Goal: Task Accomplishment & Management: Use online tool/utility

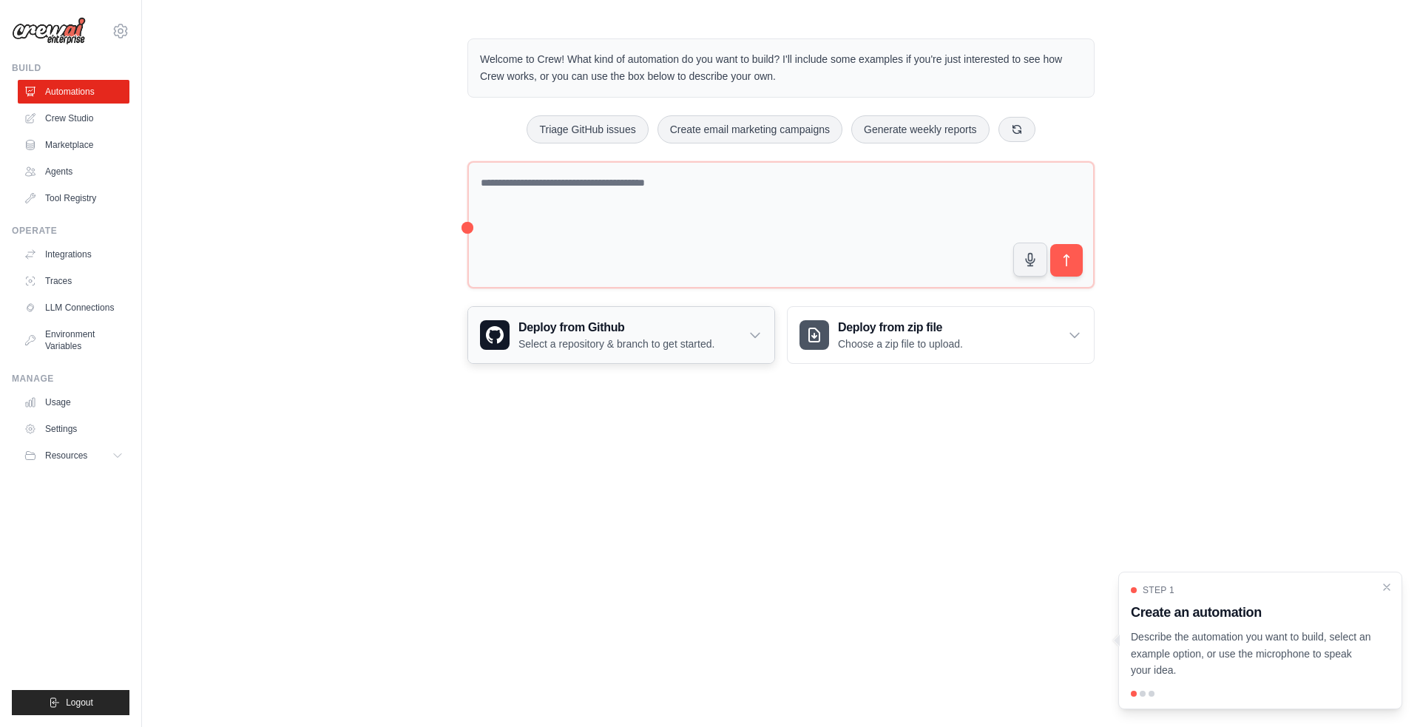
click at [733, 334] on div "Deploy from Github Select a repository & branch to get started." at bounding box center [621, 335] width 306 height 56
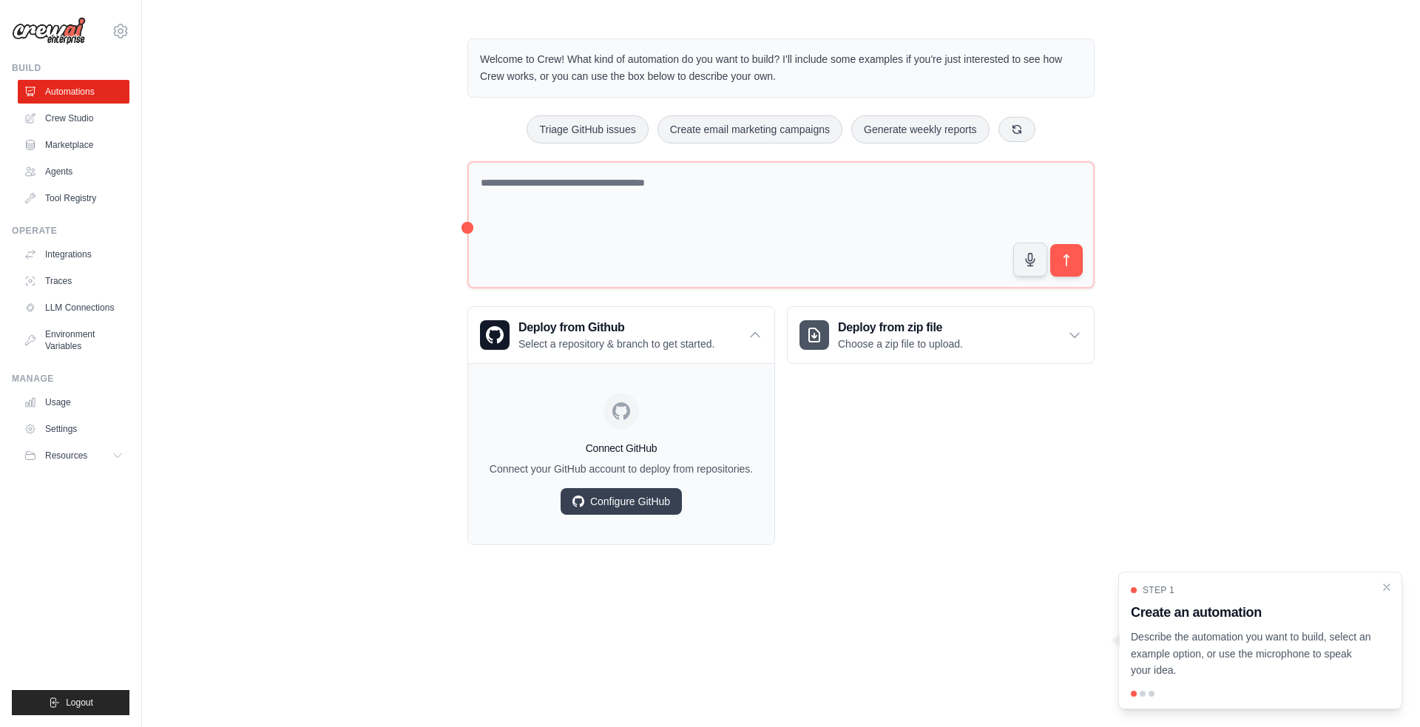
click at [308, 294] on div "Welcome to Crew! What kind of automation do you want to build? I'll include som…" at bounding box center [781, 292] width 1278 height 554
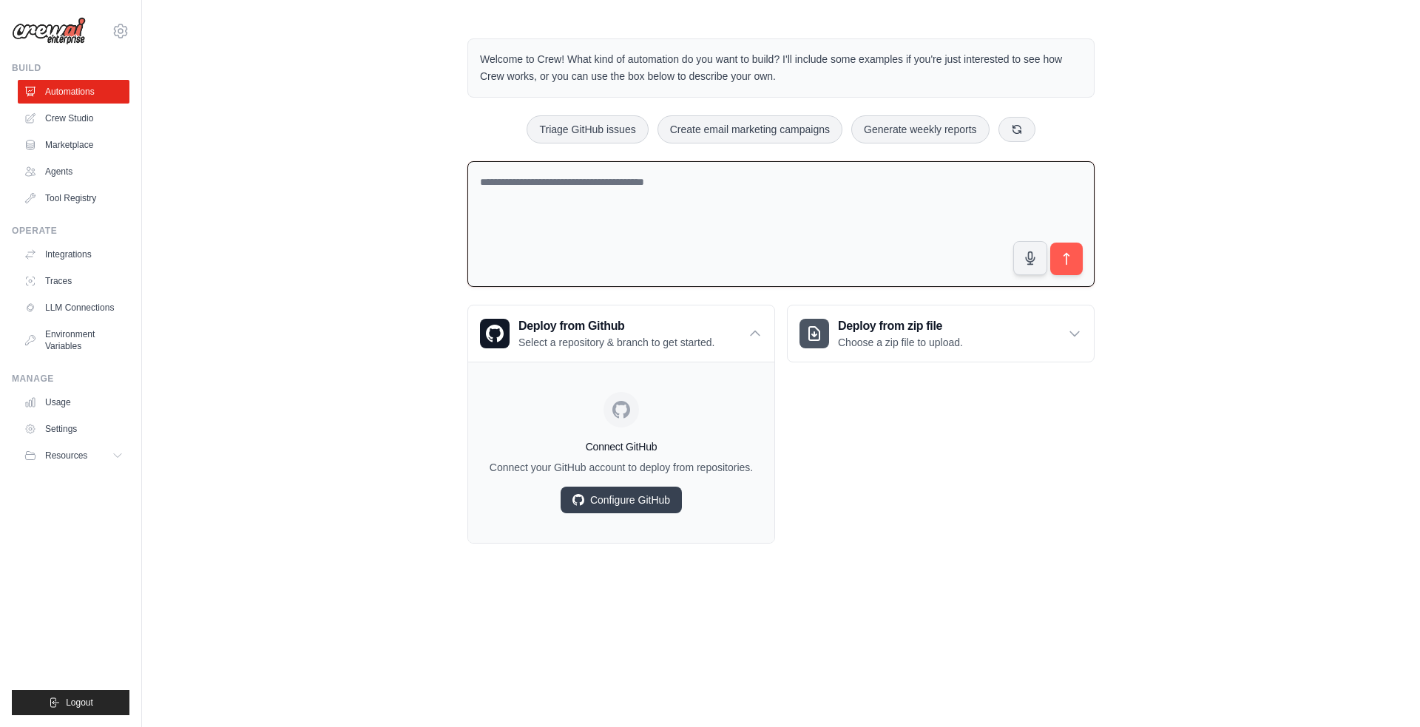
click at [662, 192] on textarea at bounding box center [780, 224] width 627 height 126
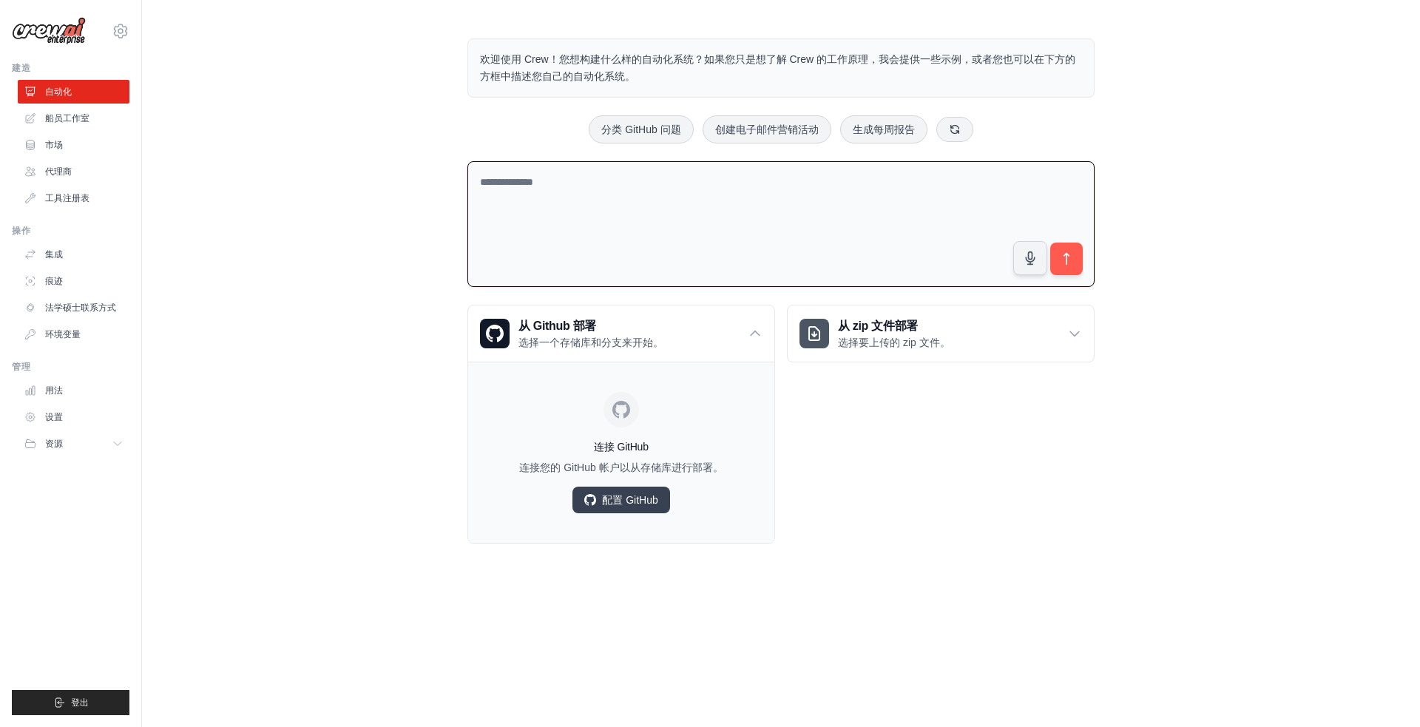
click at [611, 202] on textarea at bounding box center [780, 224] width 627 height 126
type textarea "*"
type textarea "*********"
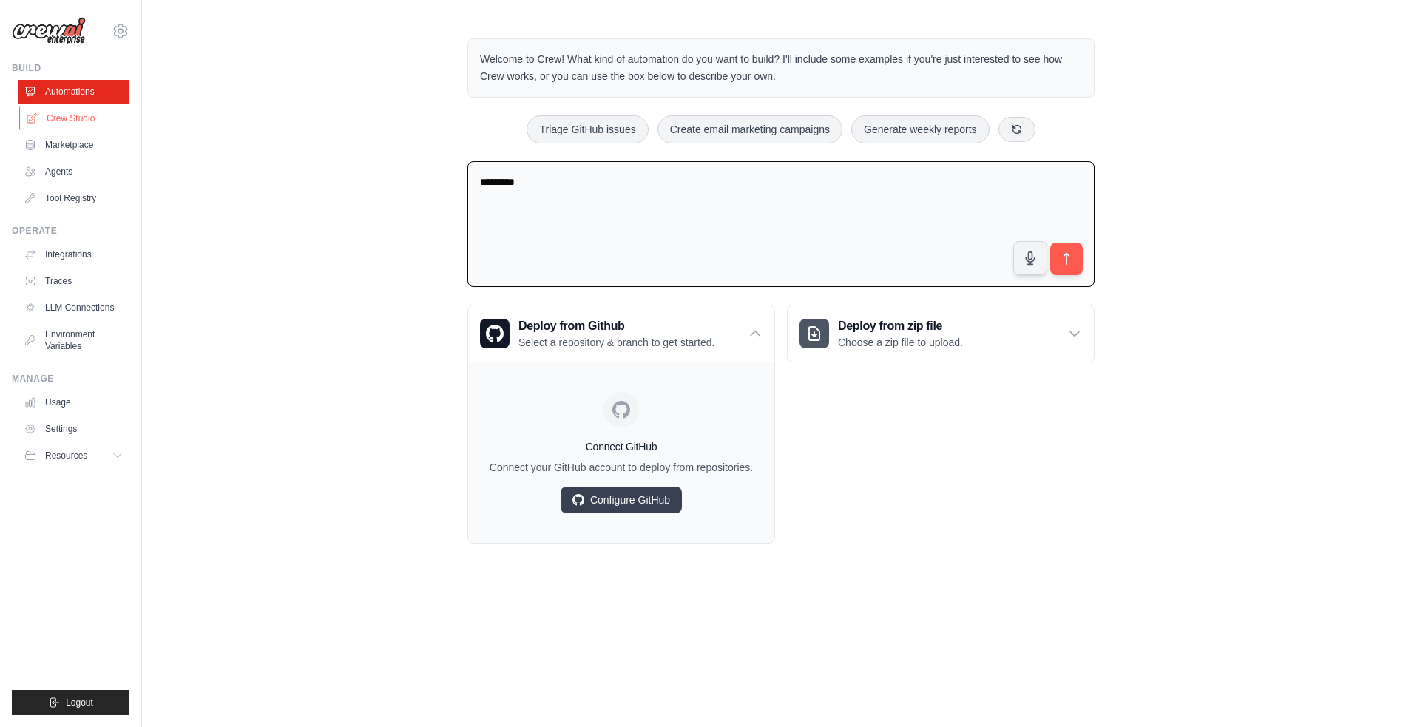
click at [84, 117] on link "Crew Studio" at bounding box center [75, 118] width 112 height 24
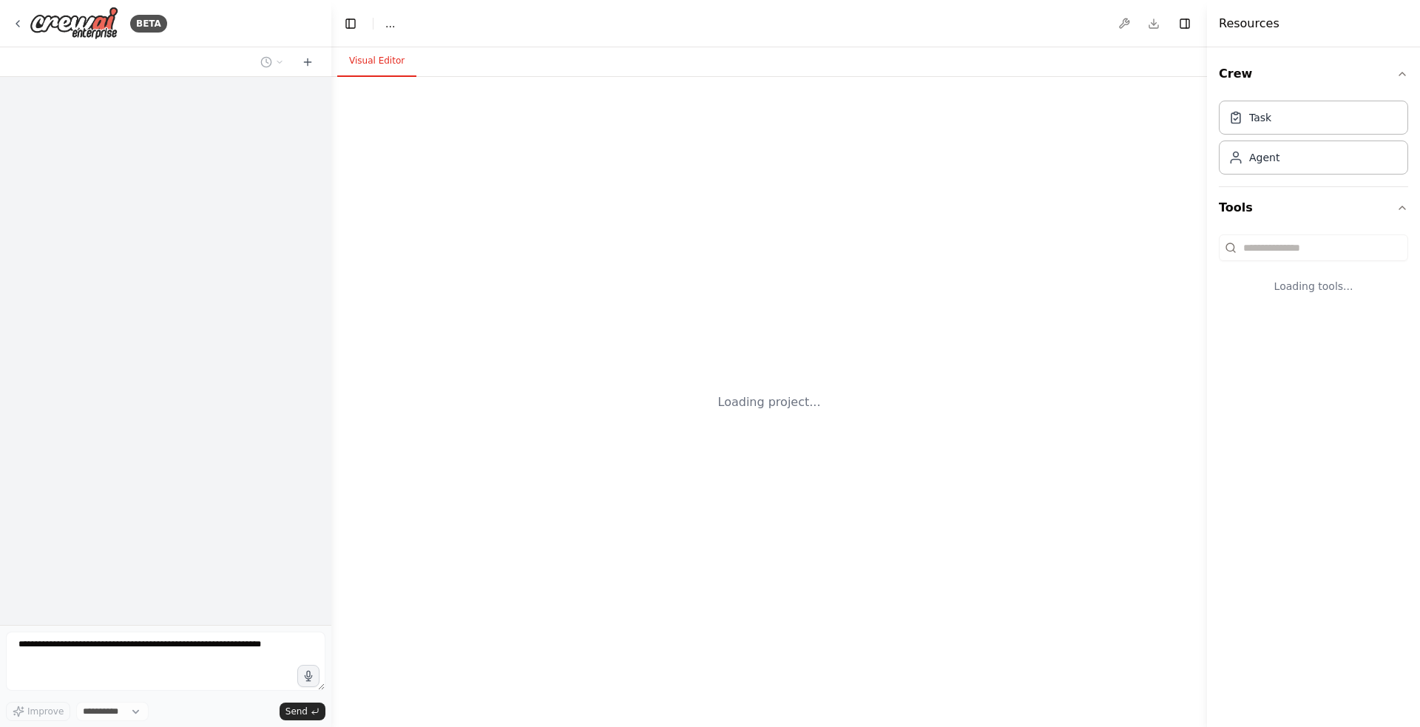
select select "****"
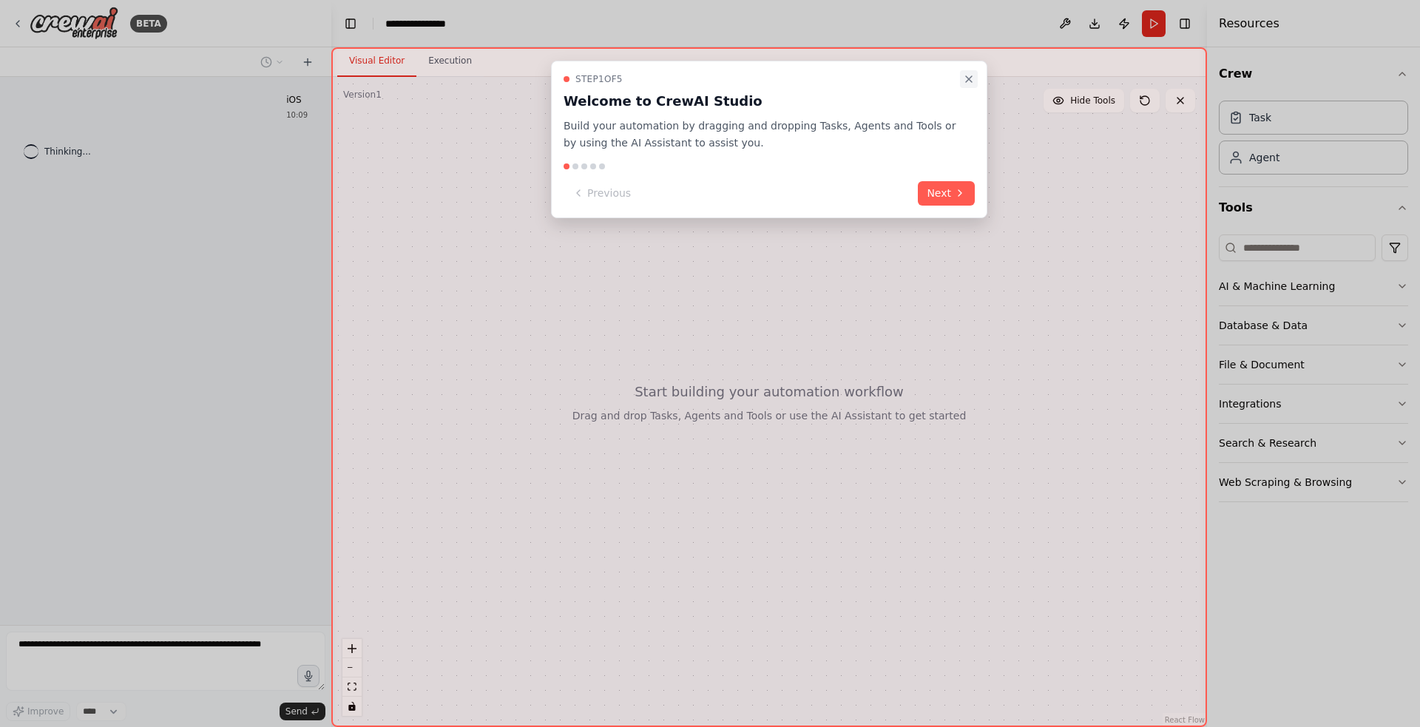
click at [969, 81] on icon "Close walkthrough" at bounding box center [969, 79] width 12 height 12
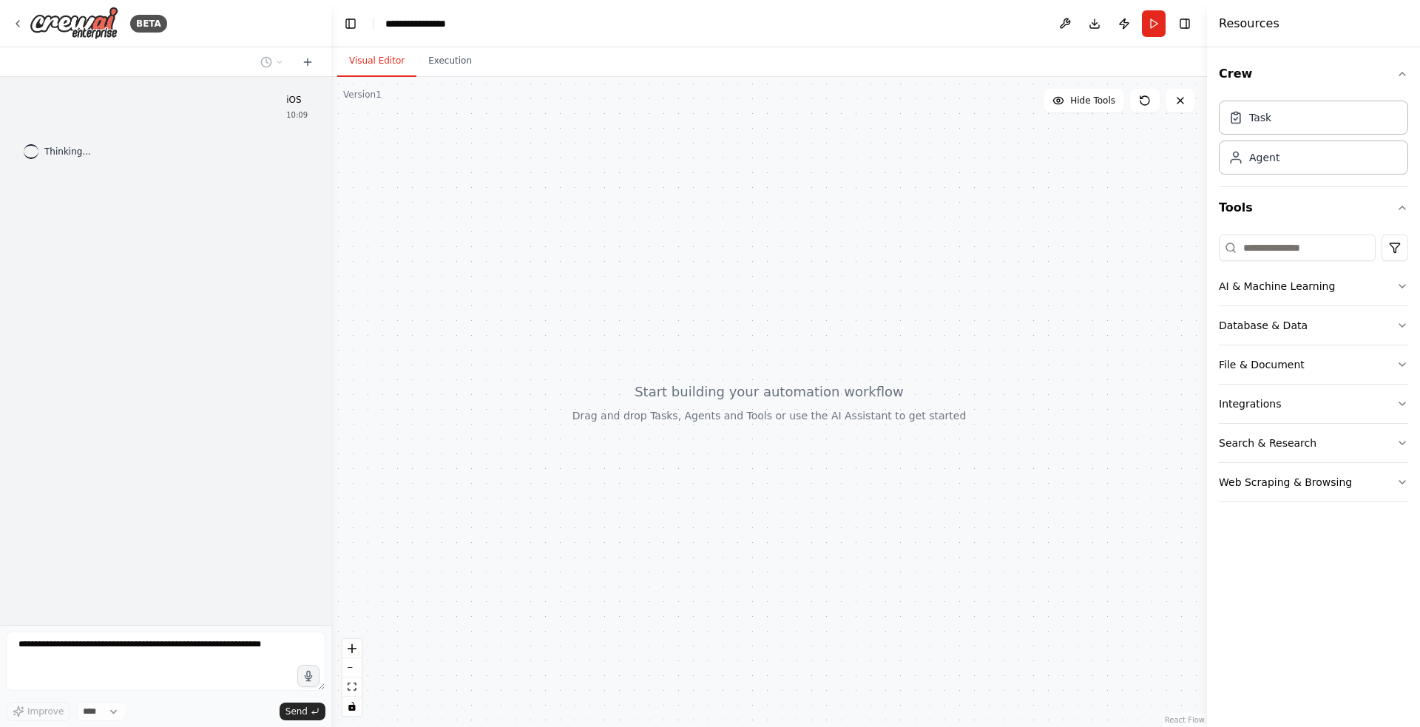
click at [617, 296] on div at bounding box center [768, 402] width 875 height 650
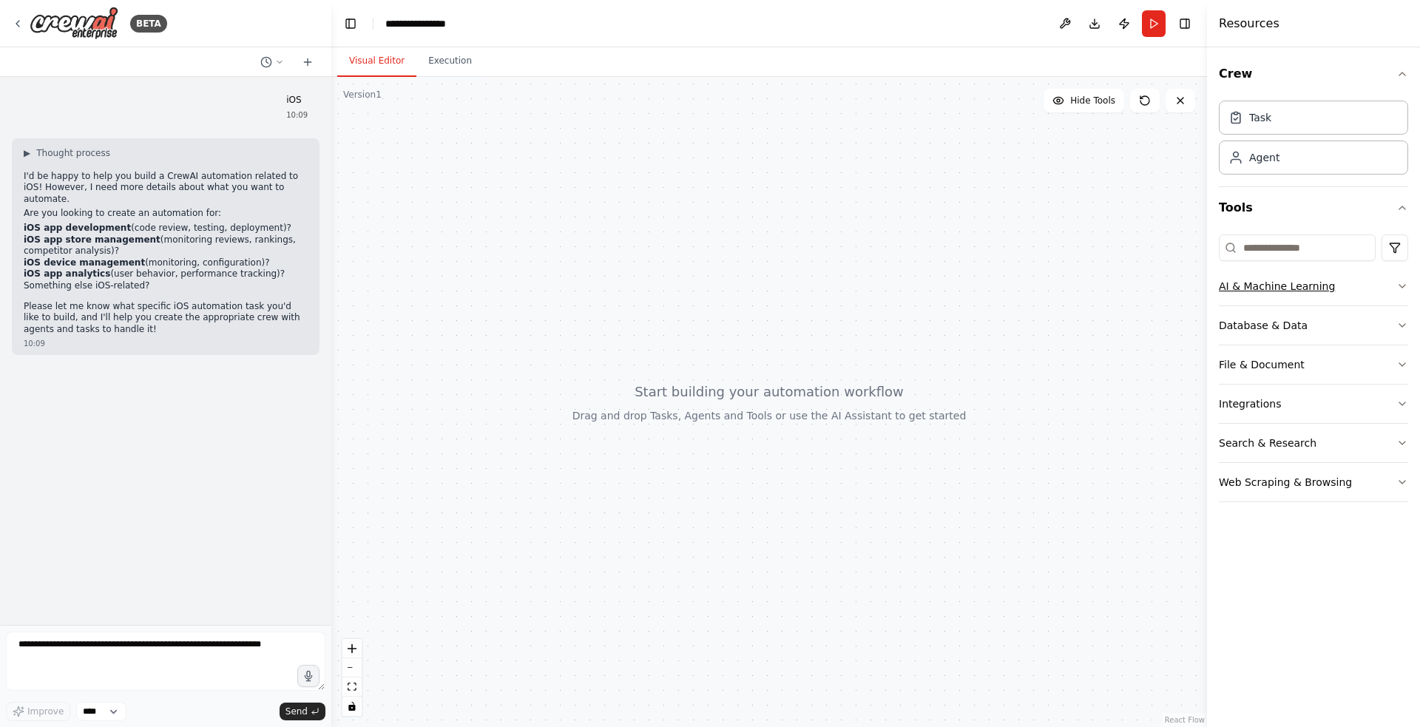
click at [1403, 282] on icon "button" at bounding box center [1402, 286] width 12 height 12
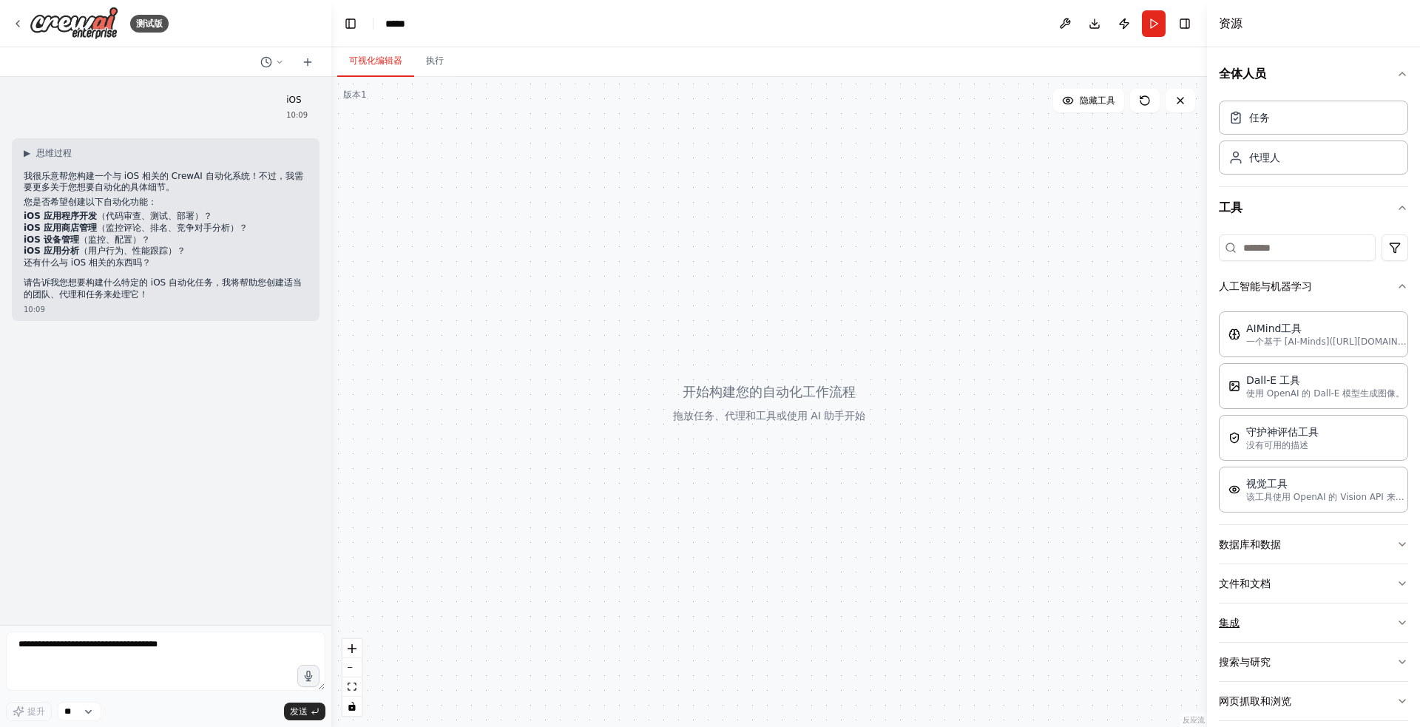
click at [1396, 619] on icon "button" at bounding box center [1402, 623] width 12 height 12
click at [1396, 581] on icon "button" at bounding box center [1402, 583] width 12 height 12
click at [1387, 535] on button "数据库和数据" at bounding box center [1312, 544] width 189 height 38
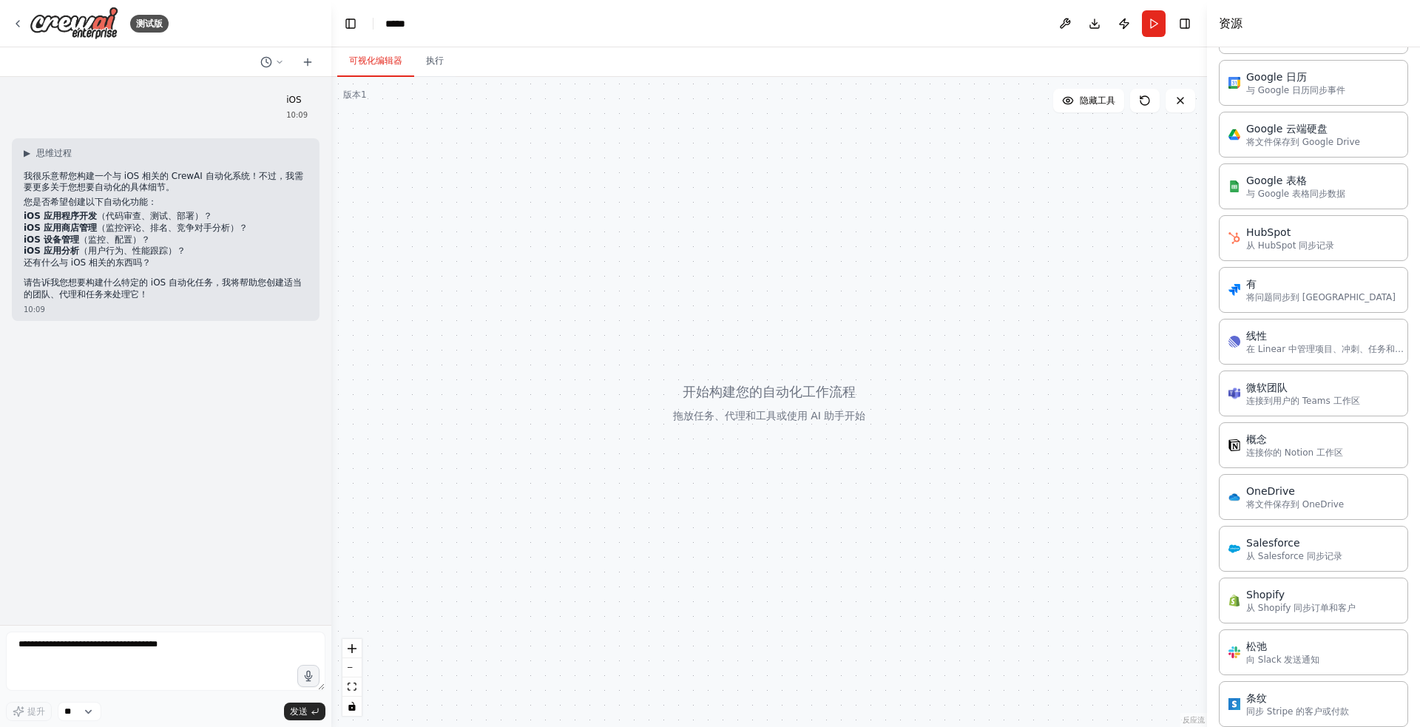
scroll to position [1658, 0]
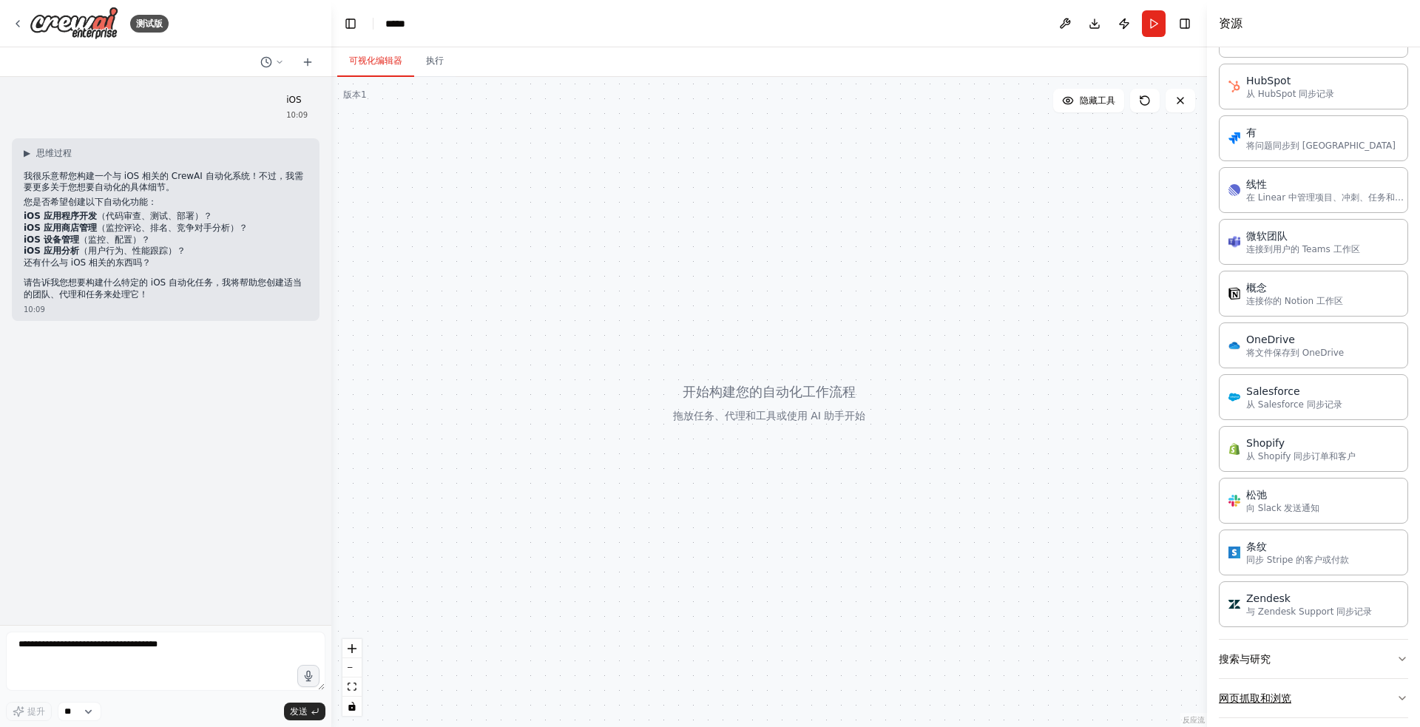
click at [1384, 679] on button "网页抓取和浏览" at bounding box center [1312, 698] width 189 height 38
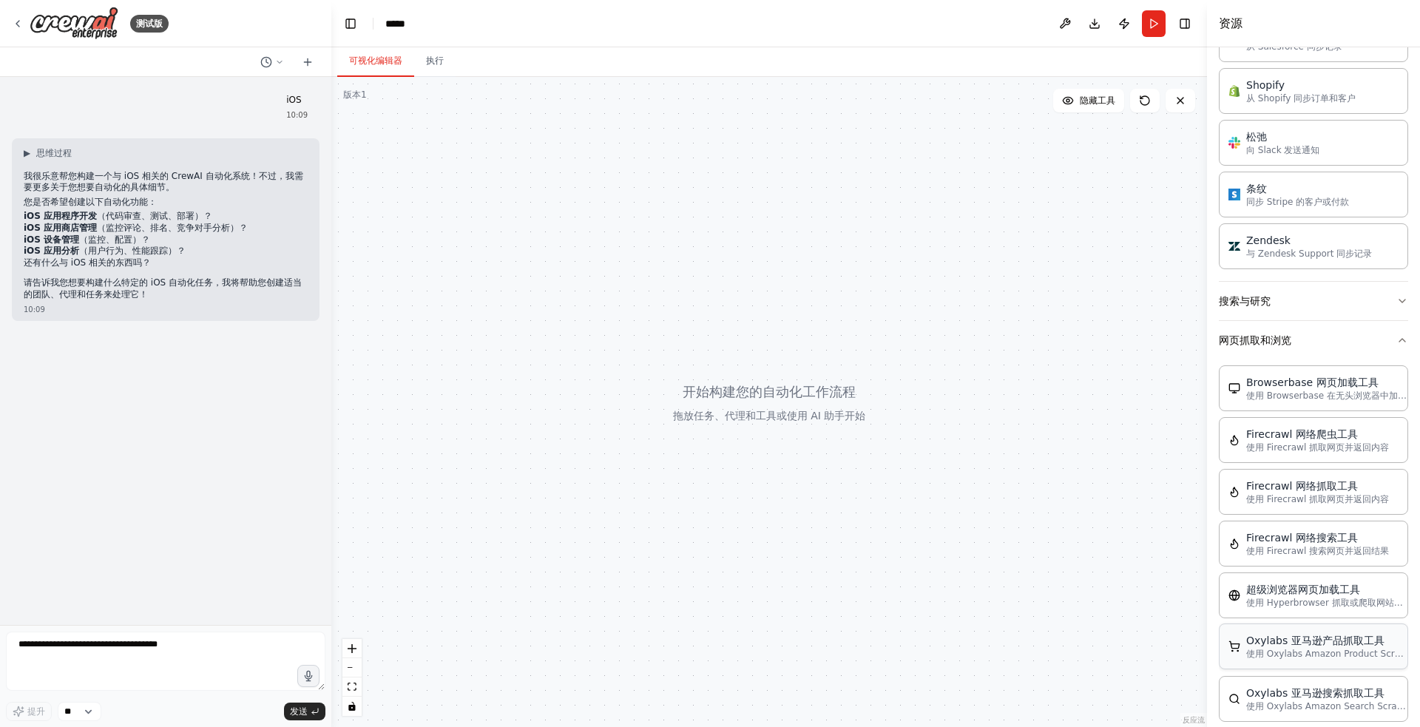
scroll to position [2018, 0]
click at [1331, 645] on font "使用 Oxylabs Amazon Product Scraper 抓取亚马逊产品页面" at bounding box center [1371, 650] width 251 height 10
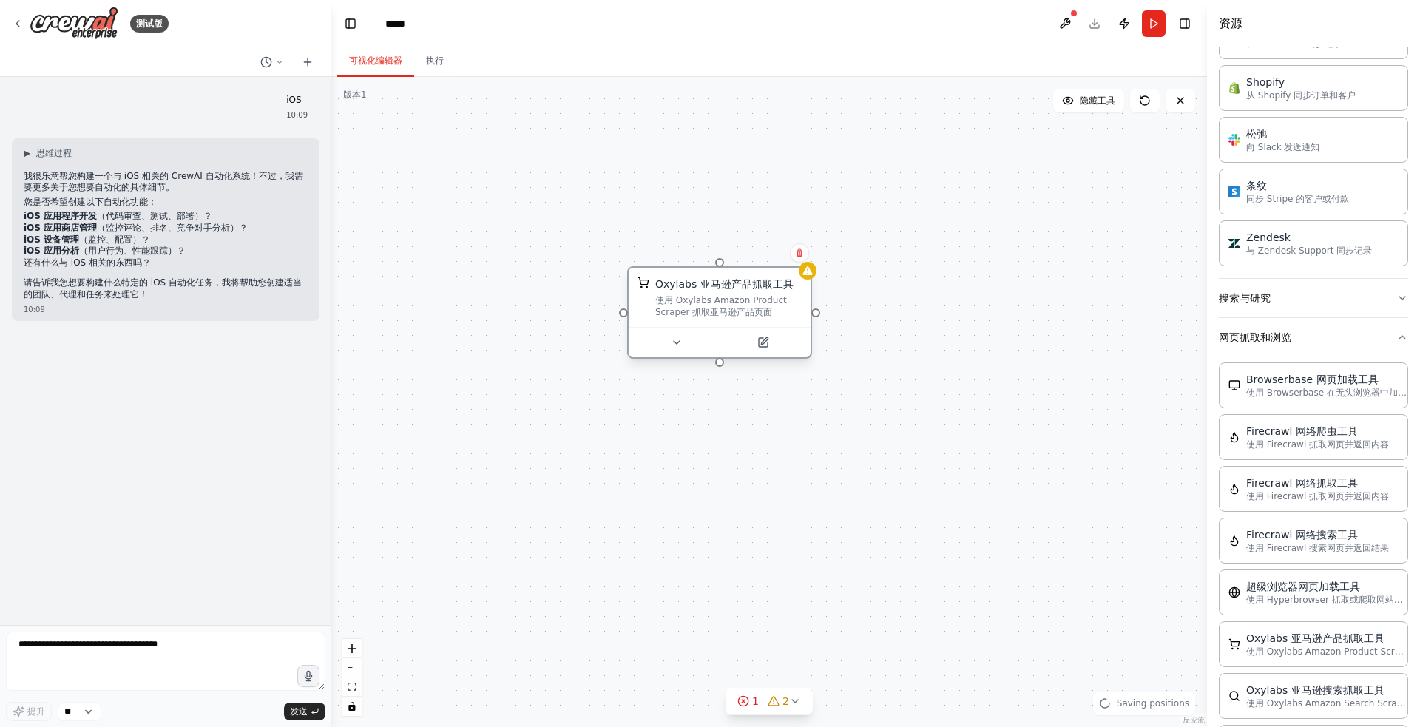
drag, startPoint x: 948, startPoint y: 497, endPoint x: 701, endPoint y: 288, distance: 323.7
click at [701, 288] on div "Oxylabs 亚马逊产品抓取工具 使用 Oxylabs Amazon Product Scraper 抓取亚马逊产品页面" at bounding box center [719, 297] width 182 height 59
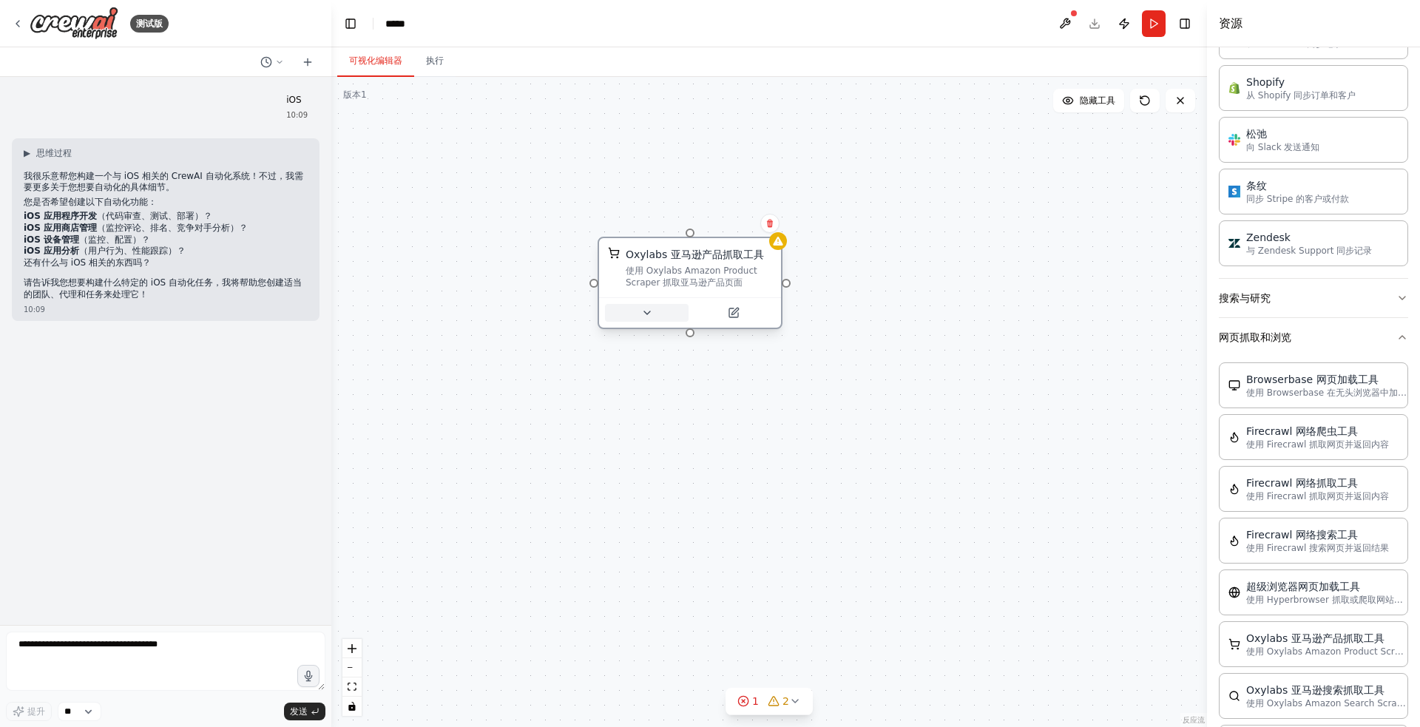
click at [649, 313] on icon at bounding box center [647, 313] width 12 height 12
click at [872, 446] on icon "button" at bounding box center [872, 446] width 9 height 4
click at [652, 447] on button "高级选项" at bounding box center [745, 445] width 269 height 15
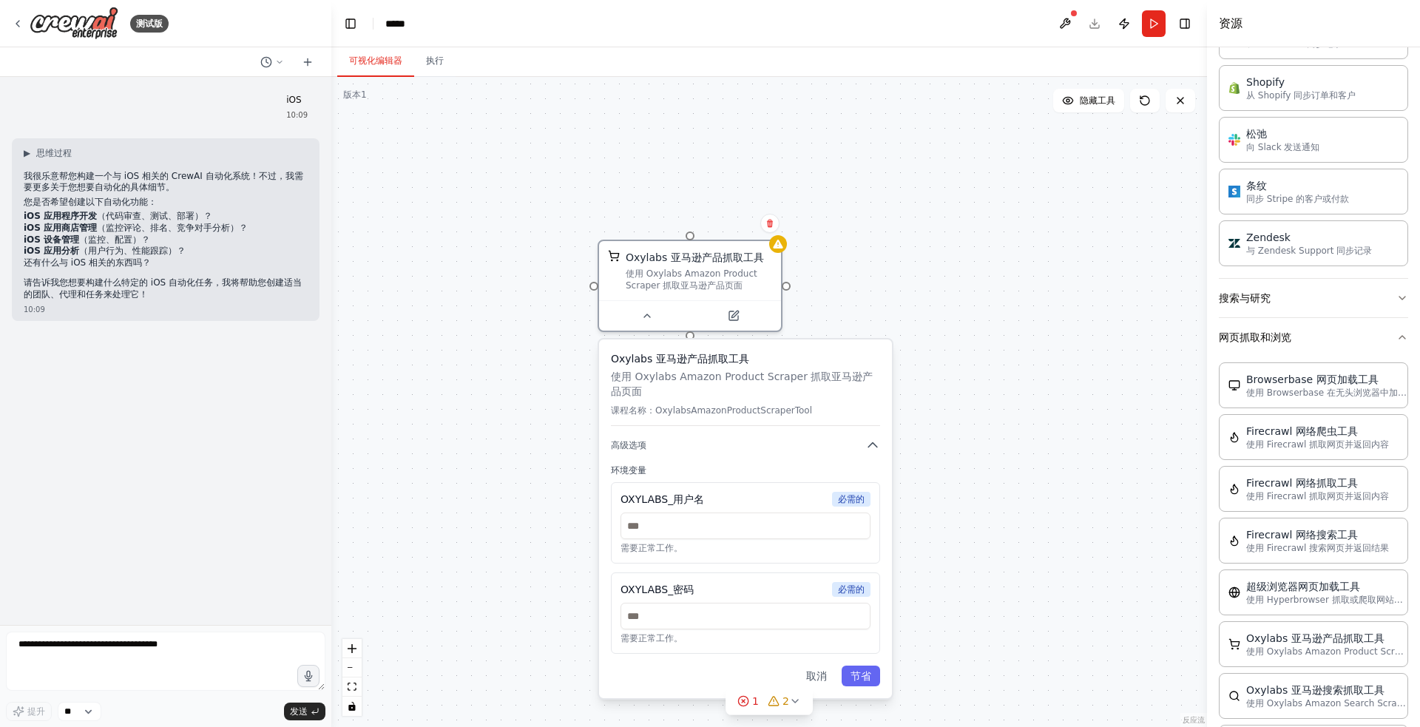
click at [834, 356] on h3 "Oxylabs 亚马逊产品抓取工具" at bounding box center [745, 358] width 269 height 15
click at [791, 700] on icon at bounding box center [795, 701] width 12 height 12
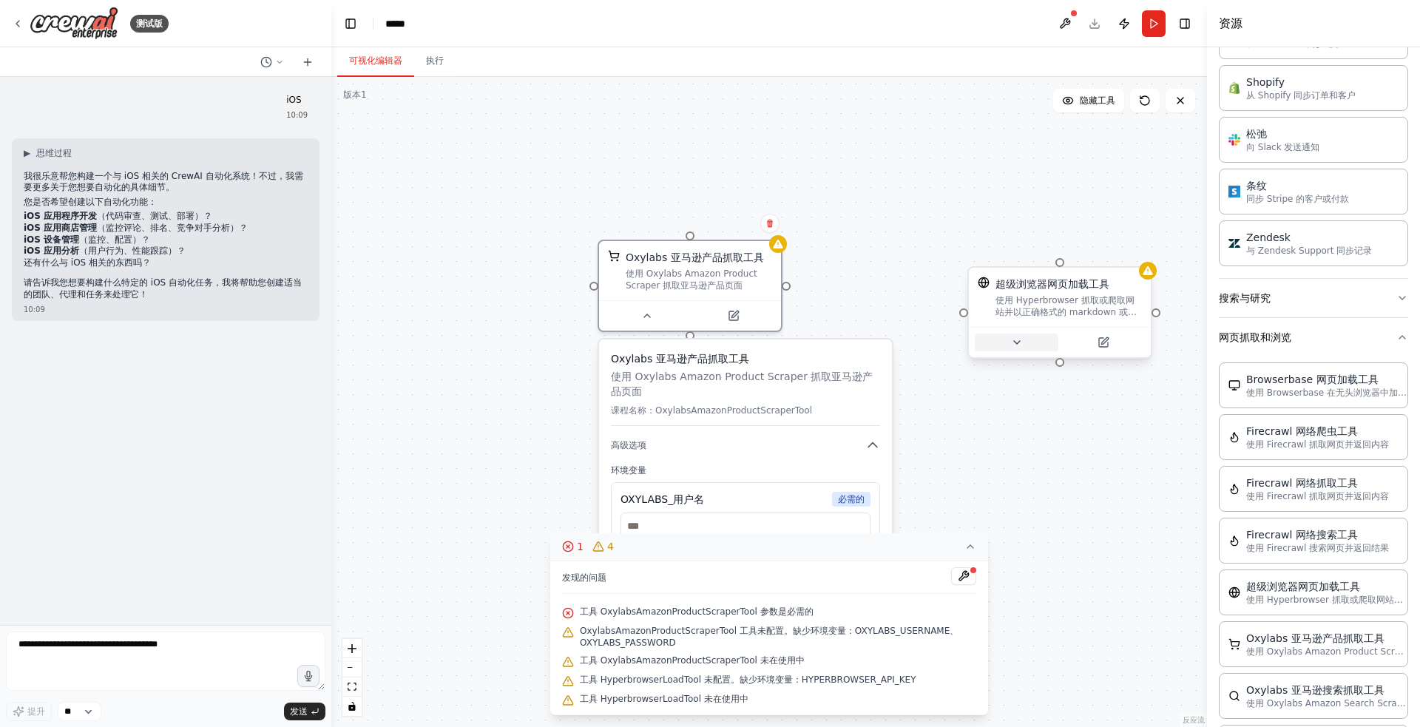
click at [1021, 349] on button at bounding box center [1016, 342] width 84 height 18
click at [1004, 502] on font "高级选项" at bounding box center [997, 501] width 35 height 10
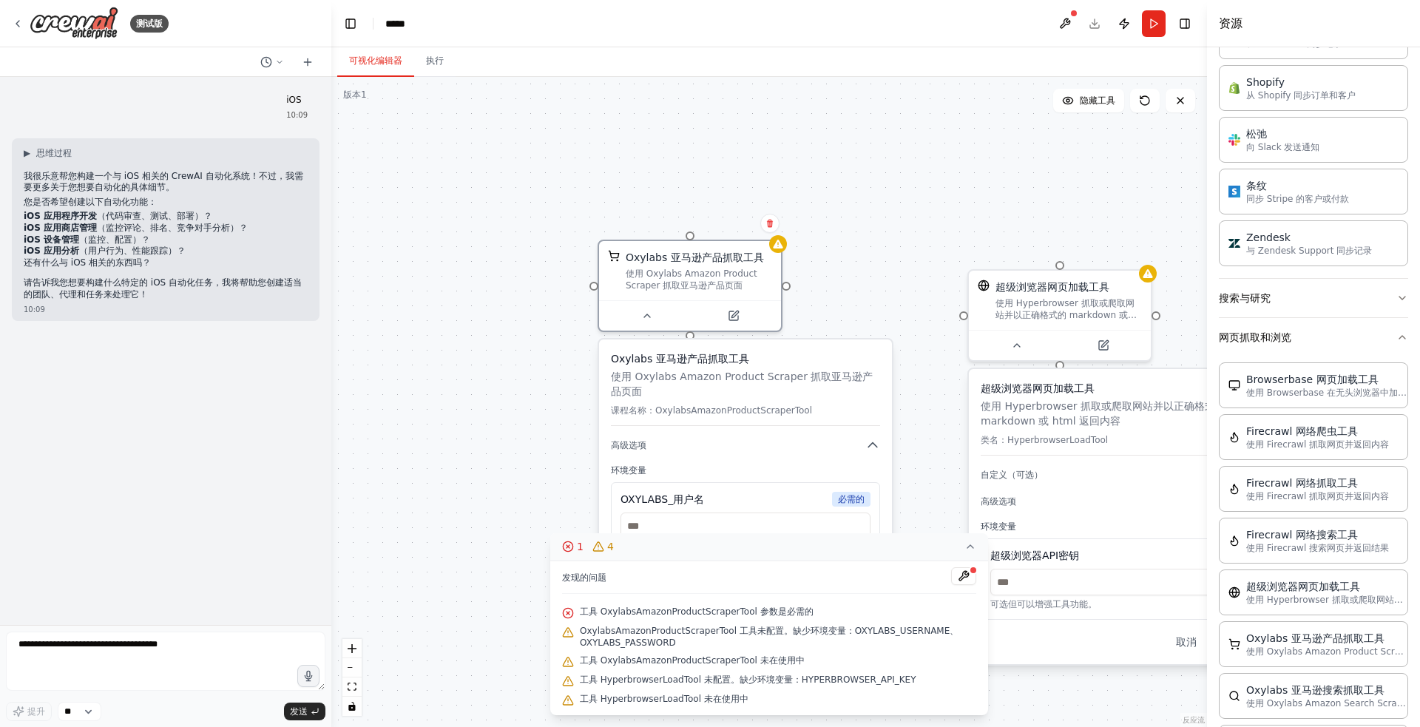
click at [966, 546] on icon at bounding box center [970, 546] width 12 height 12
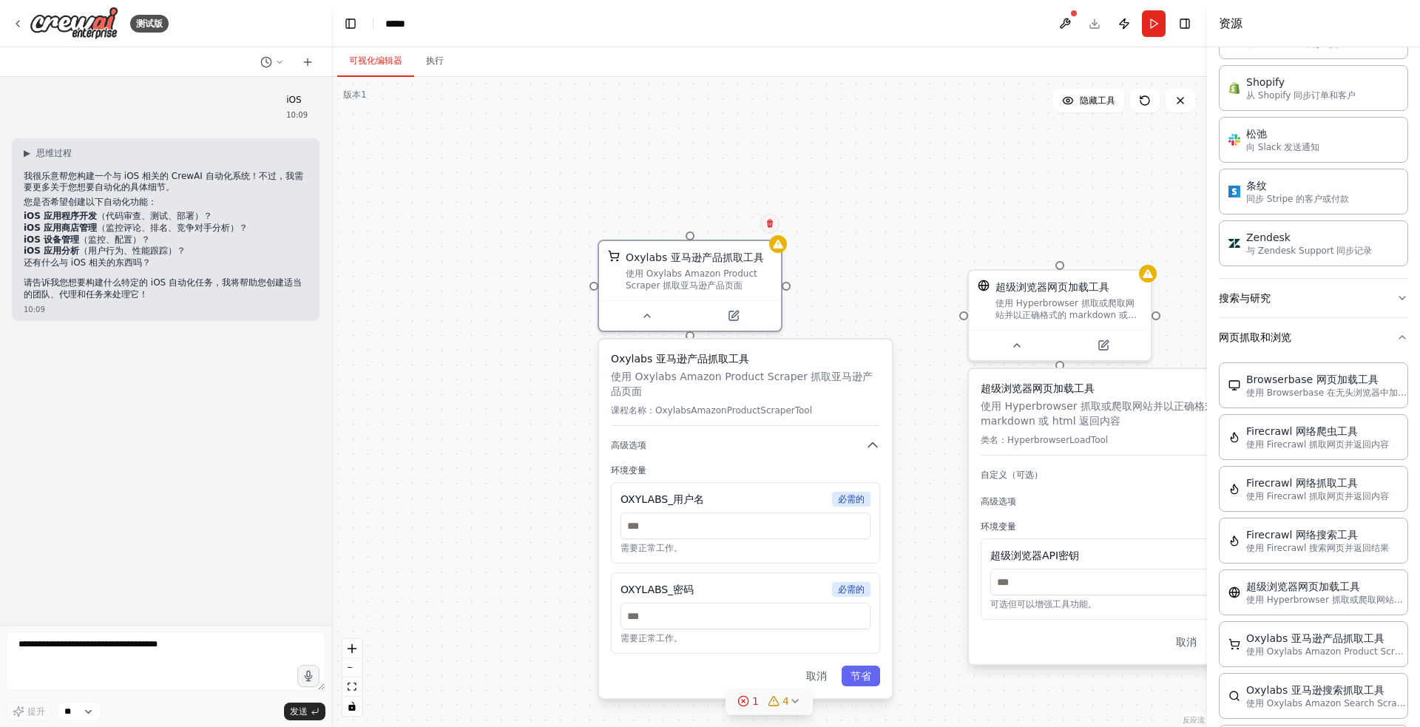
click at [770, 226] on icon at bounding box center [770, 224] width 6 height 8
click at [742, 227] on font "确认" at bounding box center [740, 228] width 9 height 22
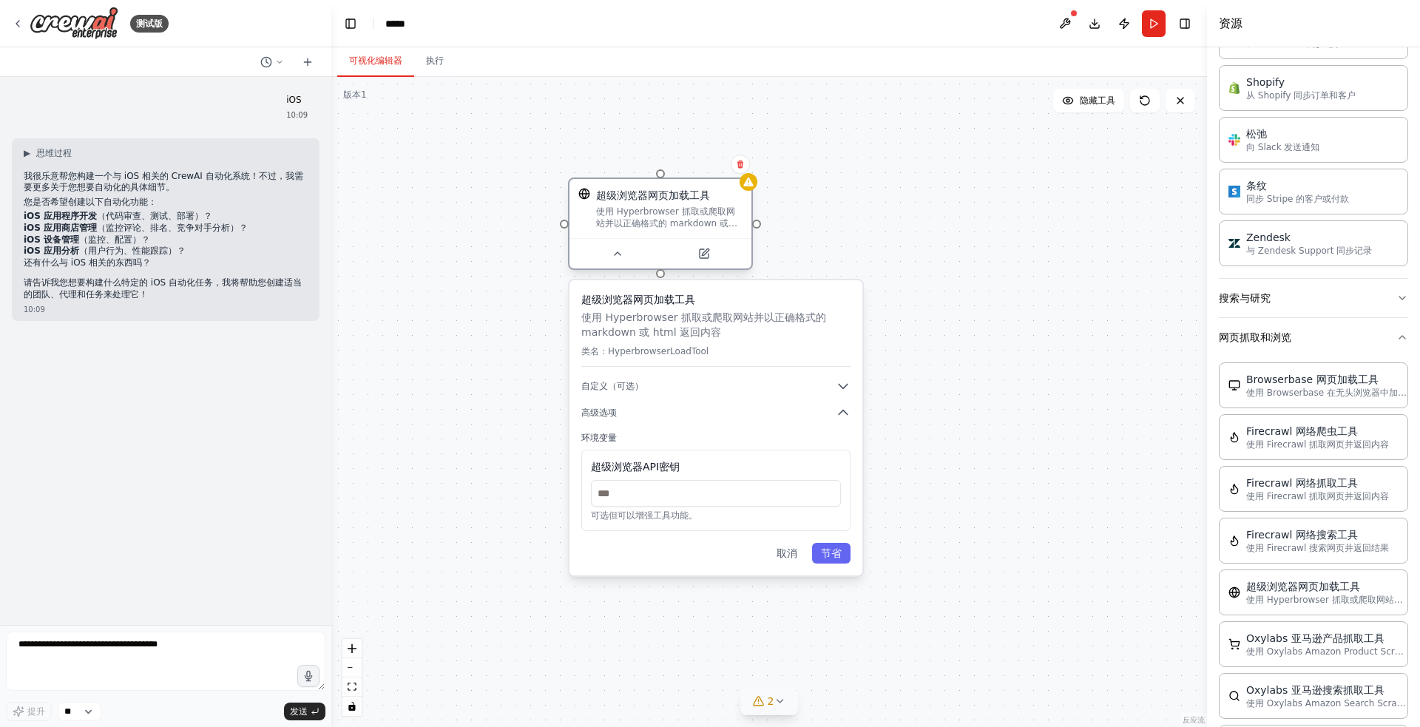
drag, startPoint x: 1109, startPoint y: 294, endPoint x: 709, endPoint y: 207, distance: 409.2
click at [706, 206] on div "超级浏览器网页加载工具 使用 Hyperbrowser 抓取或爬取网站并以正确格式的 markdown 或 html 返回内容" at bounding box center [669, 208] width 146 height 41
click at [742, 163] on icon at bounding box center [740, 164] width 6 height 8
click at [995, 208] on div "超级浏览器网页加载工具 使用 Hyperbrowser 抓取或爬取网站并以正确格式的 markdown 或 html 返回内容 超级浏览器网页加载工具 使用 …" at bounding box center [768, 402] width 875 height 650
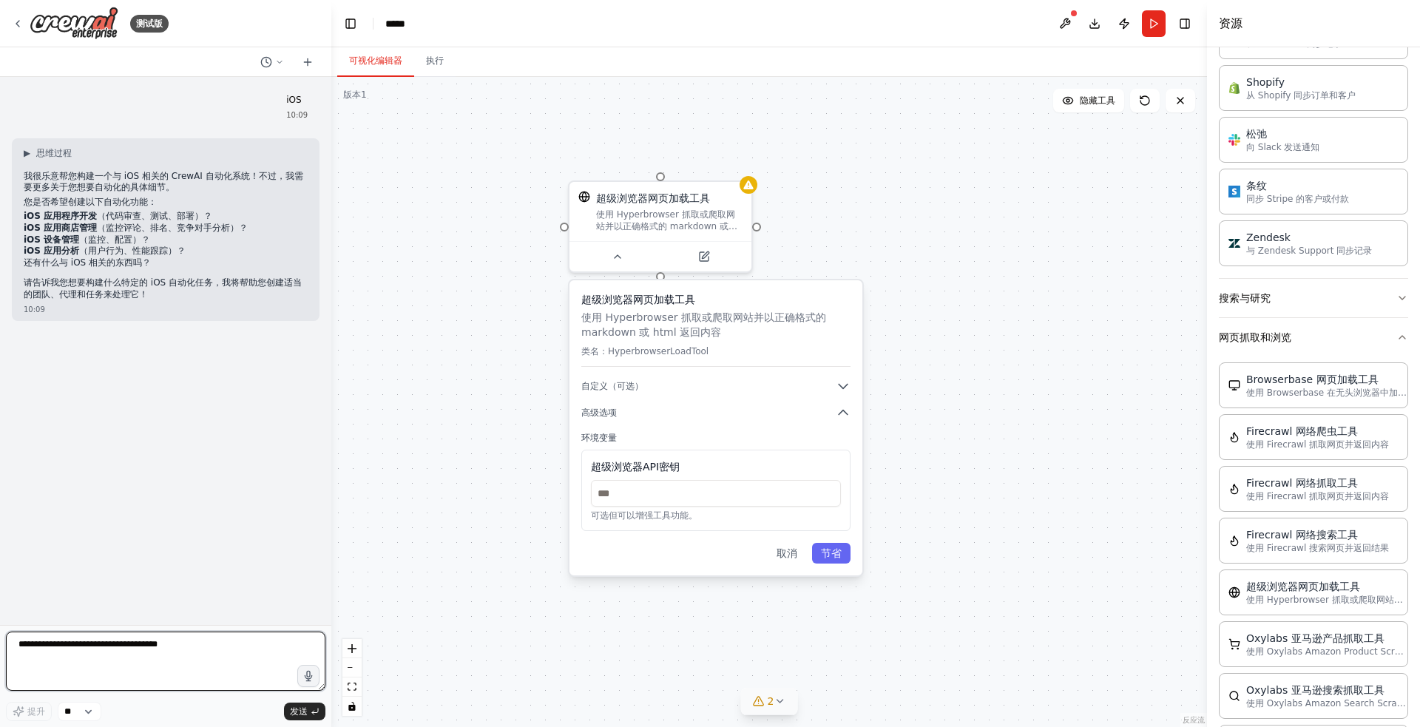
click at [189, 641] on textarea at bounding box center [165, 660] width 319 height 59
type textarea "**********"
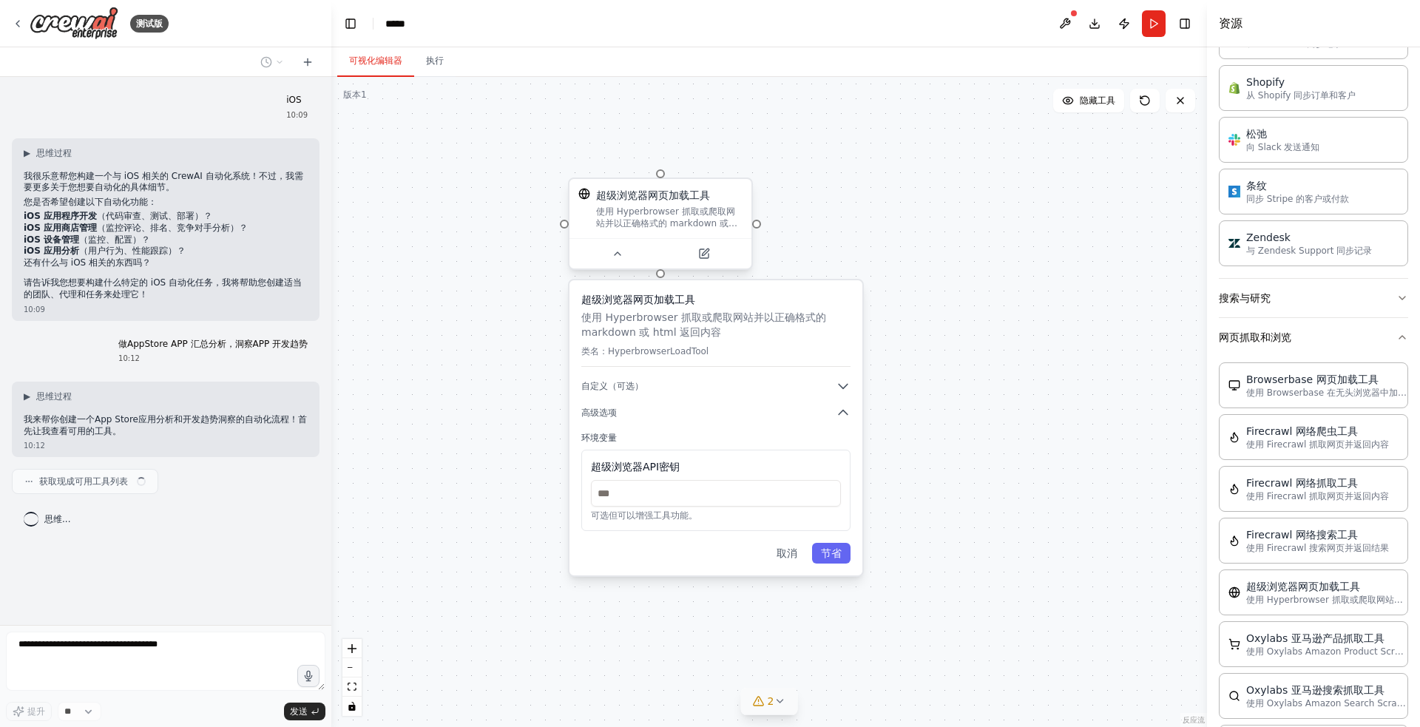
click at [717, 186] on div "超级浏览器网页加载工具 使用 Hyperbrowser 抓取或爬取网站并以正确格式的 markdown 或 html 返回内容" at bounding box center [660, 208] width 182 height 59
click at [742, 163] on icon at bounding box center [740, 164] width 6 height 8
click at [714, 169] on button "确认" at bounding box center [711, 170] width 27 height 30
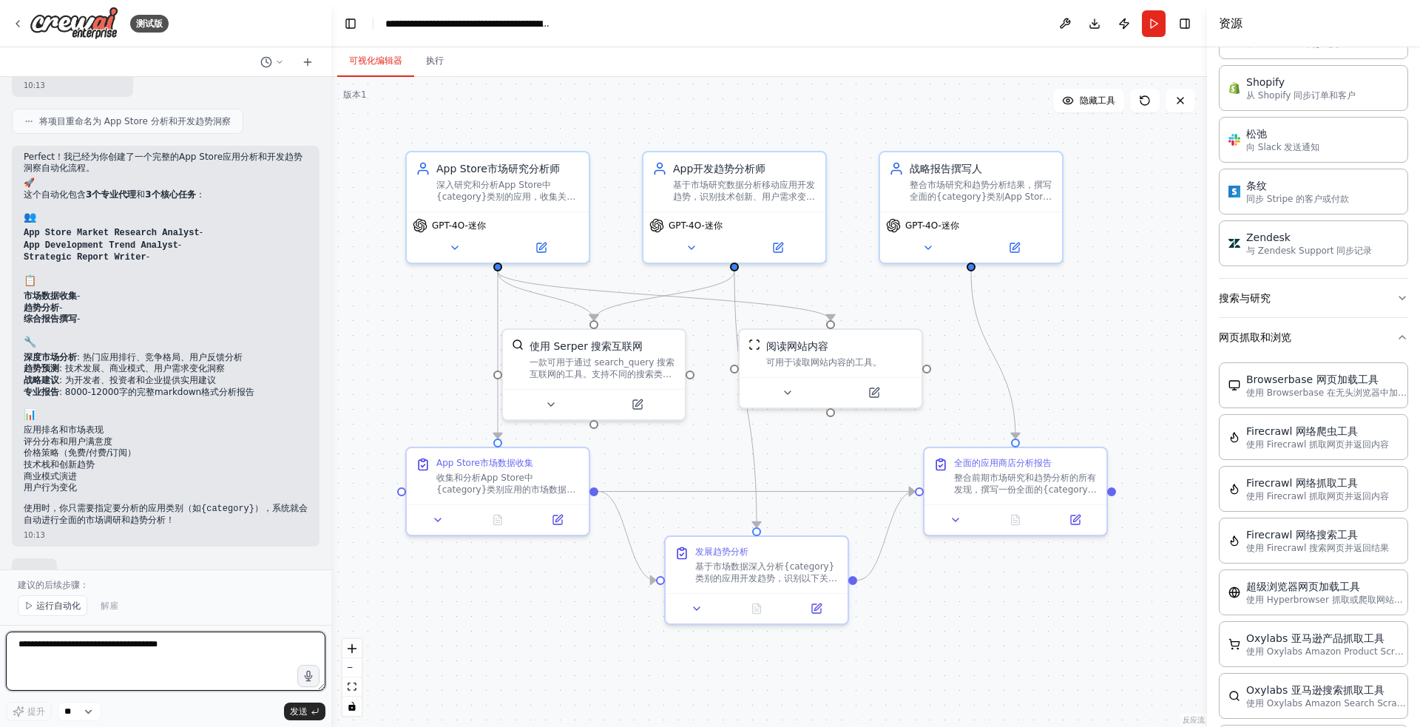
scroll to position [1098, 0]
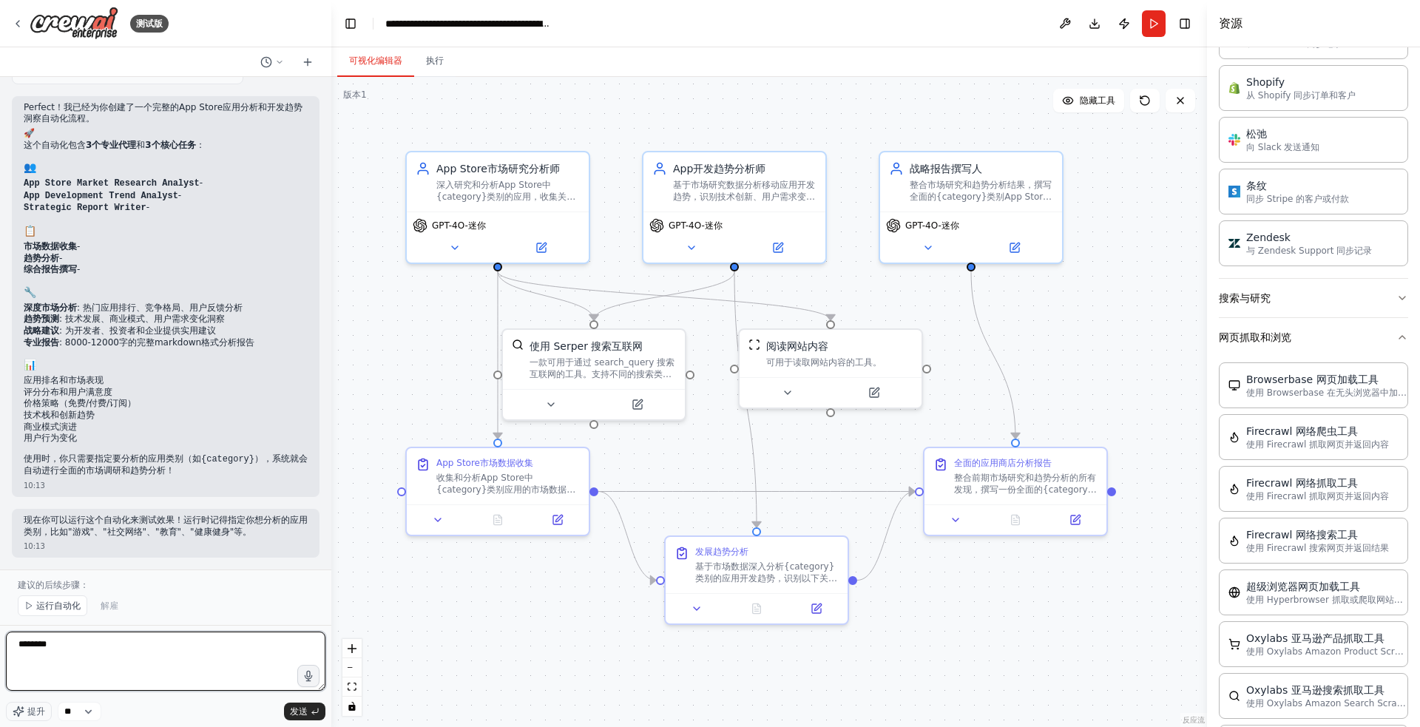
type textarea "**"
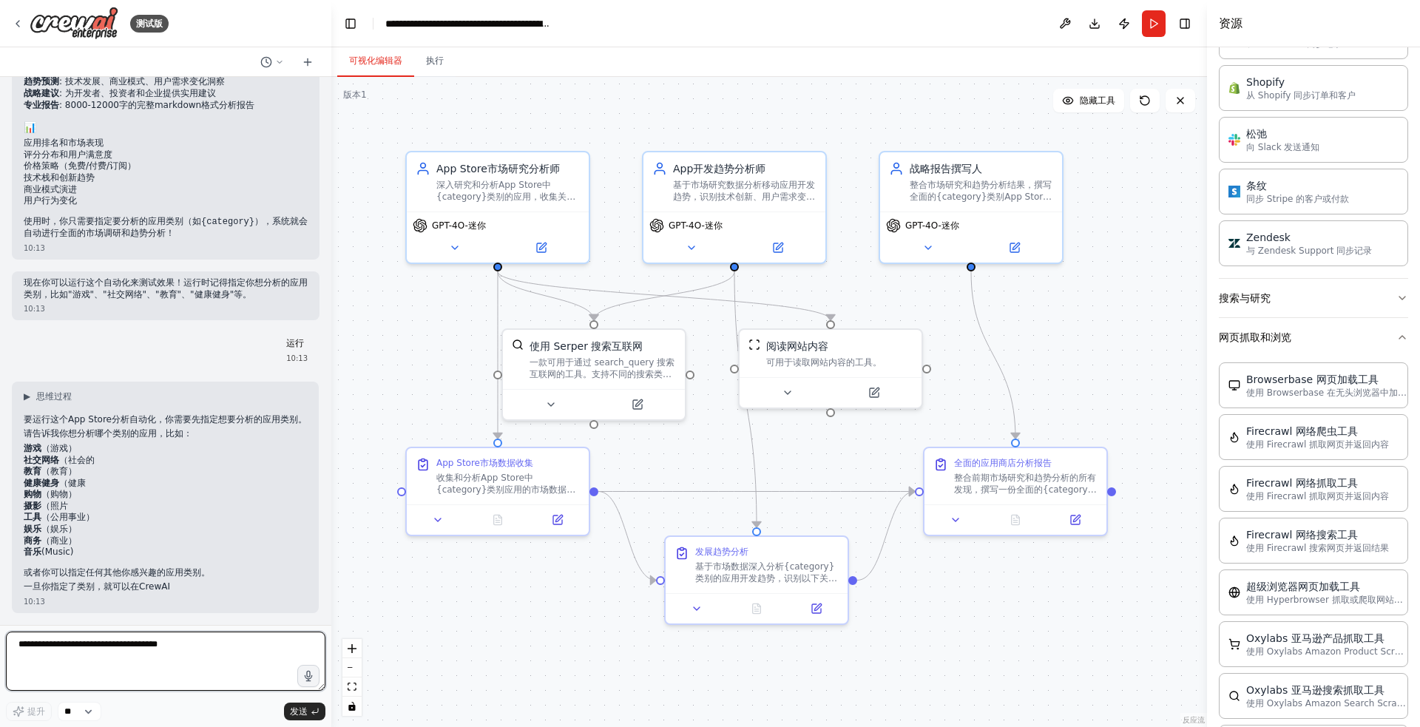
scroll to position [1373, 0]
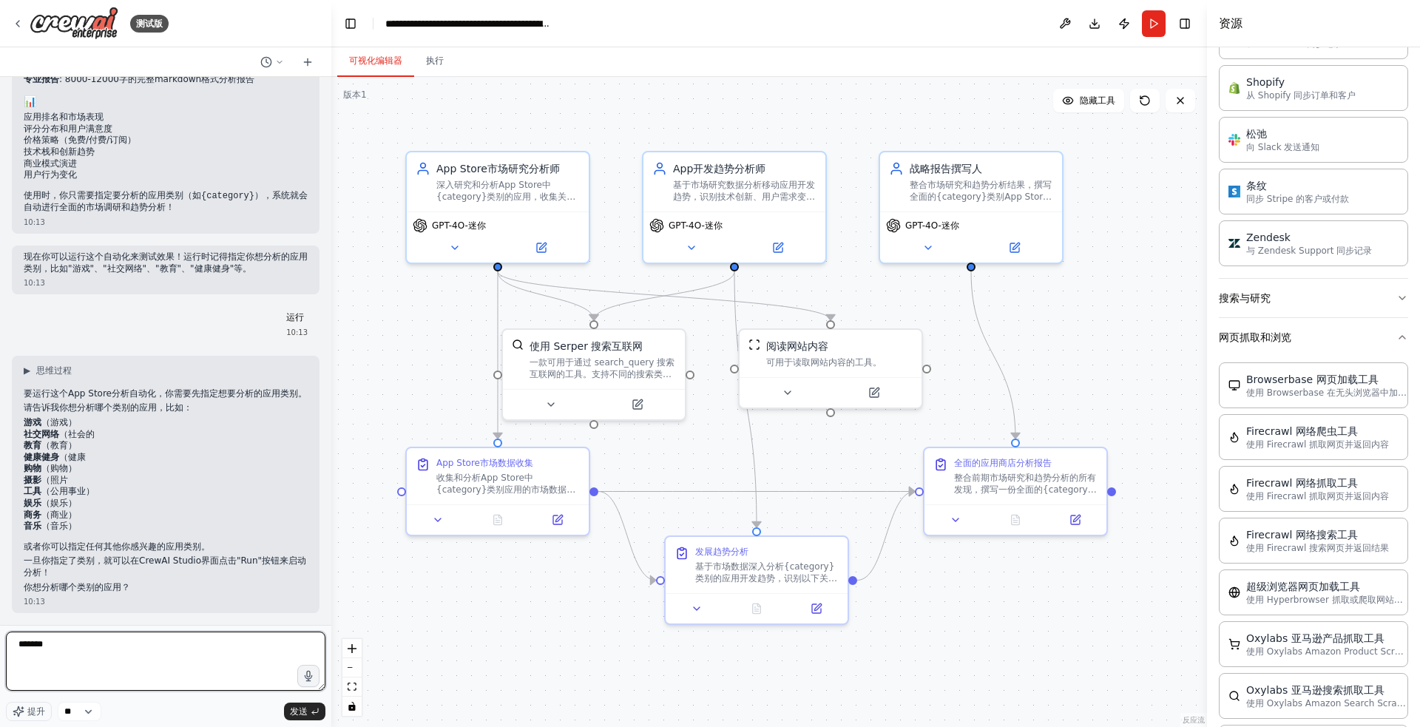
type textarea "**"
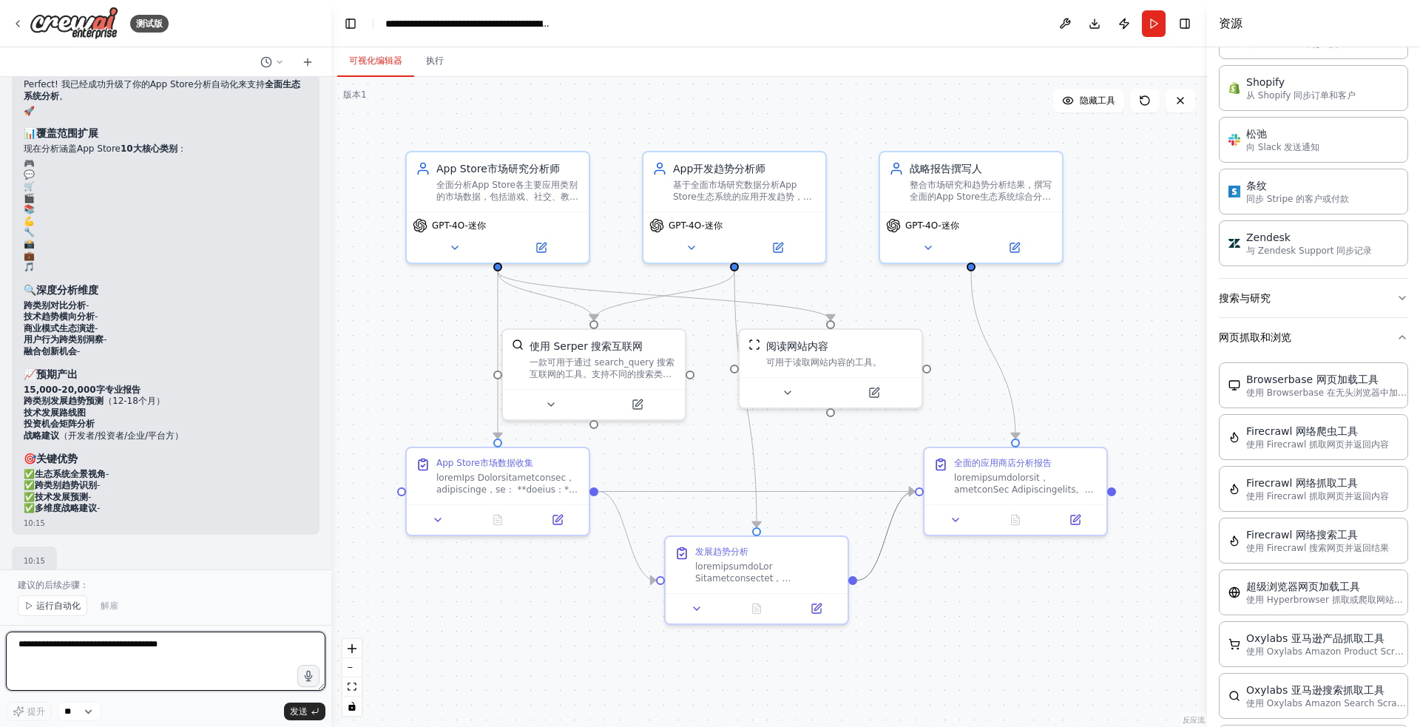
scroll to position [2668, 0]
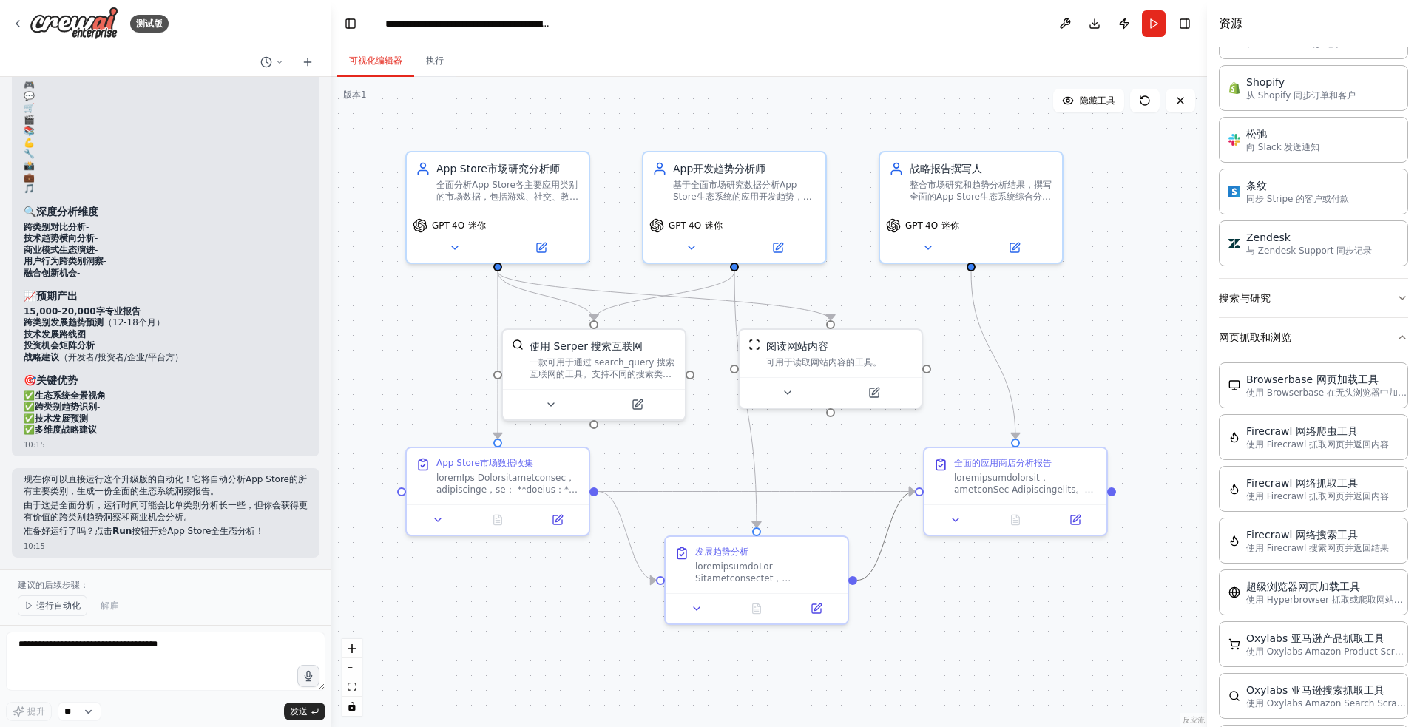
click at [50, 611] on font "运行自动化" at bounding box center [58, 605] width 44 height 10
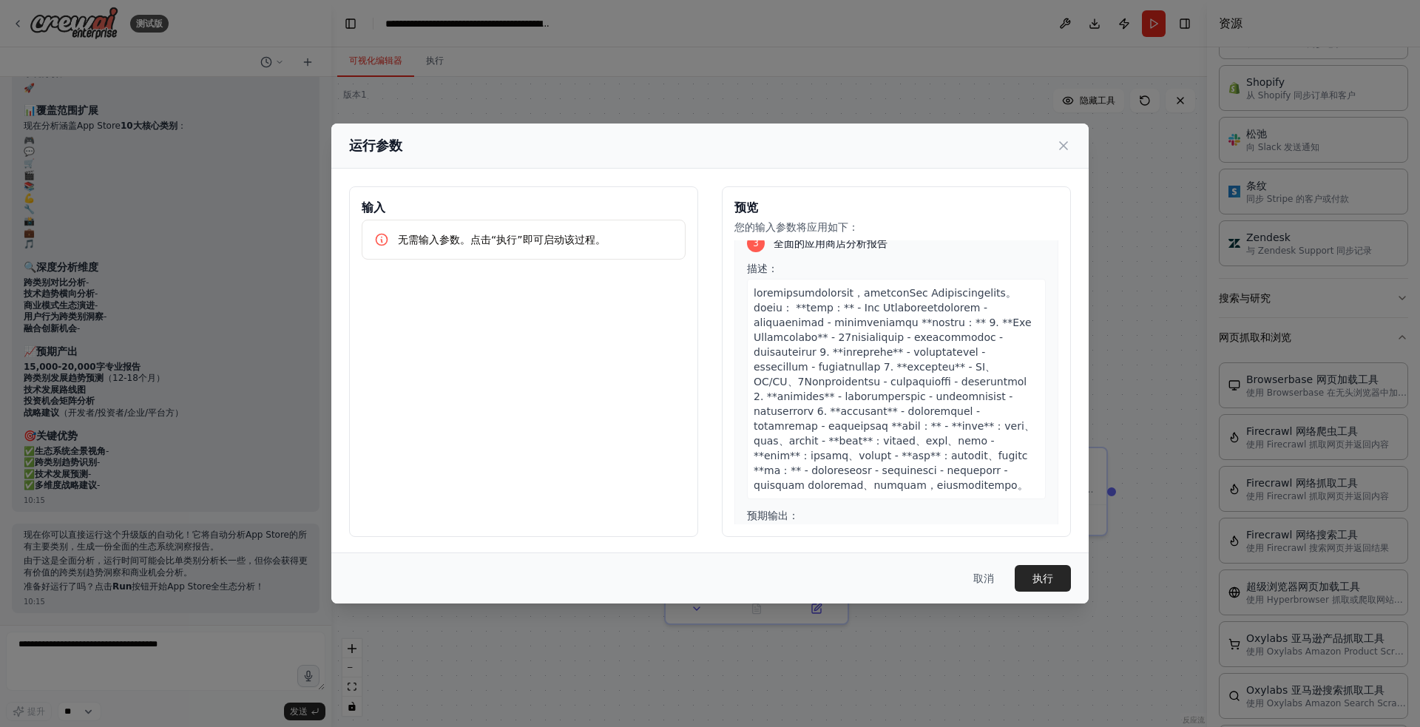
scroll to position [1187, 0]
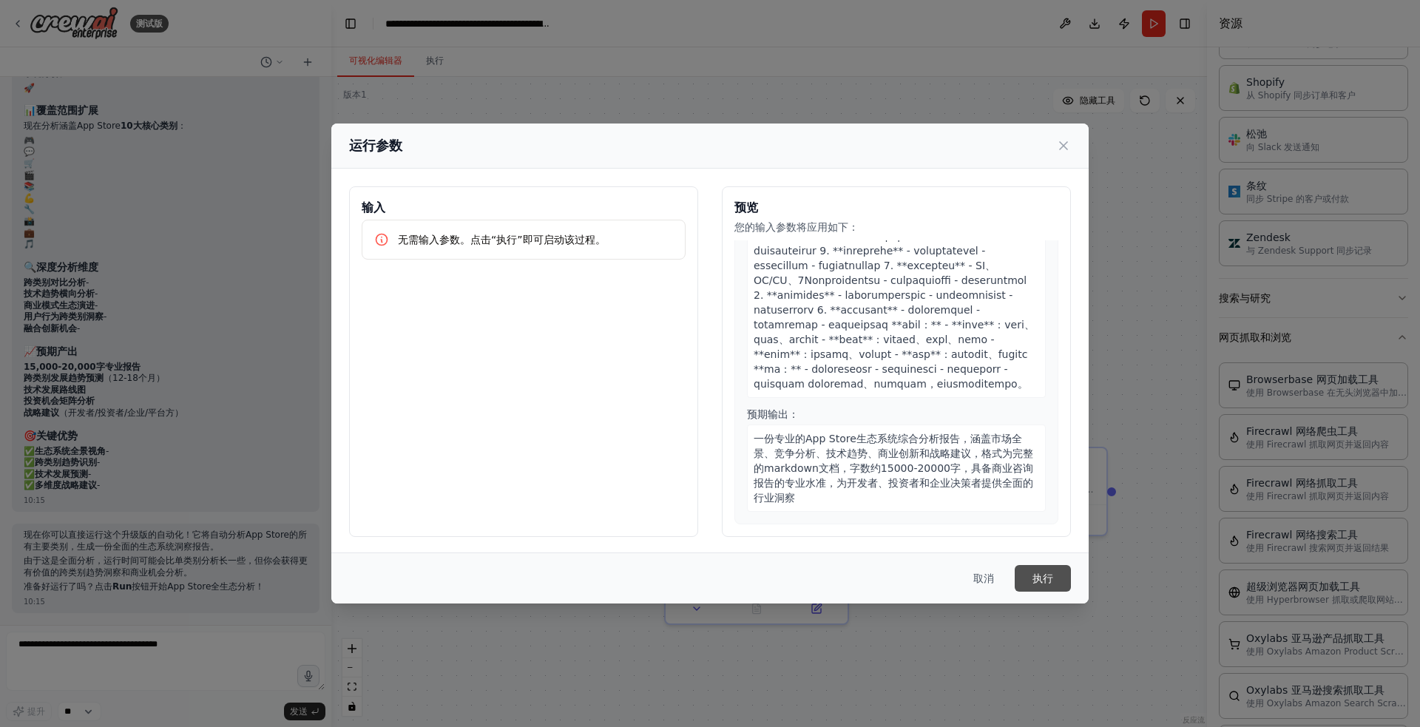
click at [1047, 579] on font "执行" at bounding box center [1042, 578] width 21 height 12
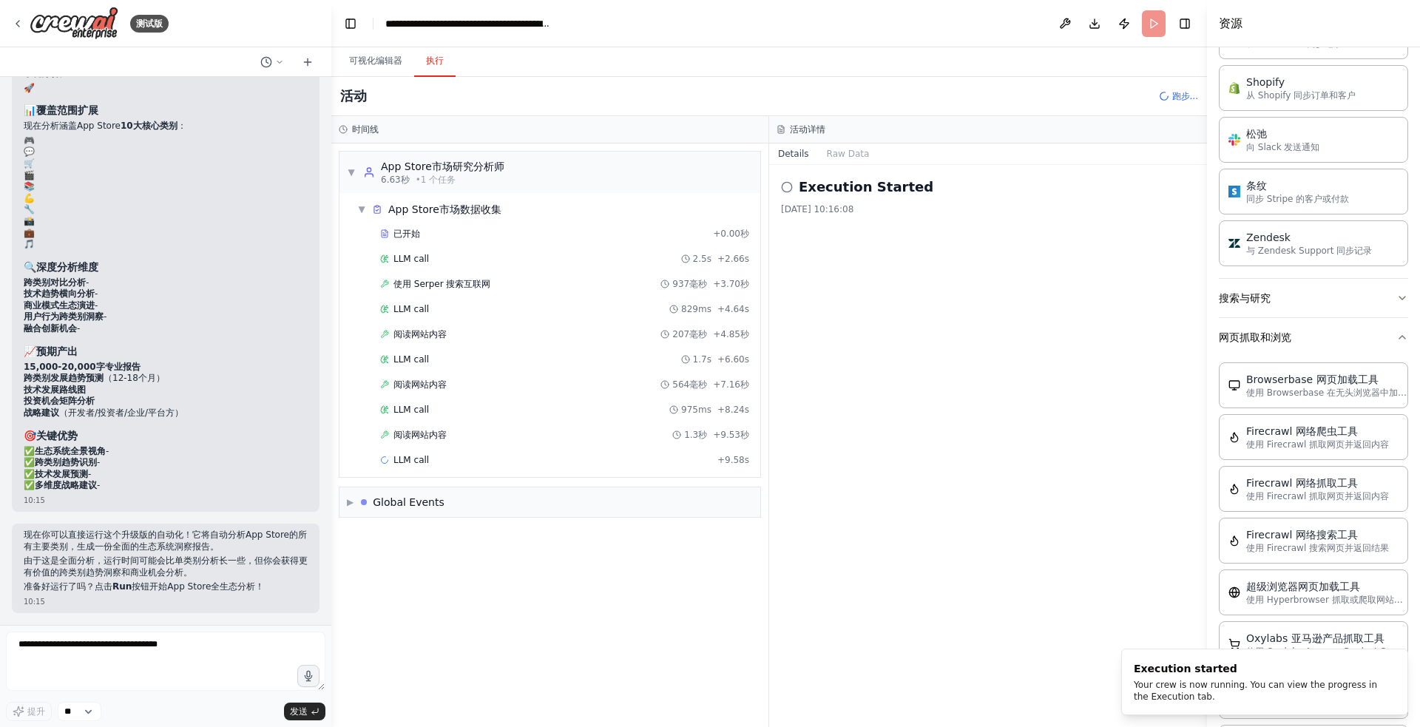
click at [436, 66] on font "执行" at bounding box center [435, 61] width 18 height 12
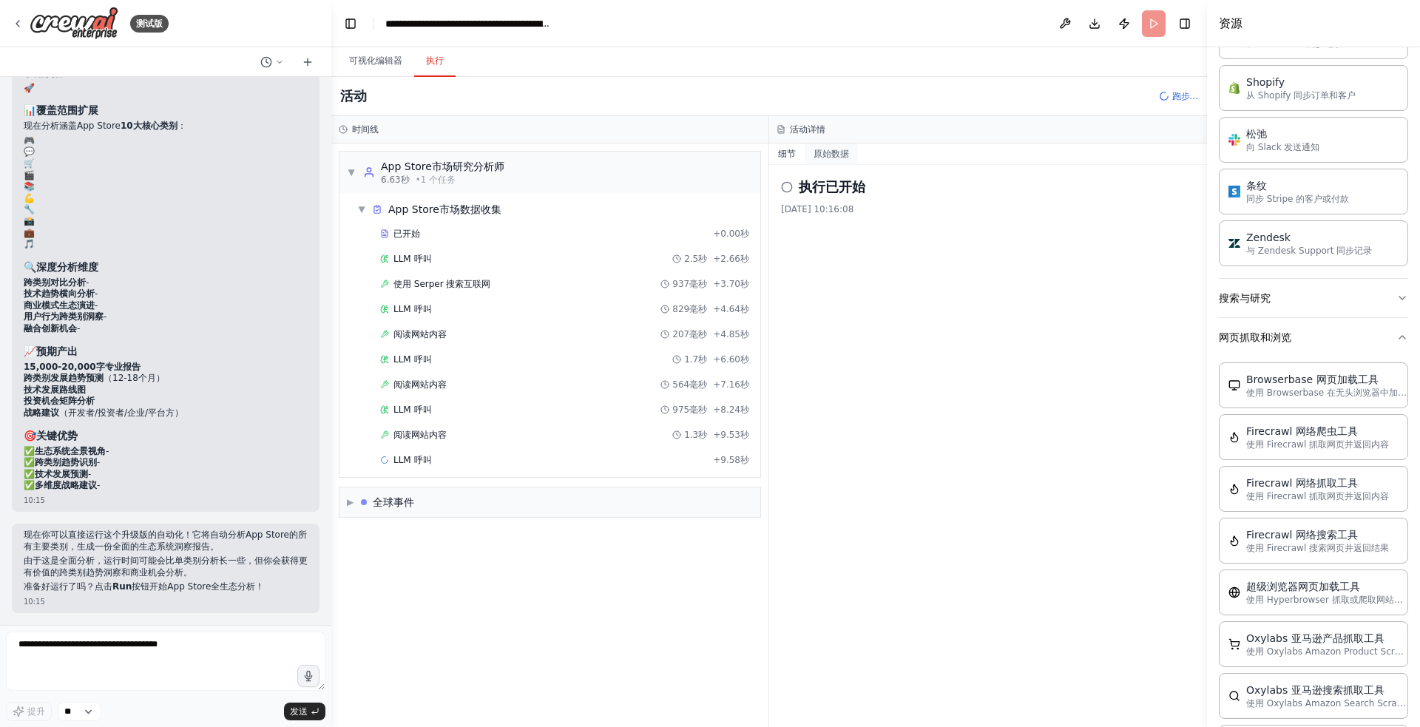
click at [835, 152] on font "原始数据" at bounding box center [830, 154] width 35 height 10
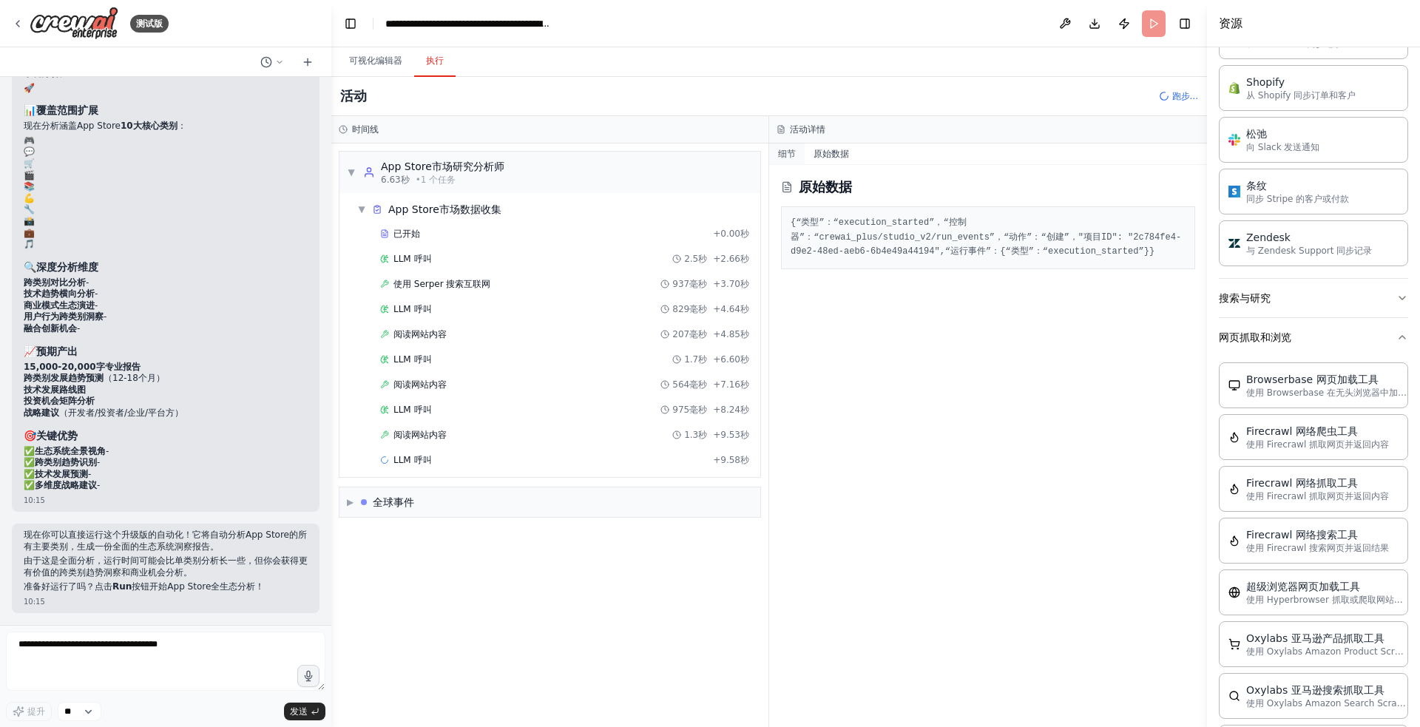
click at [792, 149] on font "细节" at bounding box center [787, 154] width 18 height 10
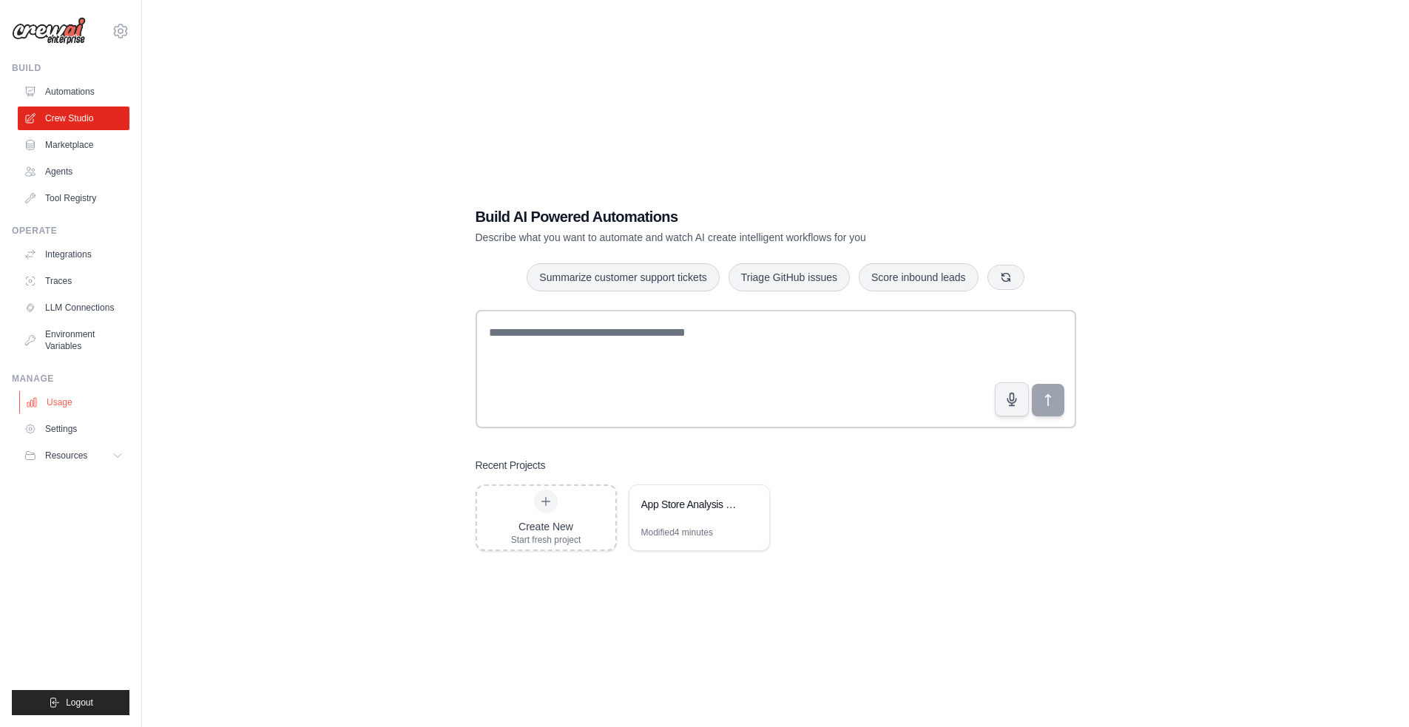
click at [86, 403] on link "Usage" at bounding box center [75, 402] width 112 height 24
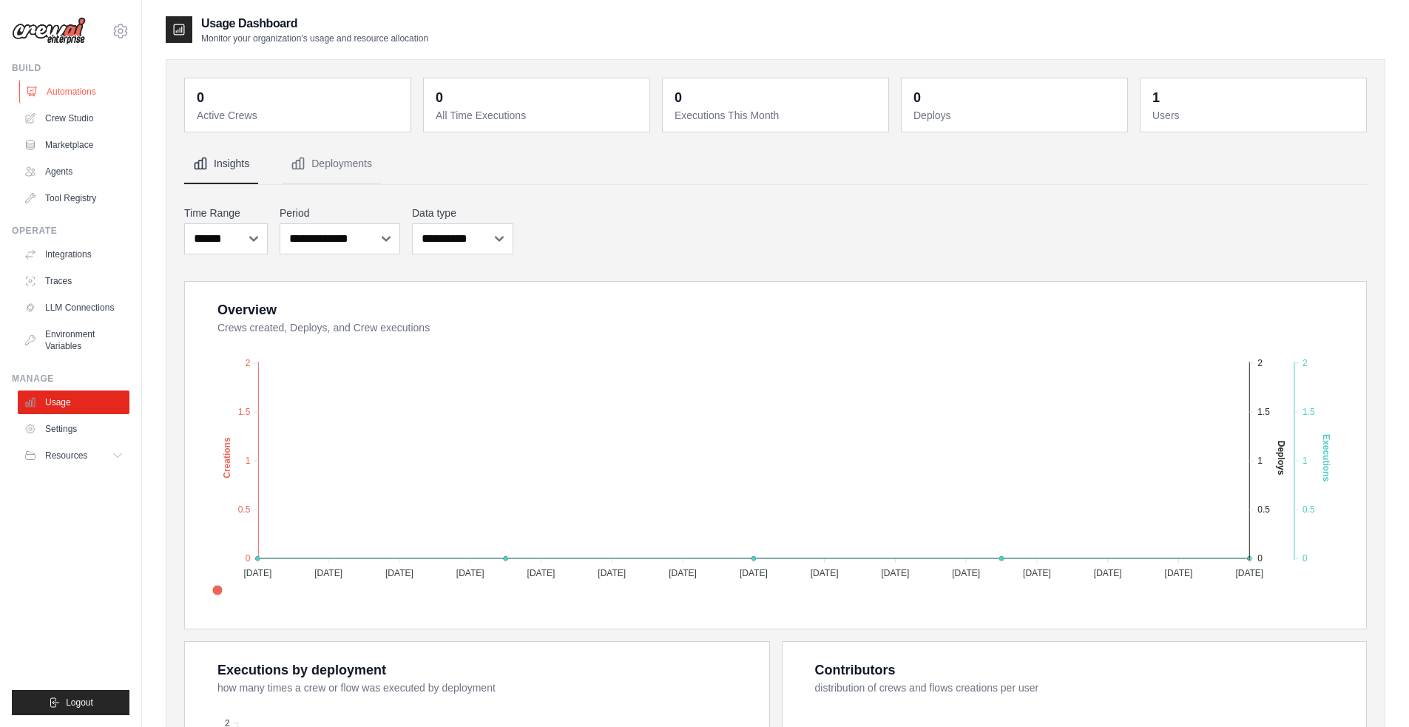
click at [75, 94] on link "Automations" at bounding box center [75, 92] width 112 height 24
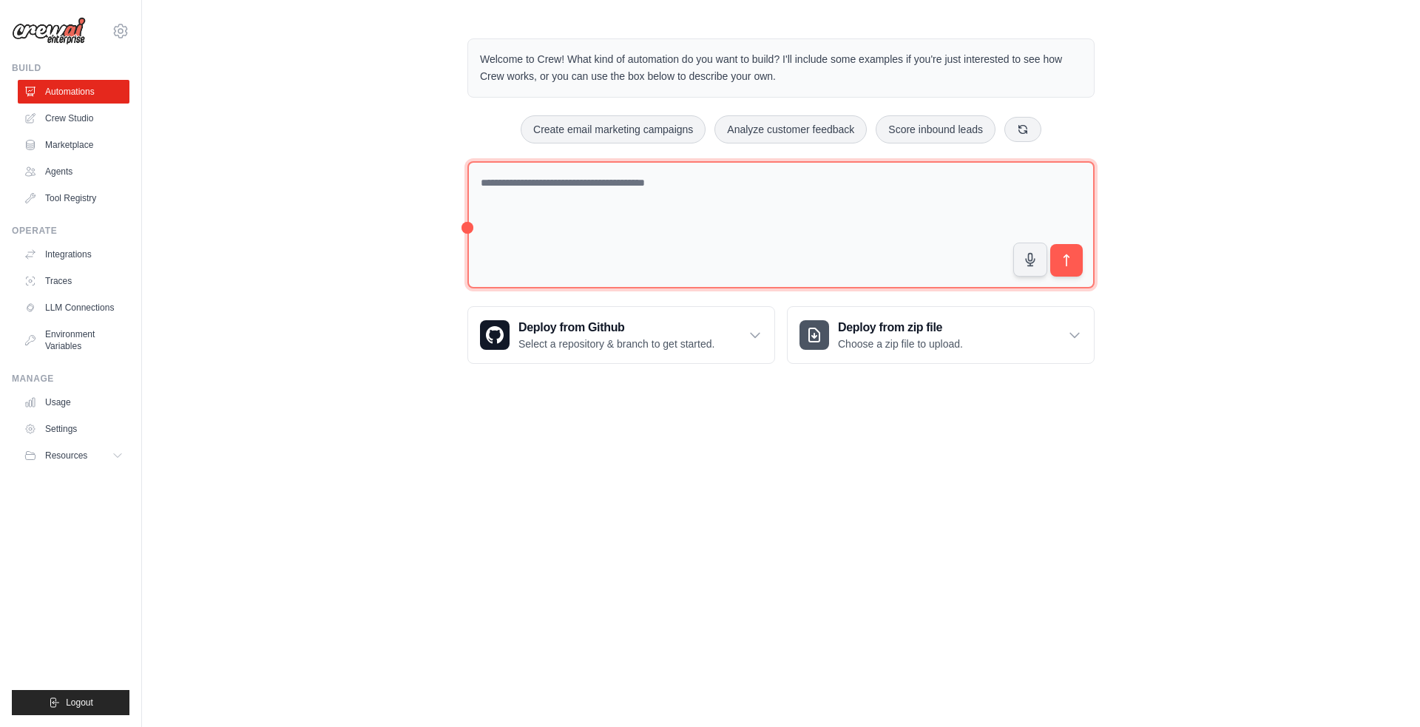
click at [622, 217] on textarea at bounding box center [780, 225] width 627 height 128
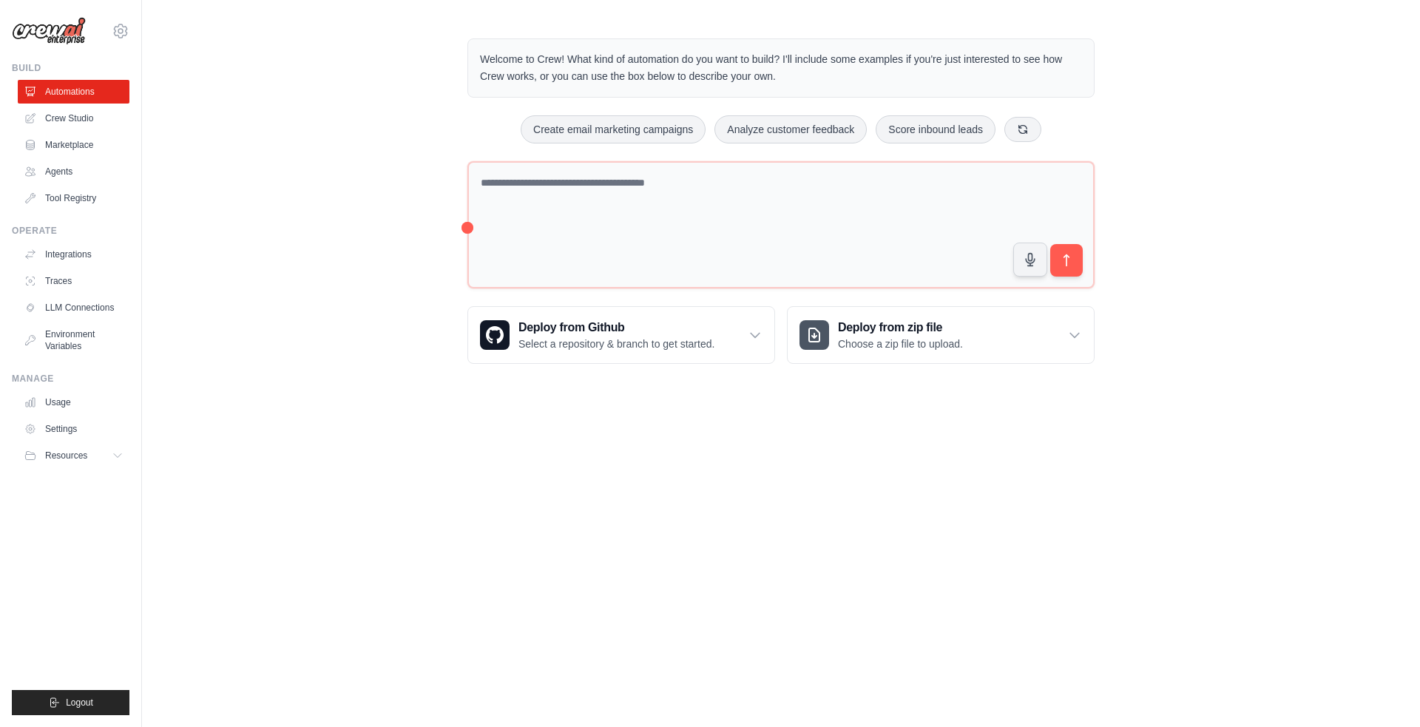
click at [1272, 224] on div "Welcome to Crew! What kind of automation do you want to build? I'll include som…" at bounding box center [781, 201] width 1278 height 373
click at [70, 33] on img at bounding box center [49, 31] width 74 height 28
click at [689, 506] on body "peter.m.shi@gmail.com Settings Build Automations Crew Studio" at bounding box center [710, 363] width 1420 height 727
click at [77, 195] on link "Tool Registry" at bounding box center [75, 198] width 112 height 24
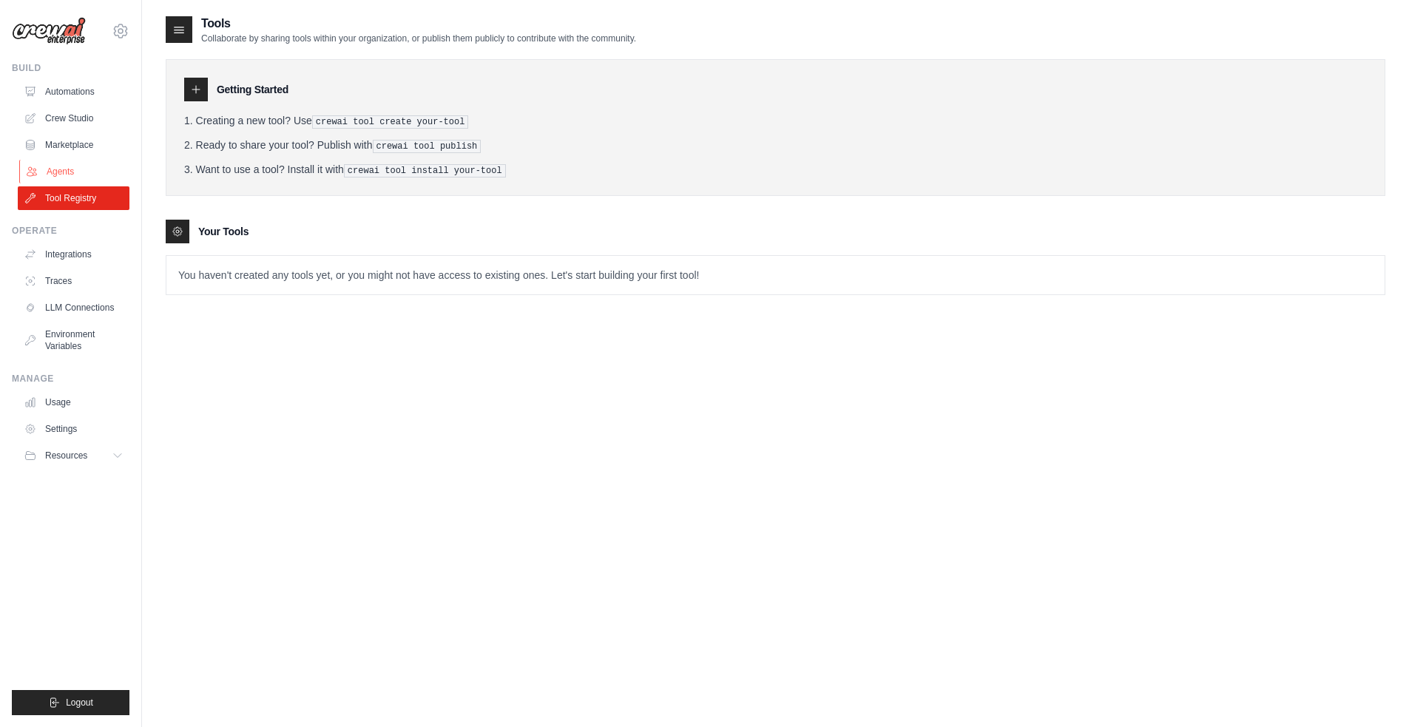
click at [50, 169] on link "Agents" at bounding box center [75, 172] width 112 height 24
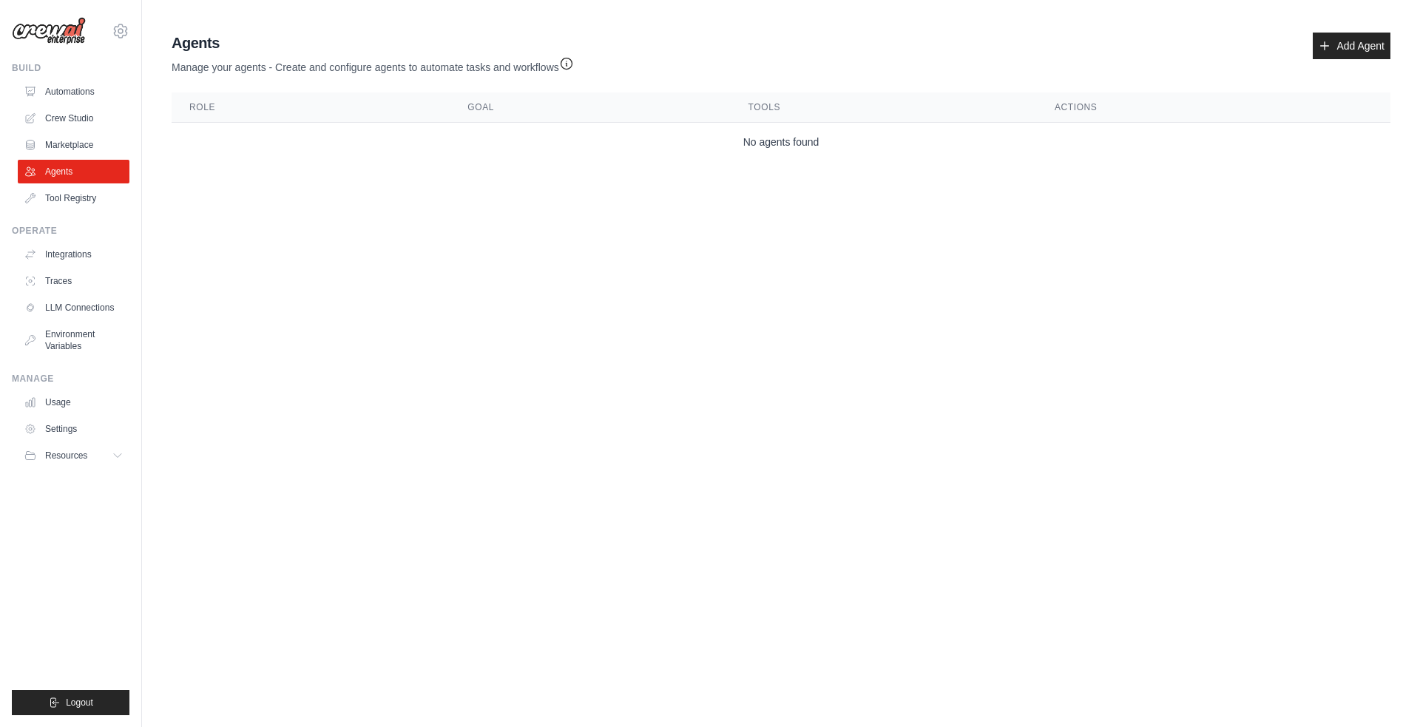
click at [568, 223] on body "peter.m.shi@gmail.com Settings Build Automations Crew Studio" at bounding box center [710, 363] width 1420 height 727
click at [708, 267] on body "peter.m.shi@gmail.com Settings Build Automations Crew Studio" at bounding box center [710, 363] width 1420 height 727
click at [1353, 43] on link "Add Agent" at bounding box center [1351, 46] width 78 height 27
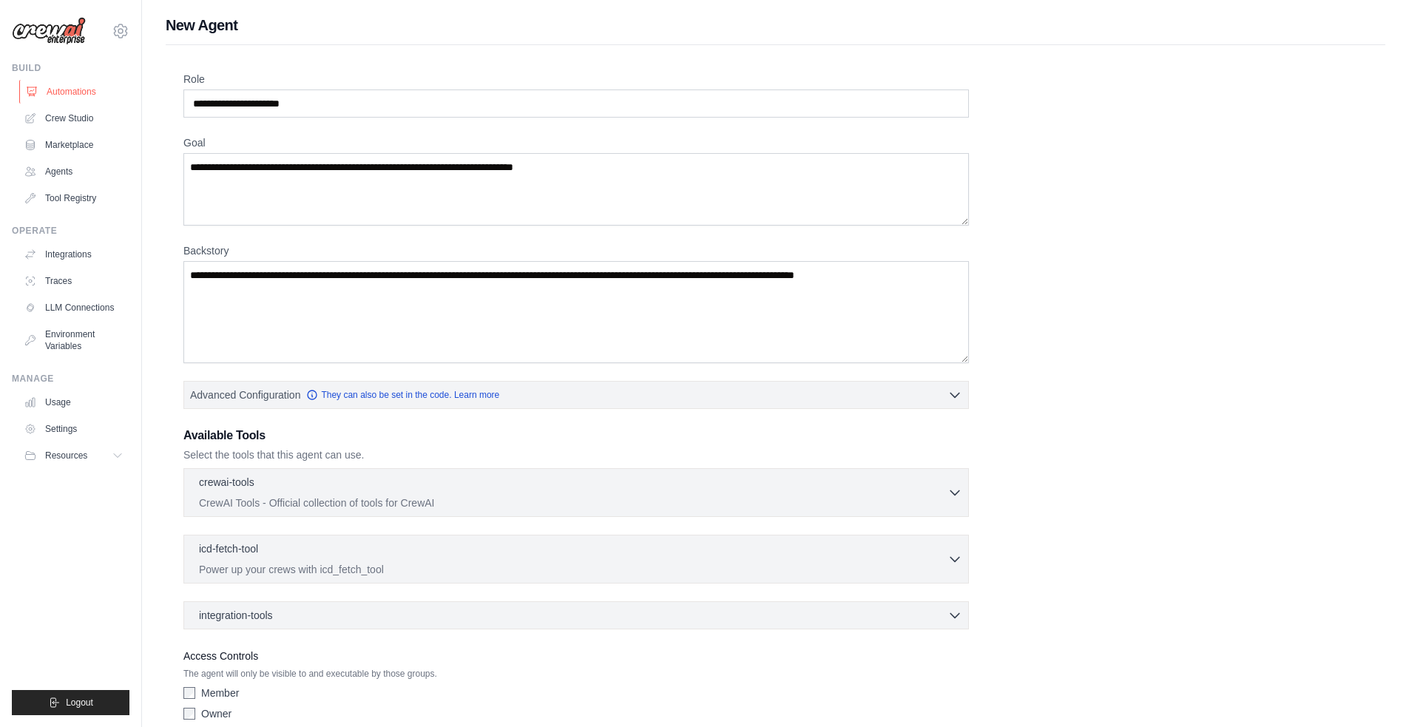
click at [81, 93] on link "Automations" at bounding box center [75, 92] width 112 height 24
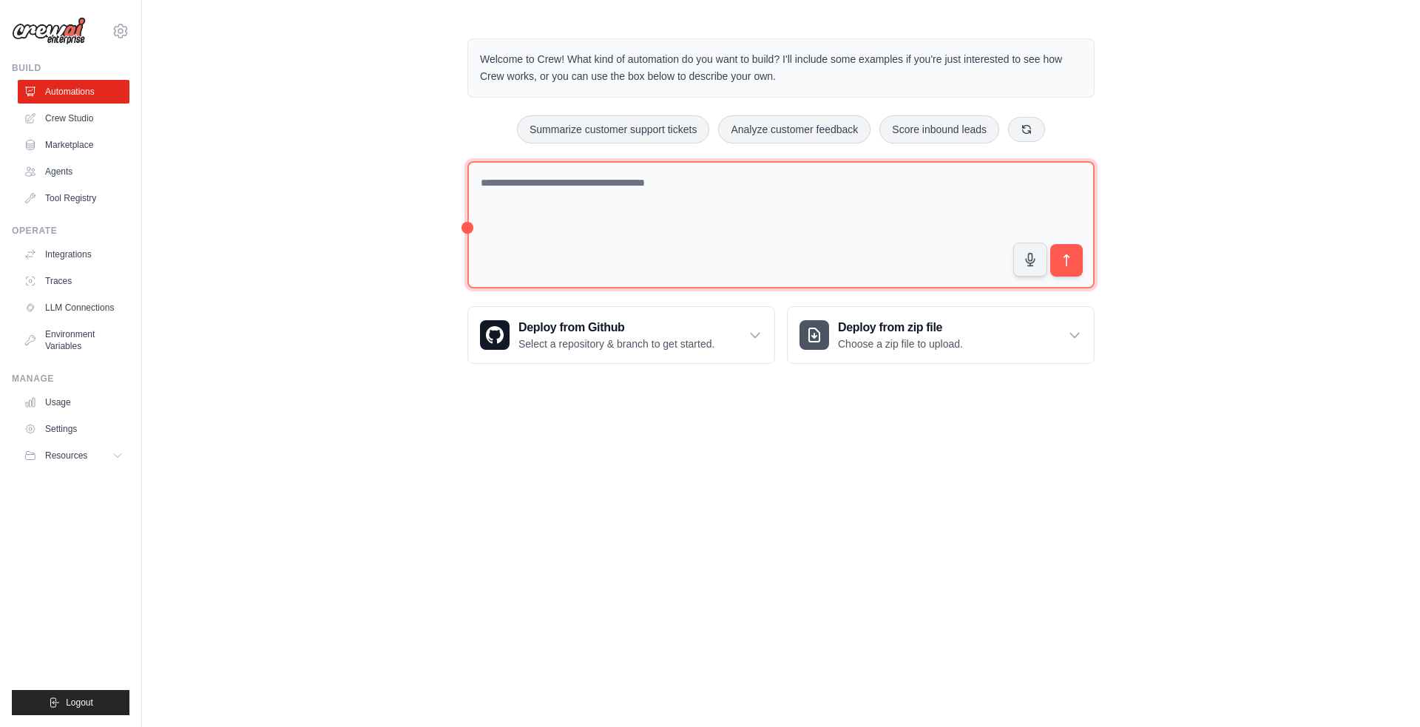
click at [722, 197] on textarea at bounding box center [780, 225] width 627 height 128
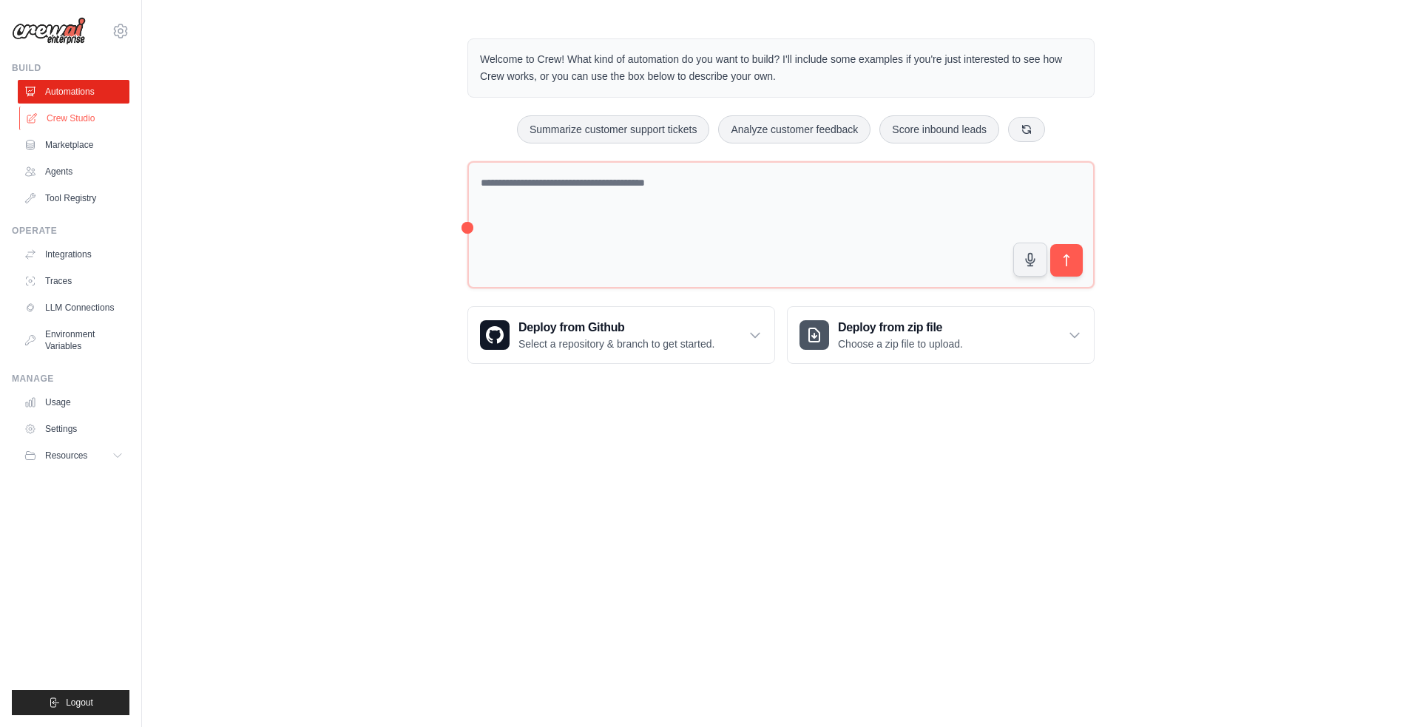
click at [69, 118] on link "Crew Studio" at bounding box center [75, 118] width 112 height 24
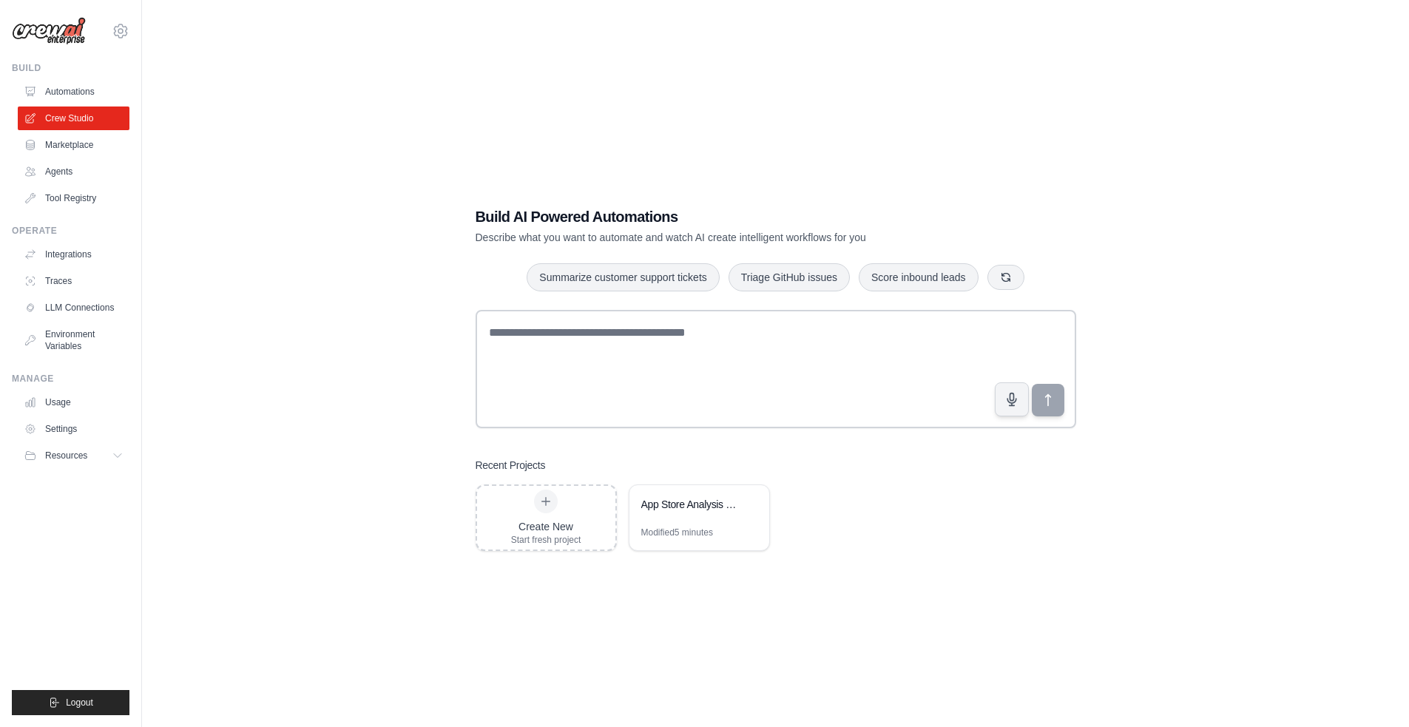
click at [932, 526] on div "Create New Start fresh project App Store Analysis & Development Trends Insights…" at bounding box center [775, 517] width 600 height 67
click at [322, 328] on div "Build AI Powered Automations Describe what you want to automate and watch AI cr…" at bounding box center [775, 378] width 1219 height 727
click at [52, 143] on link "Marketplace" at bounding box center [75, 145] width 112 height 24
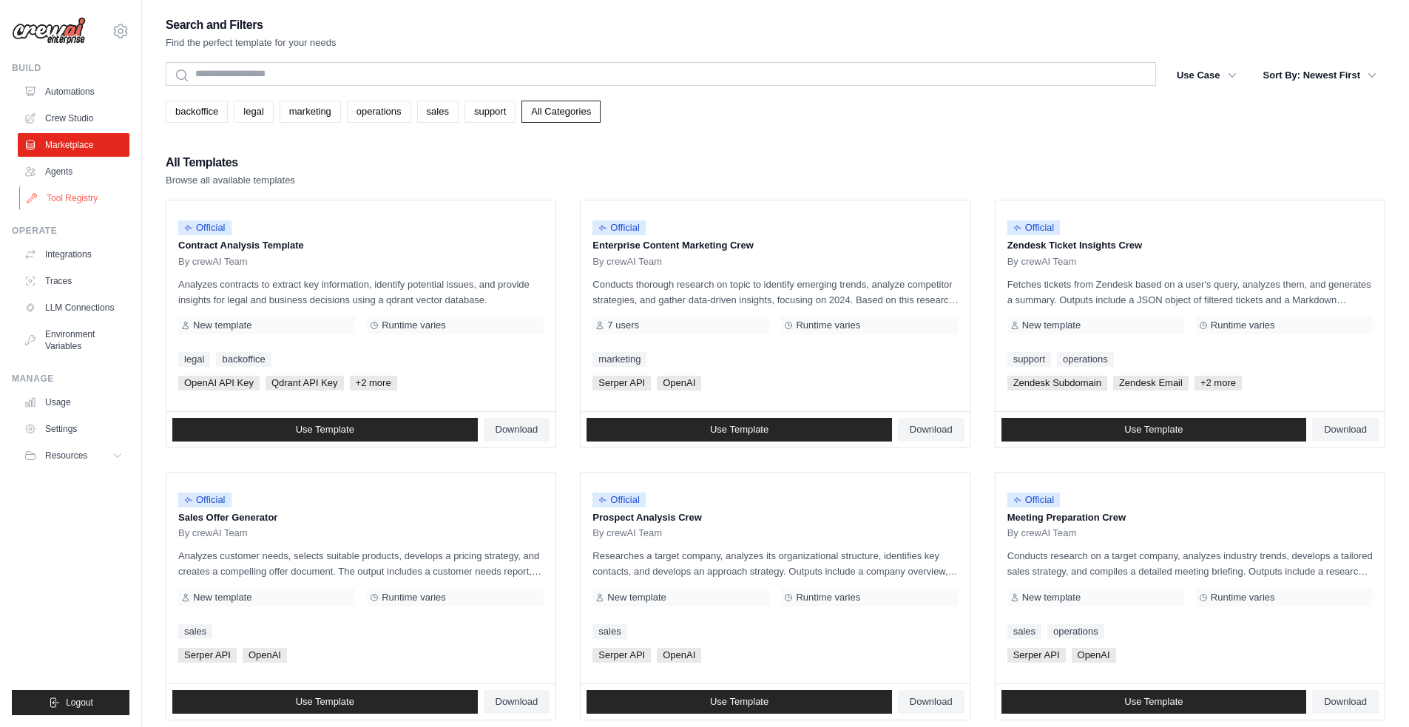
click at [59, 194] on link "Tool Registry" at bounding box center [75, 198] width 112 height 24
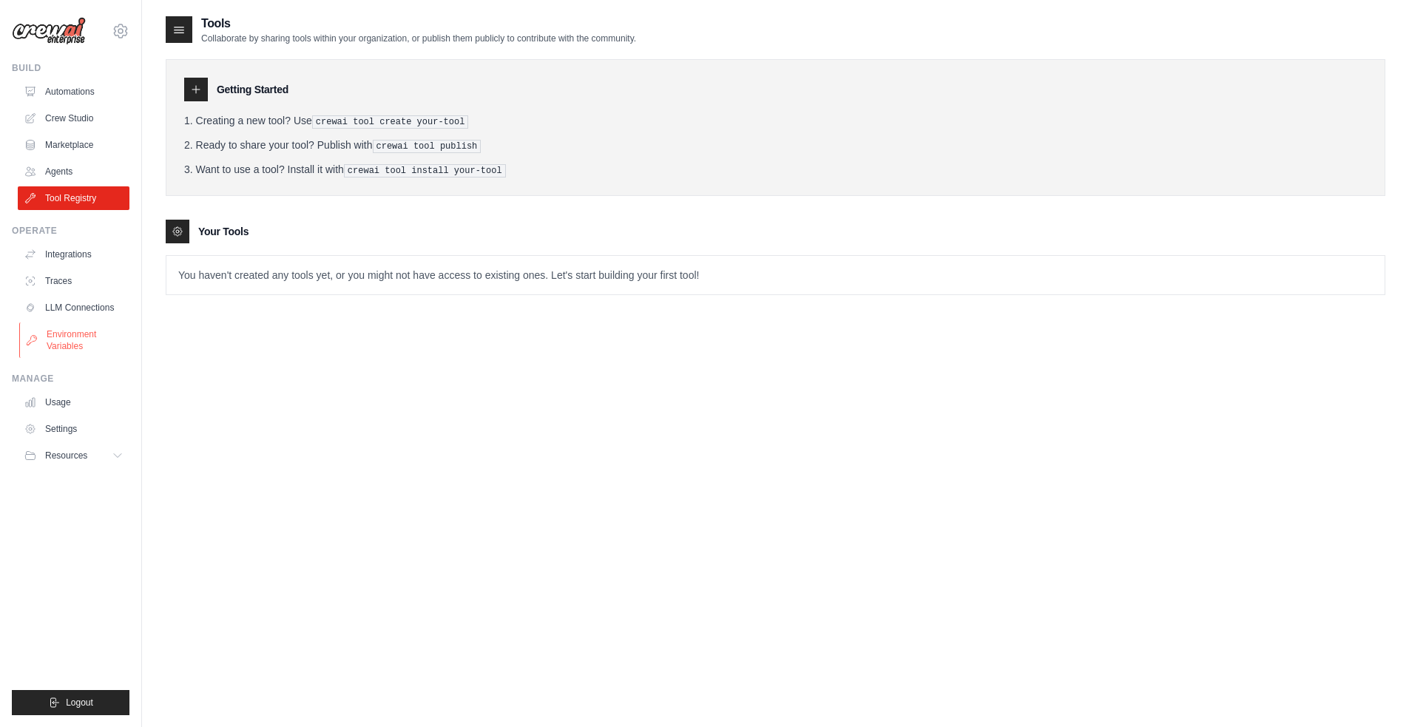
click at [76, 350] on link "Environment Variables" at bounding box center [75, 339] width 112 height 35
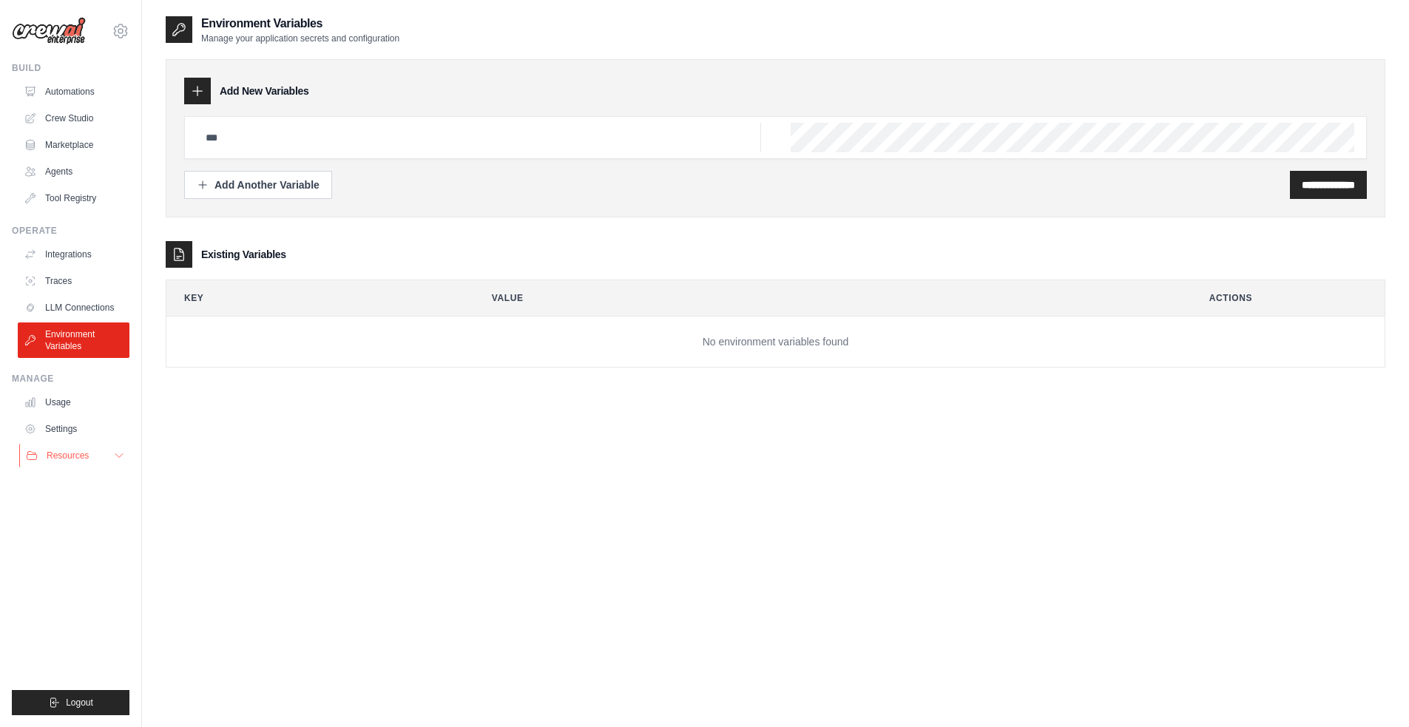
click at [88, 459] on span "Resources" at bounding box center [68, 456] width 42 height 12
click at [89, 104] on ul "Automations Crew Studio Marketplace Agents Tool Registry" at bounding box center [74, 145] width 112 height 130
click at [69, 93] on link "Automations" at bounding box center [75, 92] width 112 height 24
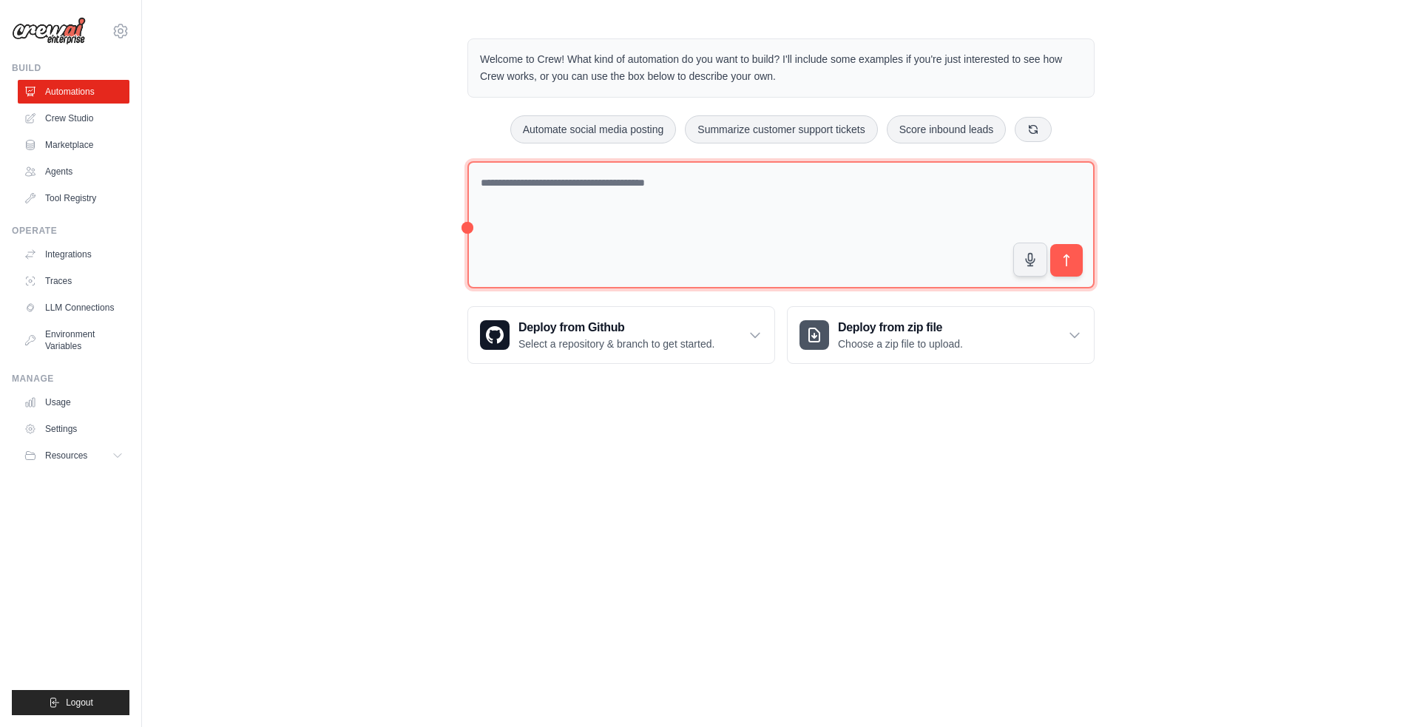
click at [742, 228] on textarea at bounding box center [780, 225] width 627 height 128
click at [867, 209] on textarea at bounding box center [780, 225] width 627 height 128
type textarea "**********"
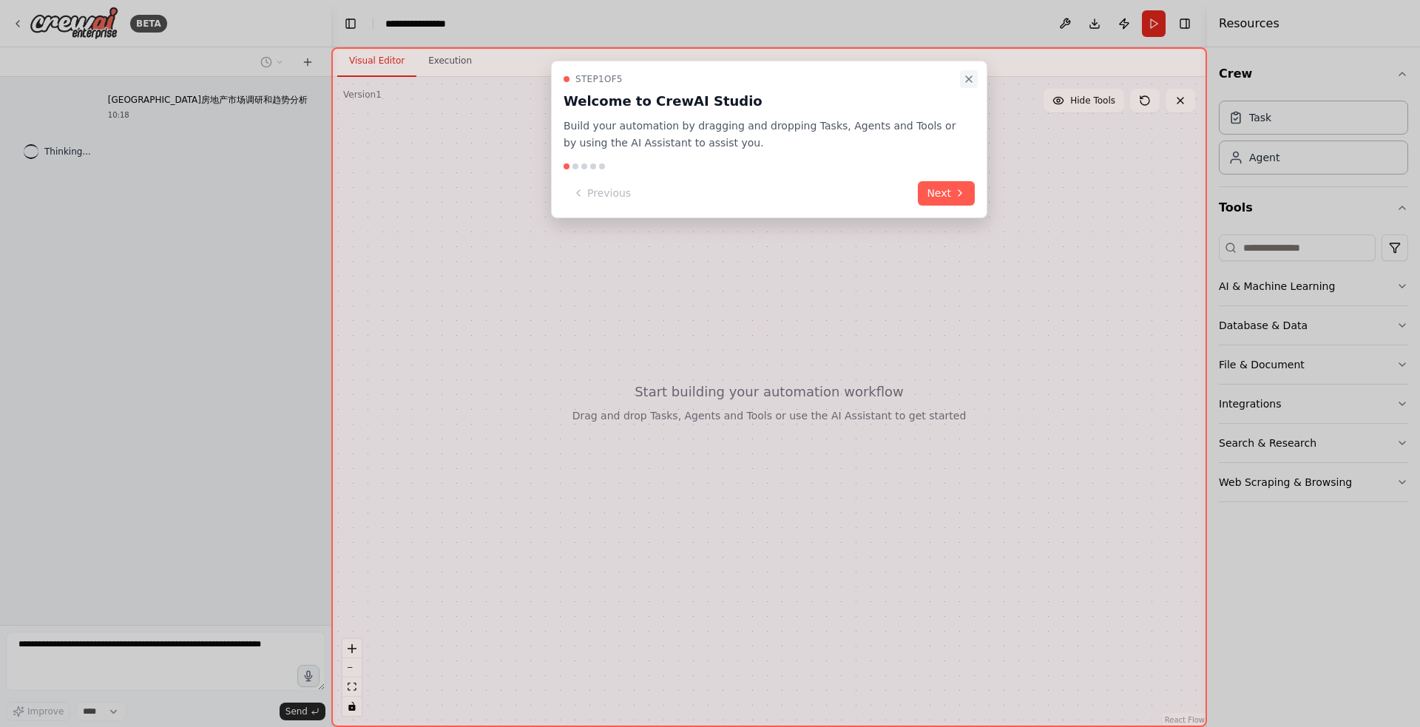
click at [969, 76] on icon "Close walkthrough" at bounding box center [969, 79] width 12 height 12
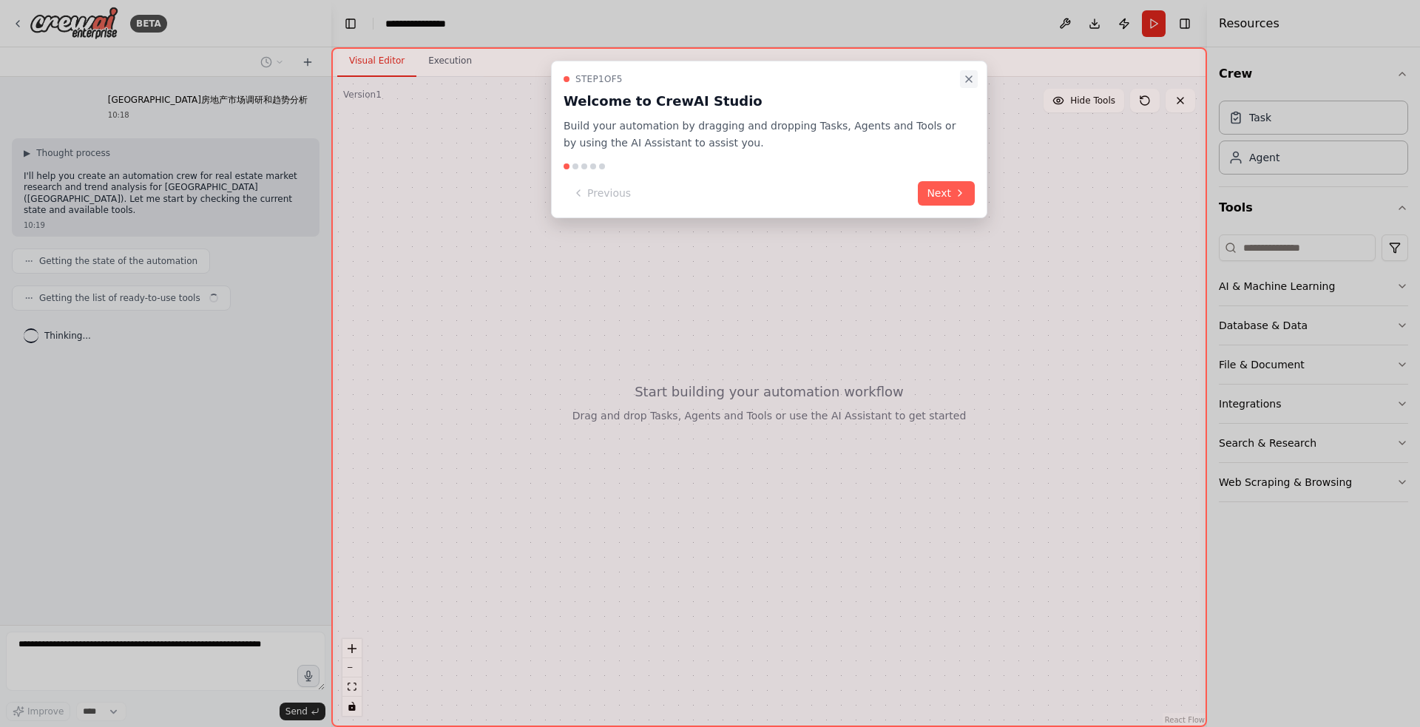
click at [973, 73] on icon "Close walkthrough" at bounding box center [969, 79] width 12 height 12
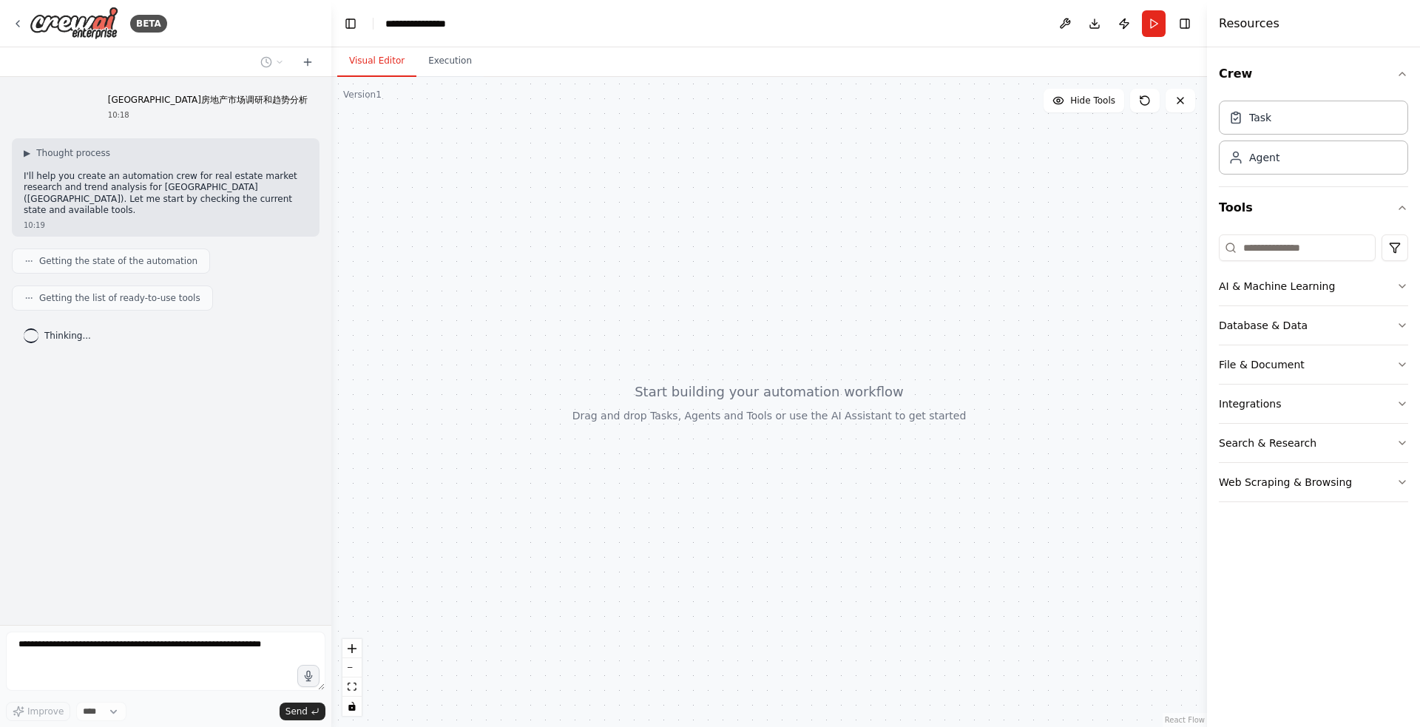
click at [623, 231] on div at bounding box center [768, 402] width 875 height 650
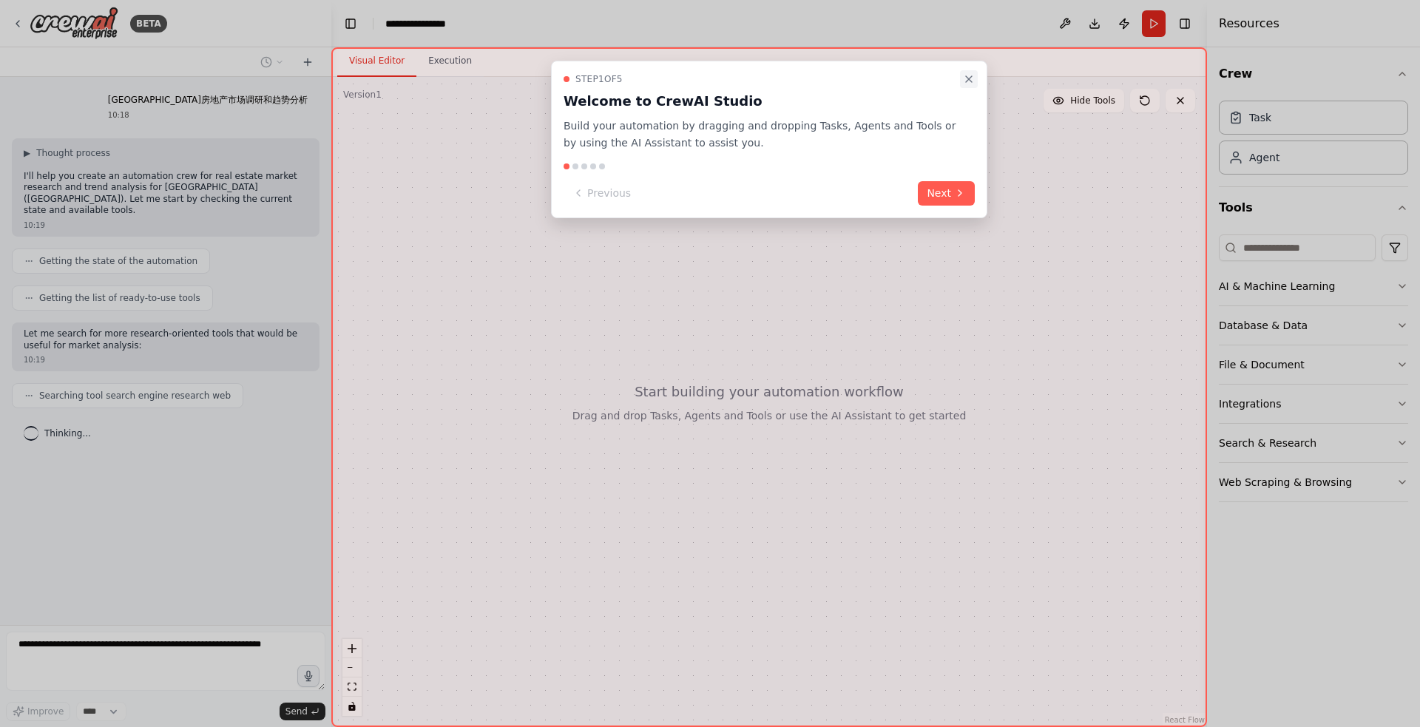
click at [975, 71] on button "Close walkthrough" at bounding box center [969, 79] width 18 height 18
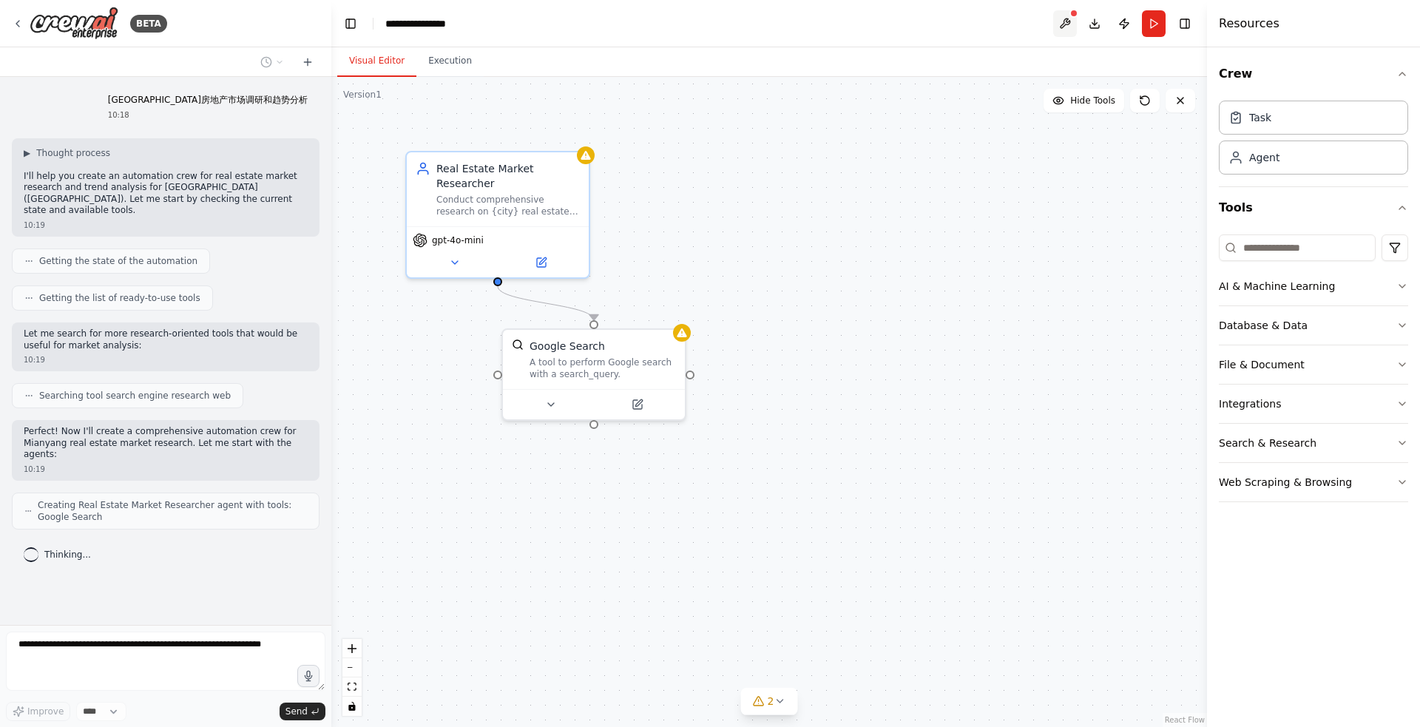
click at [1061, 27] on button at bounding box center [1065, 23] width 24 height 27
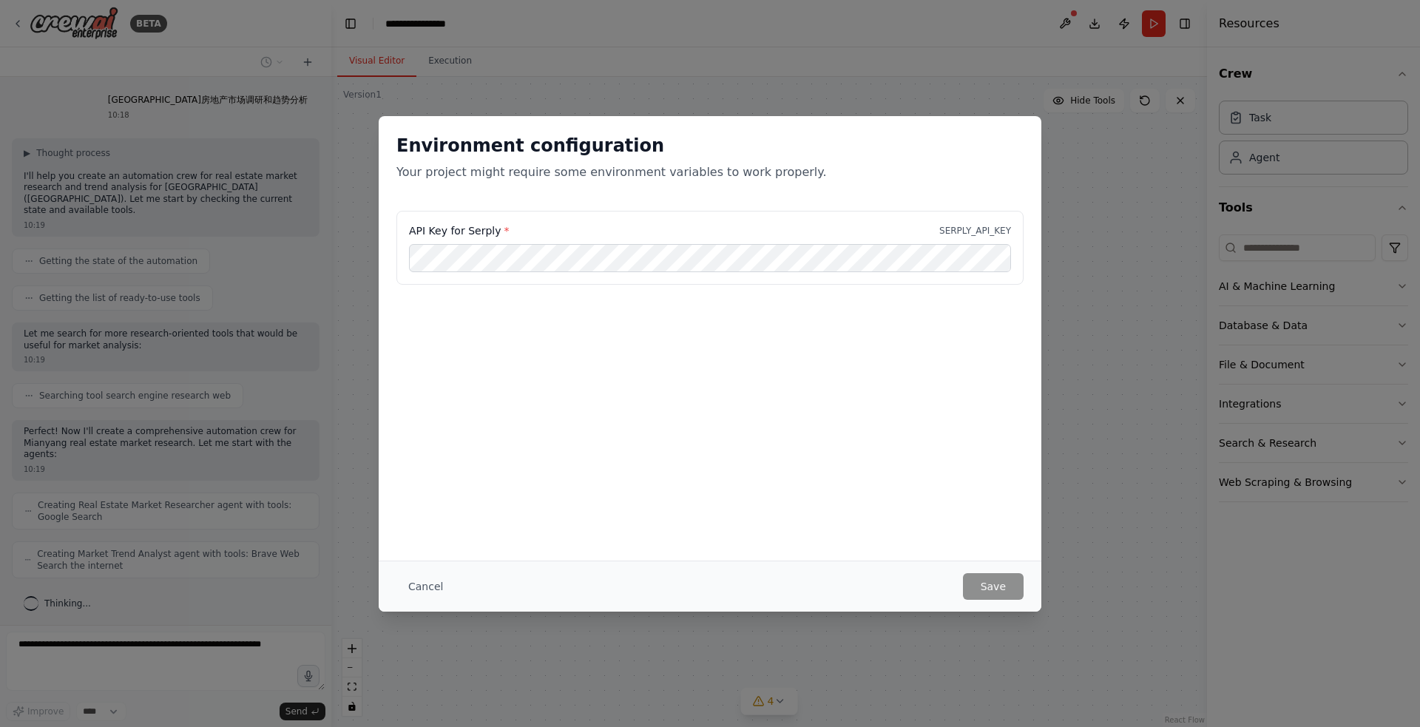
click at [768, 70] on div "Environment configuration Your project might require some environment variables…" at bounding box center [710, 363] width 1420 height 727
click at [418, 588] on button "Cancel" at bounding box center [425, 586] width 58 height 27
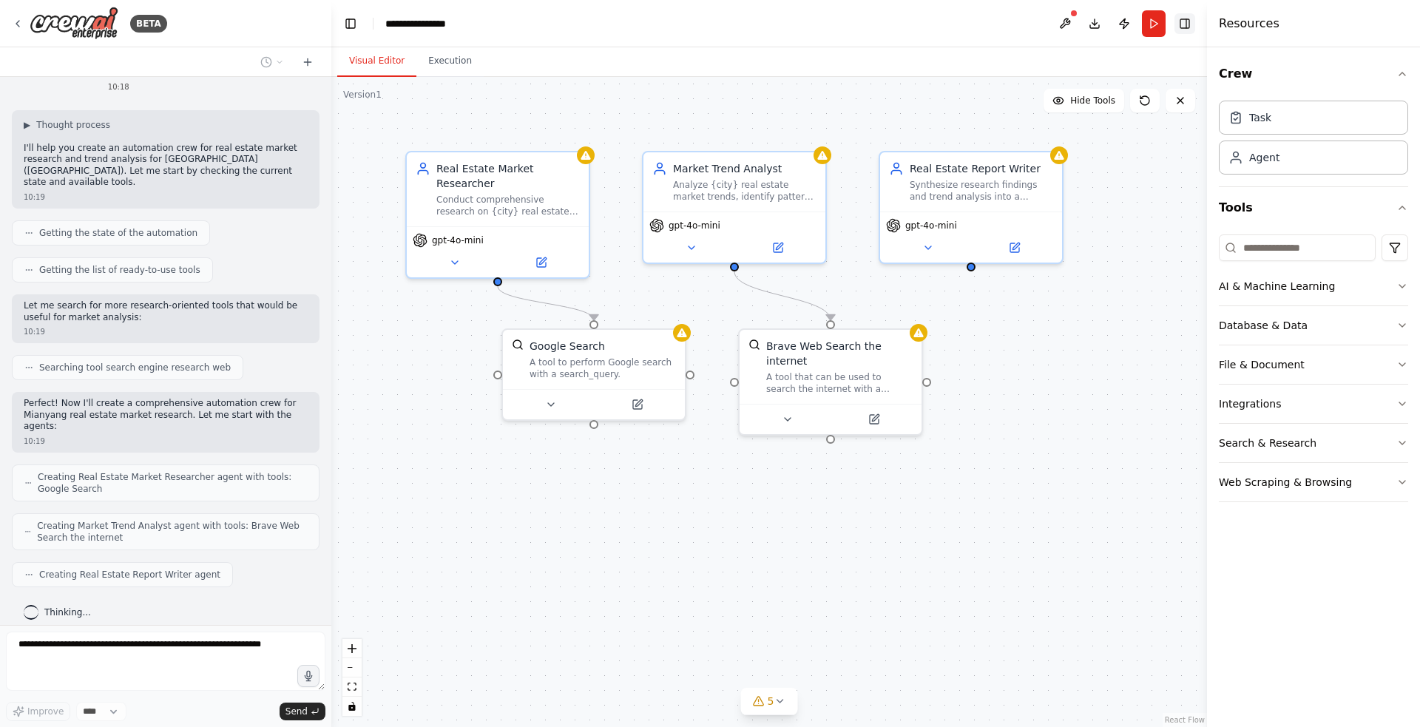
click at [1182, 26] on button "Toggle Right Sidebar" at bounding box center [1184, 23] width 21 height 21
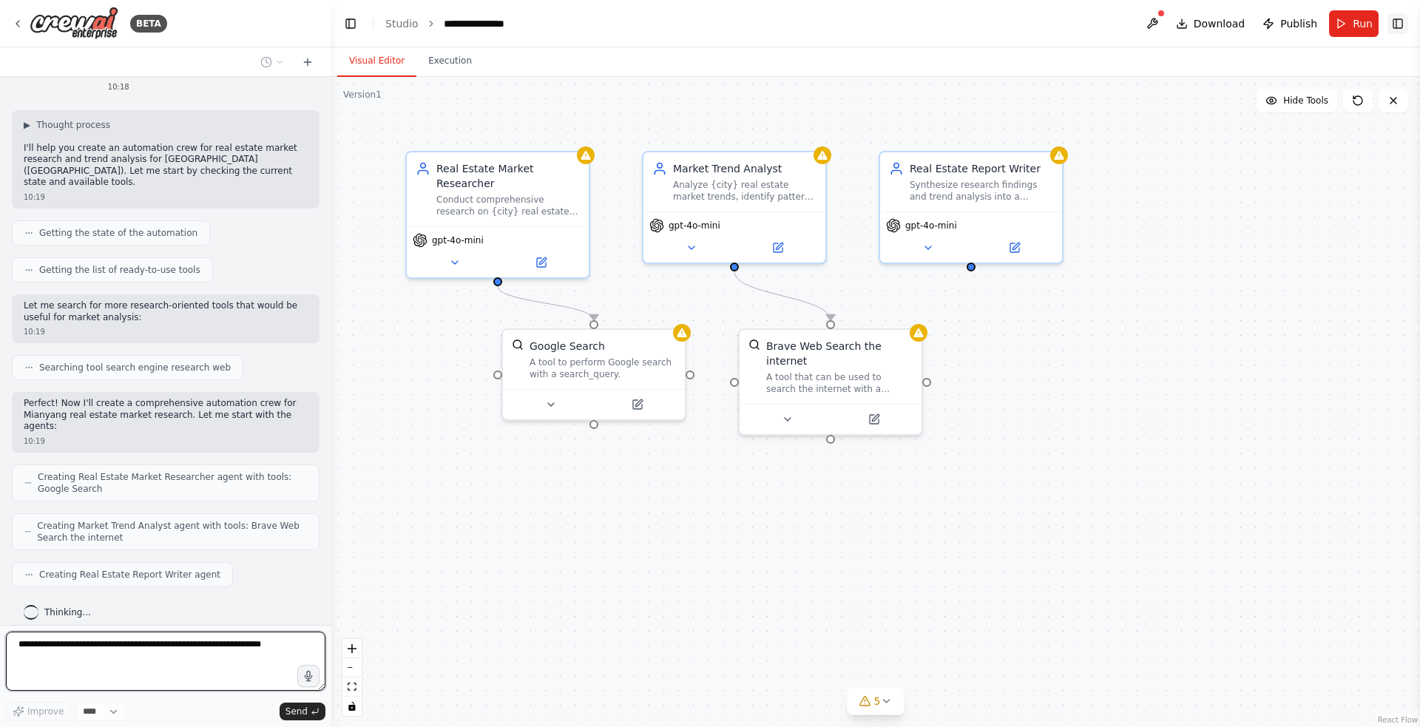
click at [1393, 17] on button "Toggle Right Sidebar" at bounding box center [1397, 23] width 21 height 21
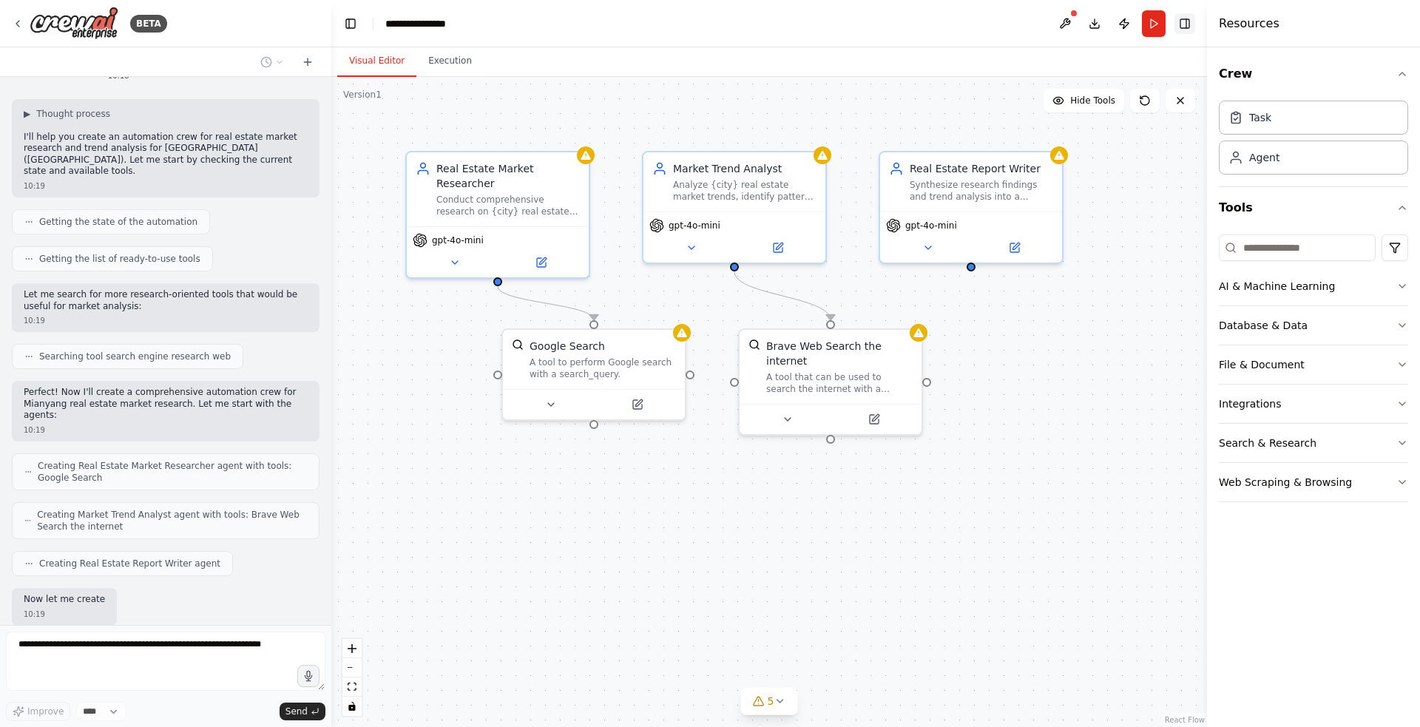
scroll to position [115, 0]
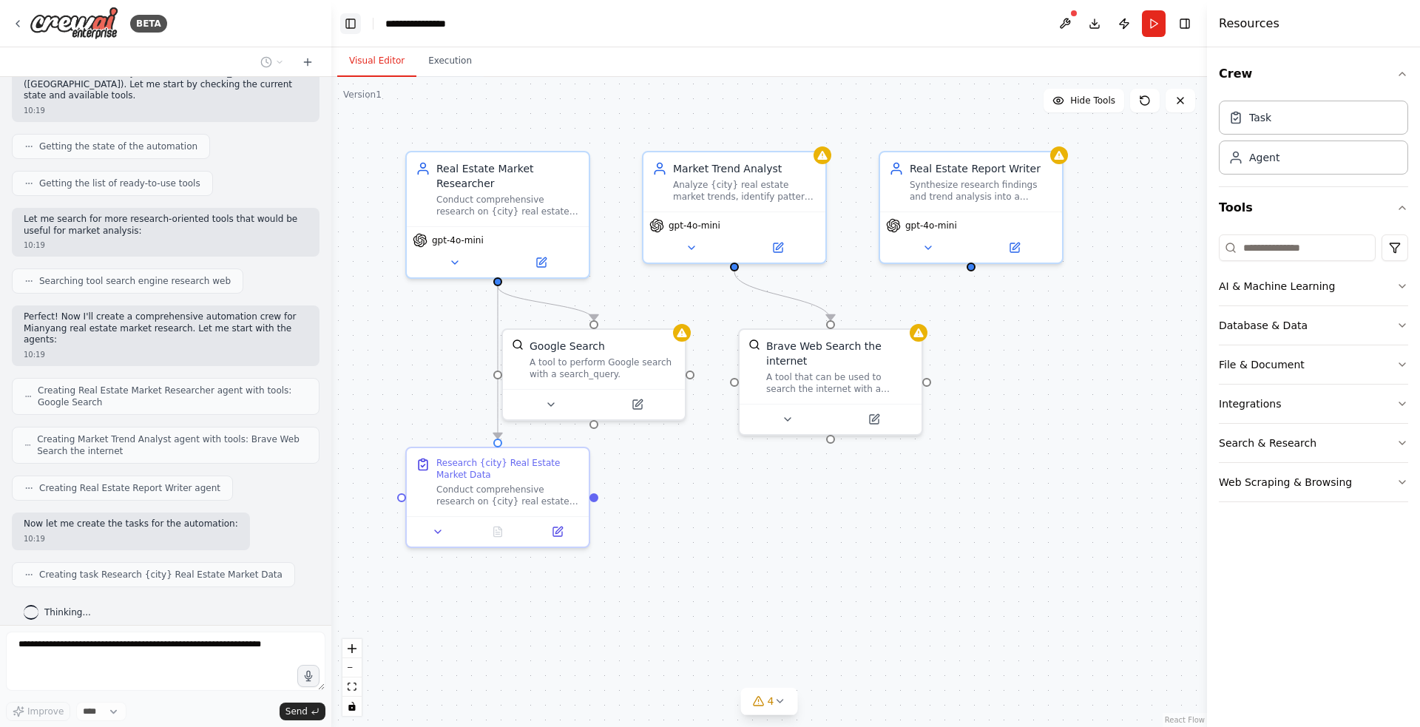
click at [350, 24] on button "Toggle Left Sidebar" at bounding box center [350, 23] width 21 height 21
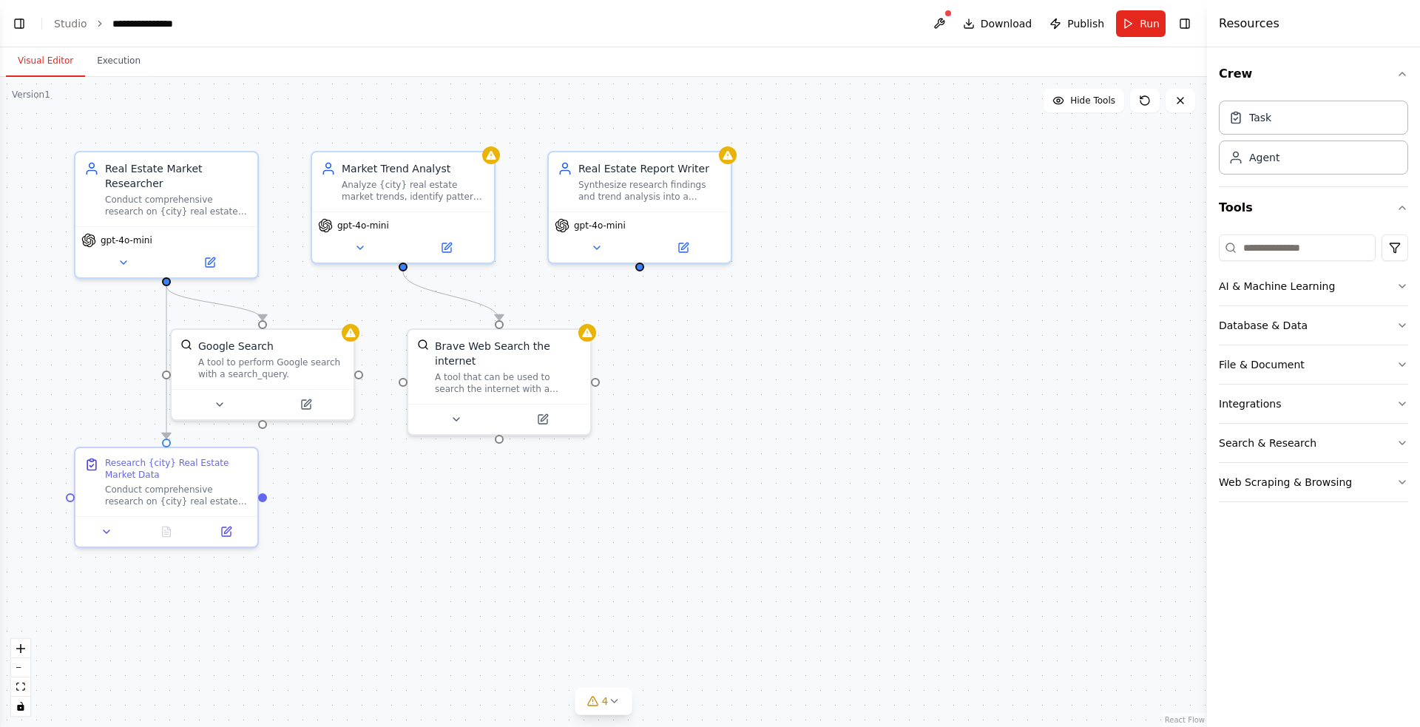
scroll to position [152, 0]
click at [81, 21] on link "Studio" at bounding box center [70, 24] width 33 height 12
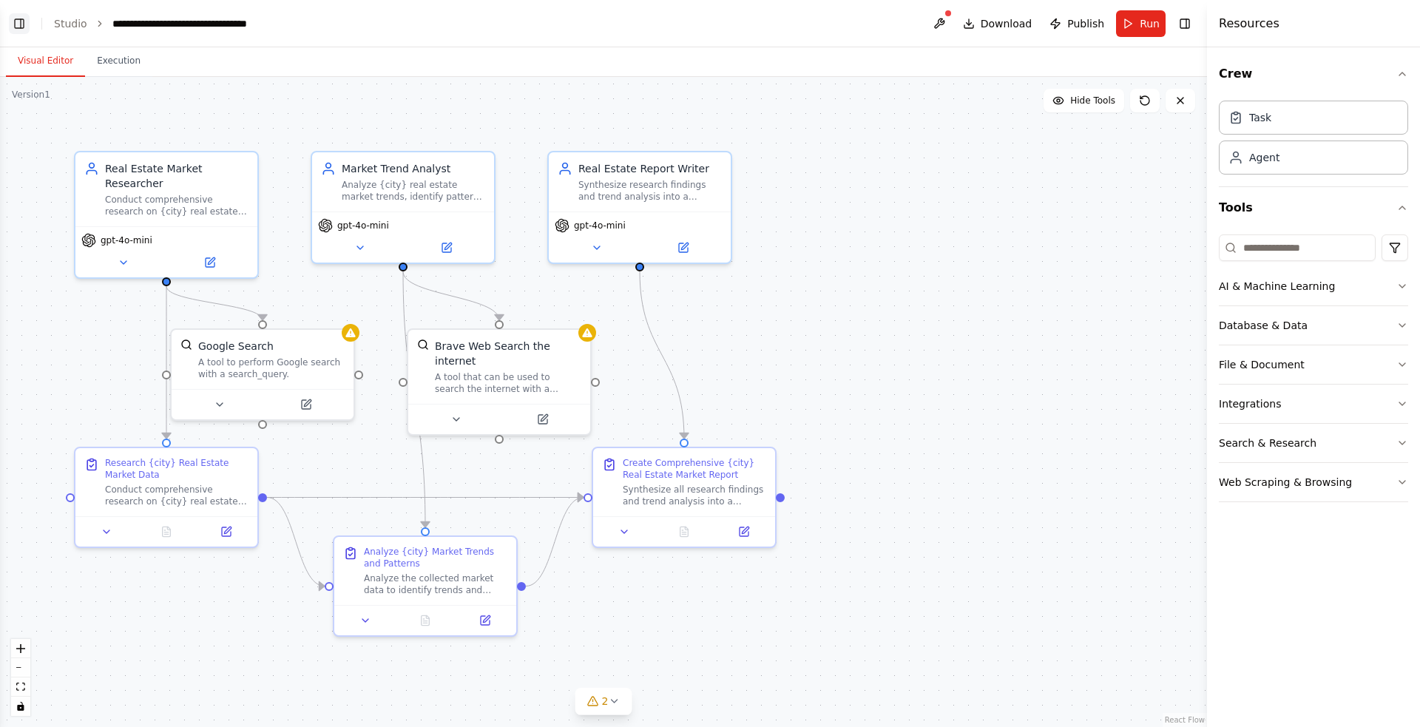
click at [13, 18] on button "Toggle Left Sidebar" at bounding box center [19, 23] width 21 height 21
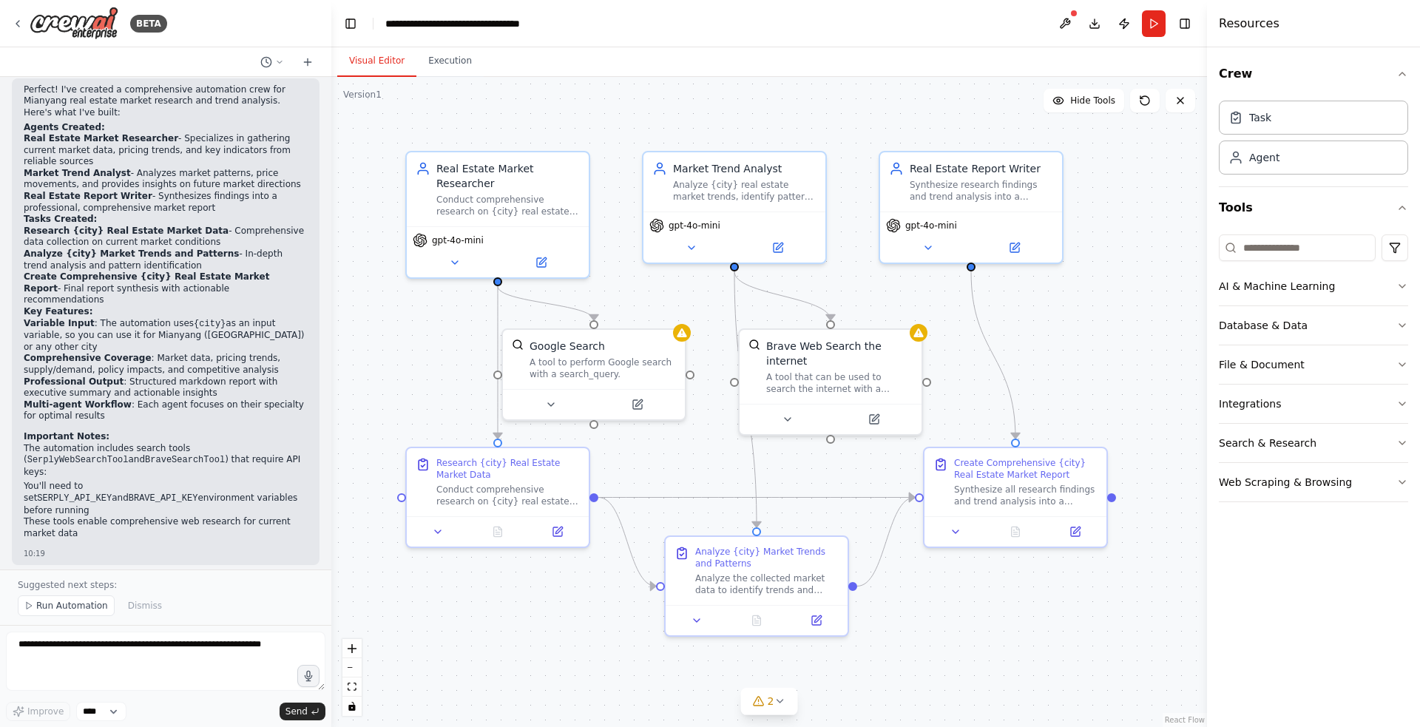
scroll to position [867, 0]
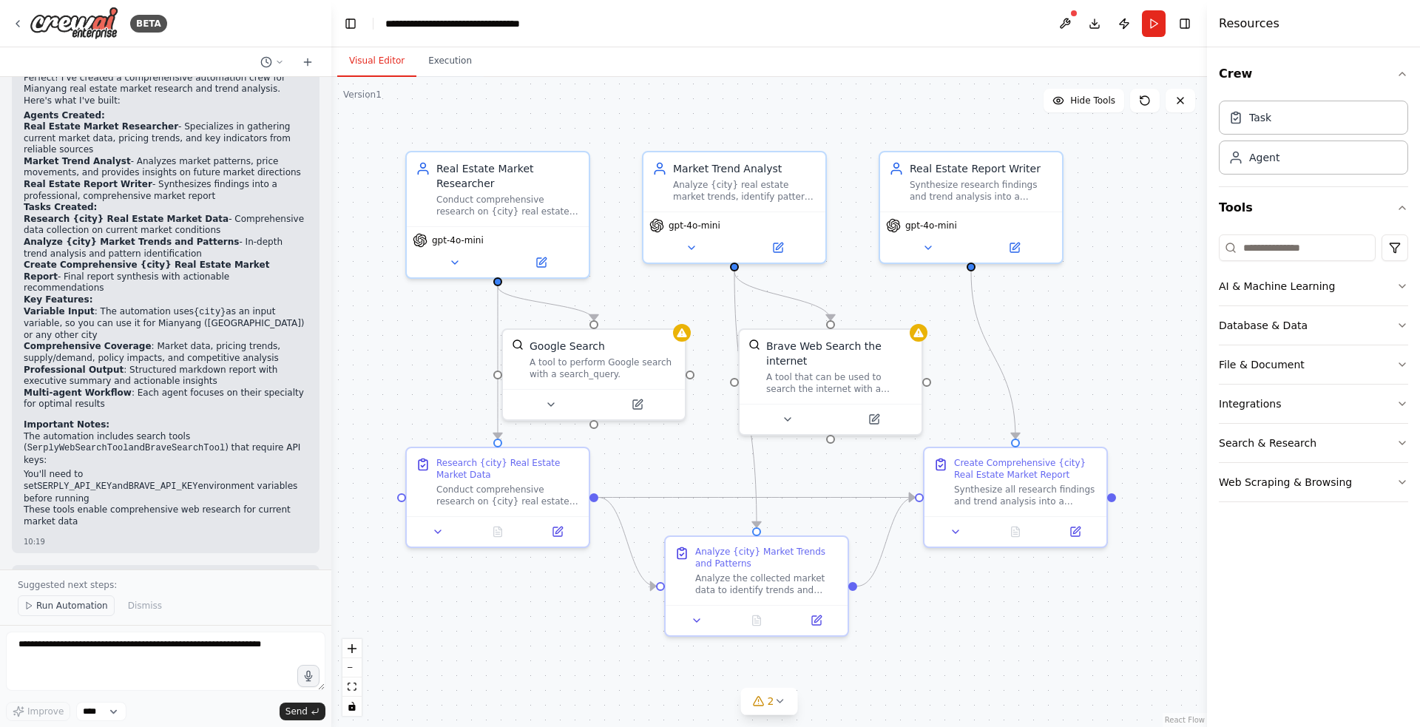
click at [55, 607] on span "Run Automation" at bounding box center [72, 606] width 72 height 12
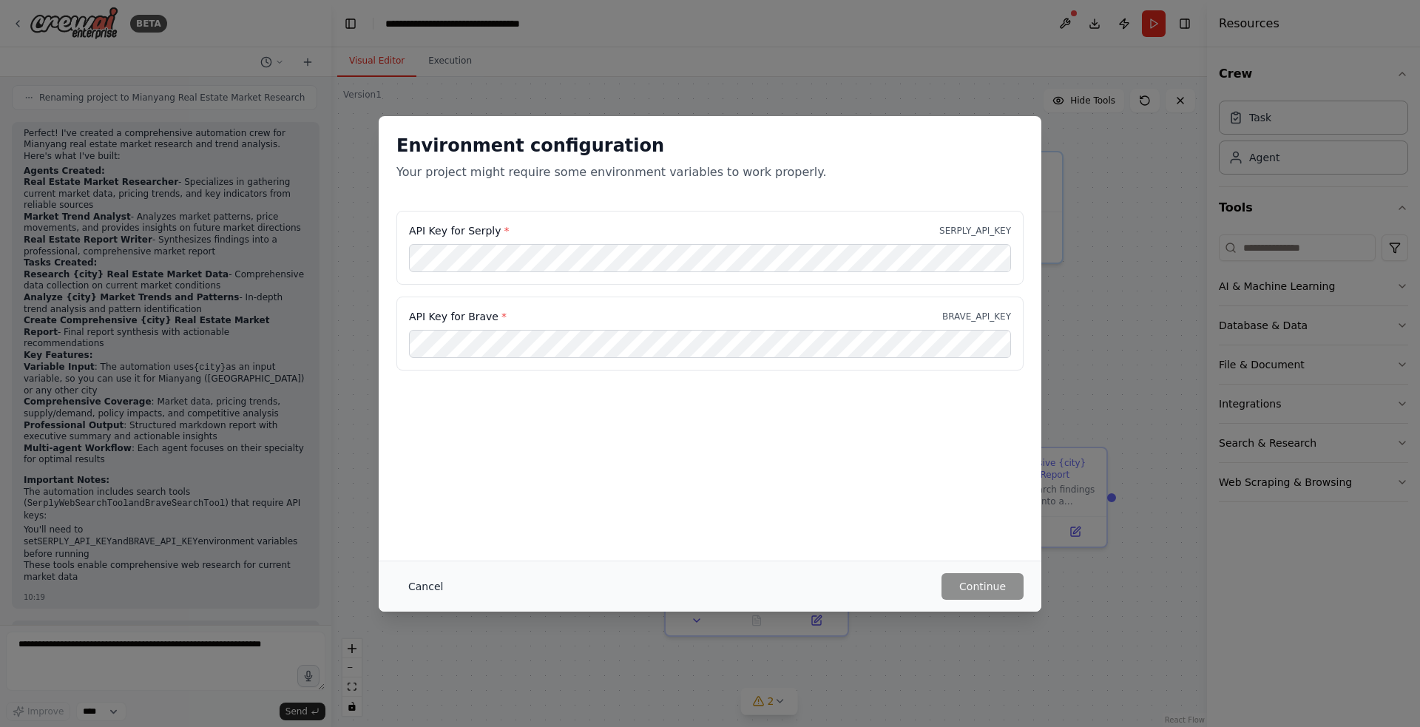
click at [424, 588] on button "Cancel" at bounding box center [425, 586] width 58 height 27
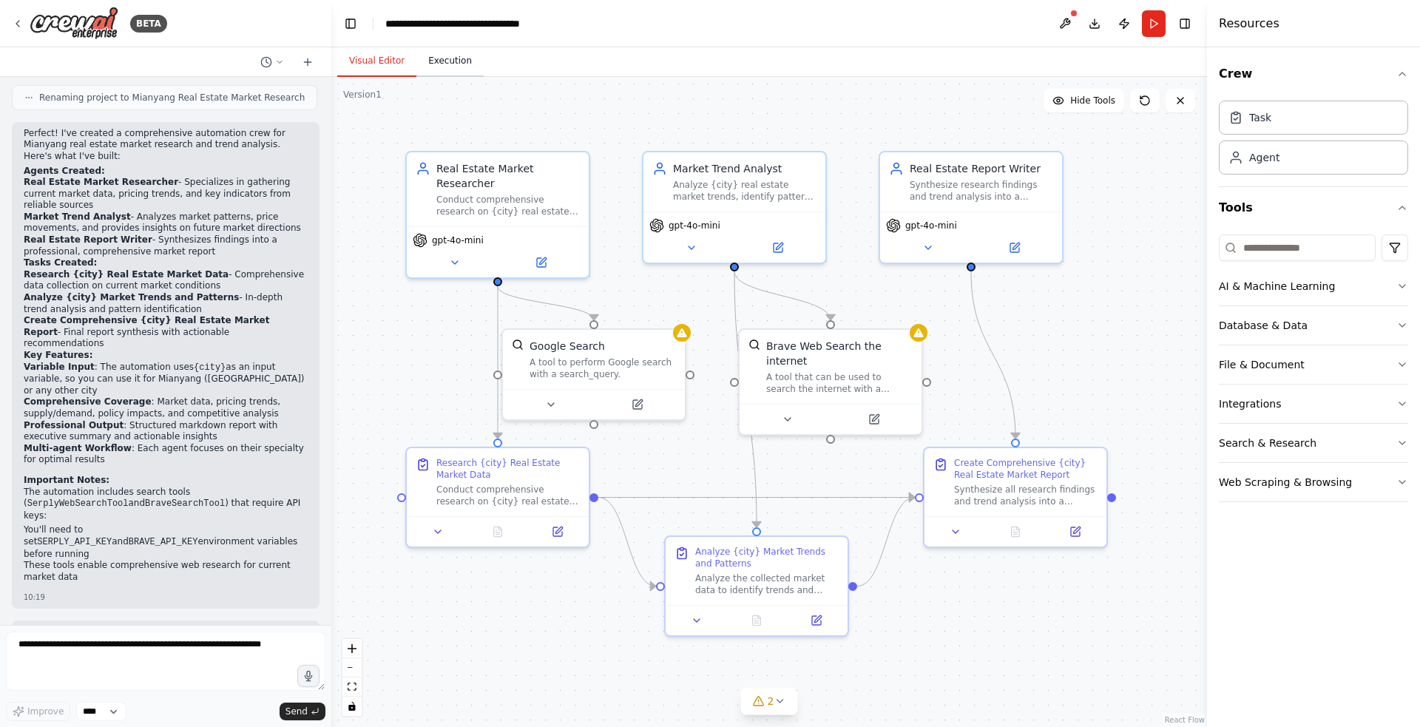
click at [460, 58] on button "Execution" at bounding box center [449, 61] width 67 height 31
click at [386, 64] on button "Visual Editor" at bounding box center [376, 61] width 79 height 31
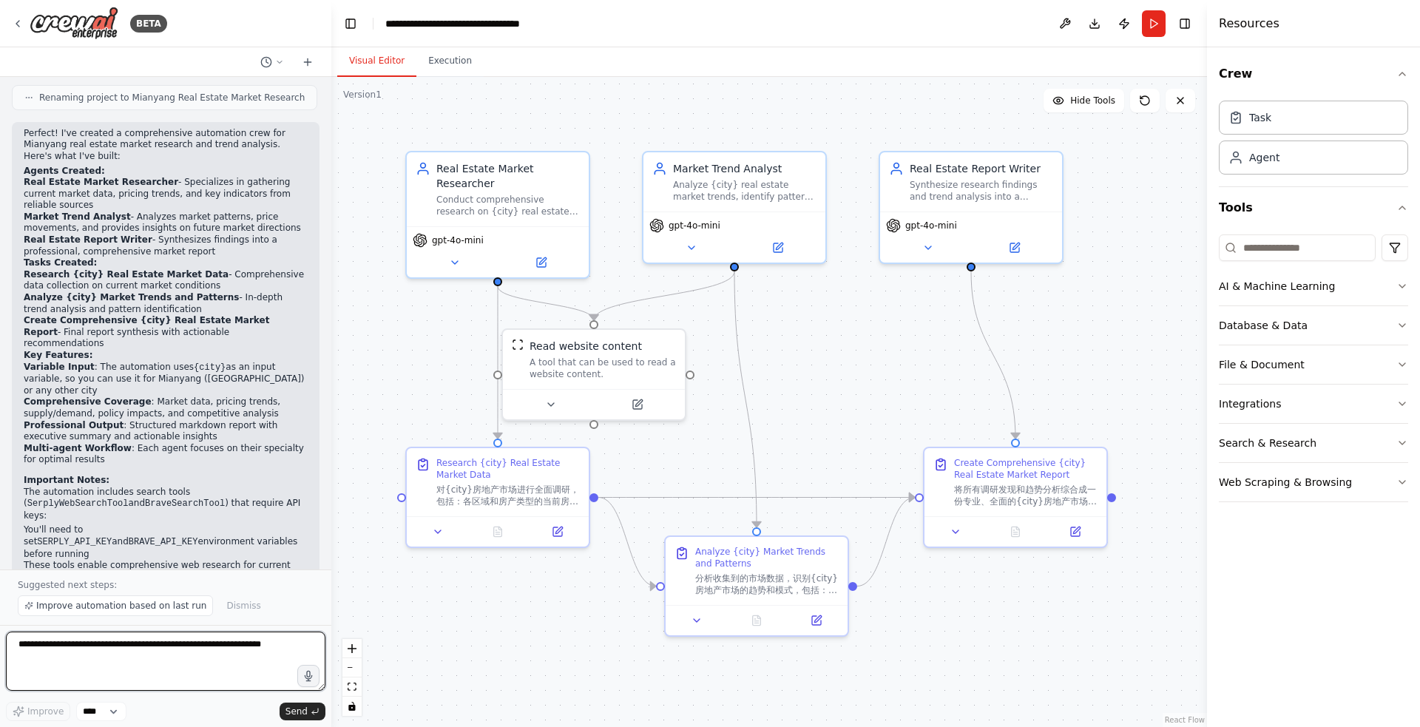
scroll to position [3185, 0]
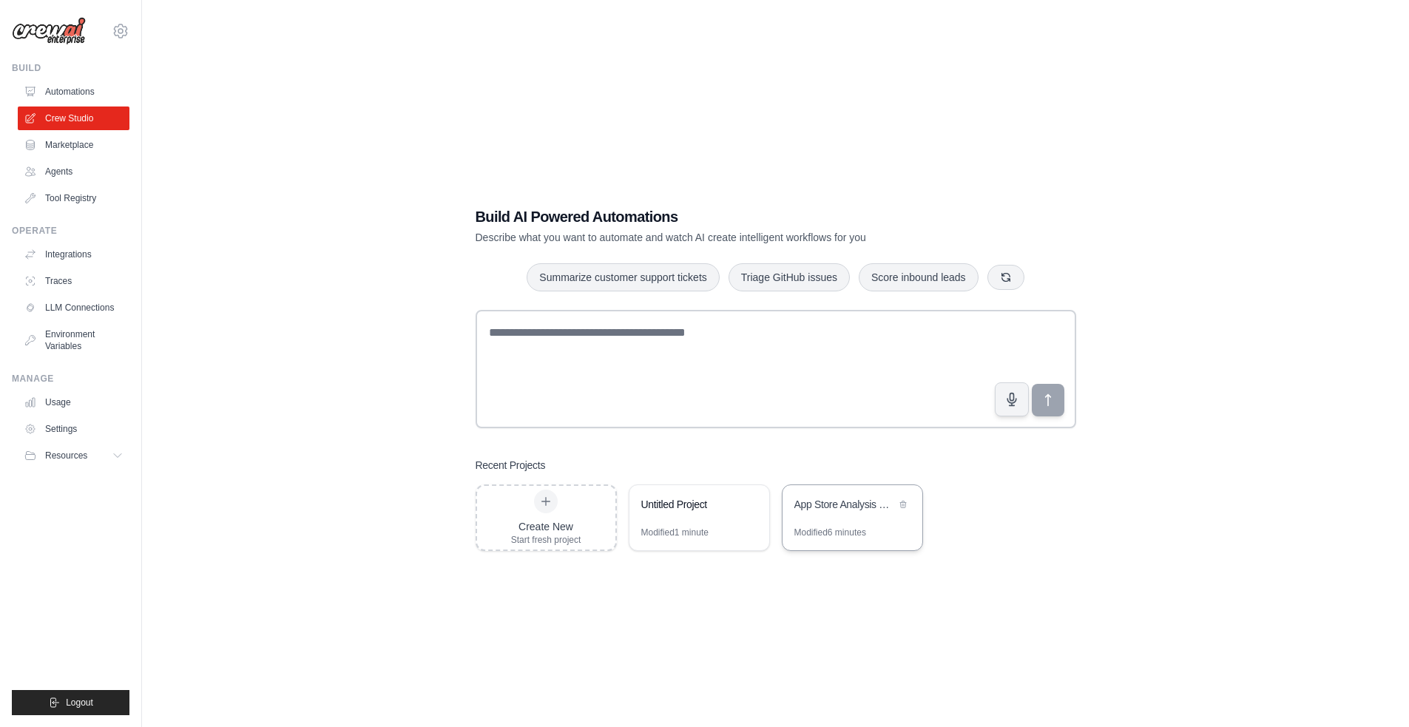
click at [895, 519] on div "App Store Analysis & Development Trends Insights" at bounding box center [852, 505] width 140 height 41
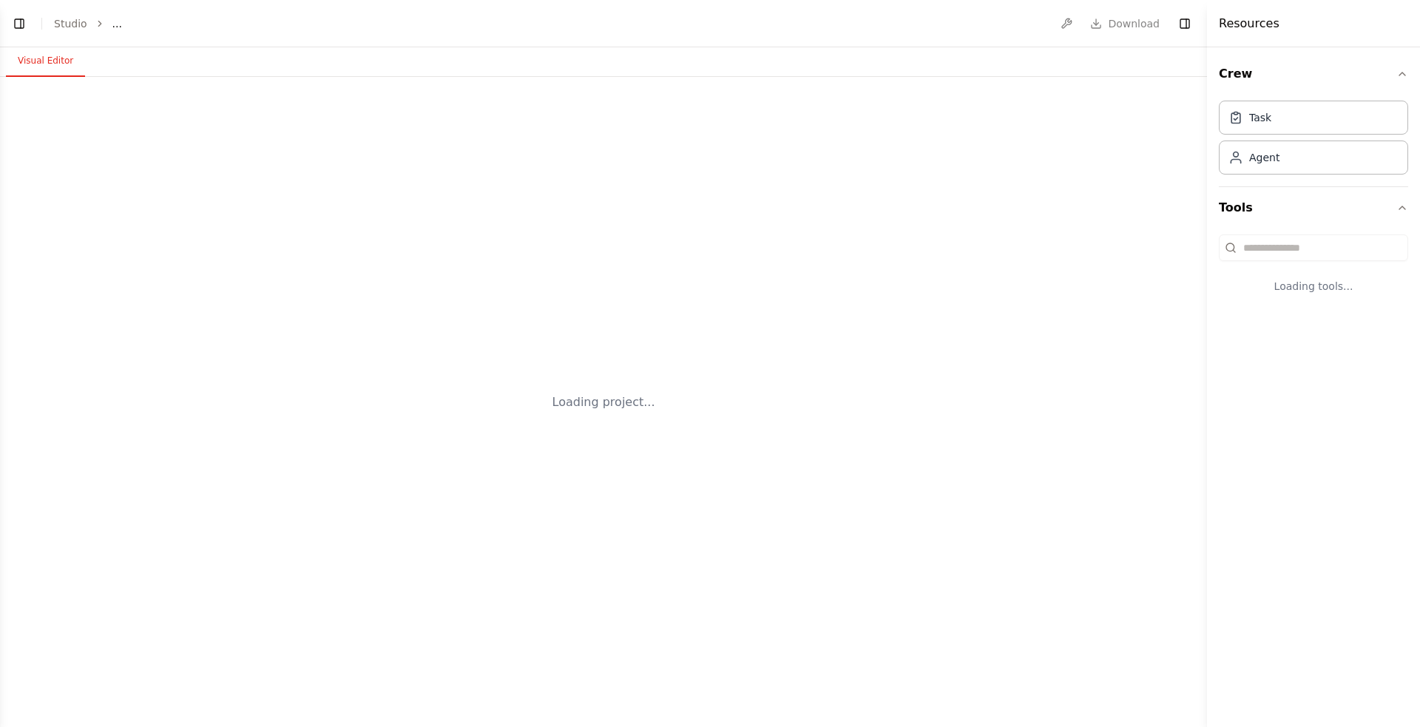
select select "****"
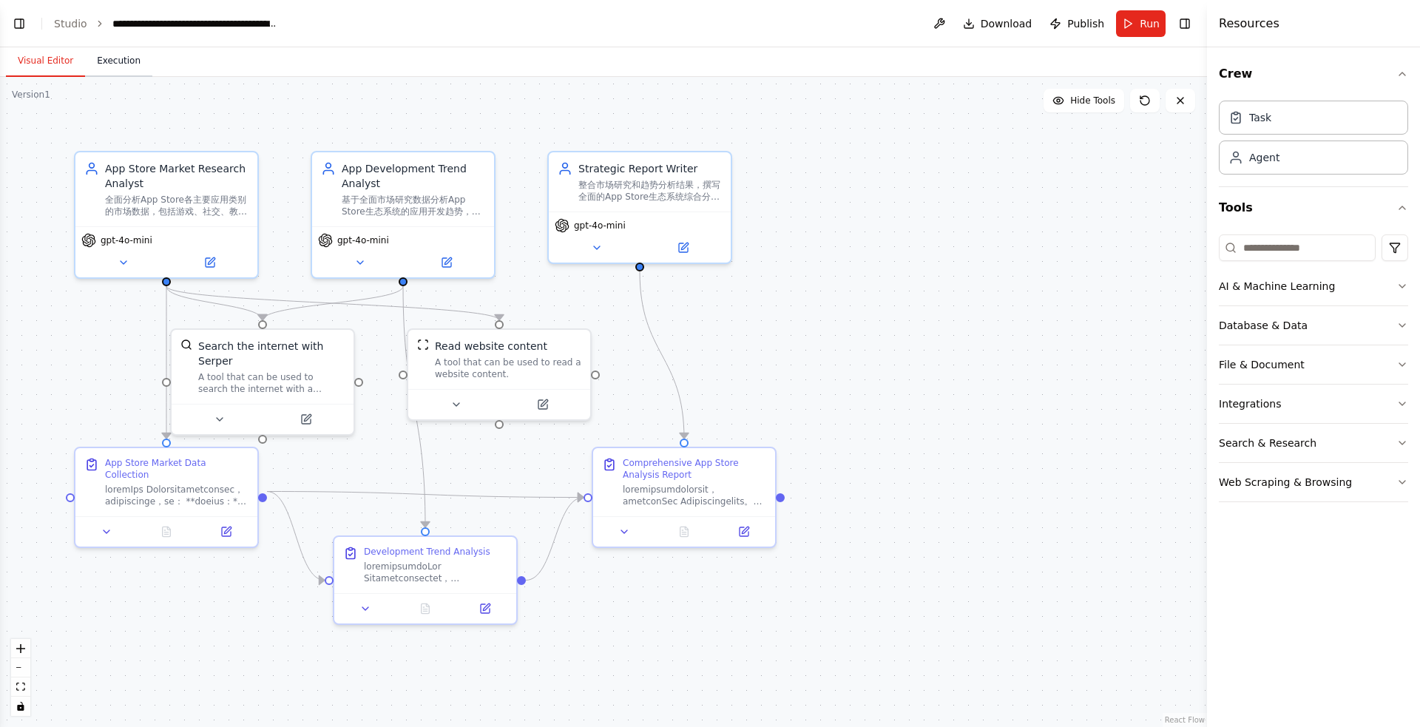
scroll to position [2688, 0]
click at [128, 69] on button "Execution" at bounding box center [118, 61] width 67 height 31
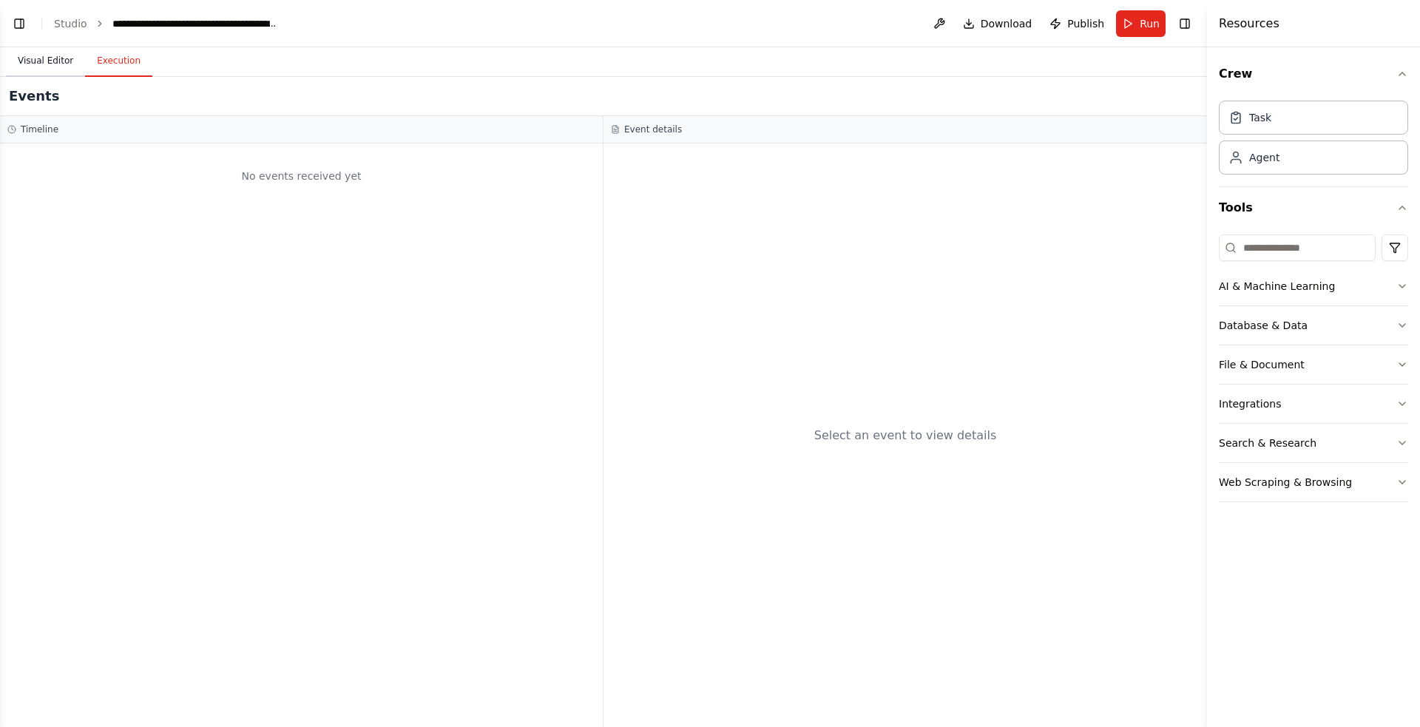
click at [55, 60] on button "Visual Editor" at bounding box center [45, 61] width 79 height 31
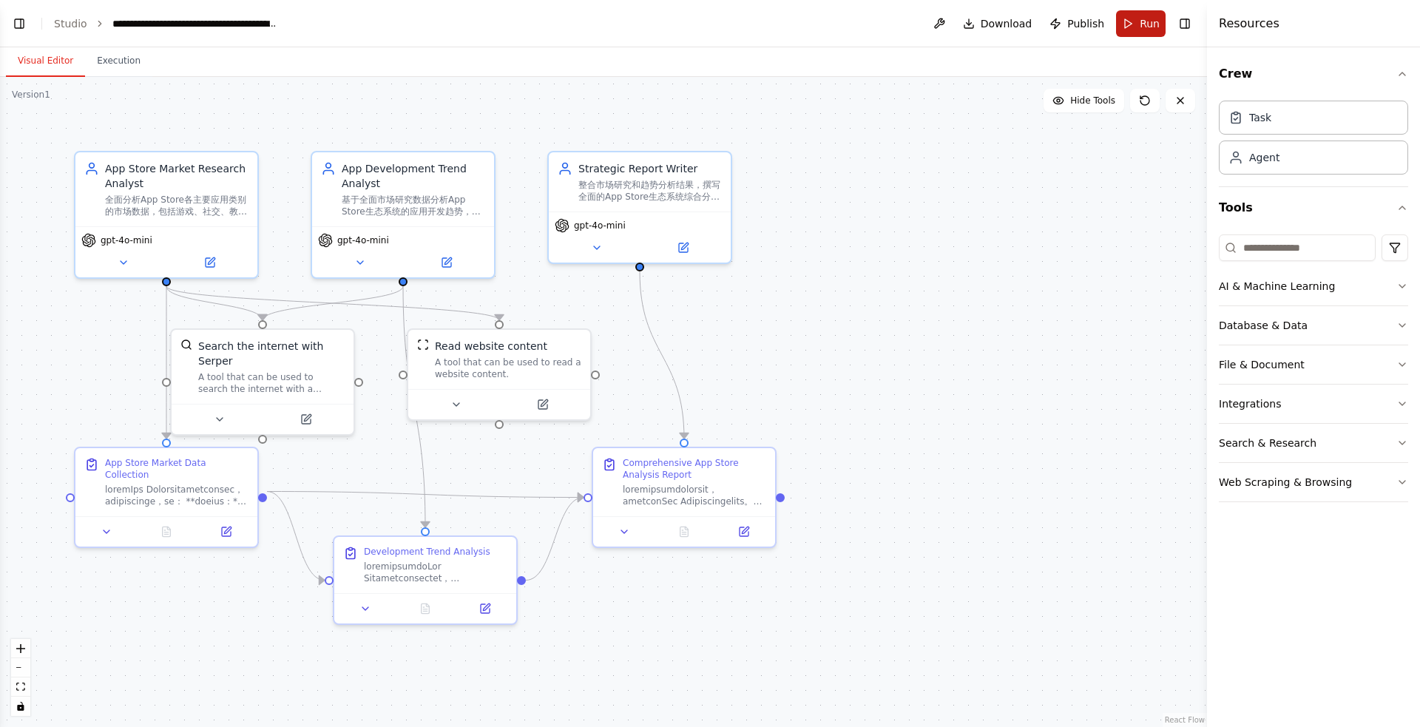
click at [1159, 25] on span "Run" at bounding box center [1149, 23] width 20 height 15
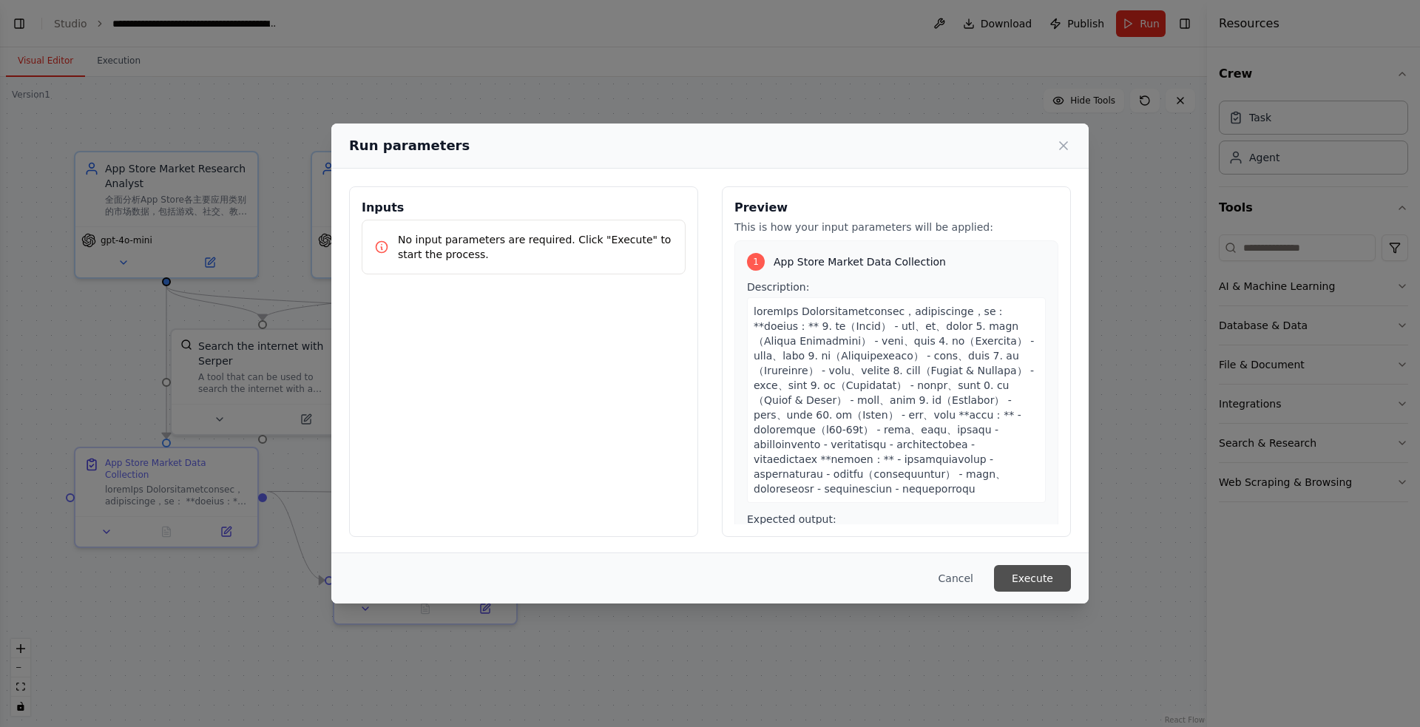
click at [1041, 576] on button "Execute" at bounding box center [1032, 578] width 77 height 27
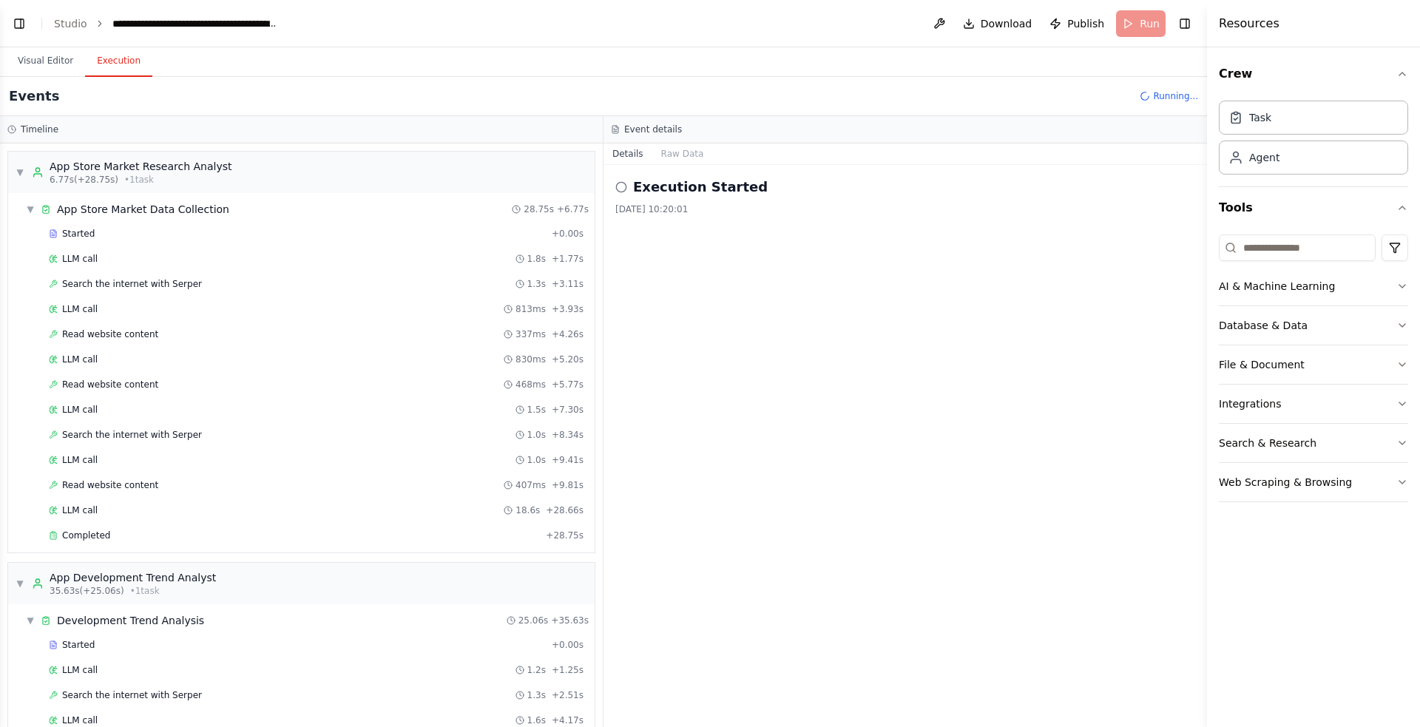
click at [126, 56] on button "Execution" at bounding box center [118, 61] width 67 height 31
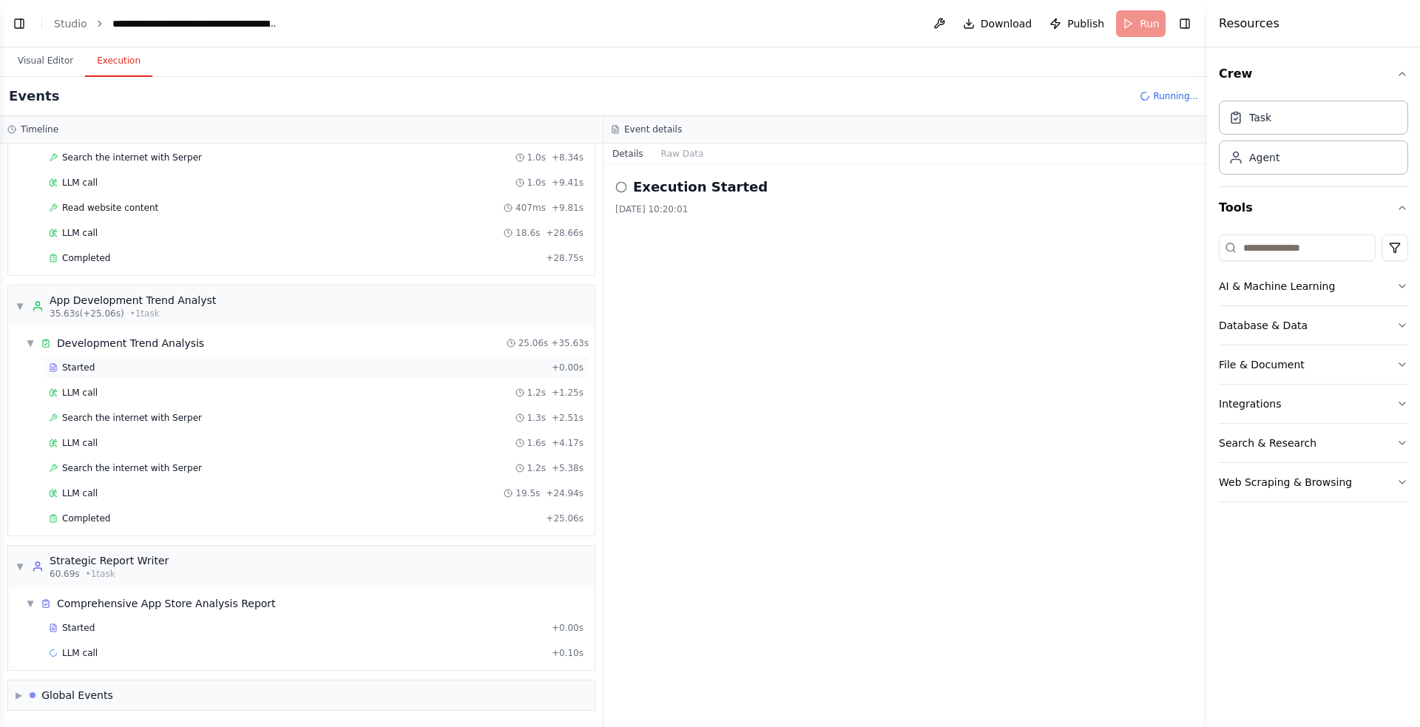
scroll to position [0, 0]
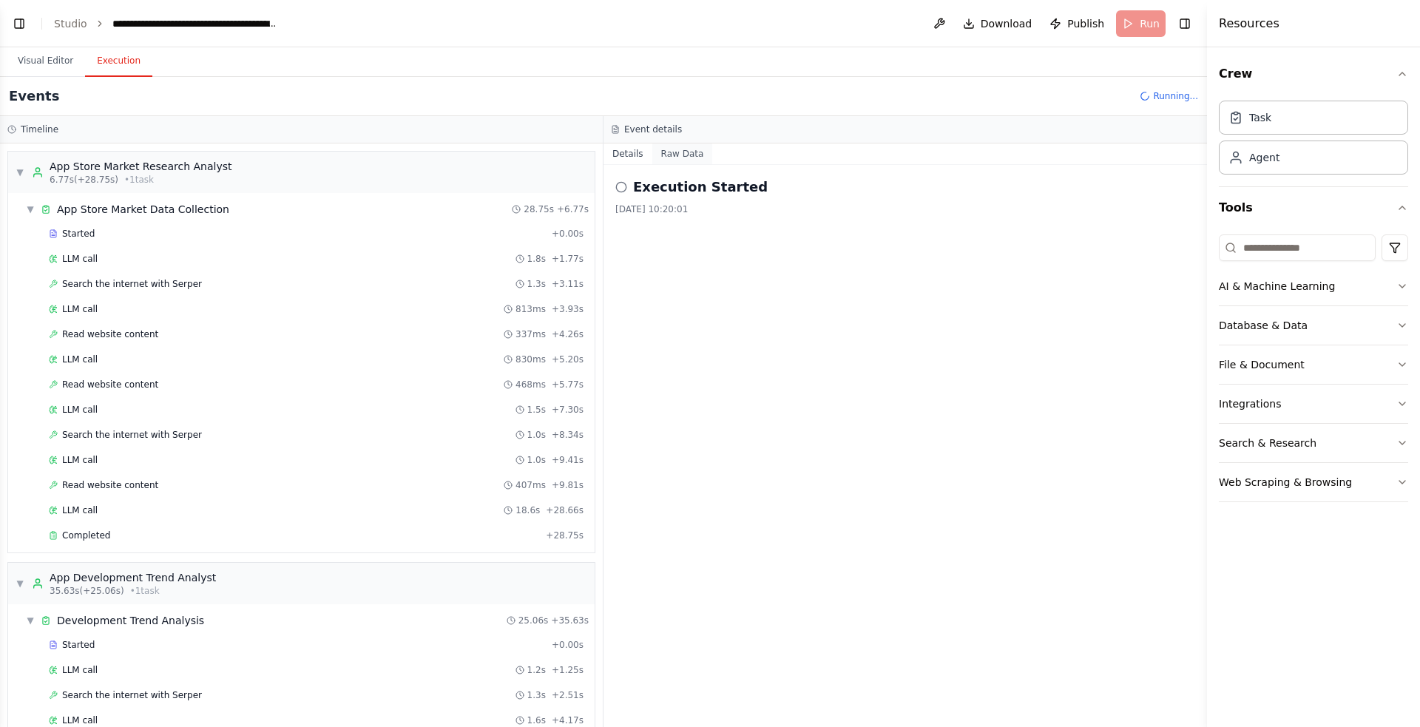
click at [679, 150] on button "Raw Data" at bounding box center [682, 153] width 61 height 21
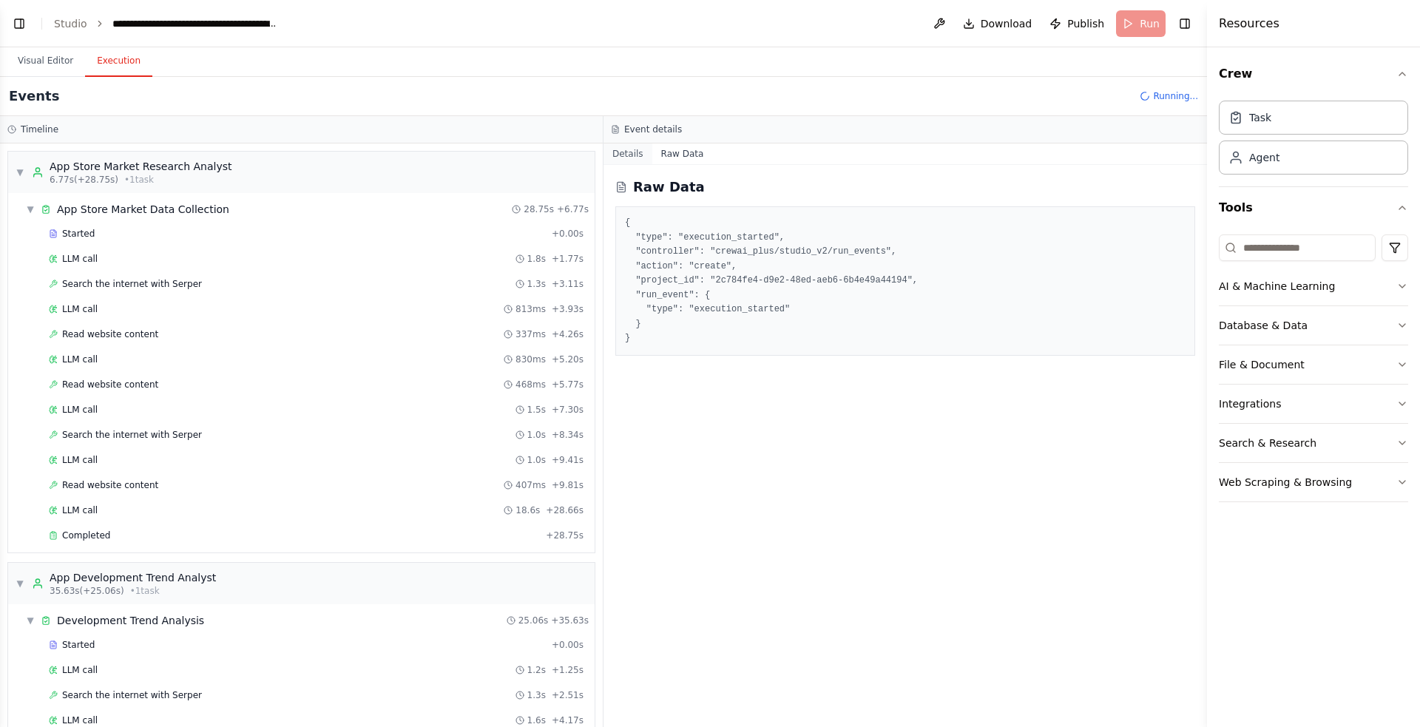
click at [636, 150] on button "Details" at bounding box center [627, 153] width 49 height 21
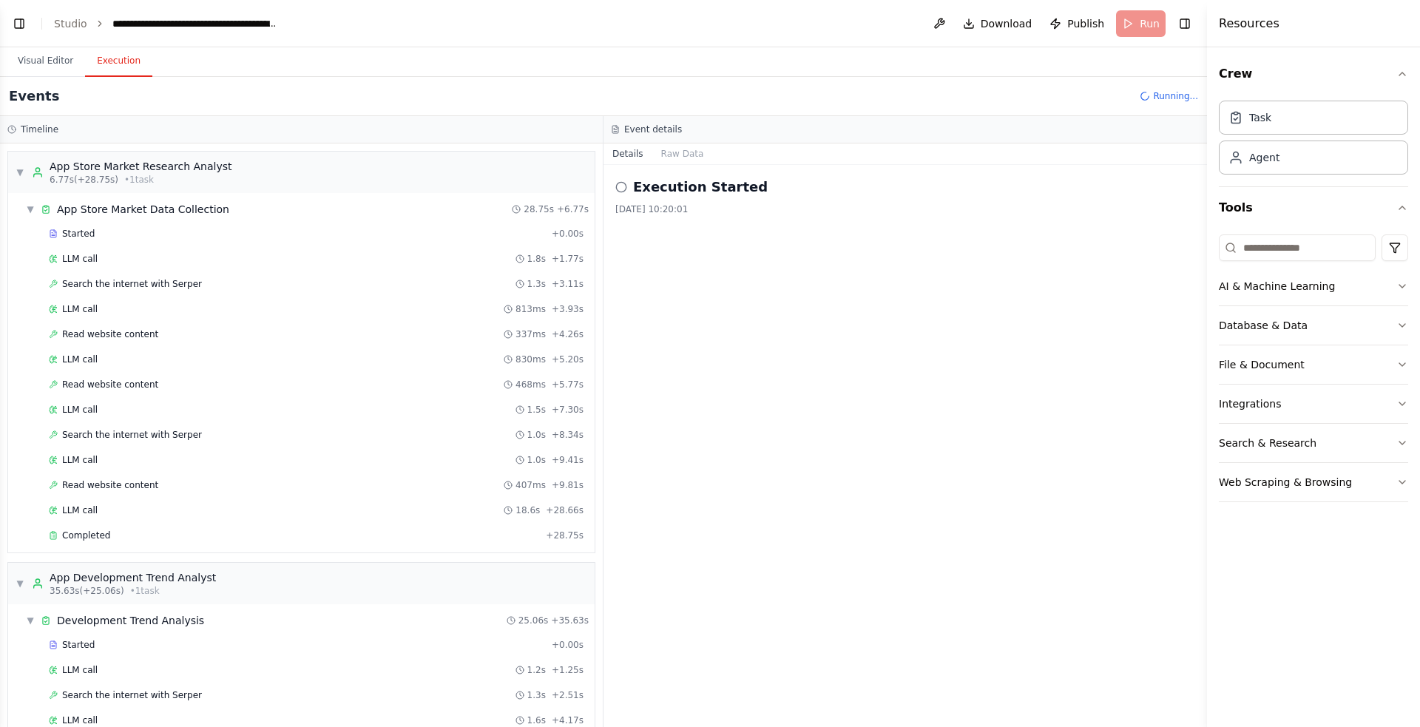
click at [622, 191] on circle at bounding box center [621, 187] width 10 height 10
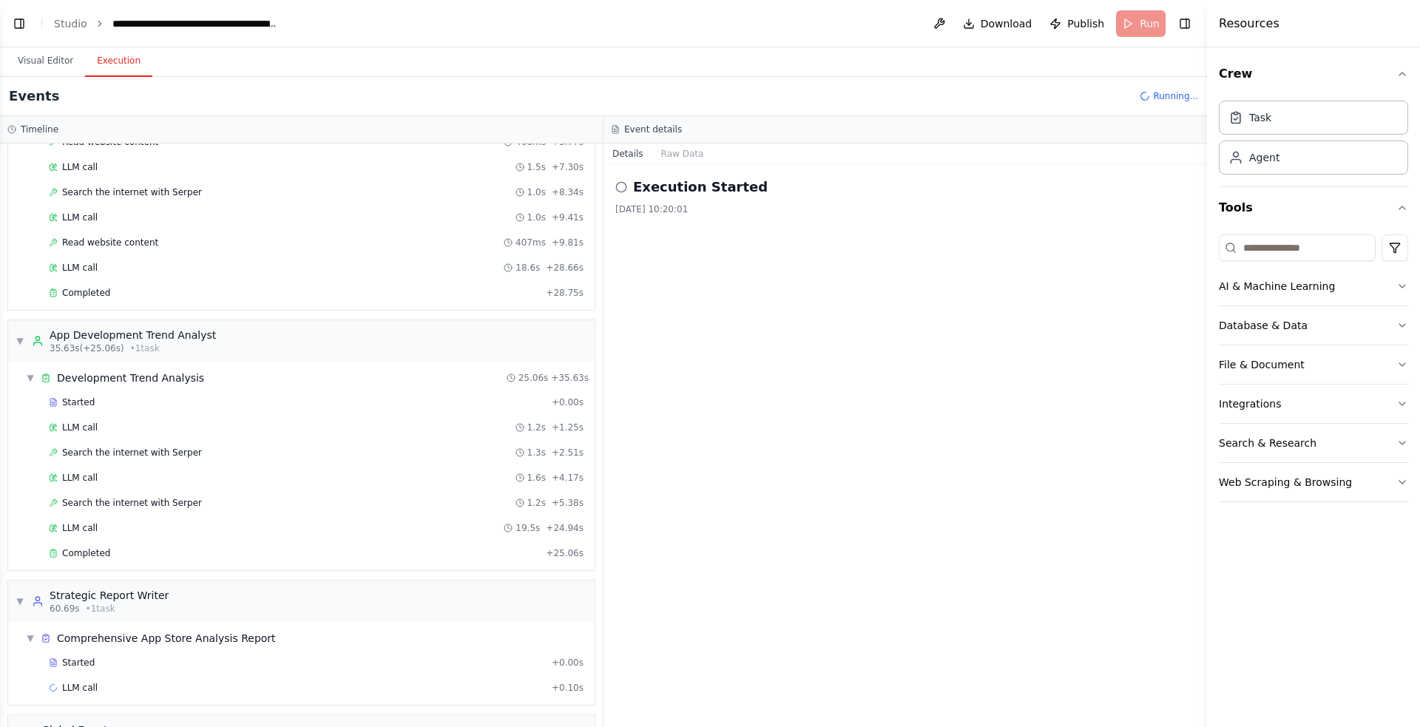
scroll to position [277, 0]
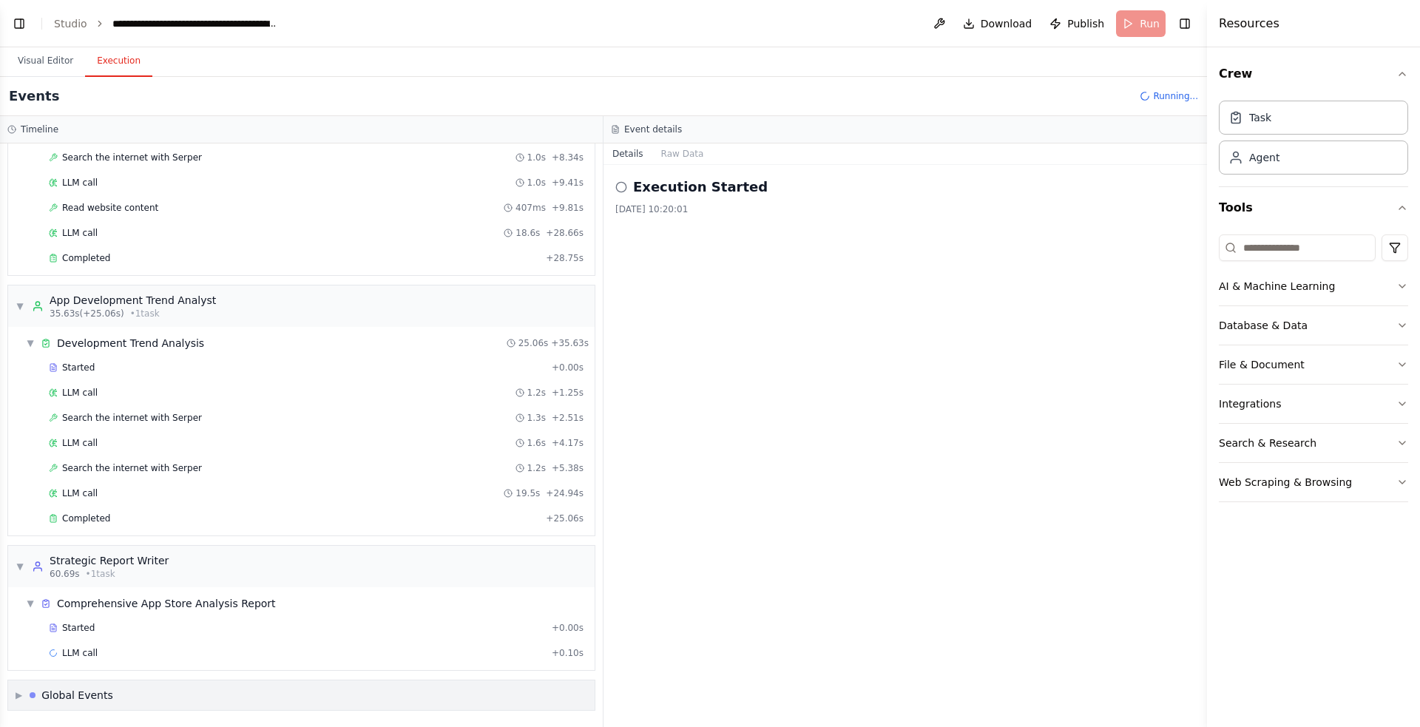
click at [21, 696] on span "▶" at bounding box center [19, 695] width 7 height 12
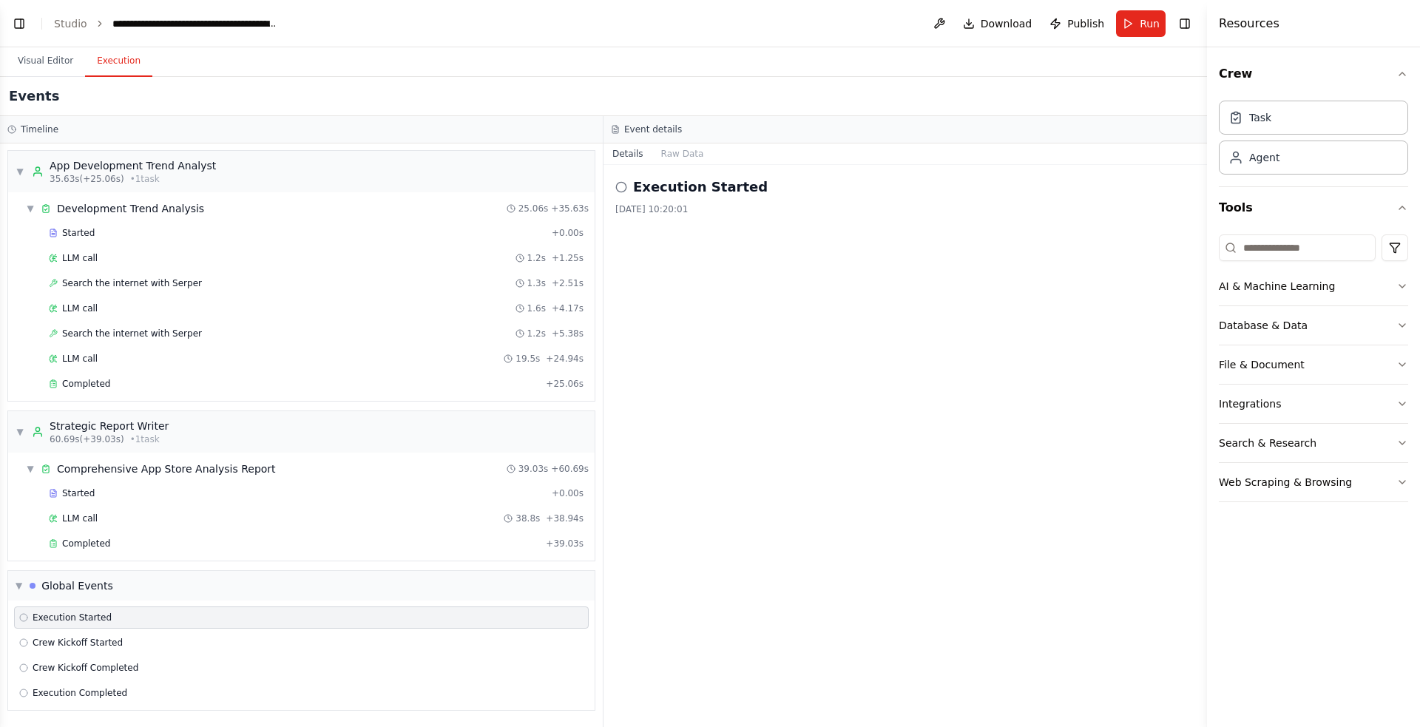
scroll to position [0, 0]
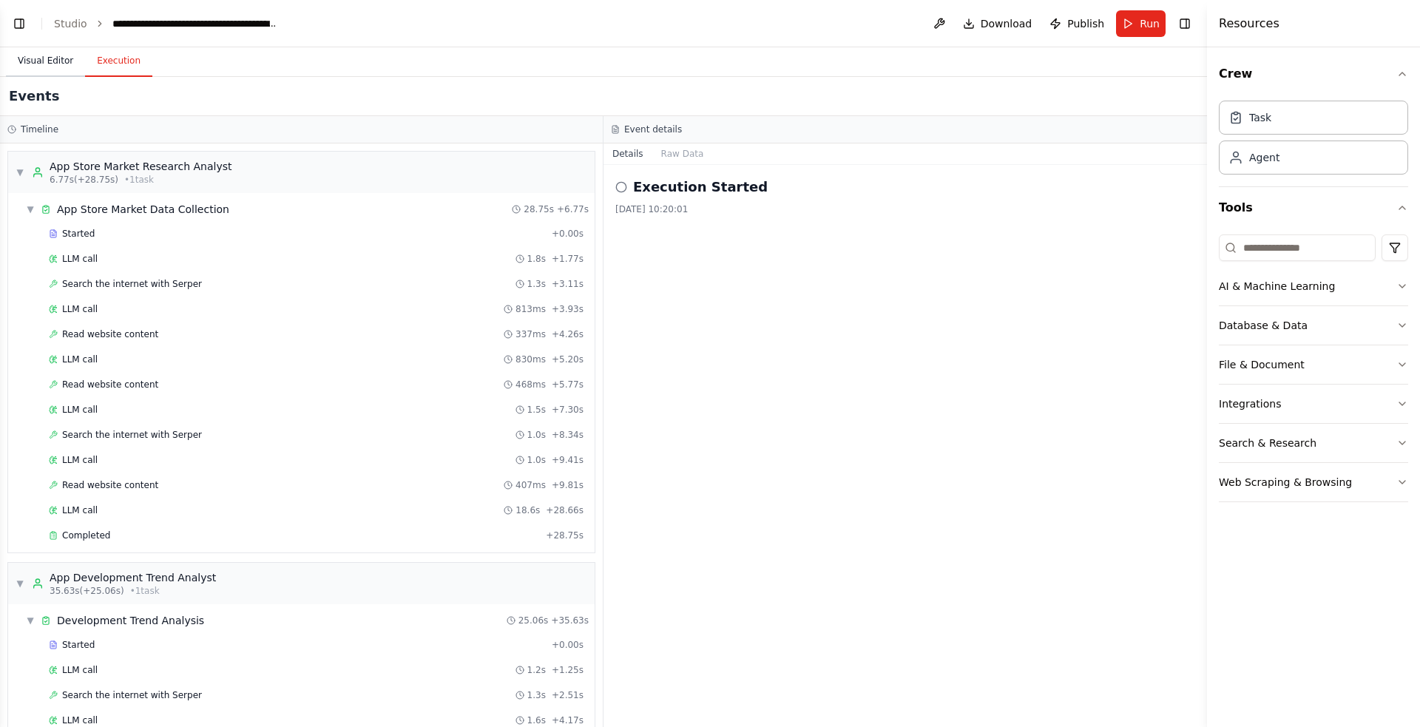
click at [44, 56] on button "Visual Editor" at bounding box center [45, 61] width 79 height 31
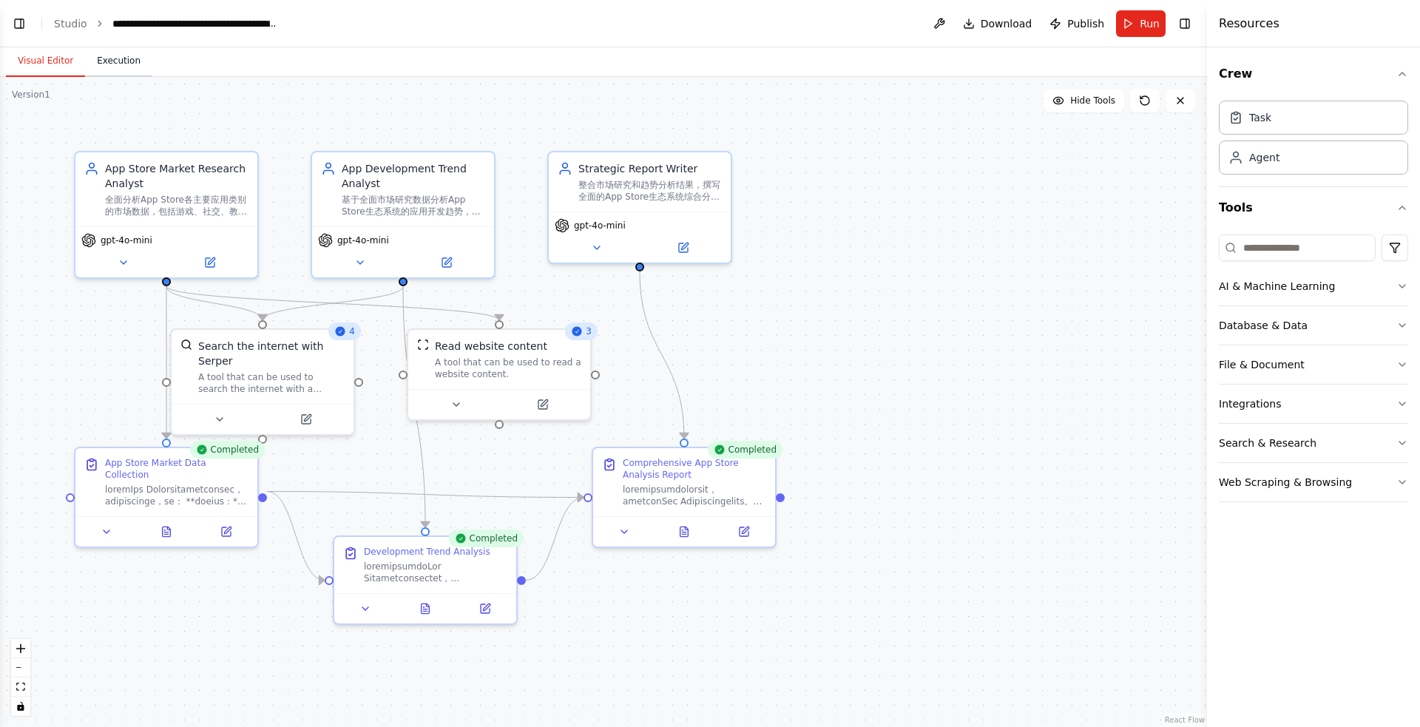
click at [127, 75] on button "Execution" at bounding box center [118, 61] width 67 height 31
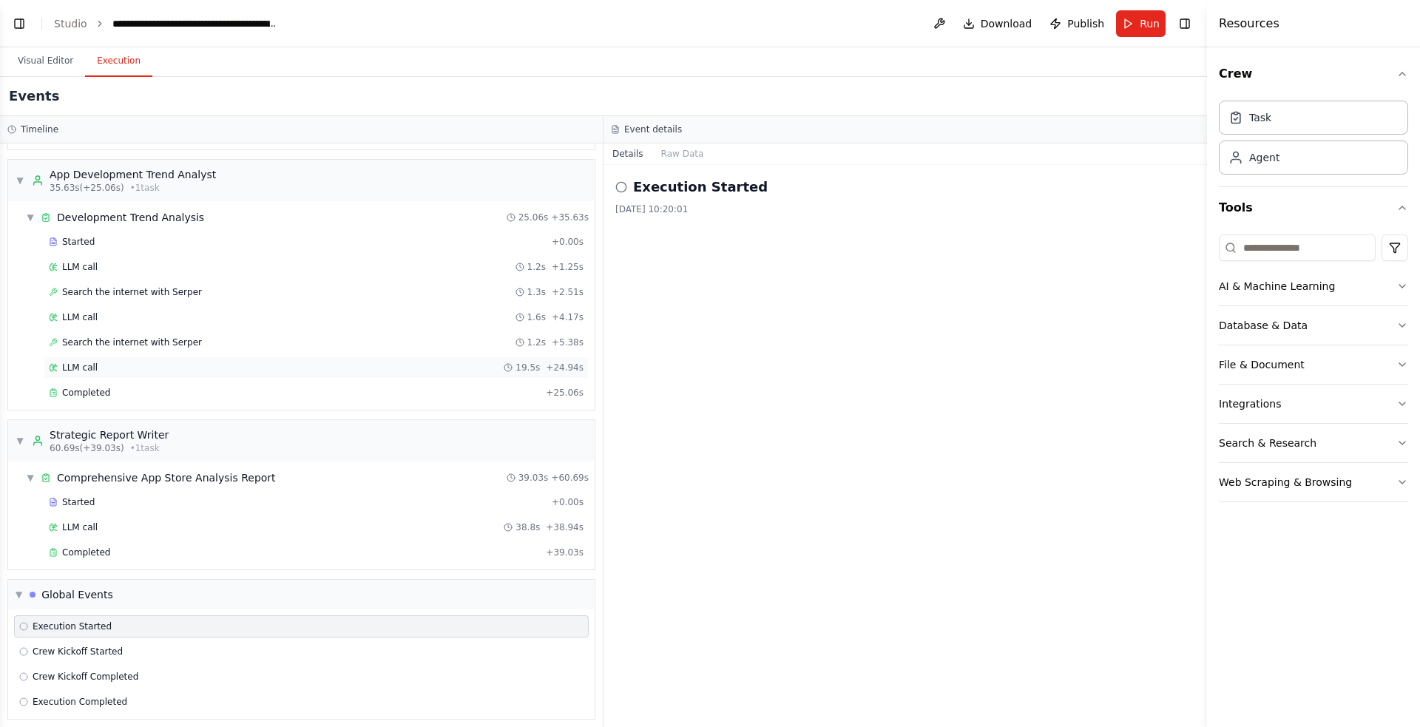
scroll to position [412, 0]
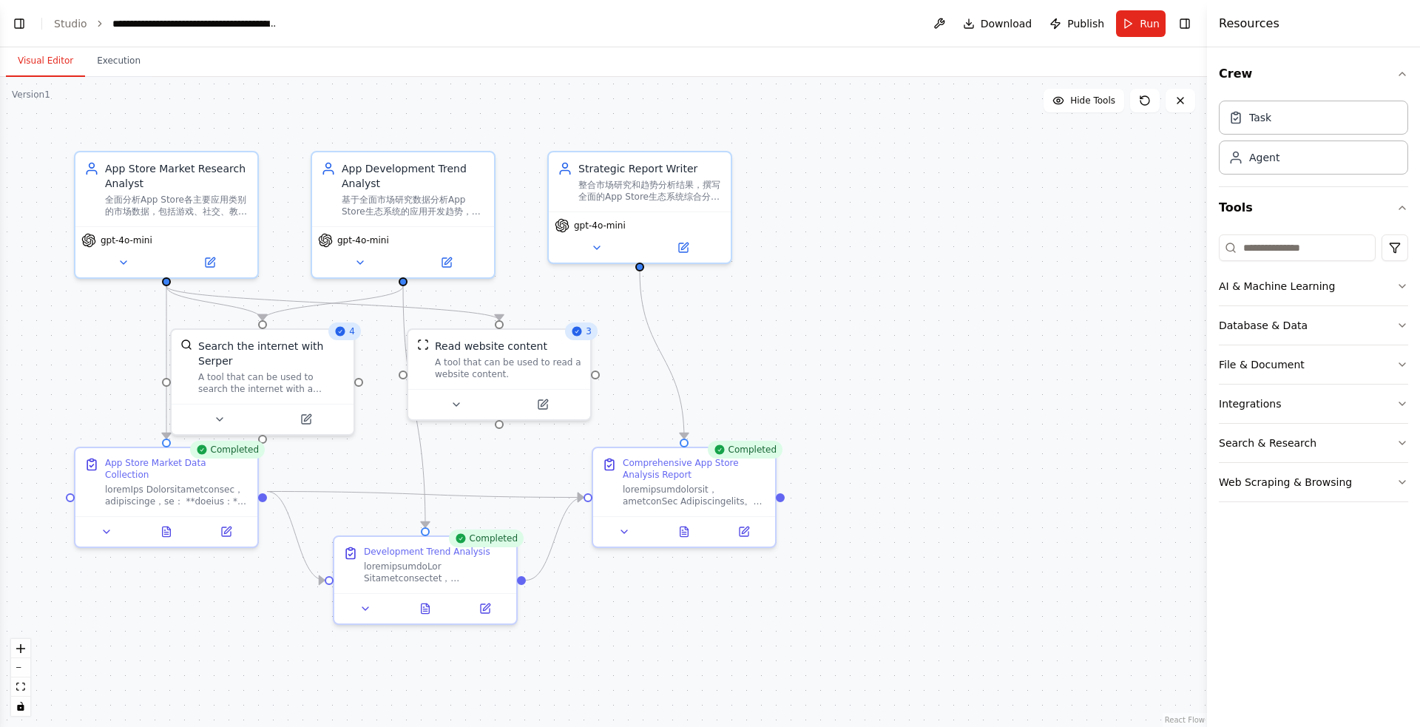
click at [61, 56] on button "Visual Editor" at bounding box center [45, 61] width 79 height 31
click at [977, 358] on div ".deletable-edge-delete-btn { width: 20px; height: 20px; border: 0px solid #ffff…" at bounding box center [603, 402] width 1207 height 650
click at [685, 534] on icon at bounding box center [684, 529] width 12 height 12
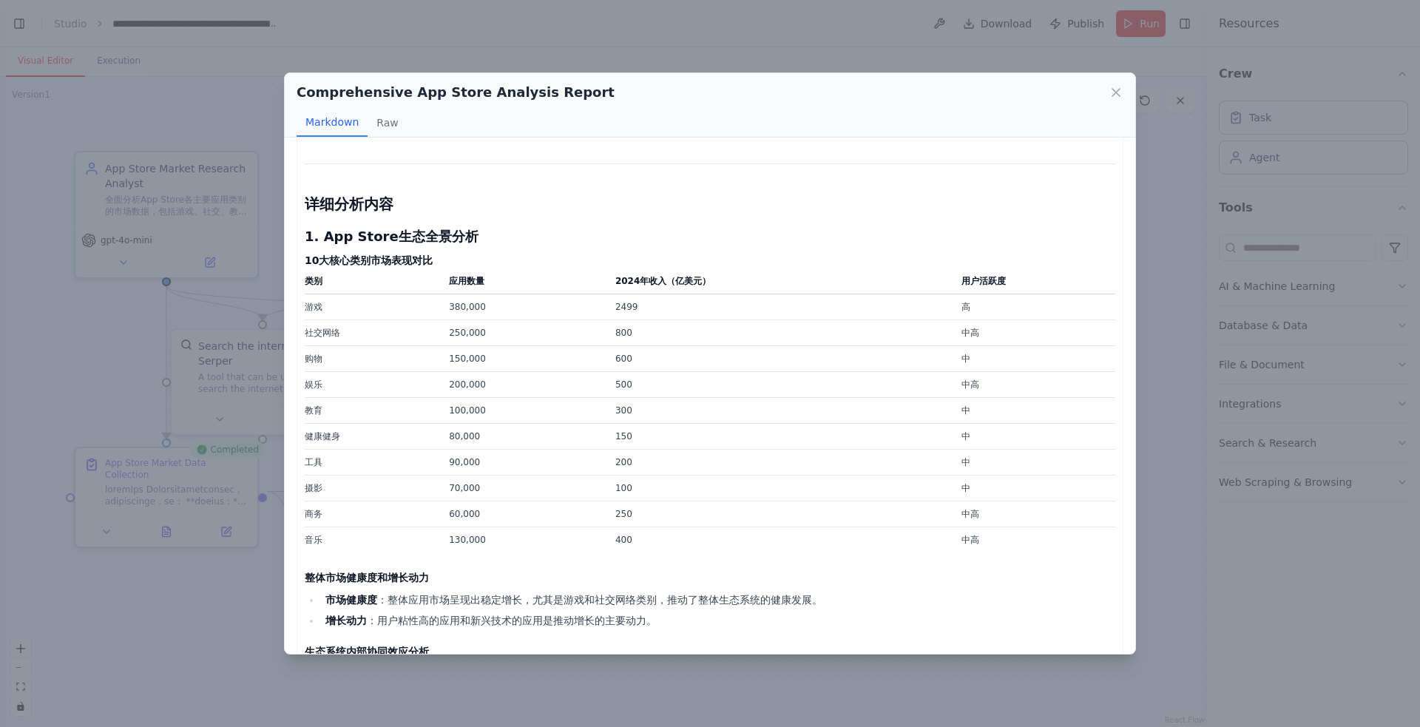
scroll to position [399, 0]
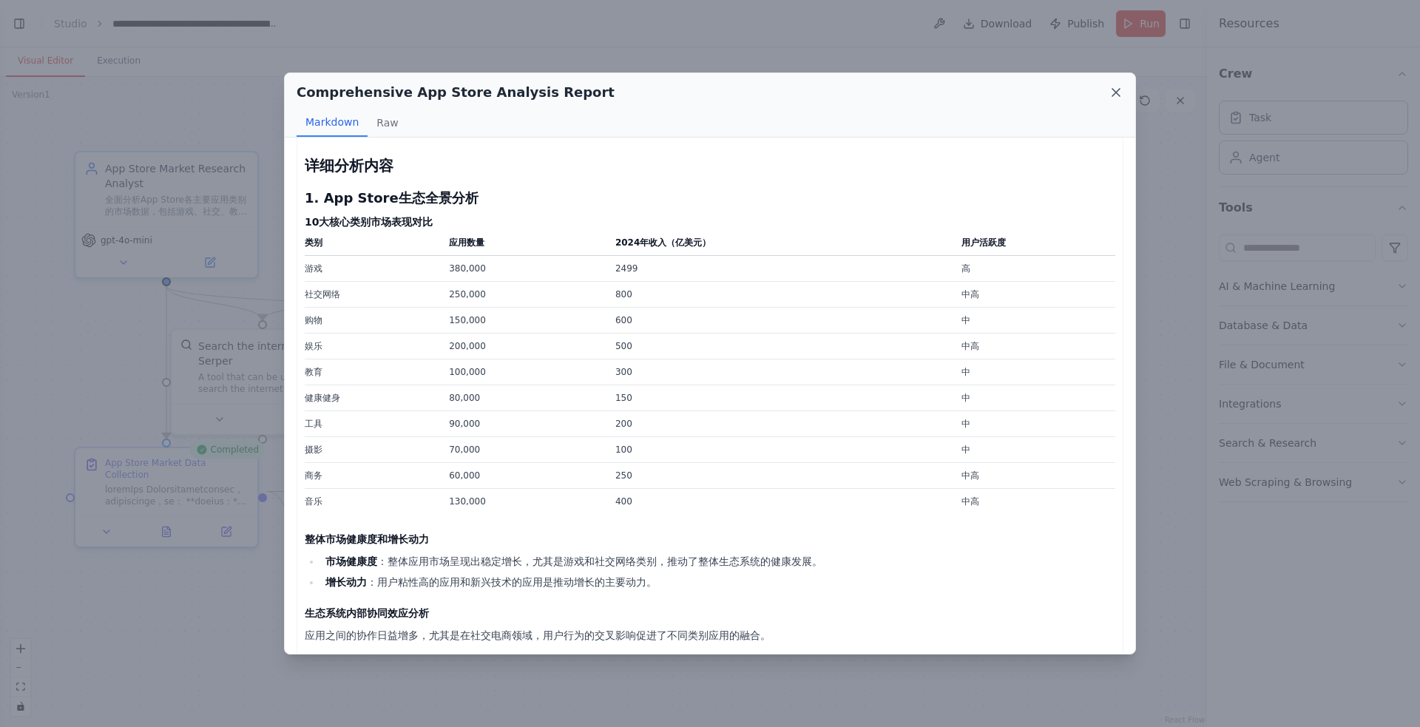
click at [1114, 85] on icon at bounding box center [1115, 92] width 15 height 15
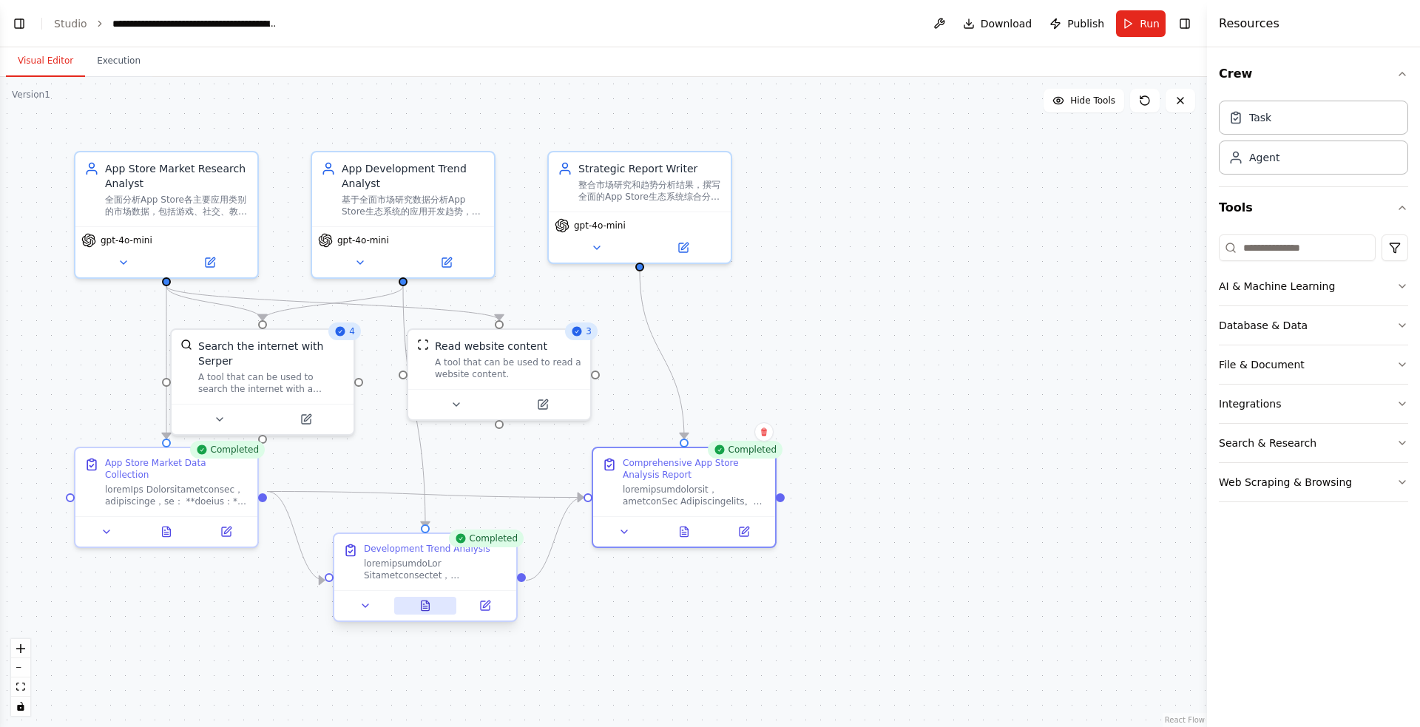
click at [428, 601] on icon at bounding box center [425, 605] width 8 height 10
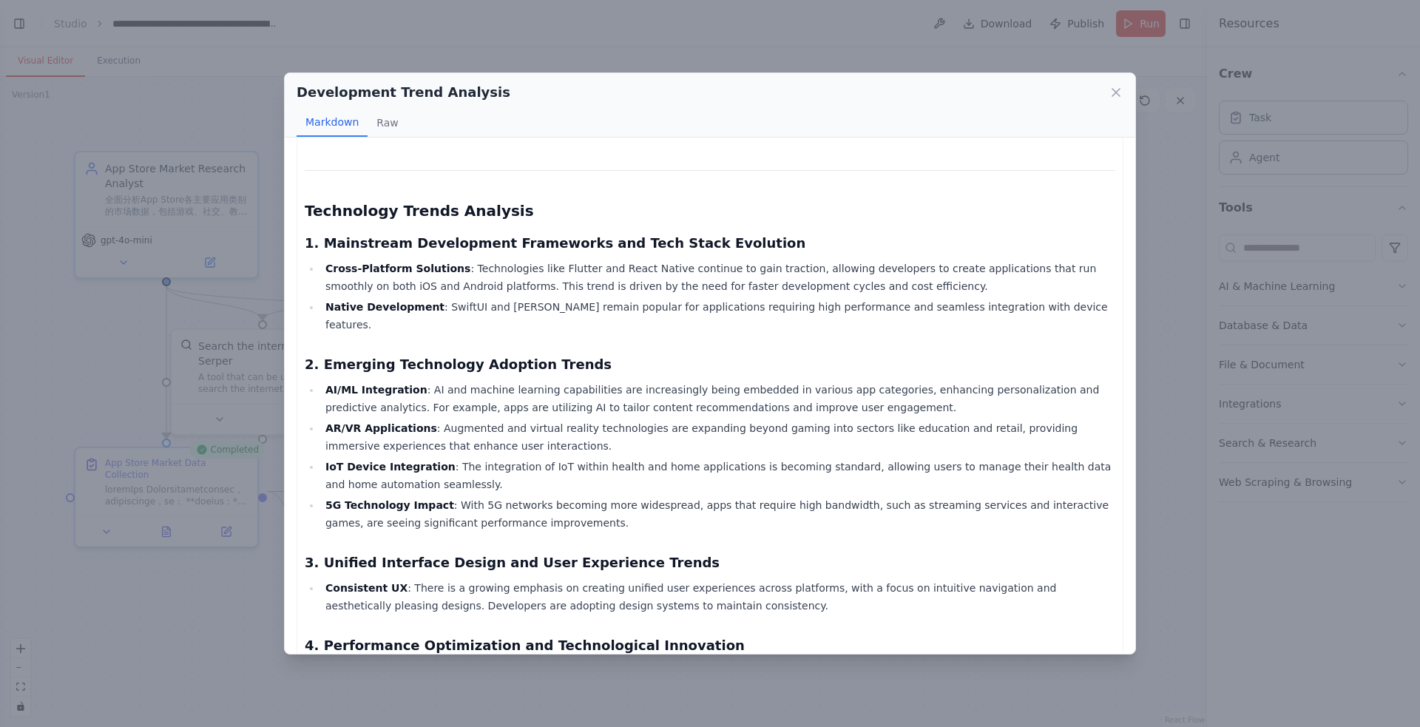
scroll to position [0, 0]
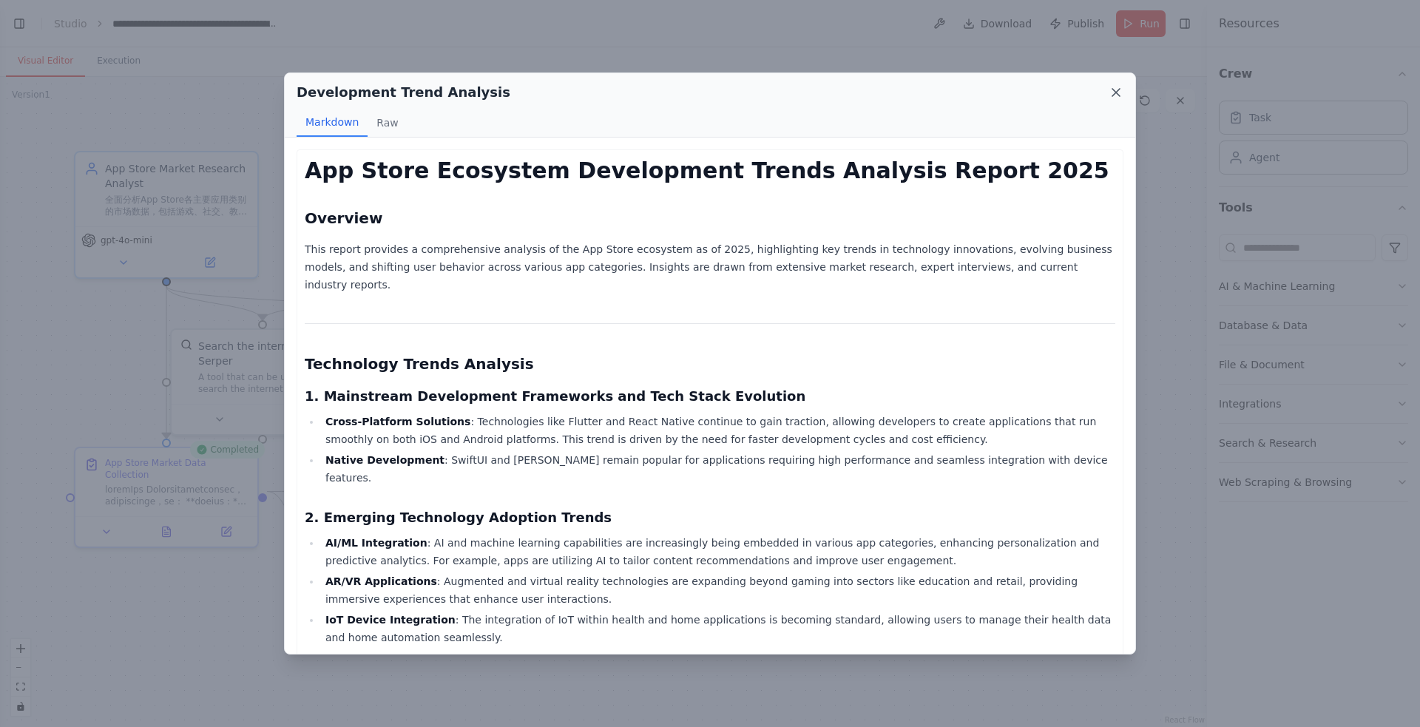
click at [1110, 87] on icon at bounding box center [1115, 92] width 15 height 15
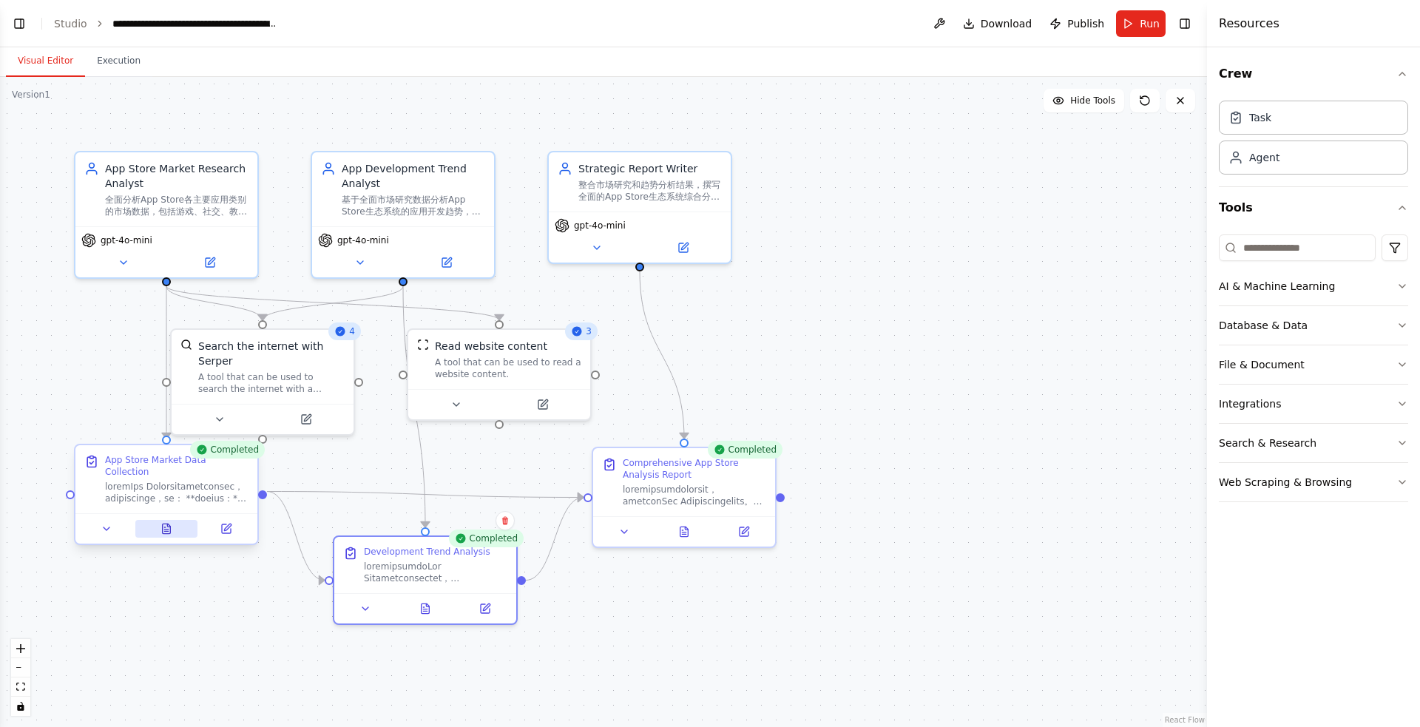
click at [169, 523] on icon at bounding box center [166, 529] width 12 height 12
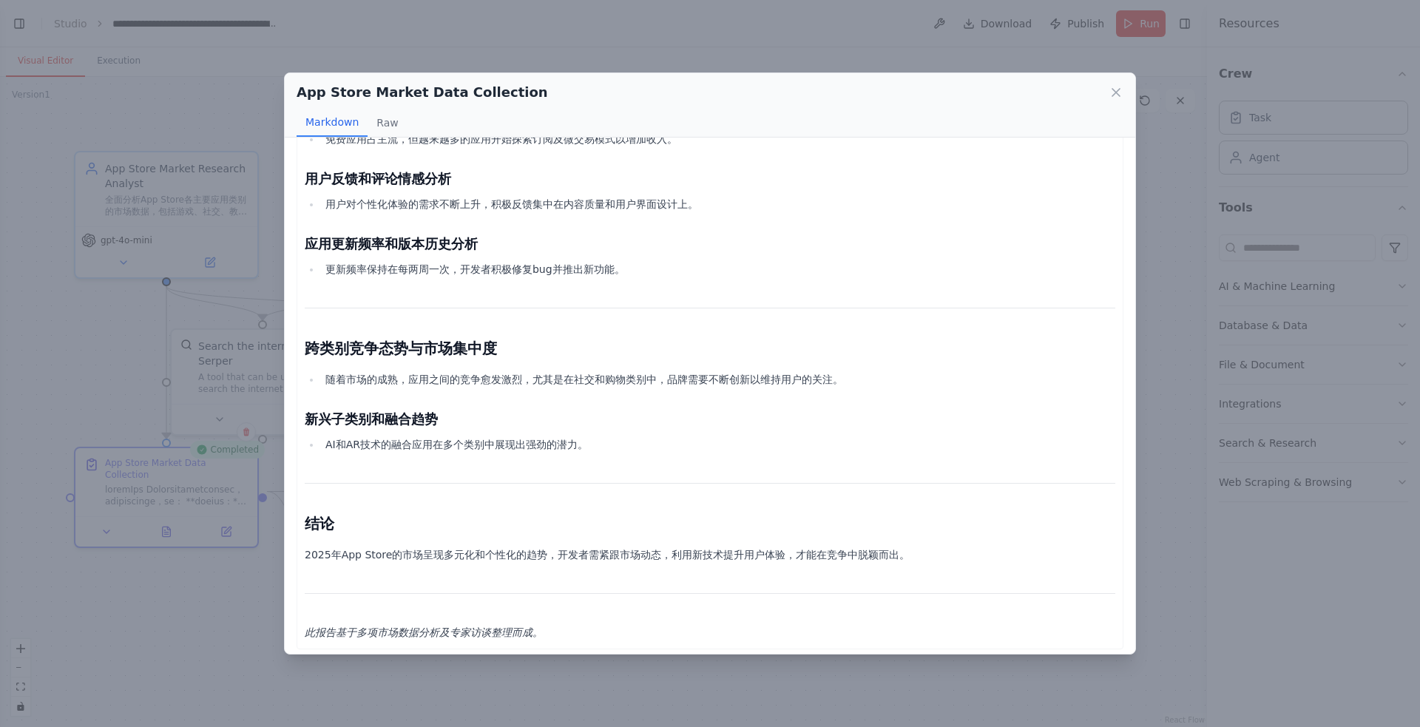
scroll to position [1349, 0]
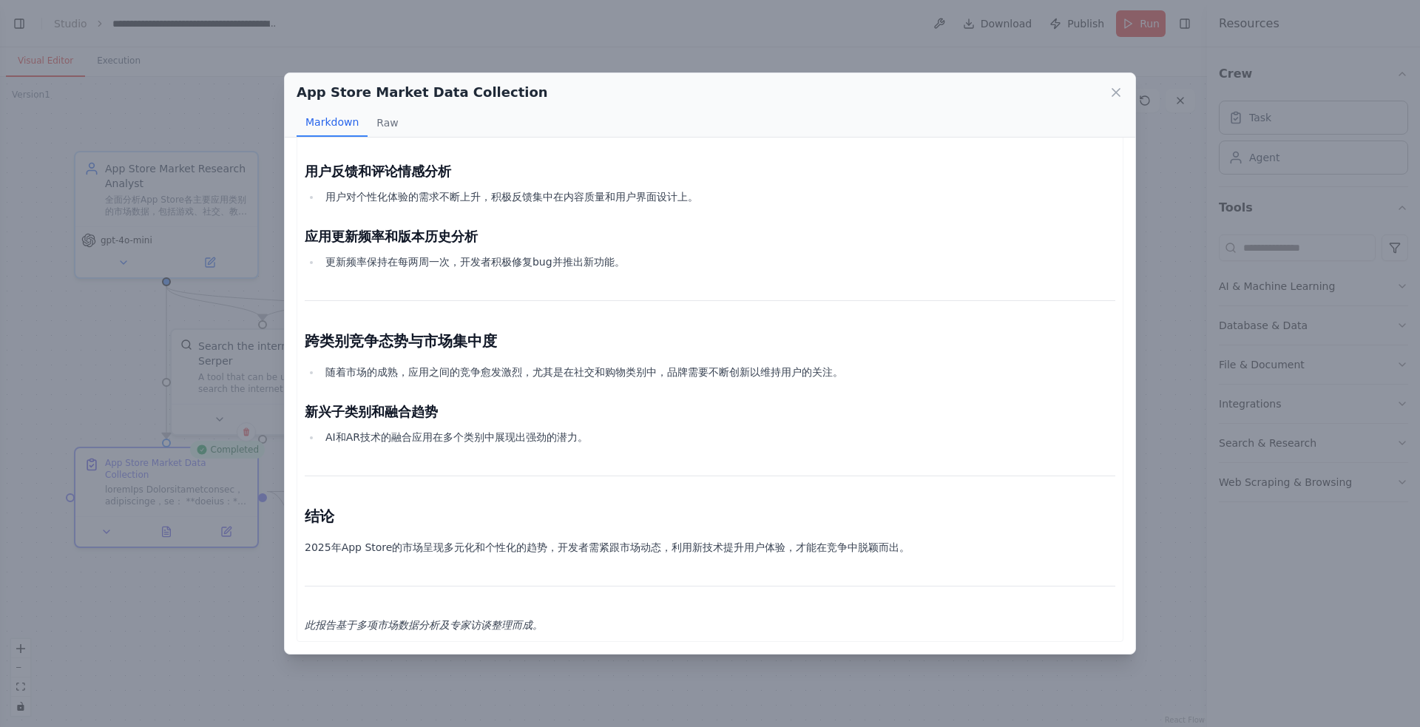
click at [1167, 164] on div "App Store Market Data Collection Markdown Raw App Store Market Analysis Report …" at bounding box center [710, 363] width 1420 height 727
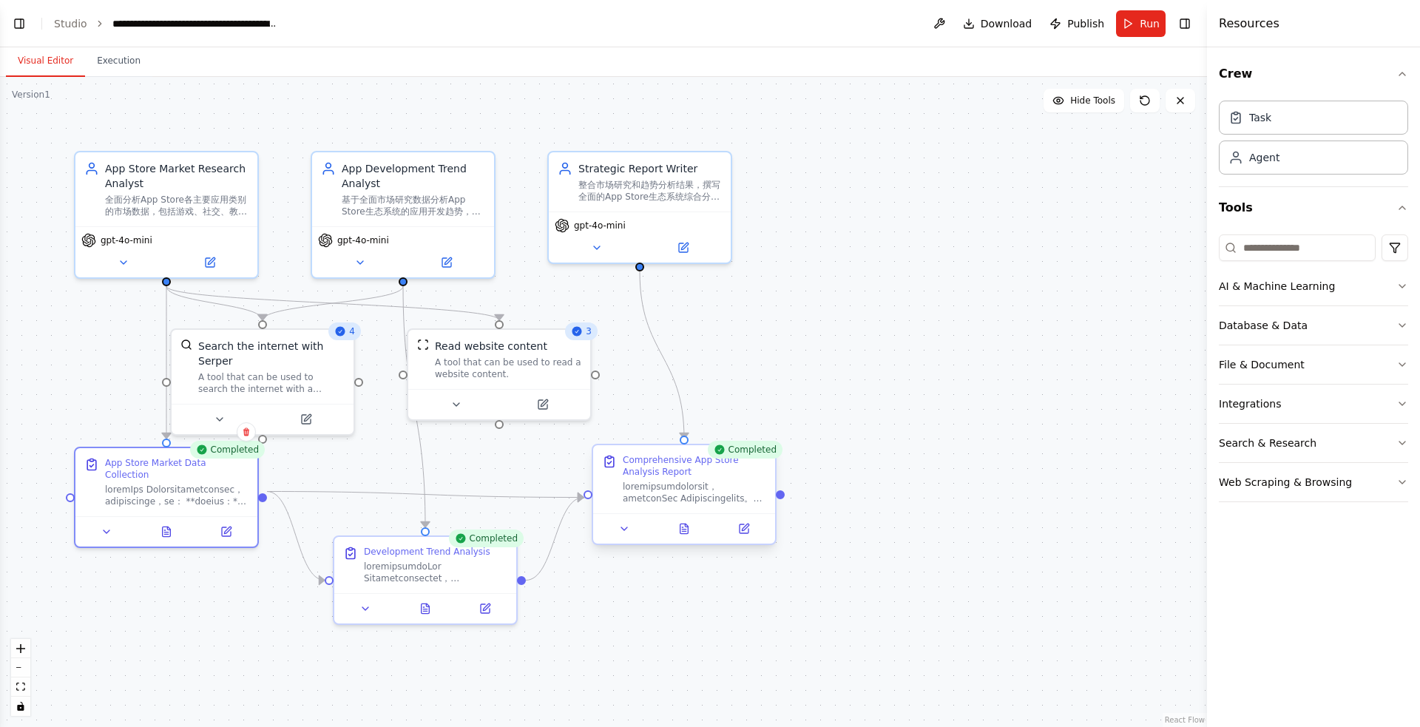
click at [682, 538] on div at bounding box center [684, 528] width 182 height 30
click at [690, 534] on button at bounding box center [684, 529] width 63 height 18
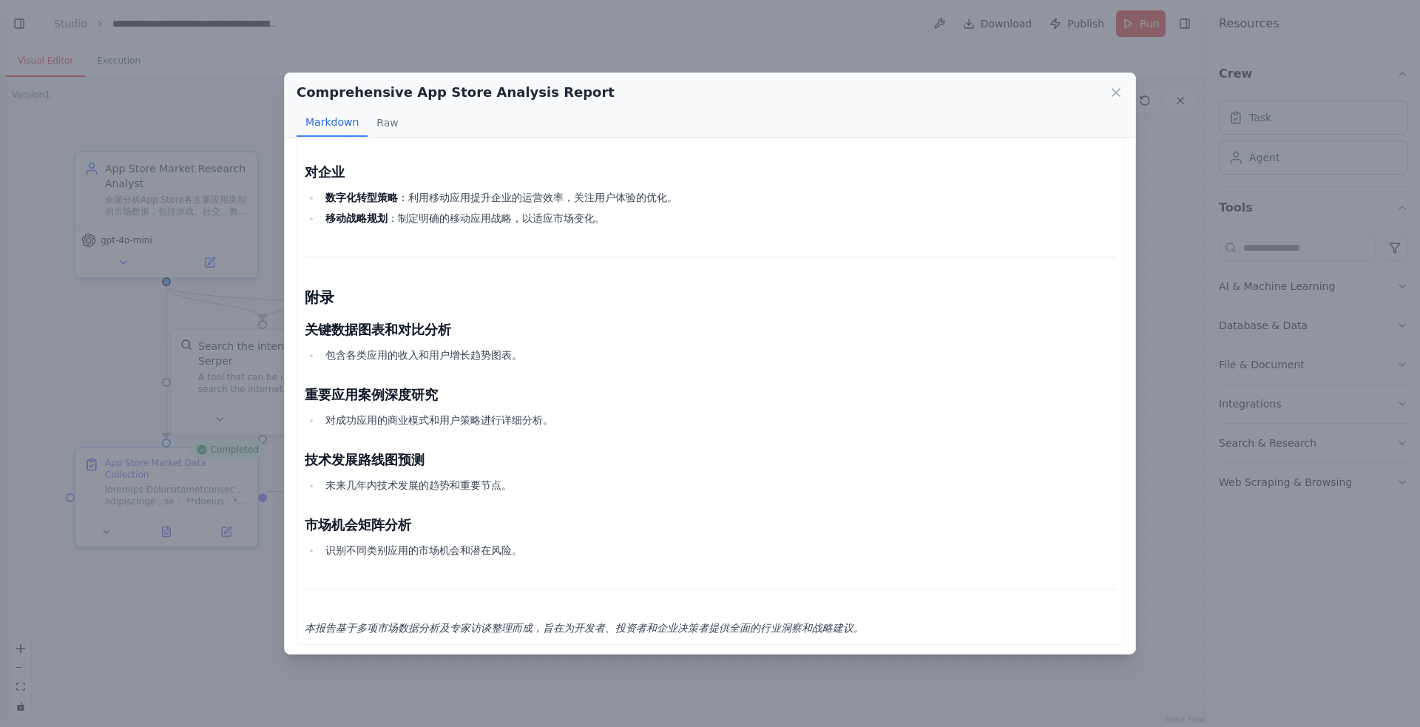
scroll to position [2243, 0]
click at [1158, 279] on div "Comprehensive App Store Analysis Report Markdown Raw App Store Ecosystem Compre…" at bounding box center [710, 363] width 1420 height 727
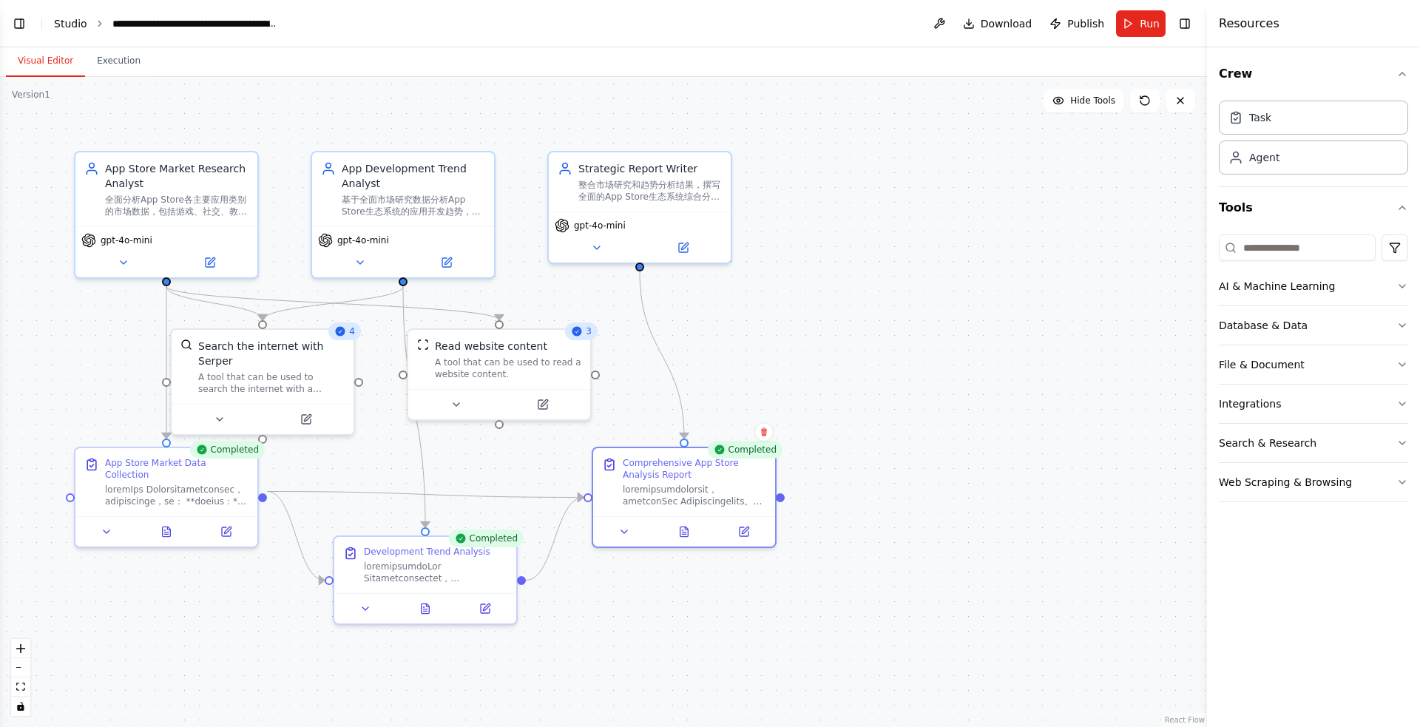
click at [70, 24] on link "Studio" at bounding box center [70, 24] width 33 height 12
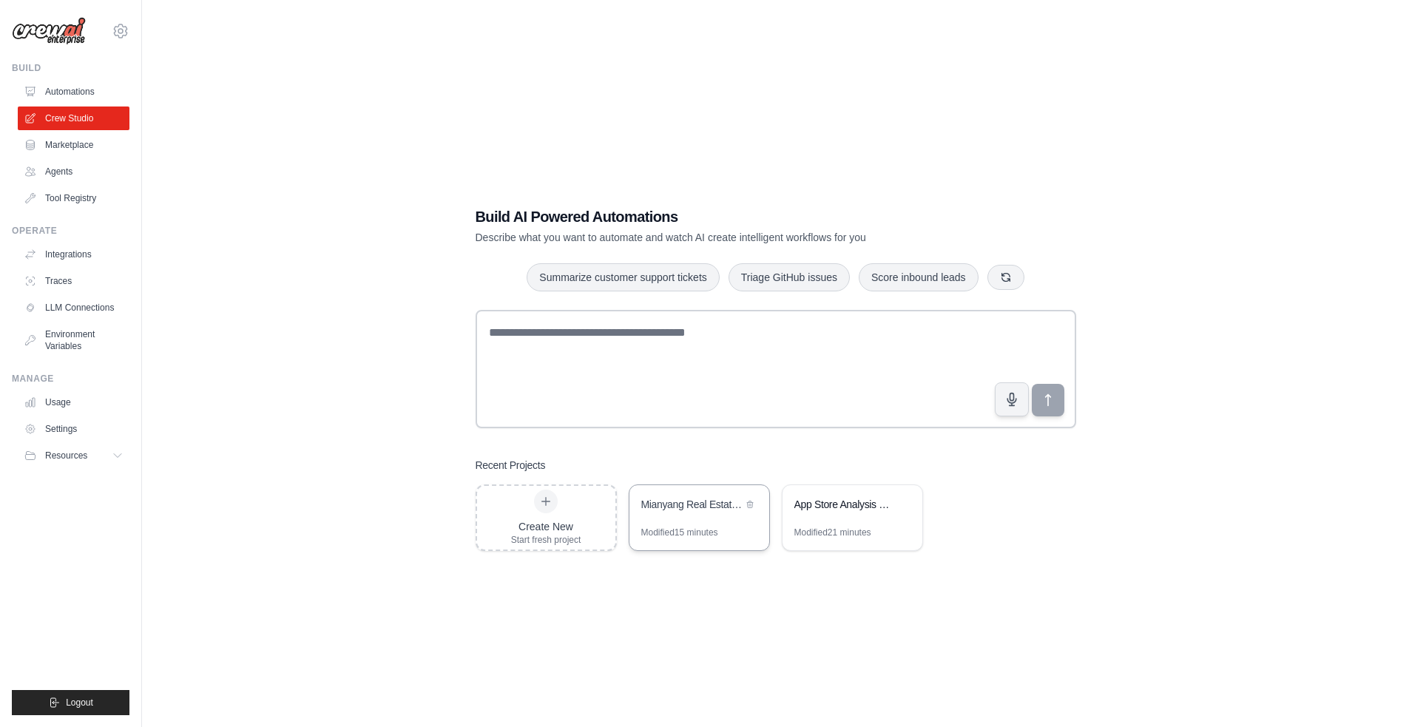
click at [691, 522] on div "Mianyang Real Estate Market Research" at bounding box center [699, 505] width 140 height 41
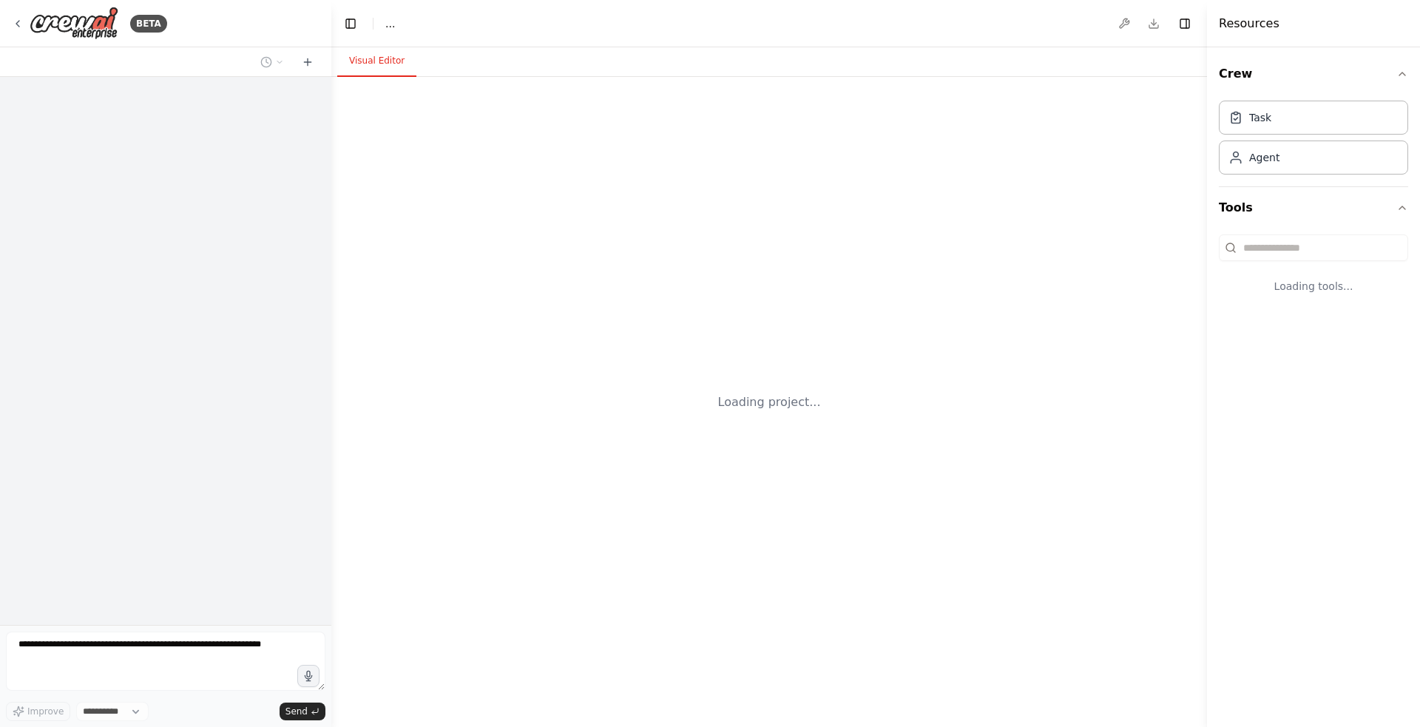
select select "****"
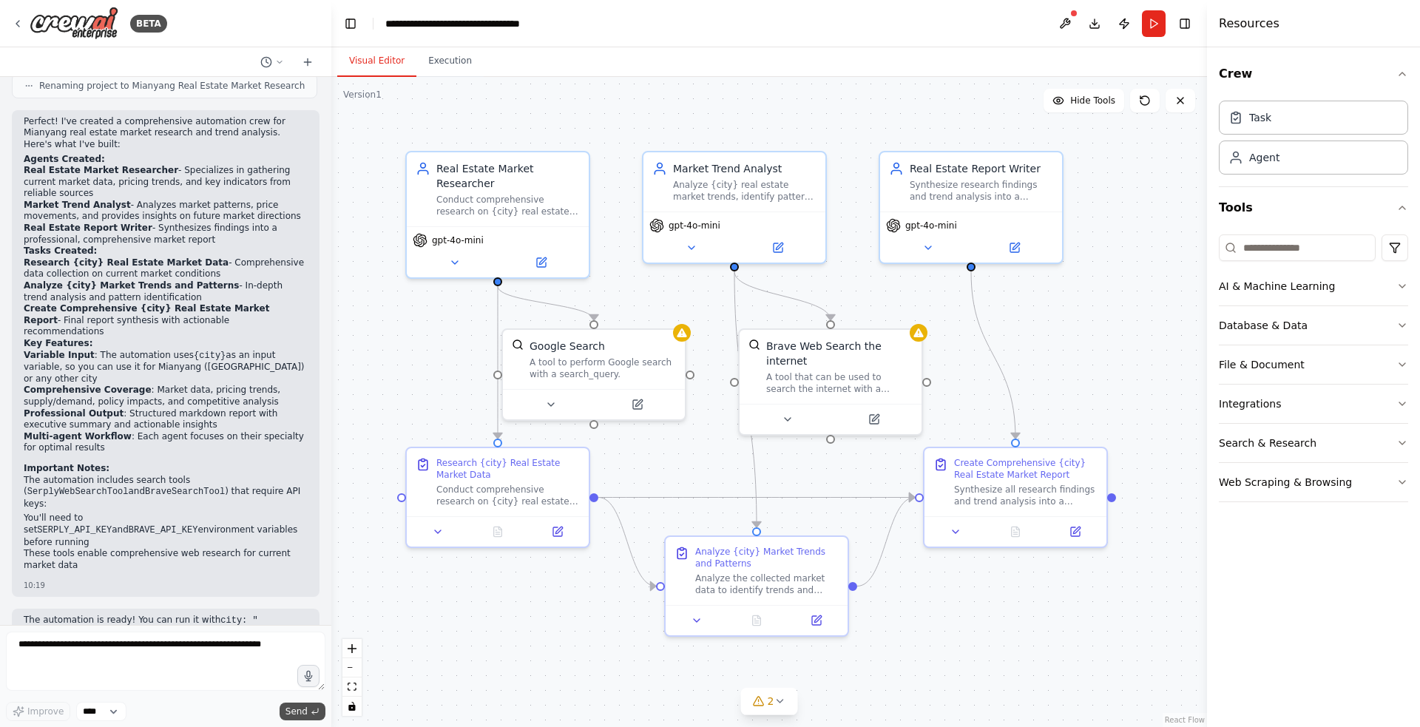
scroll to position [812, 0]
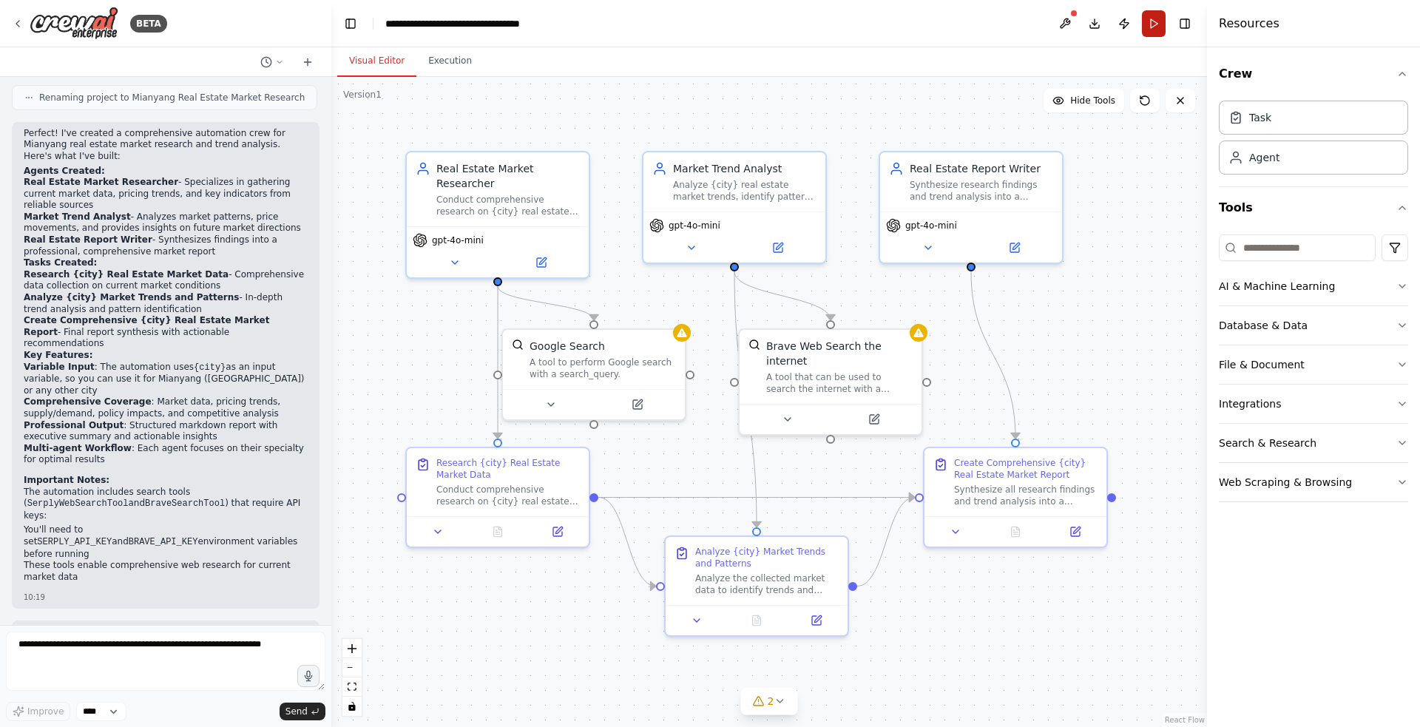
click at [1148, 22] on button "Run" at bounding box center [1154, 23] width 24 height 27
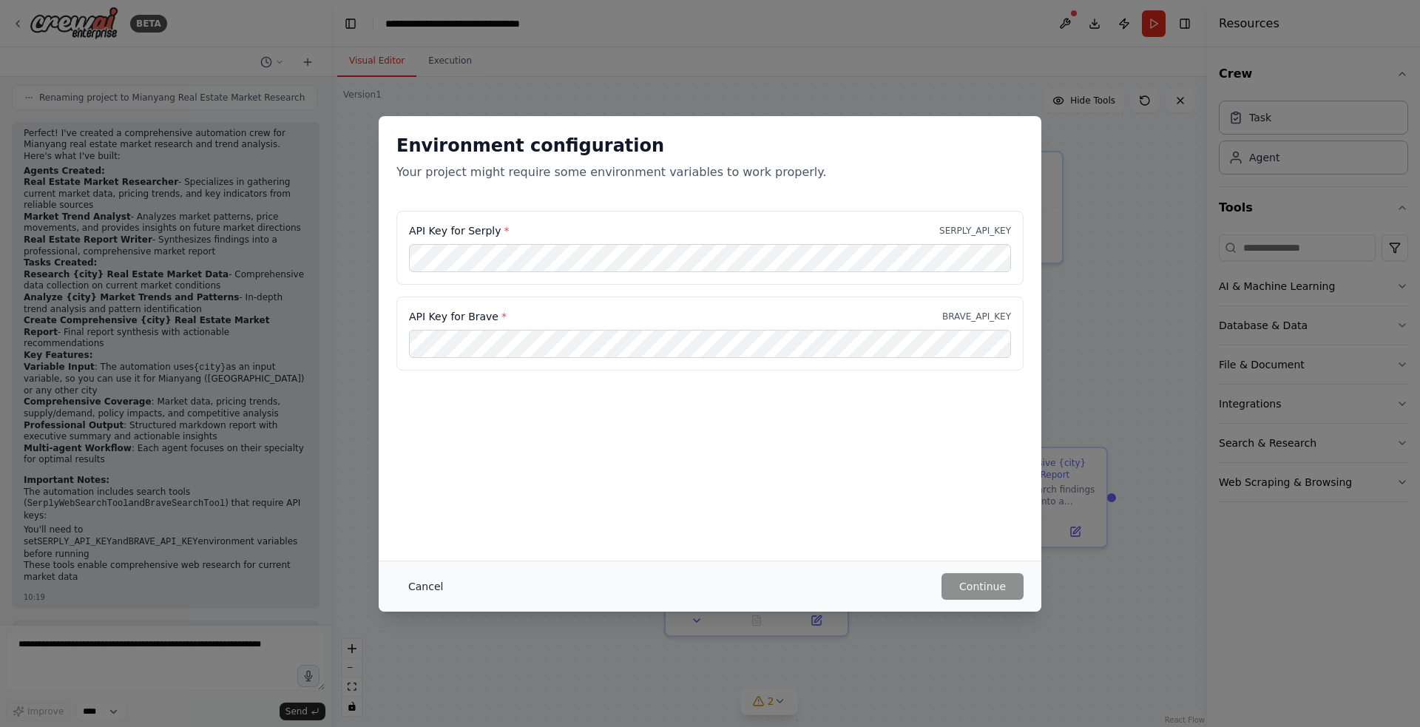
click at [430, 588] on button "Cancel" at bounding box center [425, 586] width 58 height 27
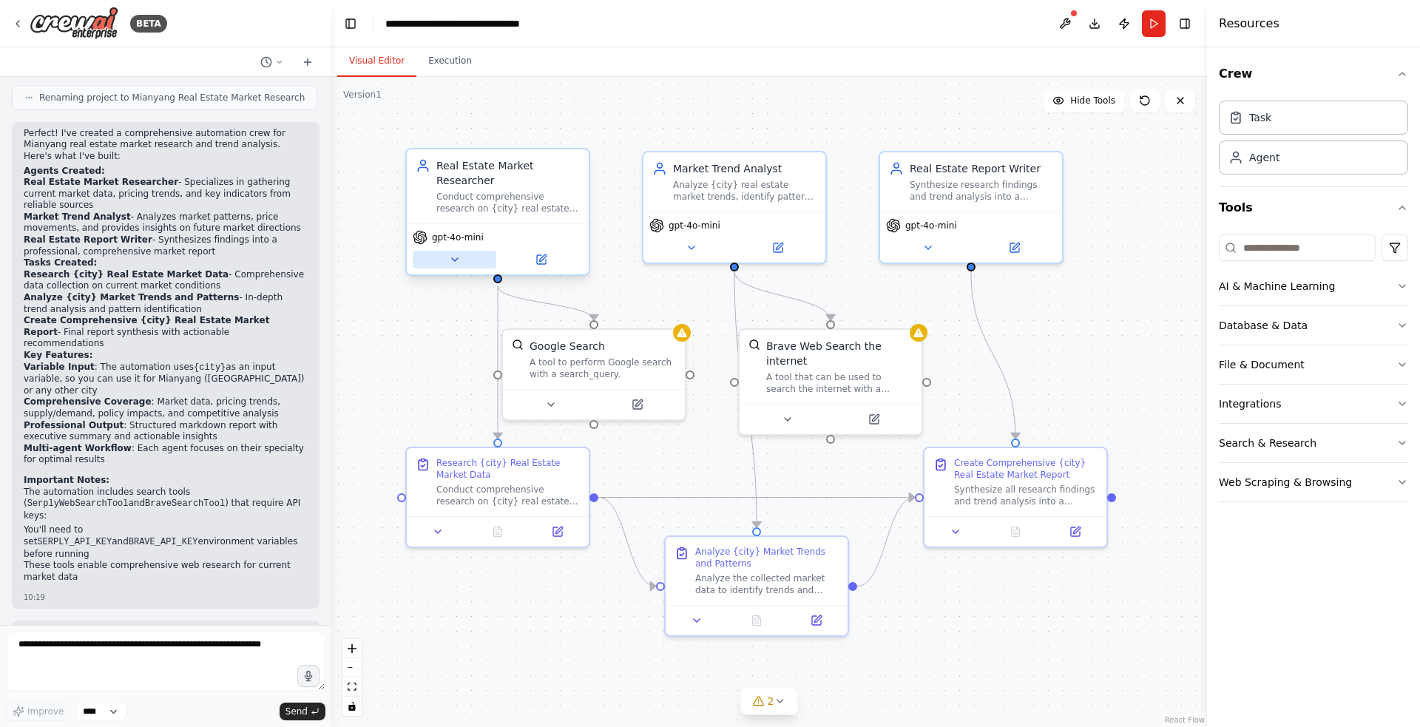
click at [447, 260] on button at bounding box center [455, 260] width 84 height 18
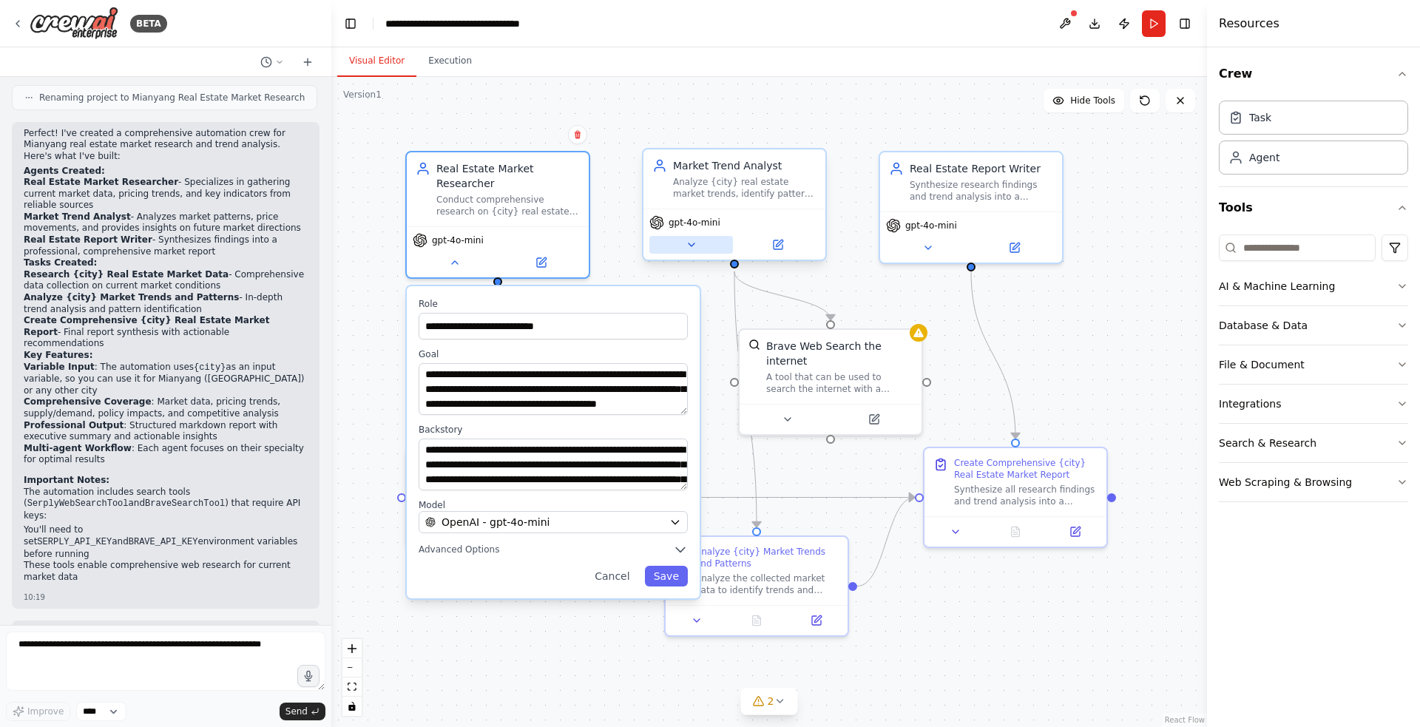
click at [694, 251] on button at bounding box center [691, 245] width 84 height 18
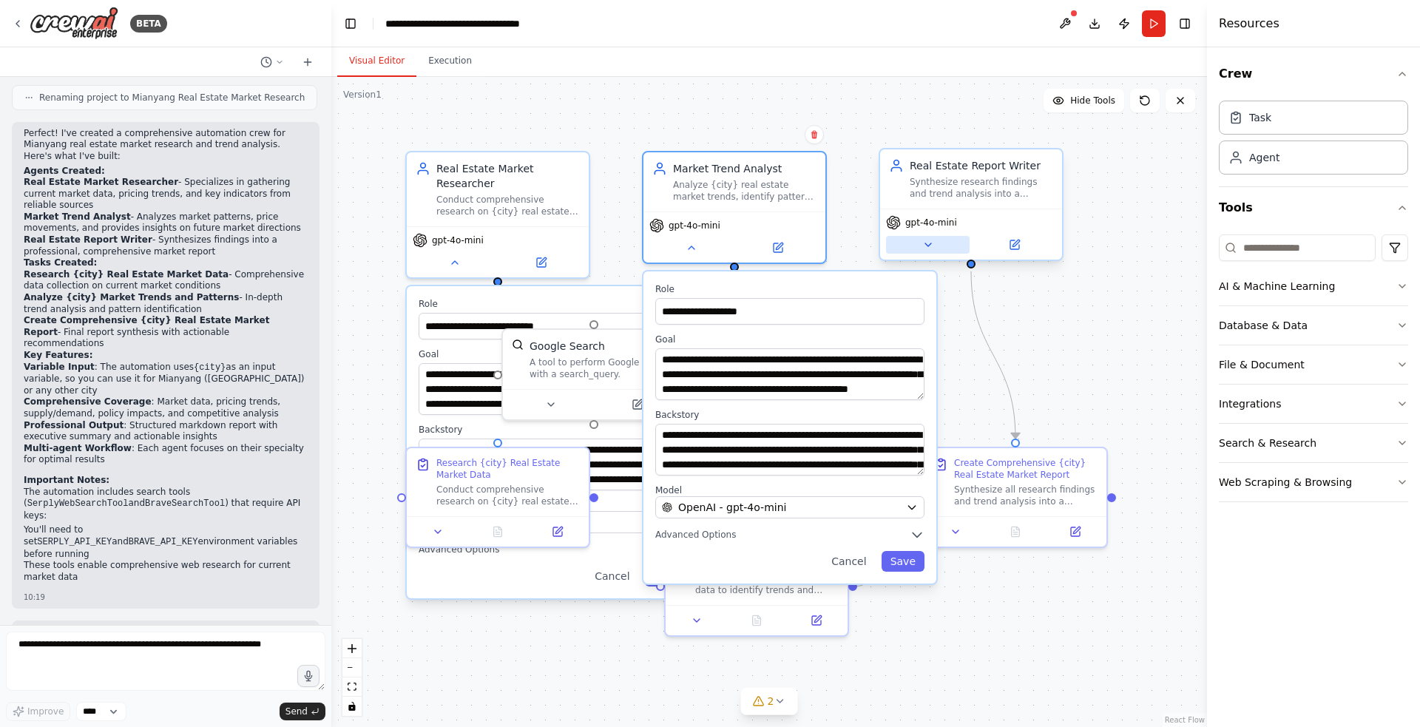
click at [933, 240] on icon at bounding box center [928, 245] width 12 height 12
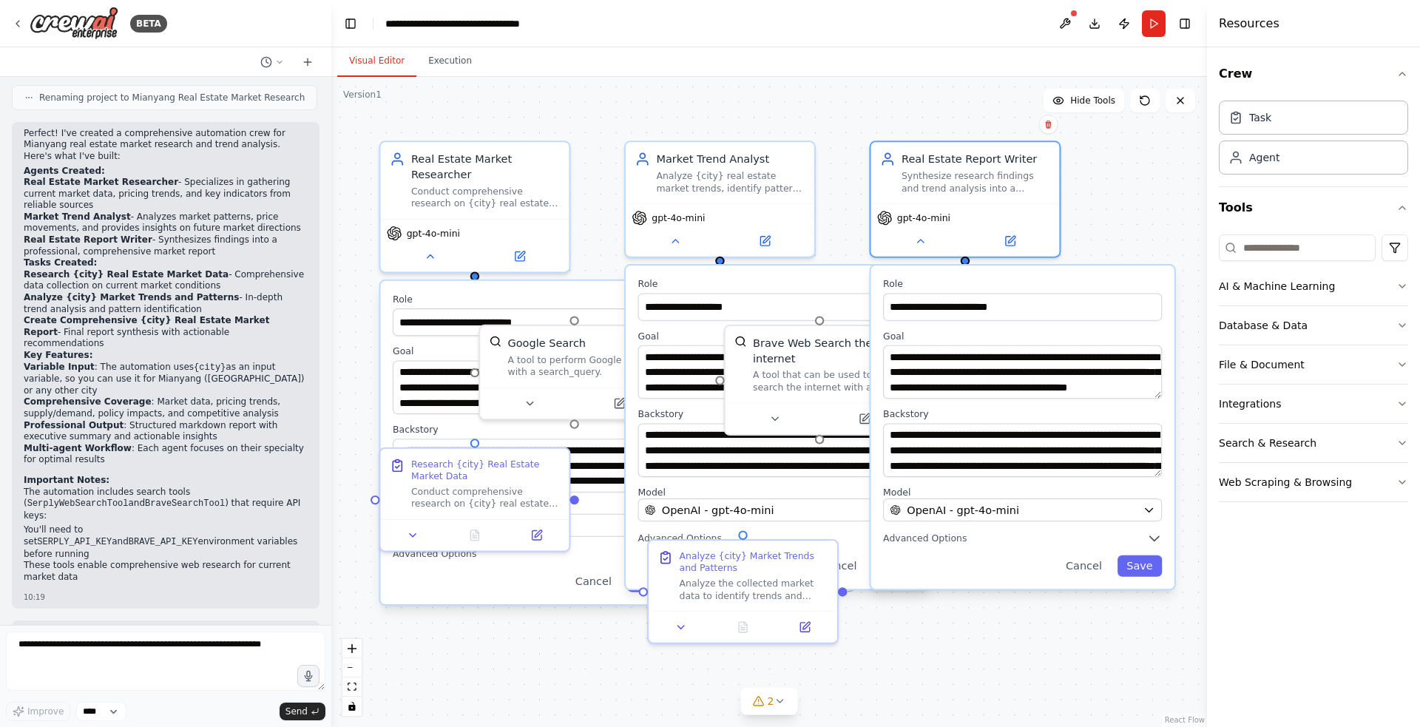
click at [129, 498] on code "SerplyWebSearchTool" at bounding box center [77, 503] width 101 height 10
click at [526, 649] on div ".deletable-edge-delete-btn { width: 20px; height: 20px; border: 0px solid #ffff…" at bounding box center [768, 402] width 875 height 650
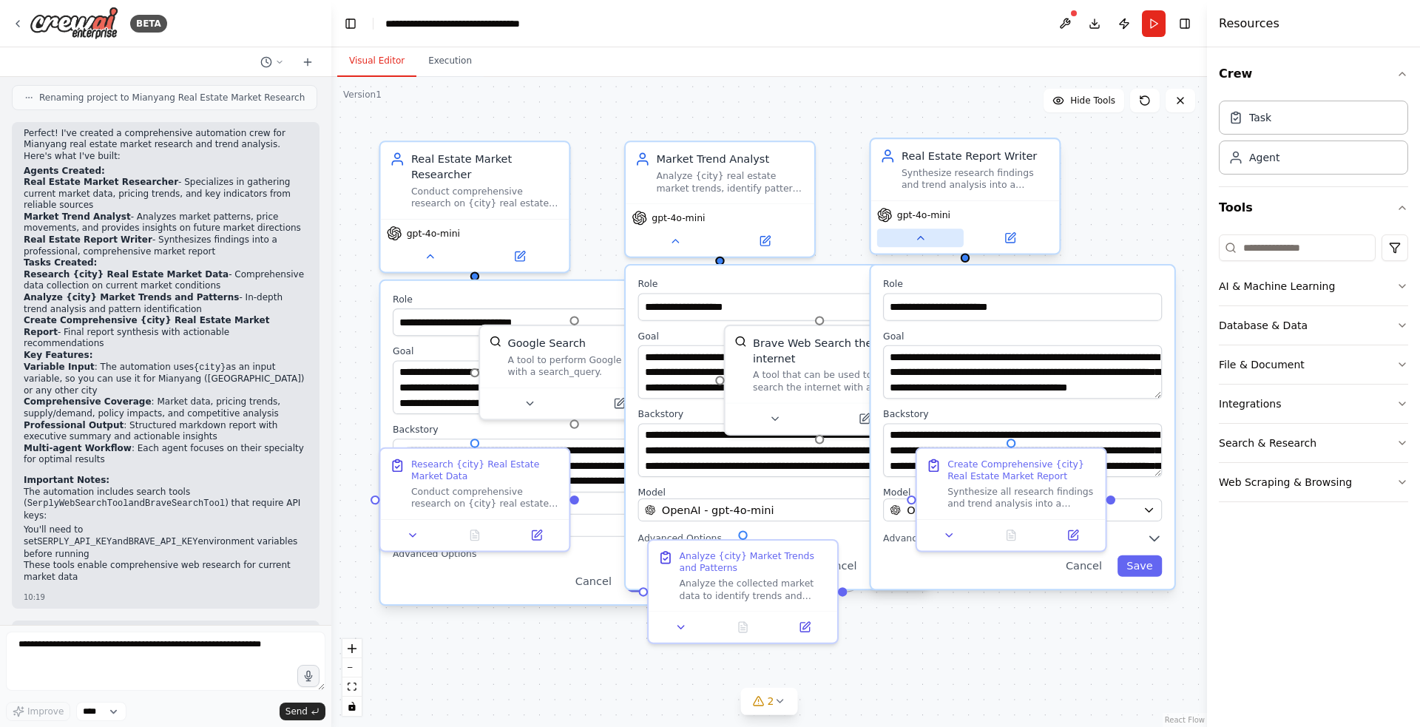
click at [932, 239] on button at bounding box center [920, 237] width 87 height 18
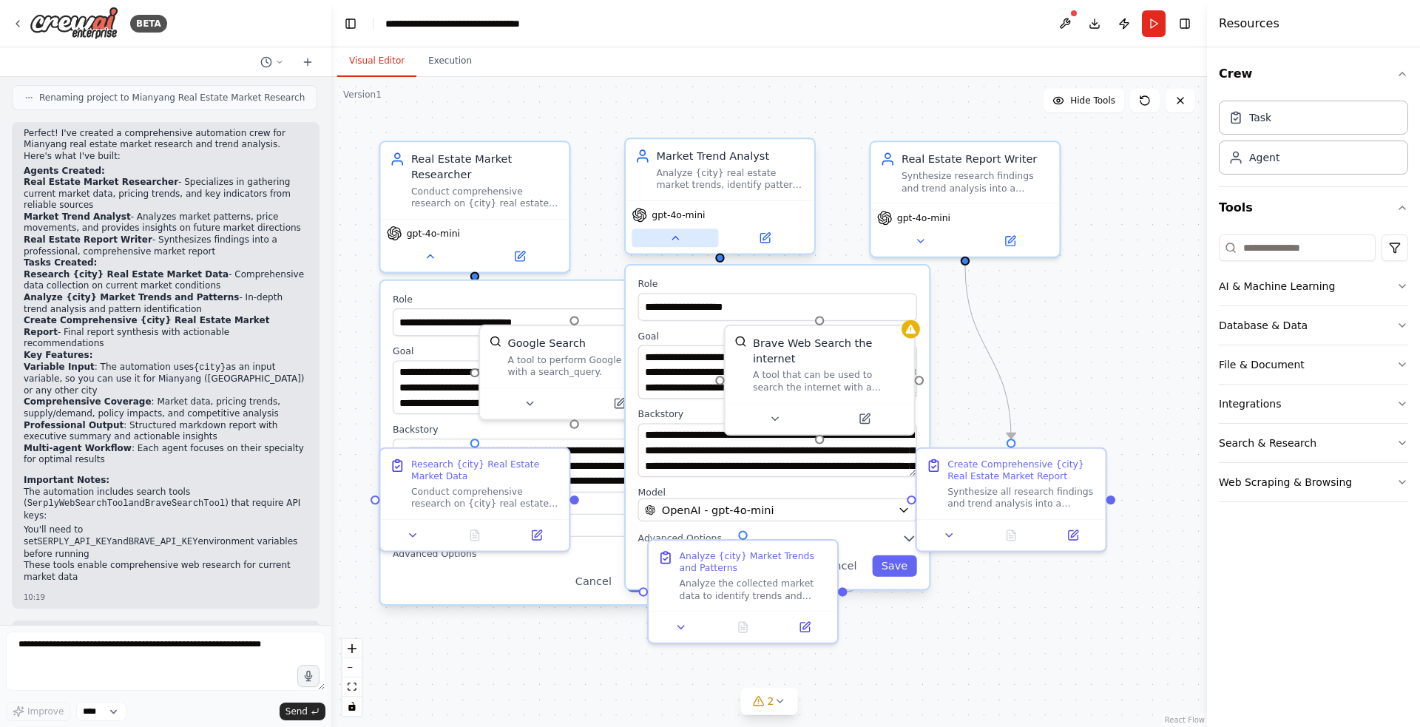
click at [677, 243] on icon at bounding box center [675, 238] width 13 height 13
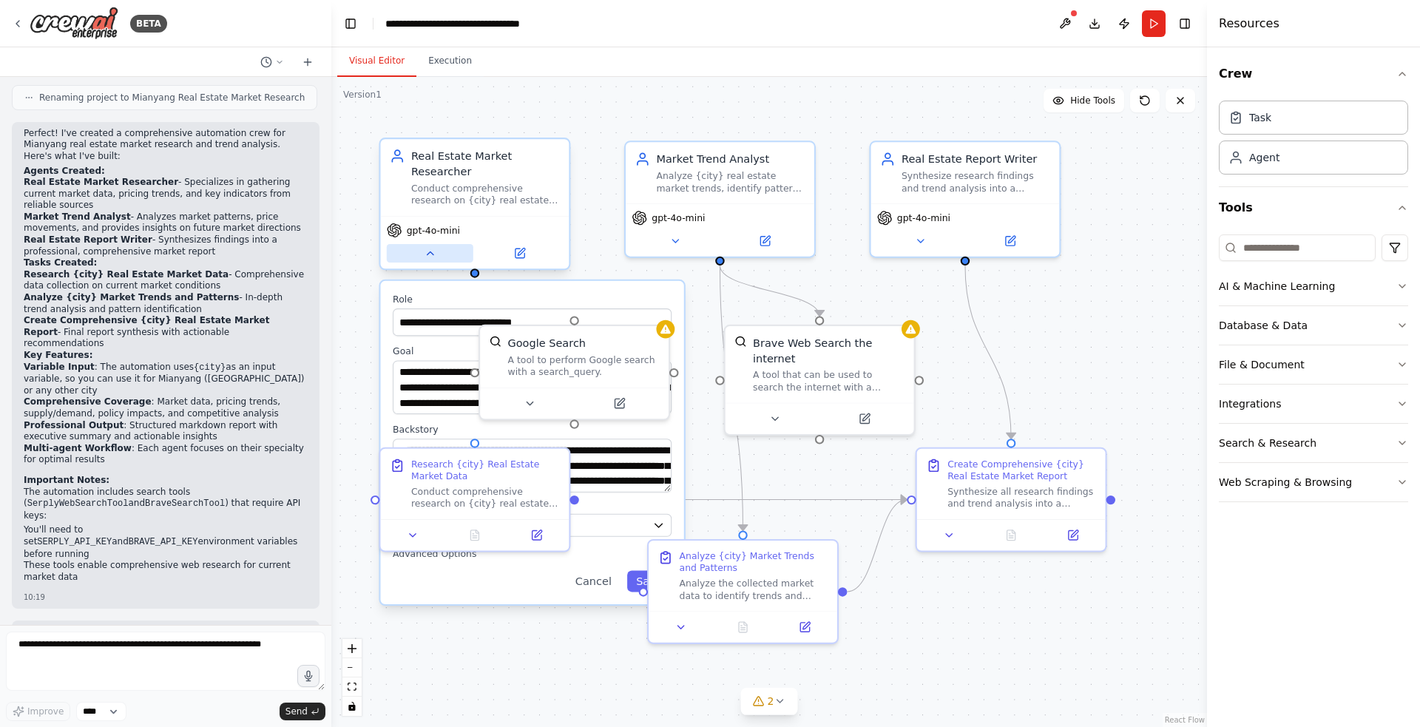
click at [433, 253] on icon at bounding box center [430, 253] width 13 height 13
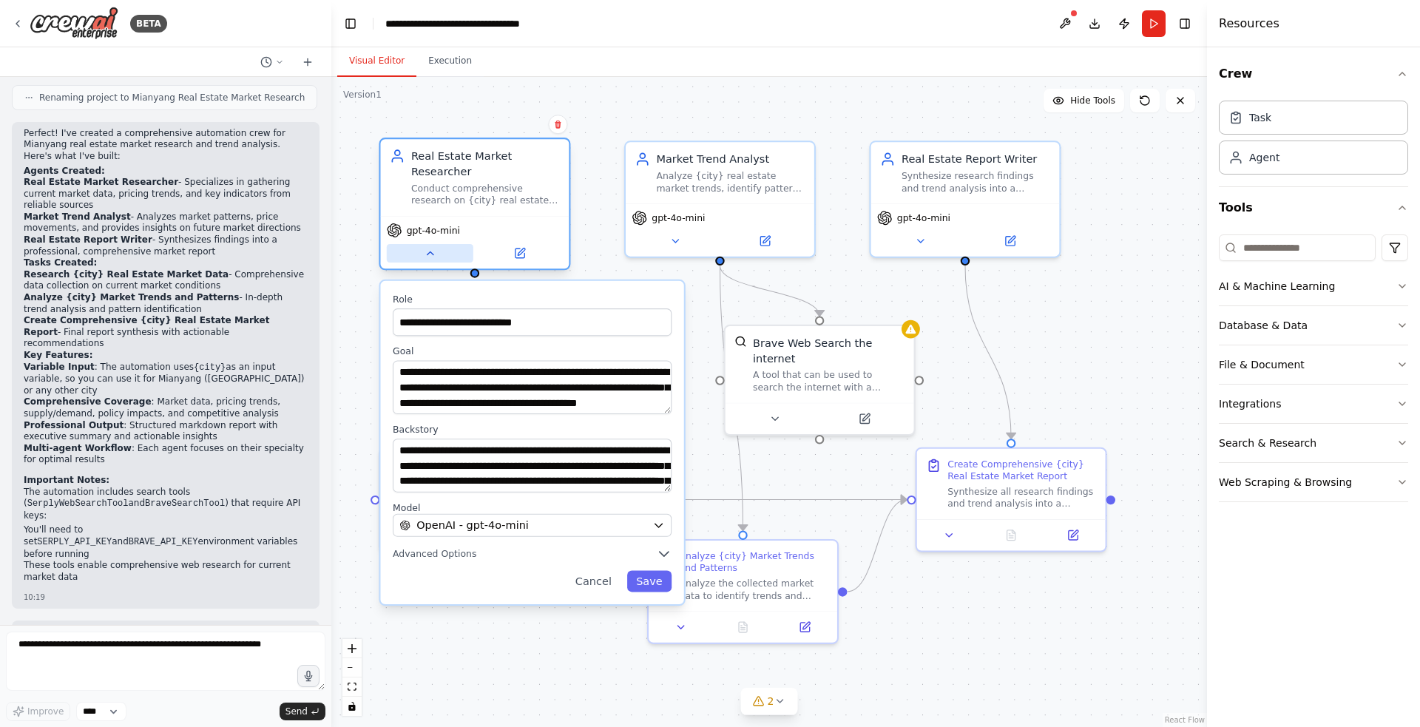
click at [430, 253] on icon at bounding box center [430, 252] width 6 height 3
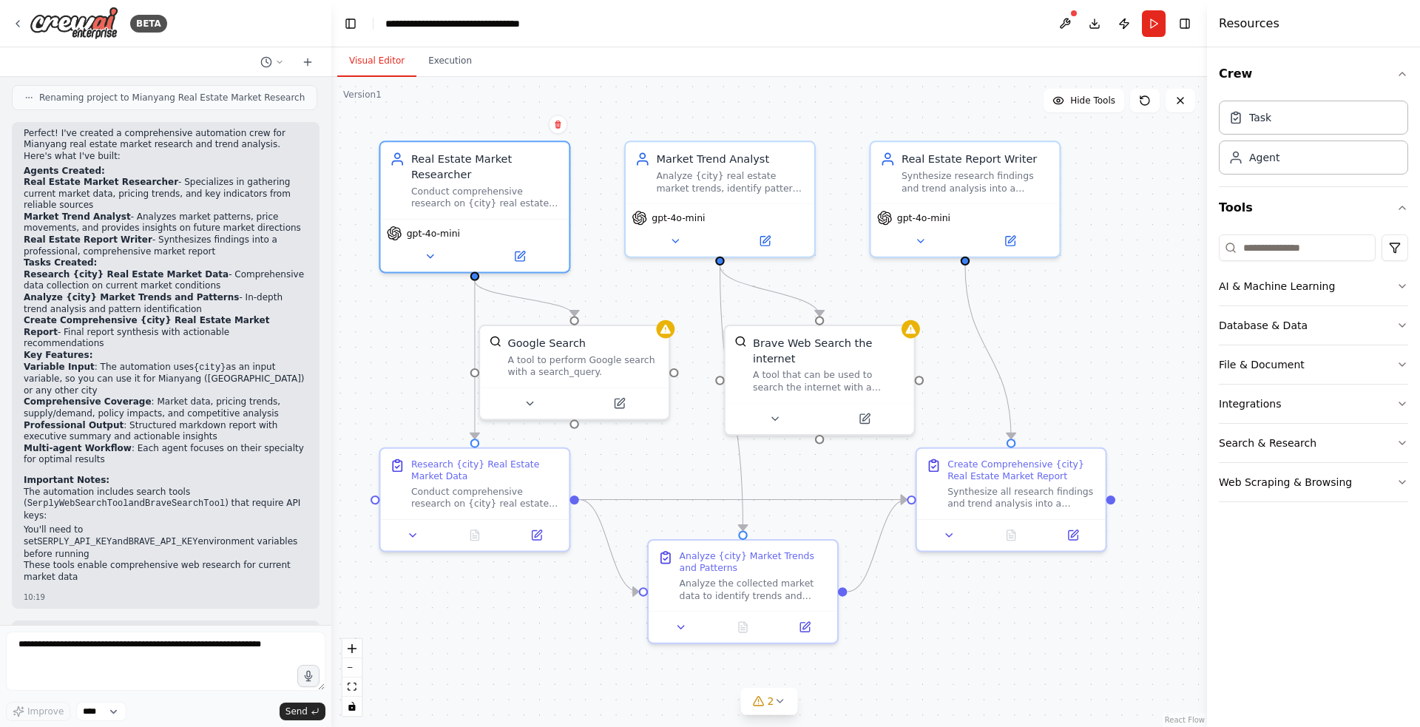
click at [495, 671] on div ".deletable-edge-delete-btn { width: 20px; height: 20px; border: 0px solid #ffff…" at bounding box center [768, 402] width 875 height 650
click at [129, 498] on code "SerplyWebSearchTool" at bounding box center [77, 503] width 101 height 10
copy code "SerplyWebSearchTool"
click at [117, 670] on textarea at bounding box center [165, 660] width 319 height 59
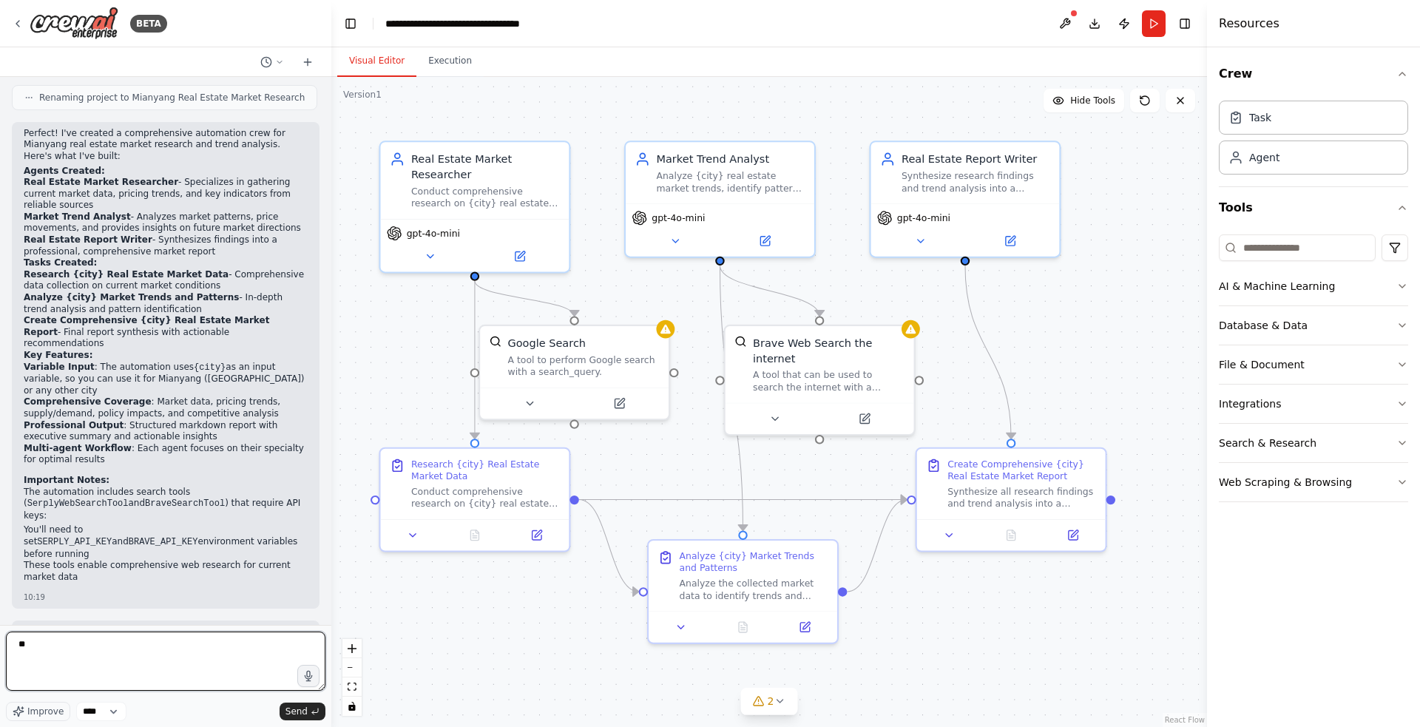
type textarea "*"
paste textarea "**********"
type textarea "**********"
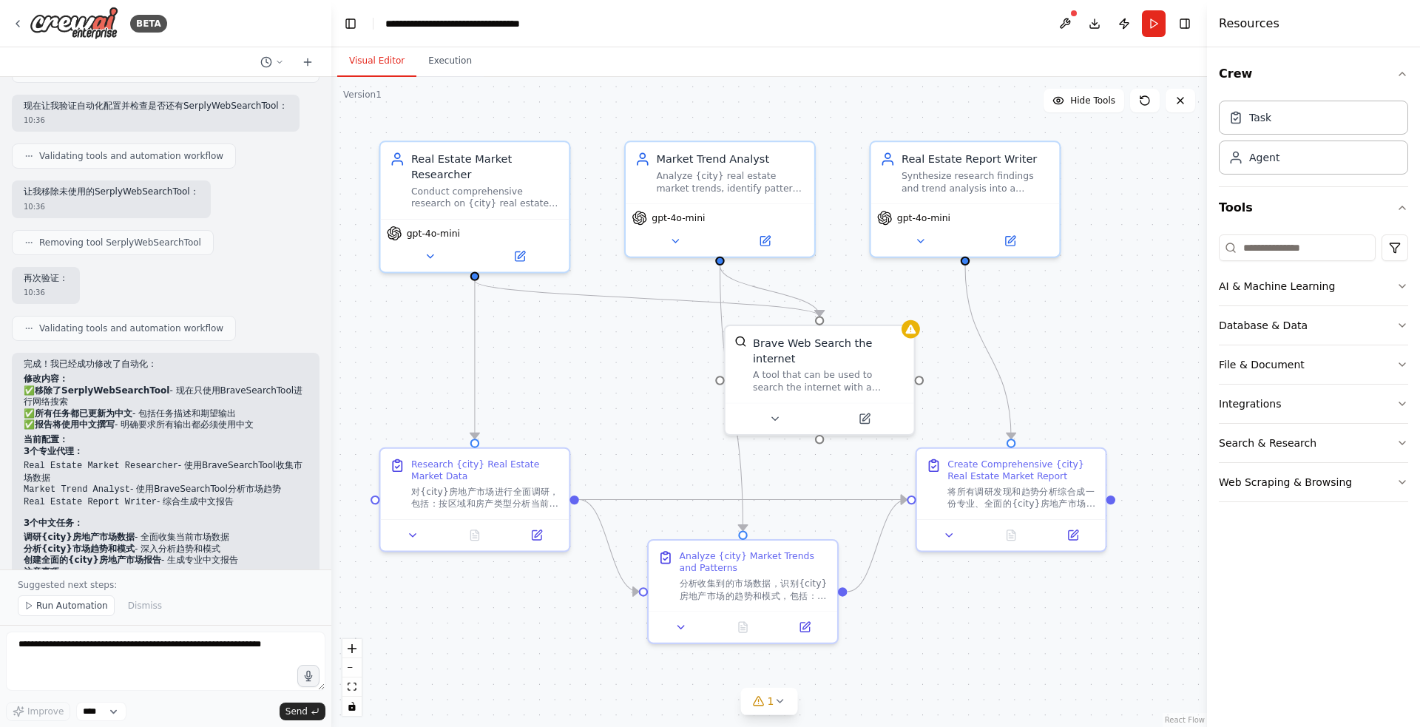
scroll to position [1973, 0]
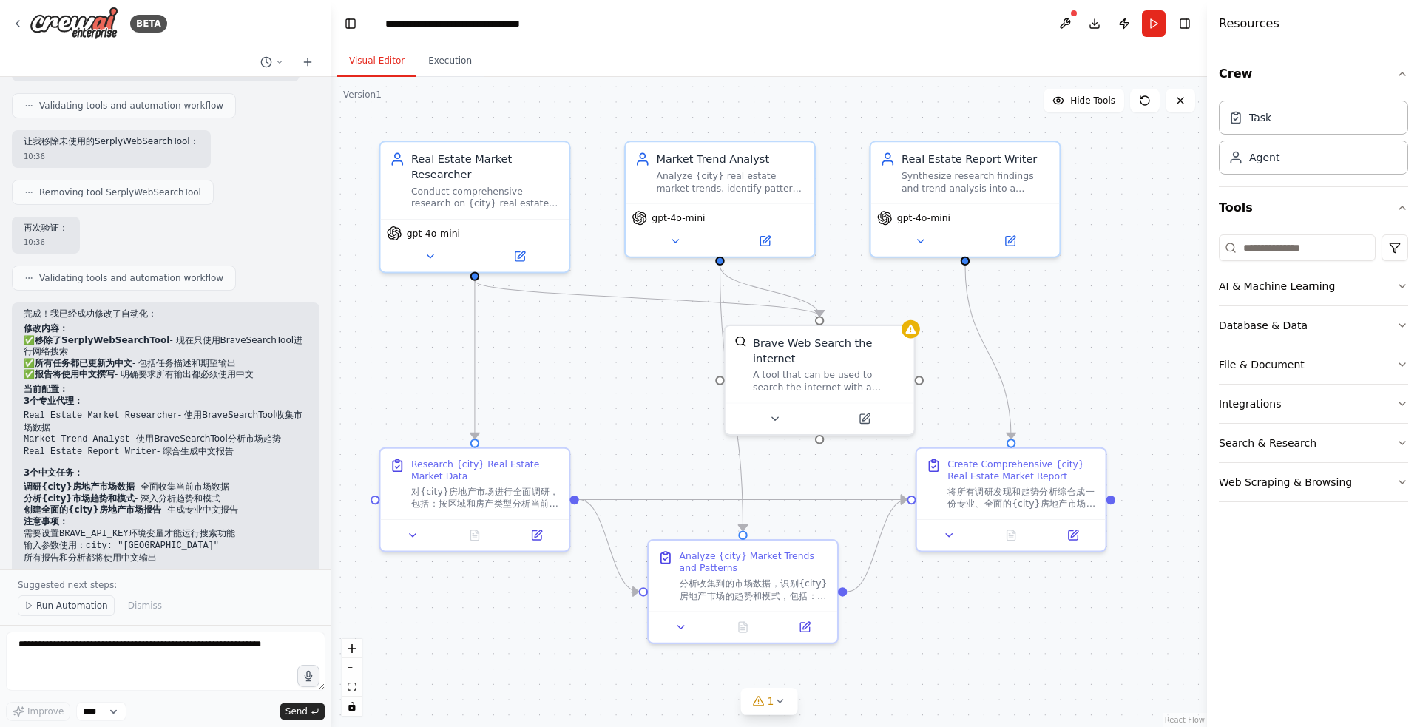
click at [82, 603] on span "Run Automation" at bounding box center [72, 606] width 72 height 12
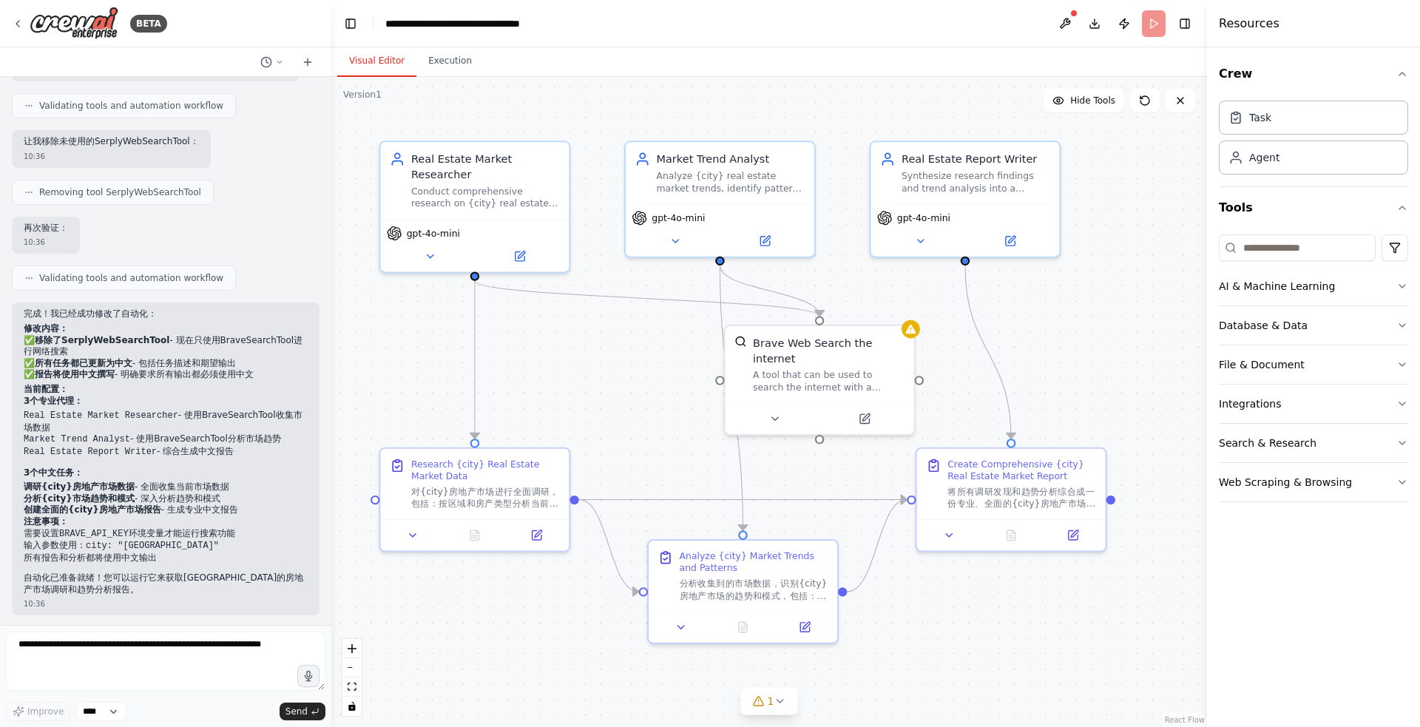
scroll to position [1917, 0]
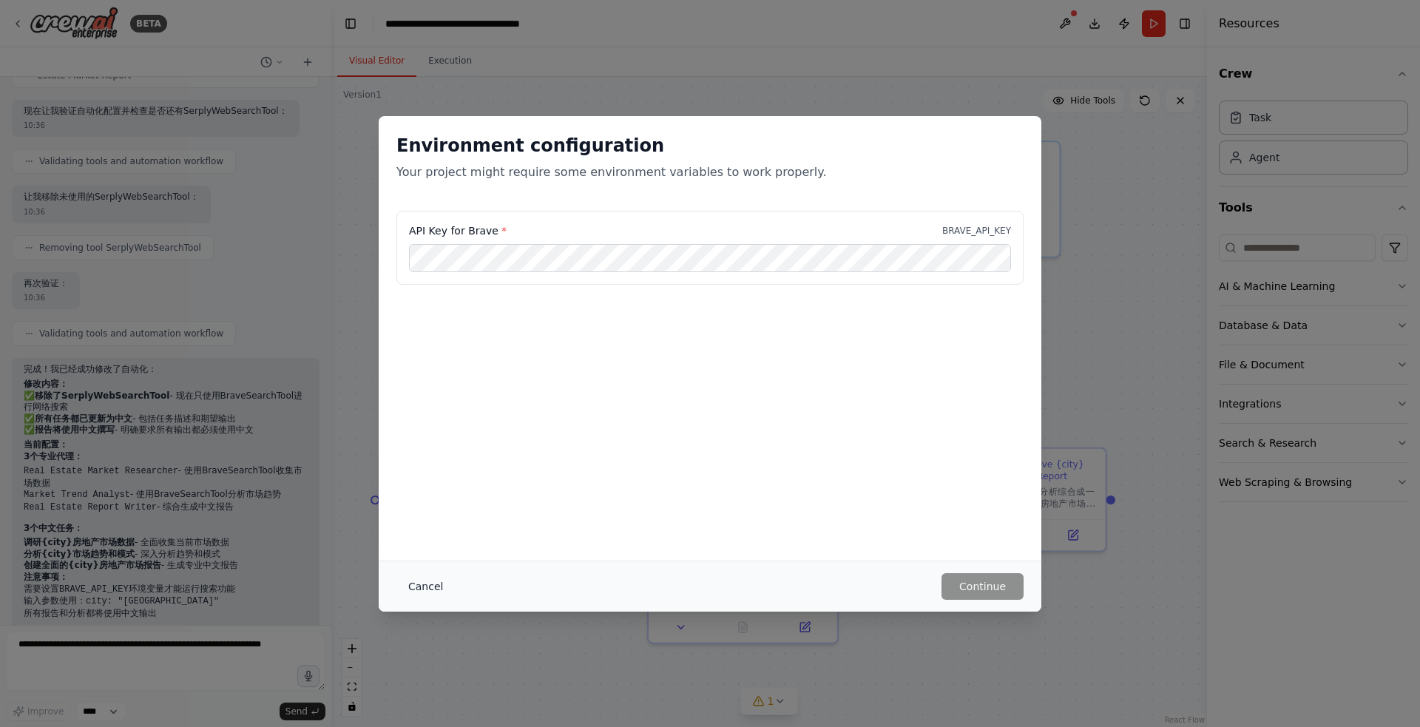
click at [427, 578] on button "Cancel" at bounding box center [425, 586] width 58 height 27
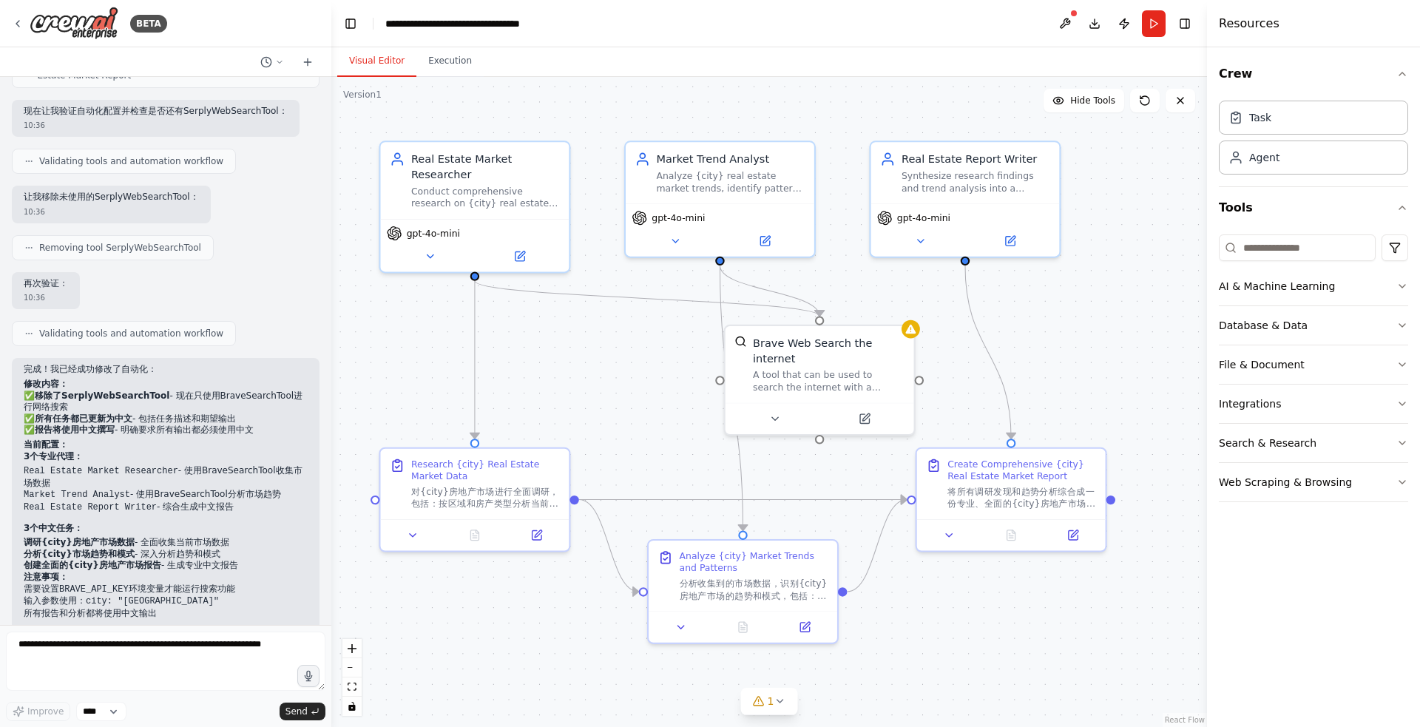
click at [101, 584] on code "BRAVE_API_KEY" at bounding box center [94, 589] width 70 height 10
copy code "BRAVE_API_KEY"
click at [143, 662] on textarea at bounding box center [165, 660] width 319 height 59
paste textarea "**********"
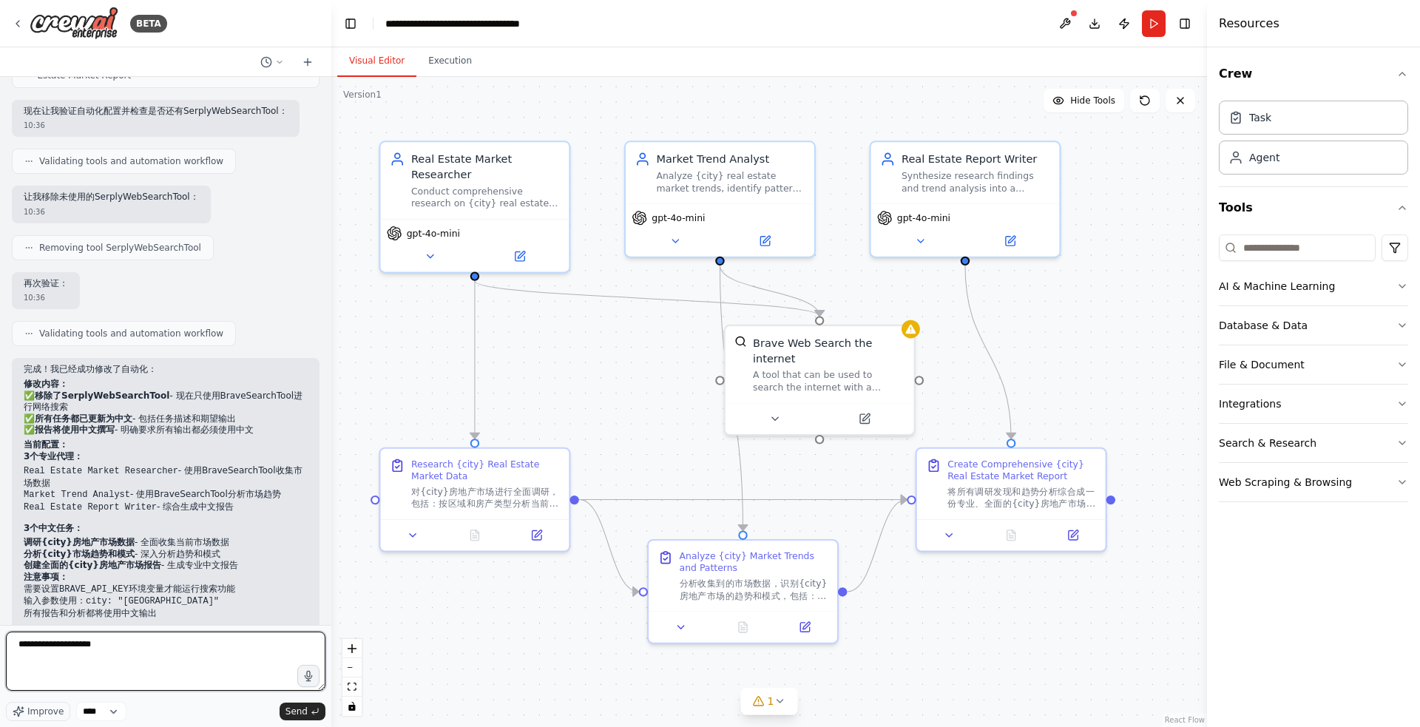
type textarea "**********"
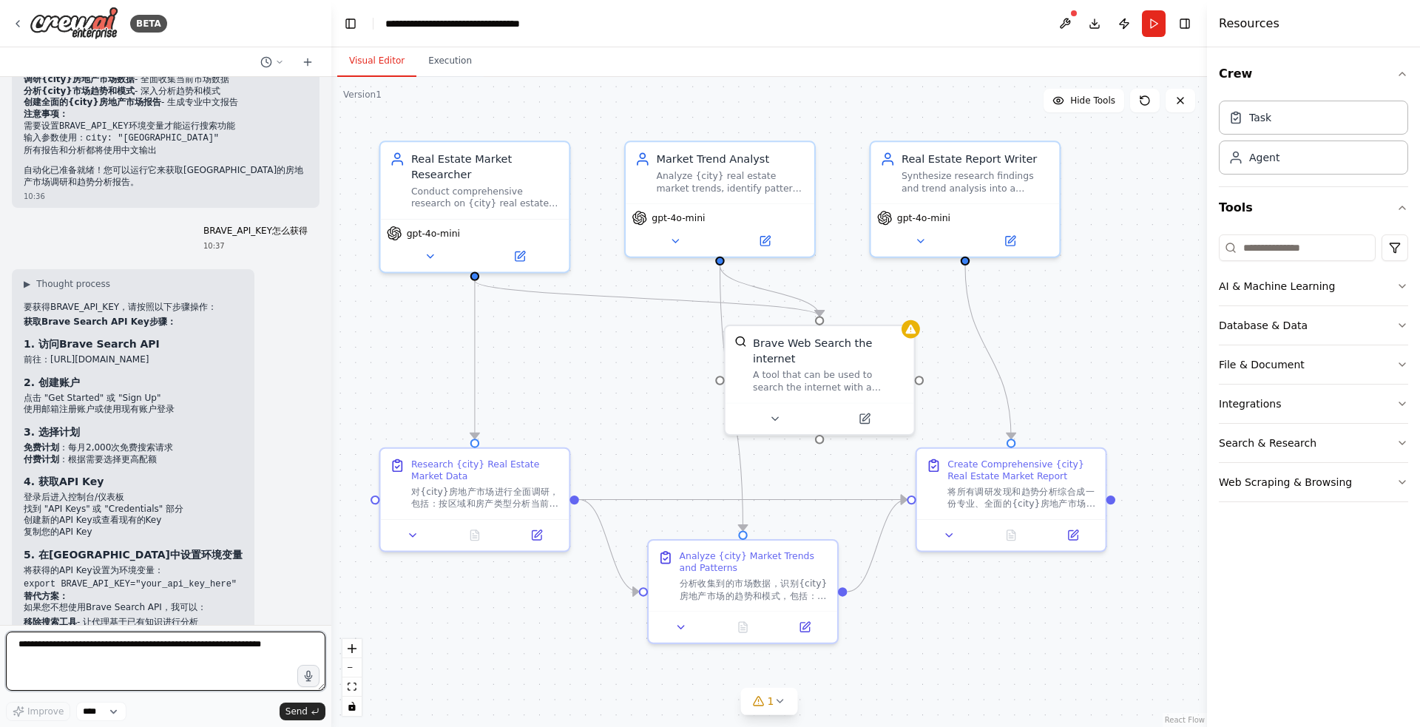
scroll to position [2391, 0]
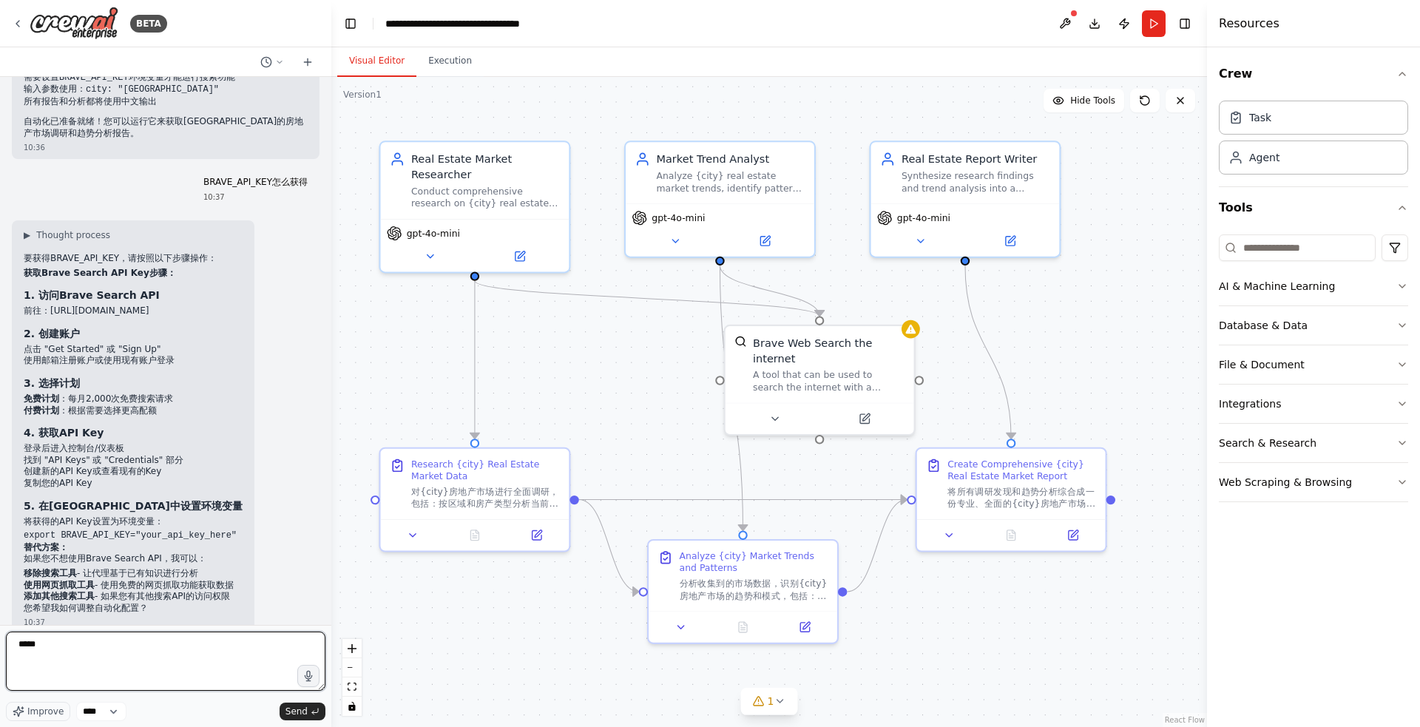
type textarea "*****"
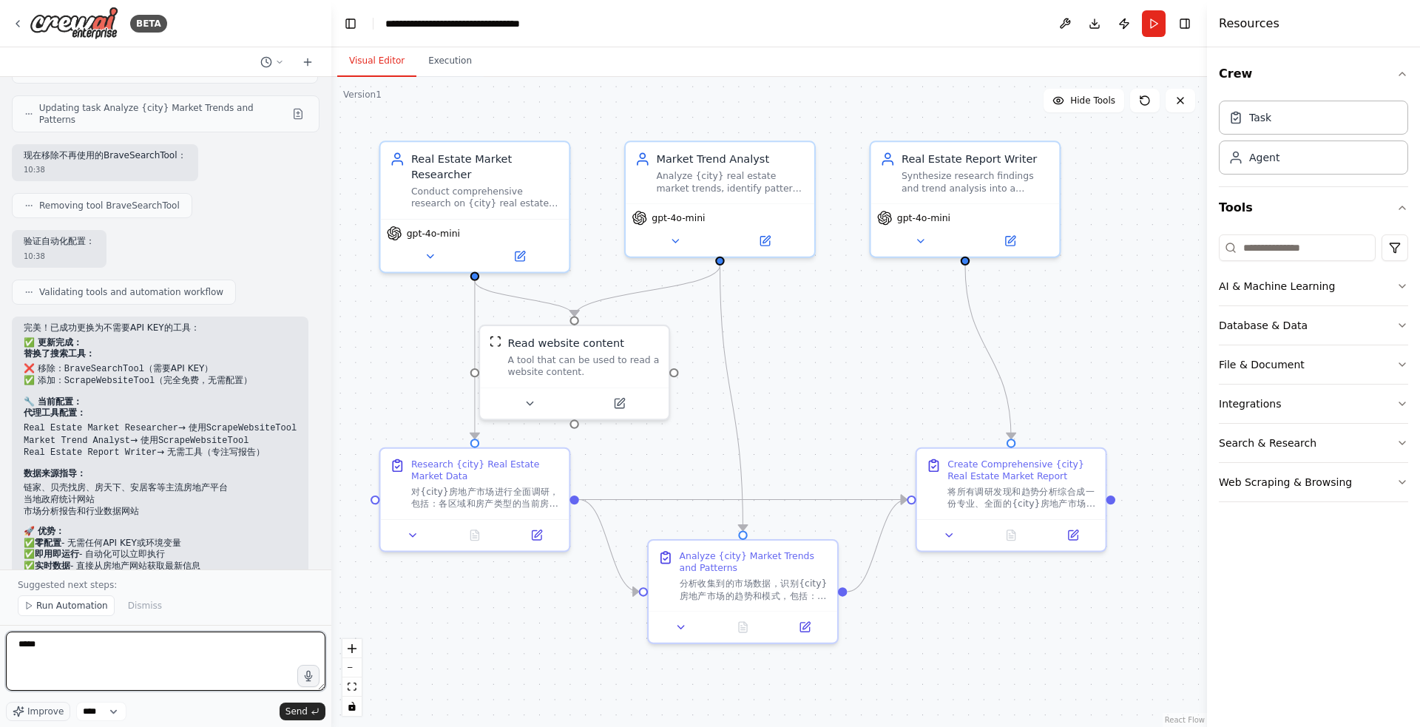
scroll to position [3333, 0]
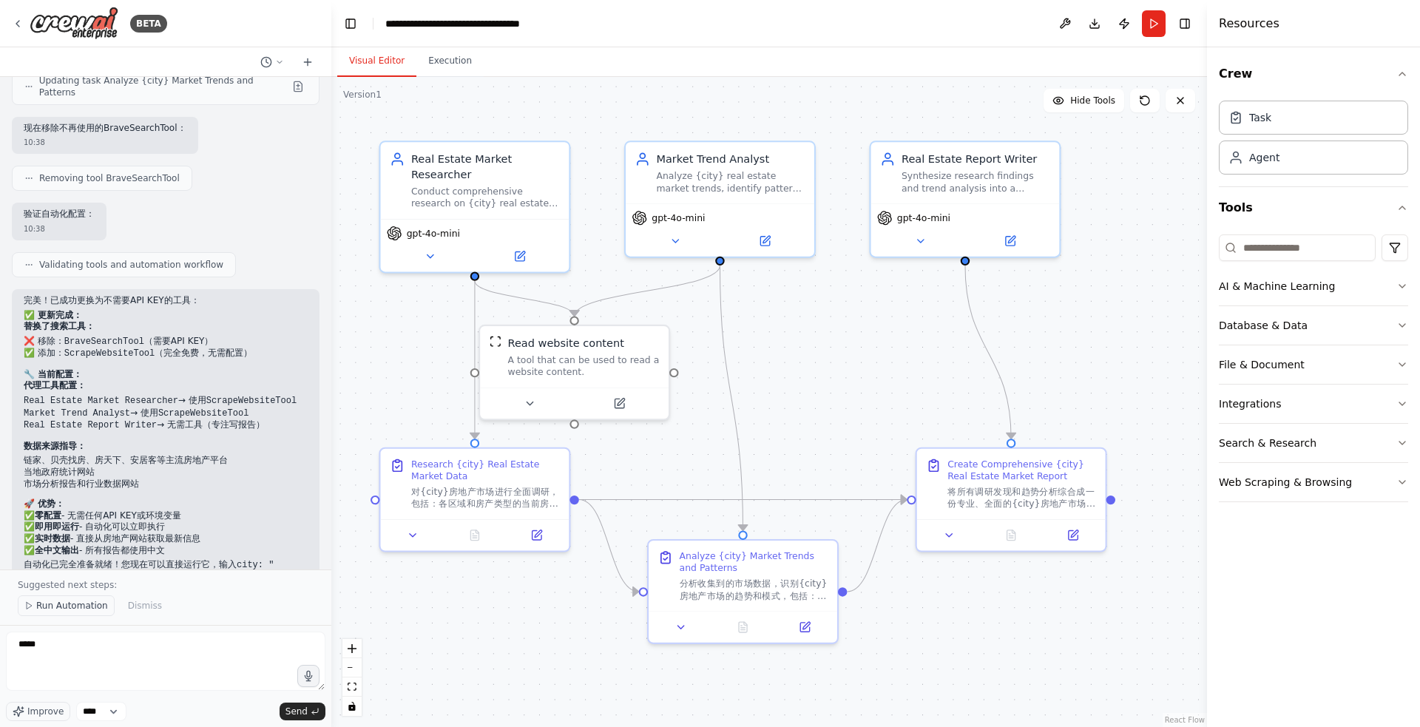
click at [81, 604] on span "Run Automation" at bounding box center [72, 606] width 72 height 12
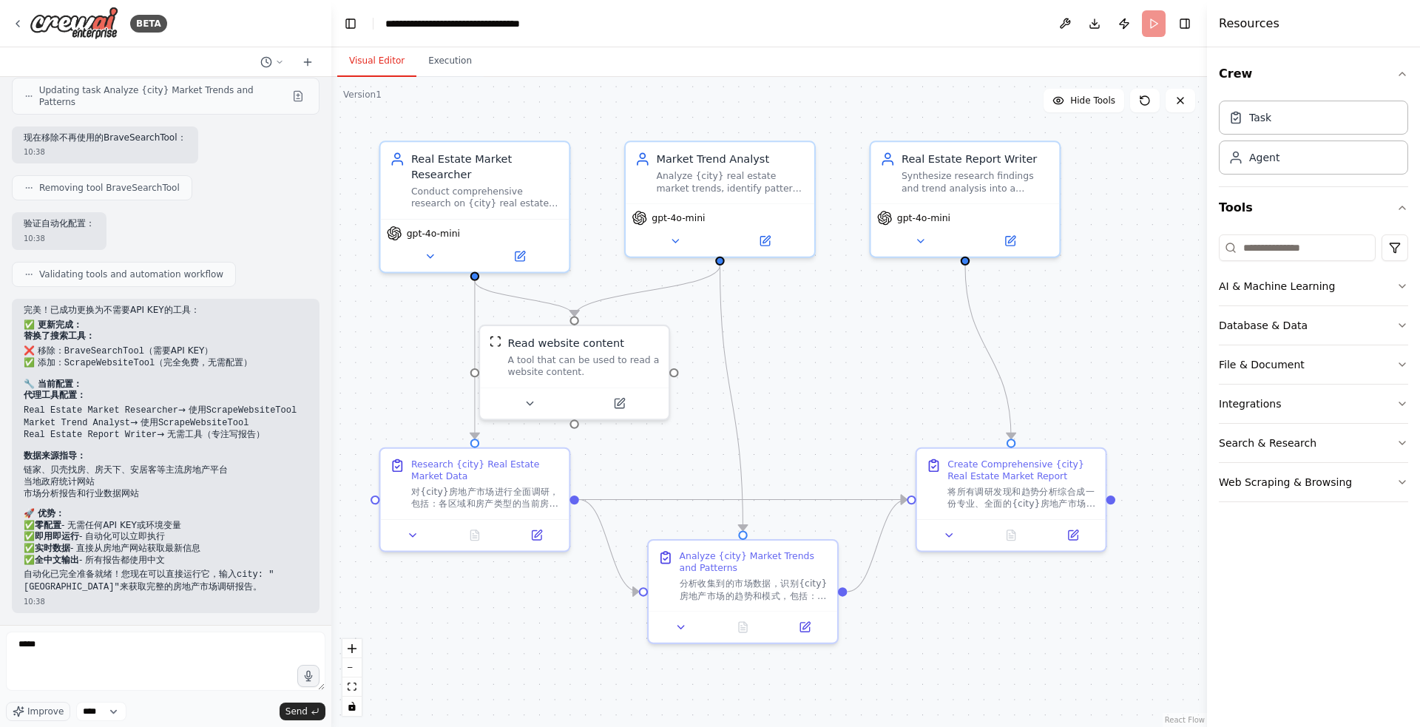
scroll to position [3278, 0]
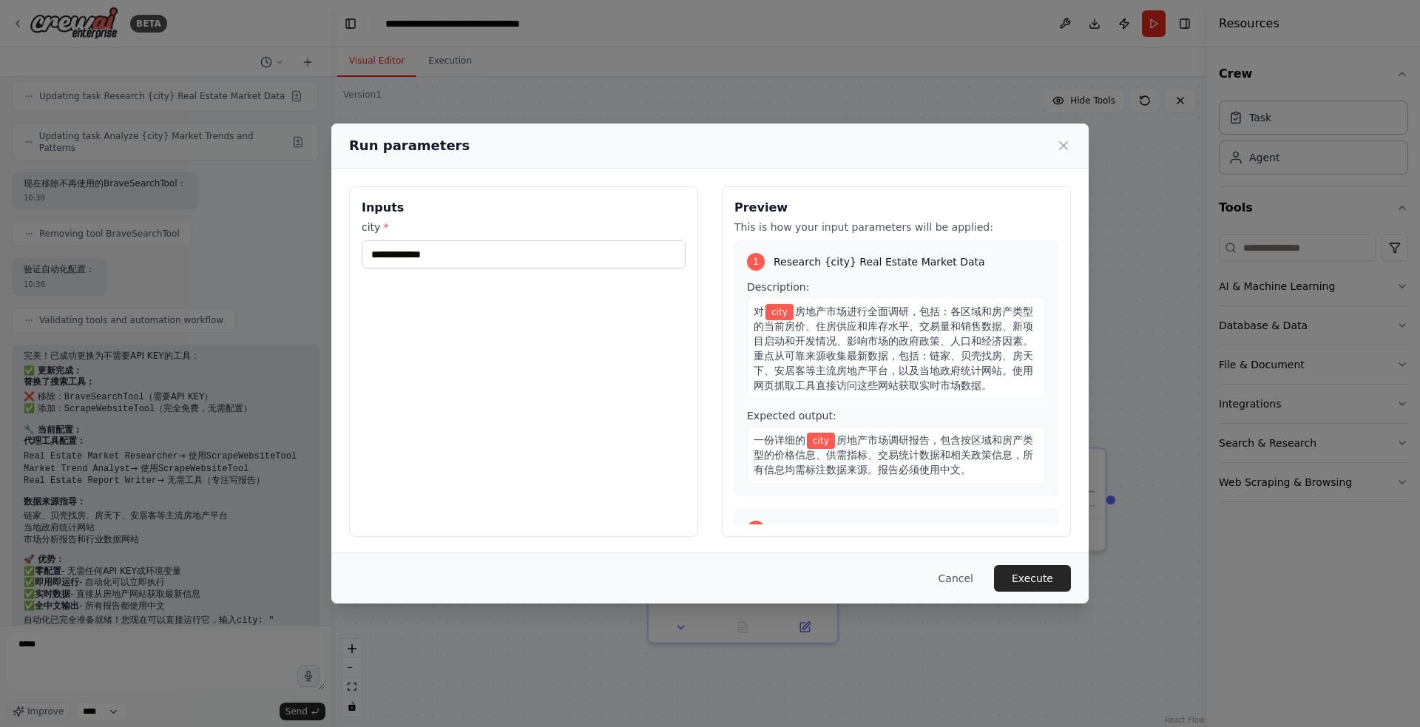
click at [450, 240] on div "city *" at bounding box center [524, 244] width 324 height 49
click at [452, 244] on input "city *" at bounding box center [524, 254] width 324 height 28
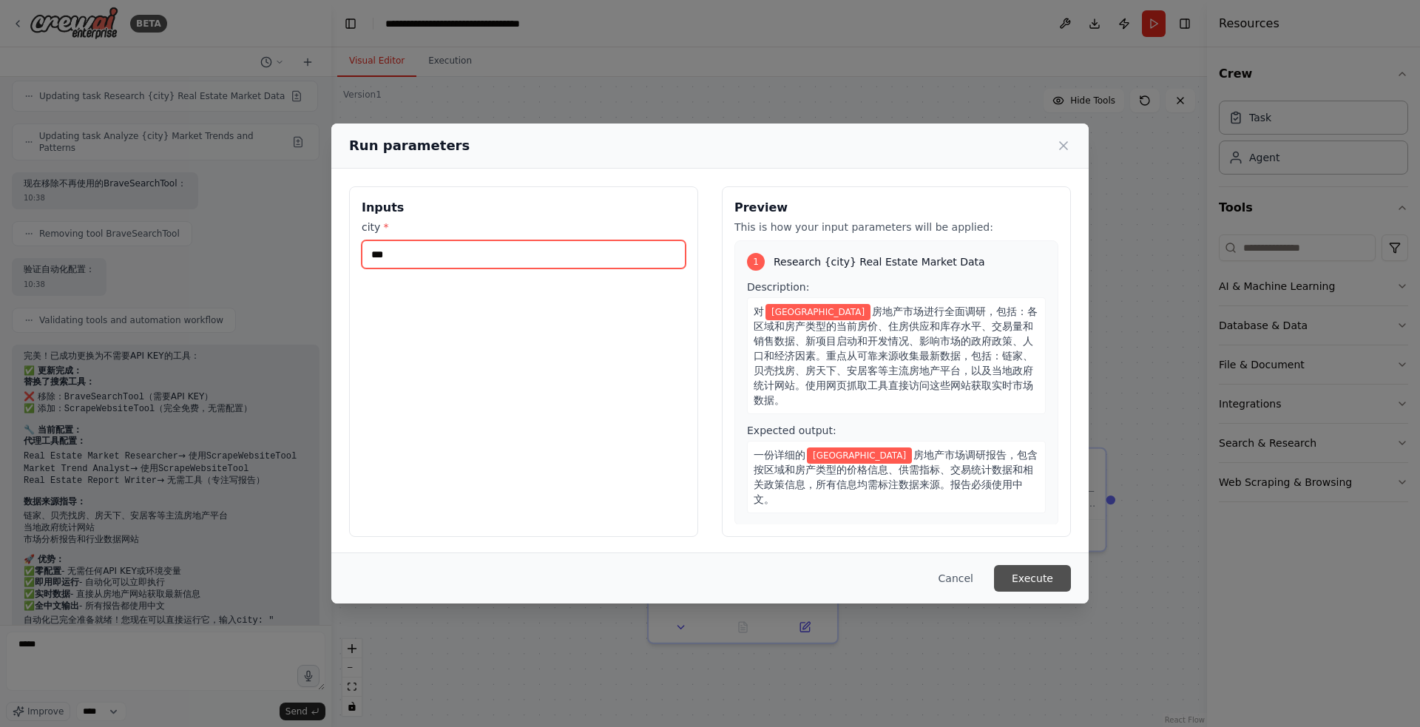
type input "***"
click at [1043, 570] on button "Execute" at bounding box center [1032, 578] width 77 height 27
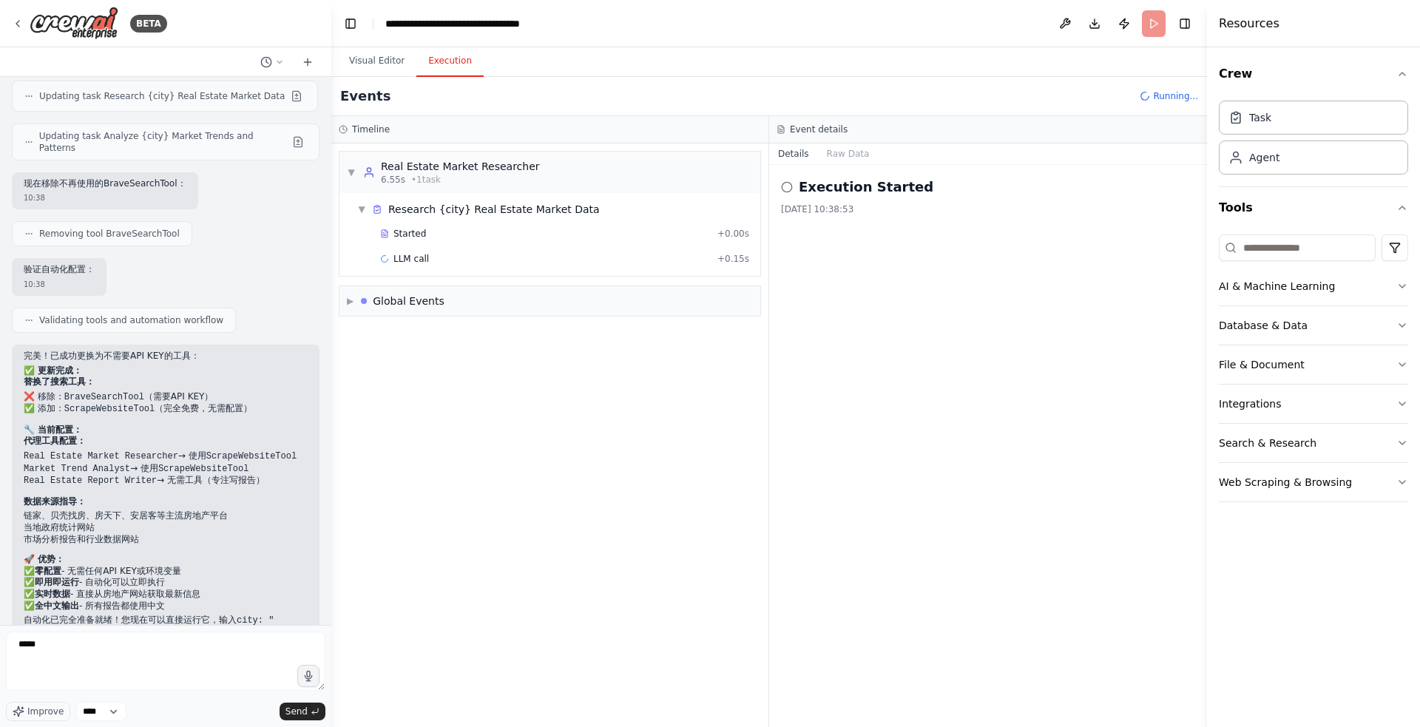
click at [441, 64] on button "Execution" at bounding box center [449, 61] width 67 height 31
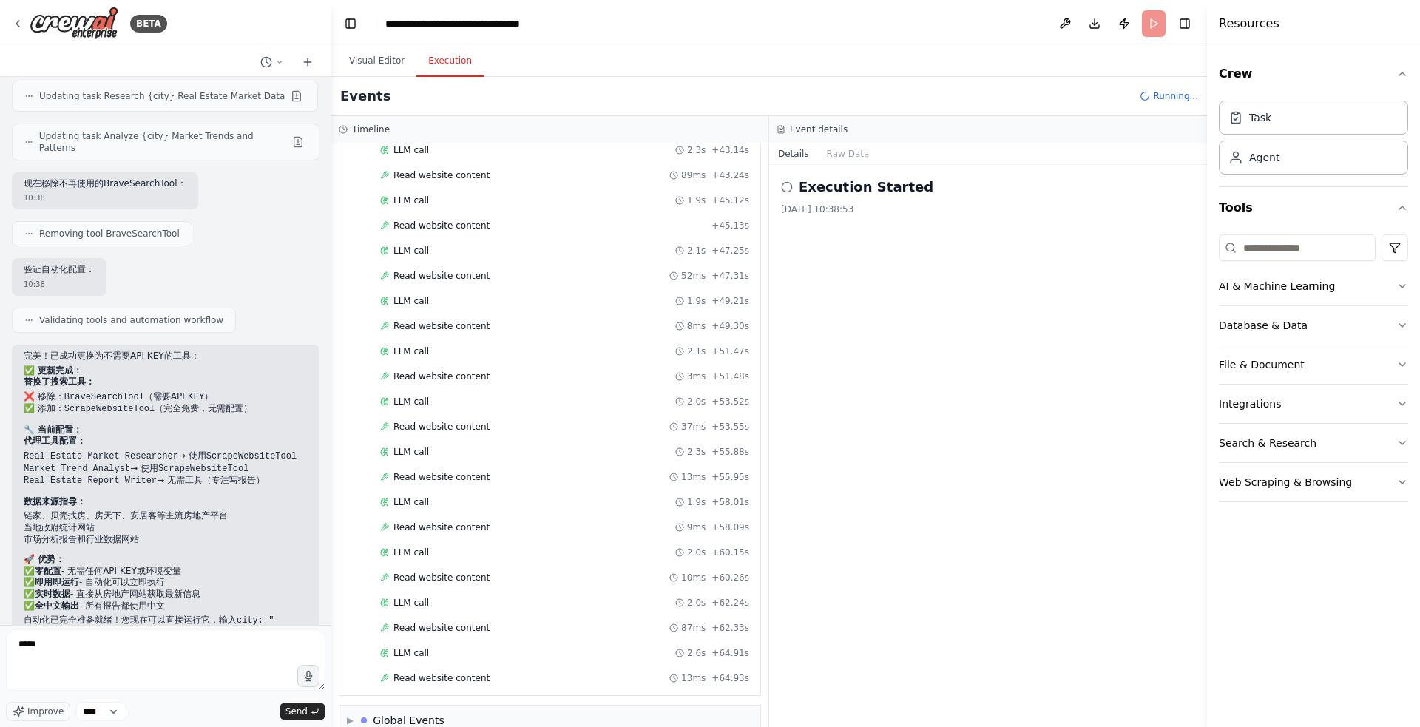
scroll to position [1550, 0]
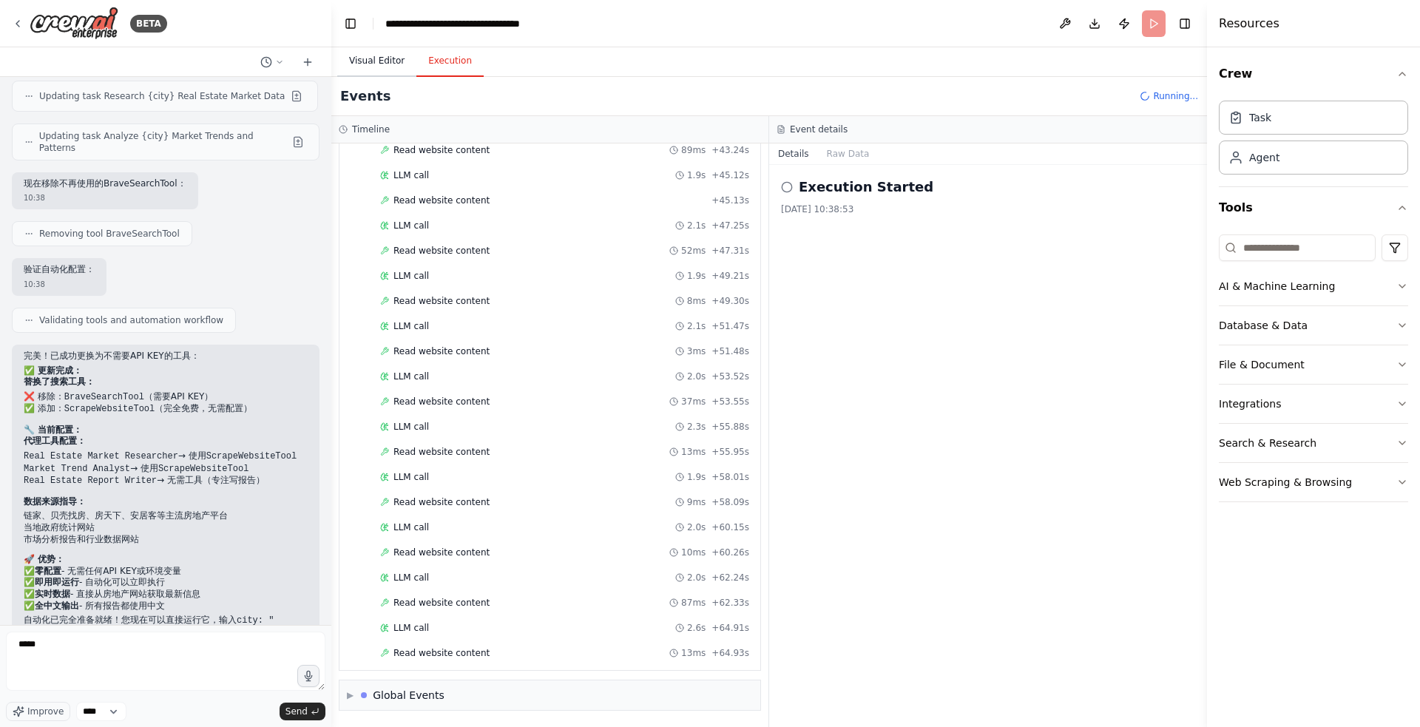
click at [382, 67] on button "Visual Editor" at bounding box center [376, 61] width 79 height 31
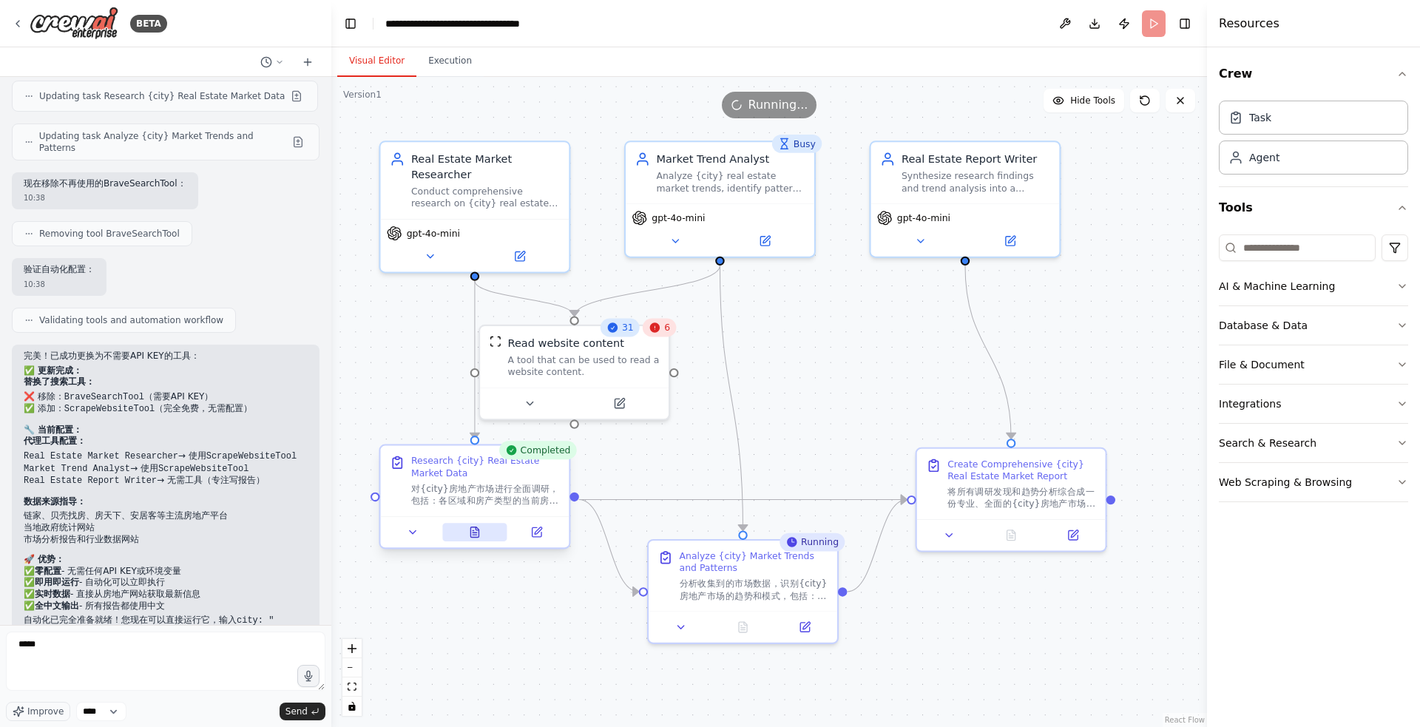
click at [479, 535] on icon at bounding box center [475, 532] width 13 height 13
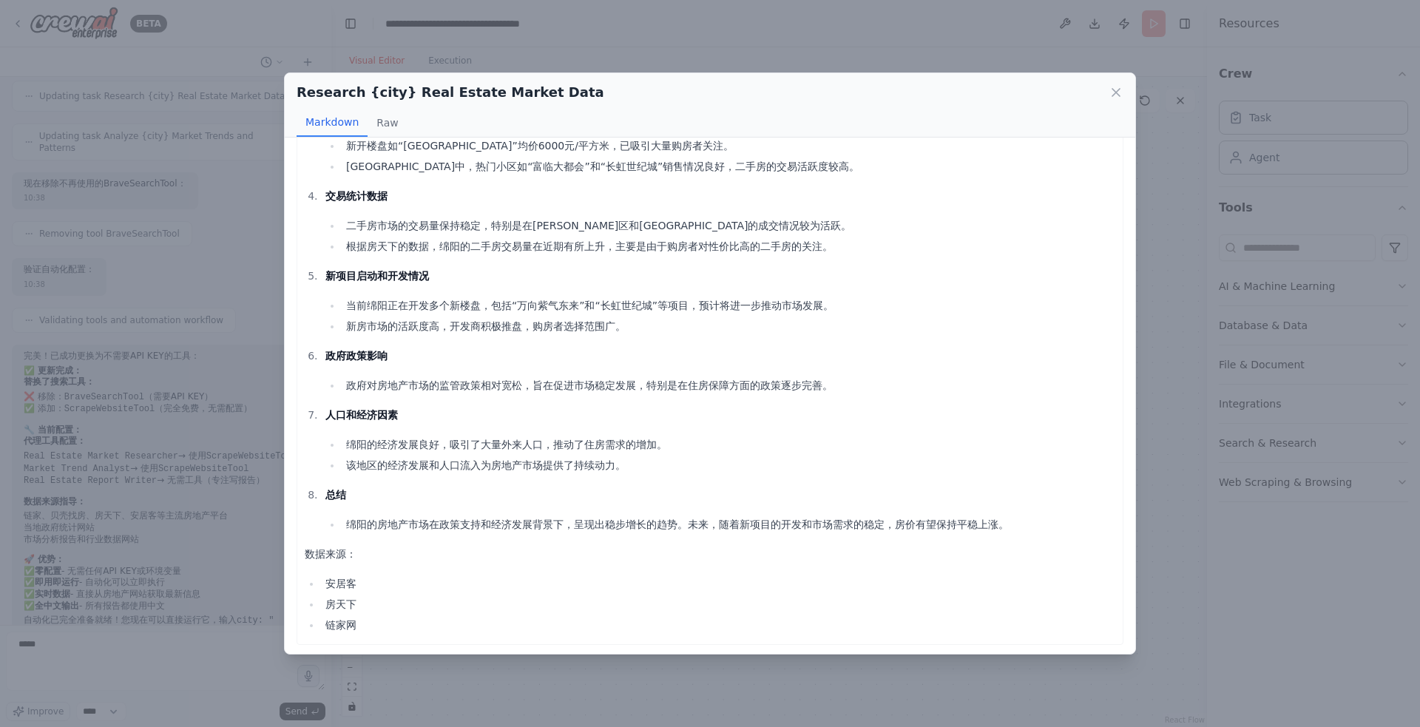
scroll to position [0, 0]
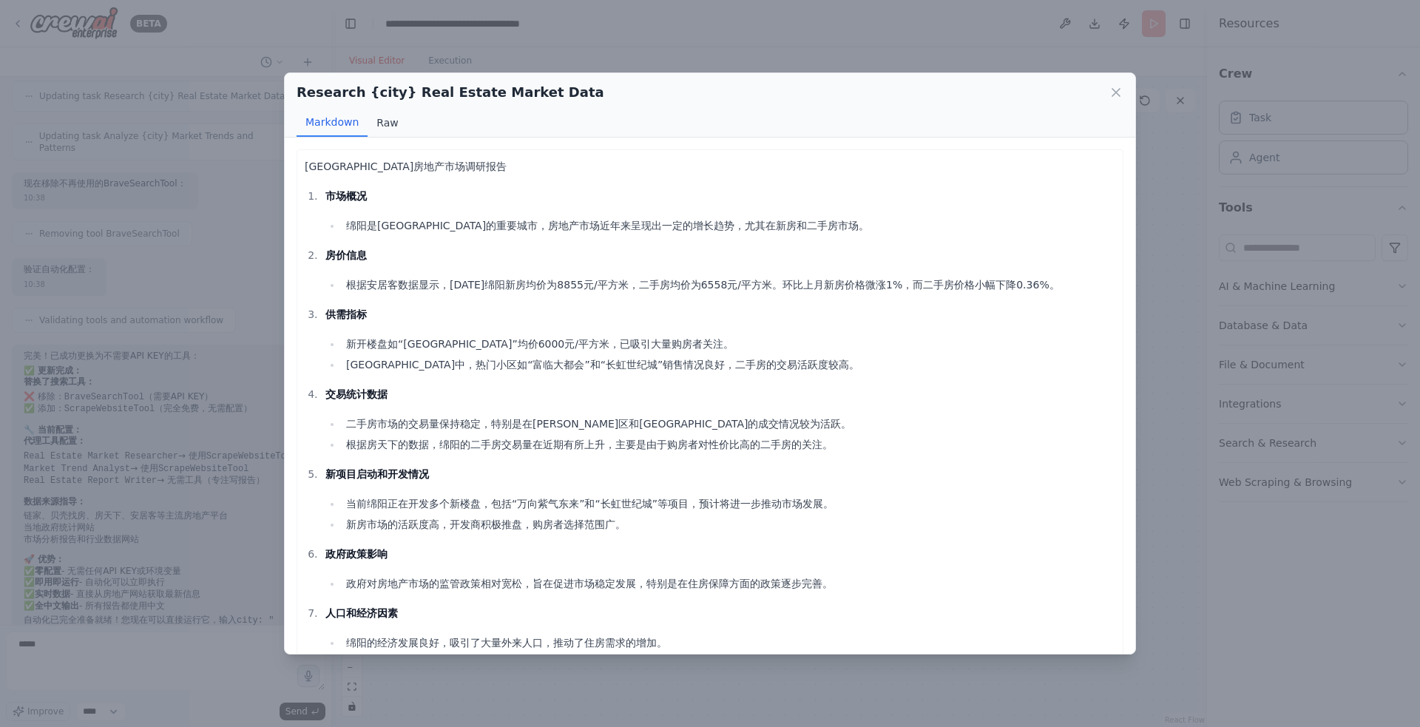
click at [378, 118] on button "Raw" at bounding box center [386, 123] width 39 height 28
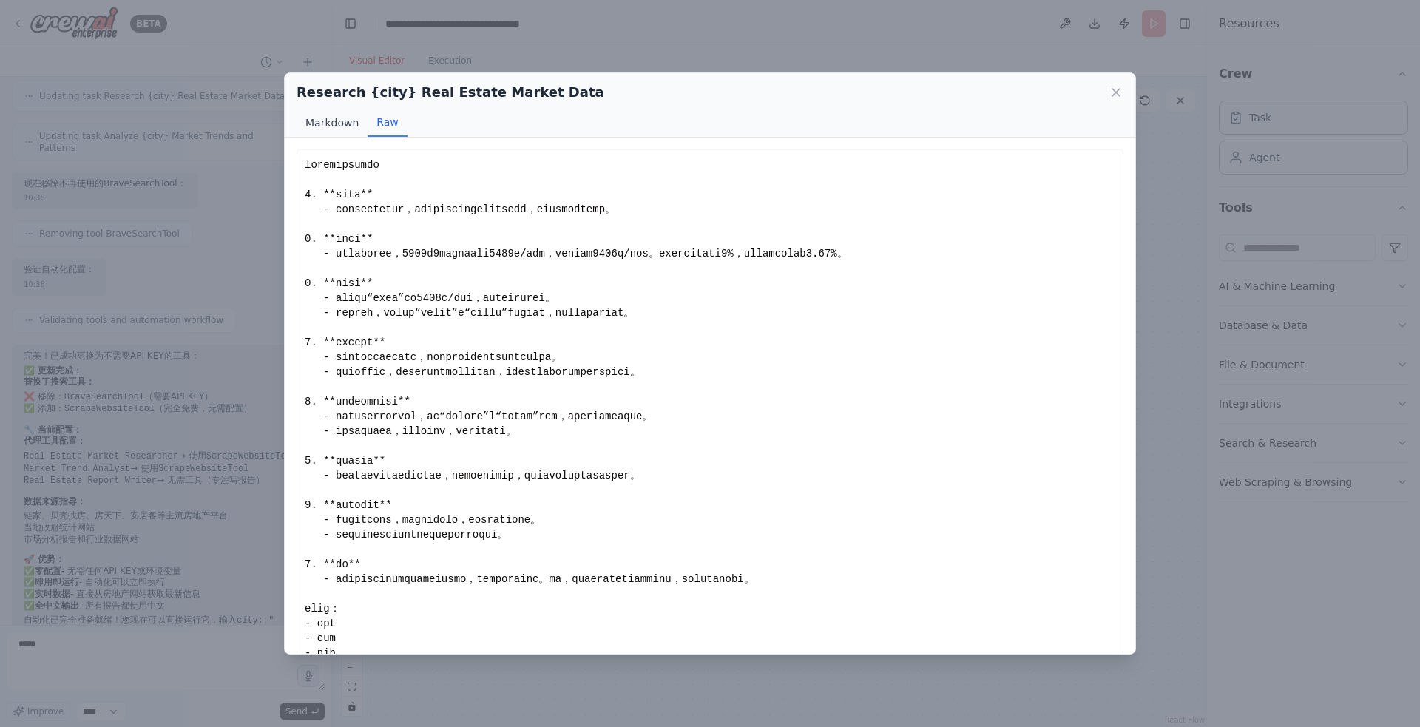
click at [343, 116] on button "Markdown" at bounding box center [331, 123] width 71 height 28
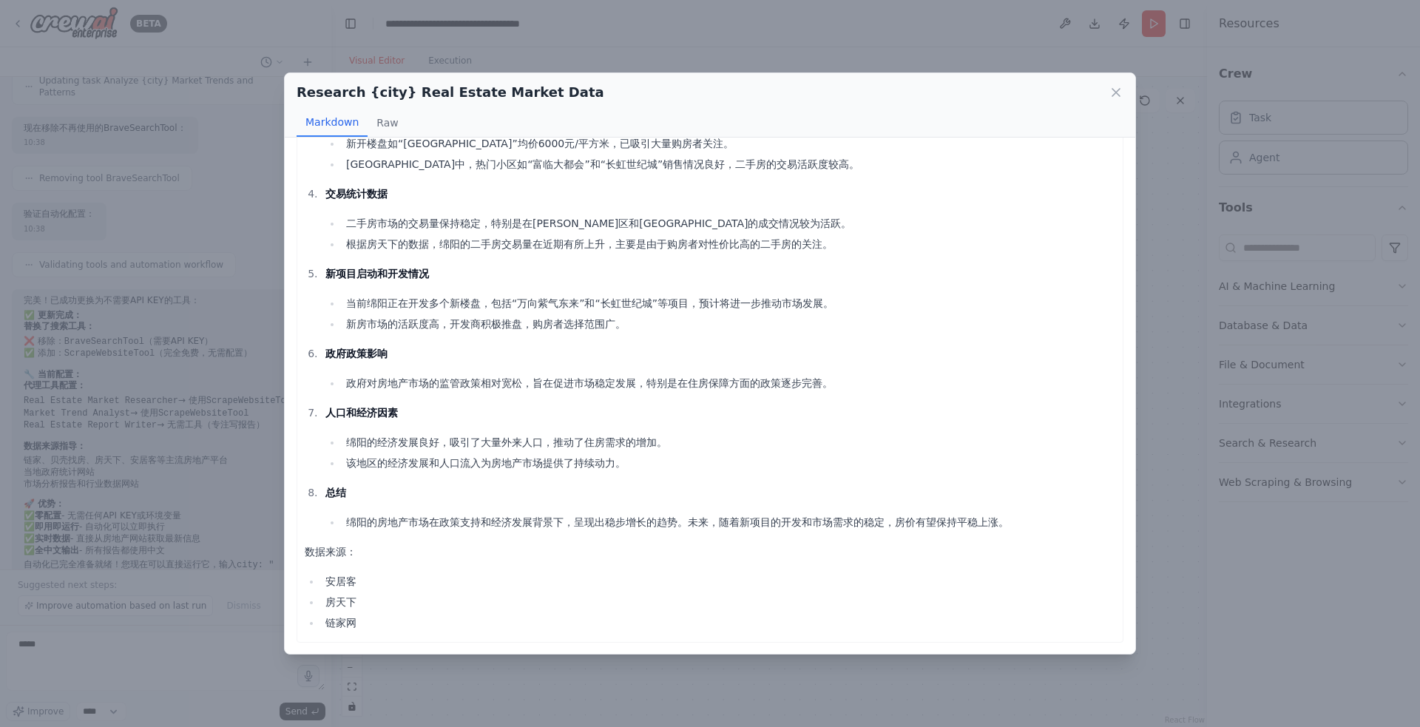
scroll to position [201, 0]
click at [1162, 244] on div "Research {city} Real Estate Market Data Markdown Raw 绵阳市房地产市场调研报告 市场概况 绵阳是四川省的重…" at bounding box center [710, 363] width 1420 height 727
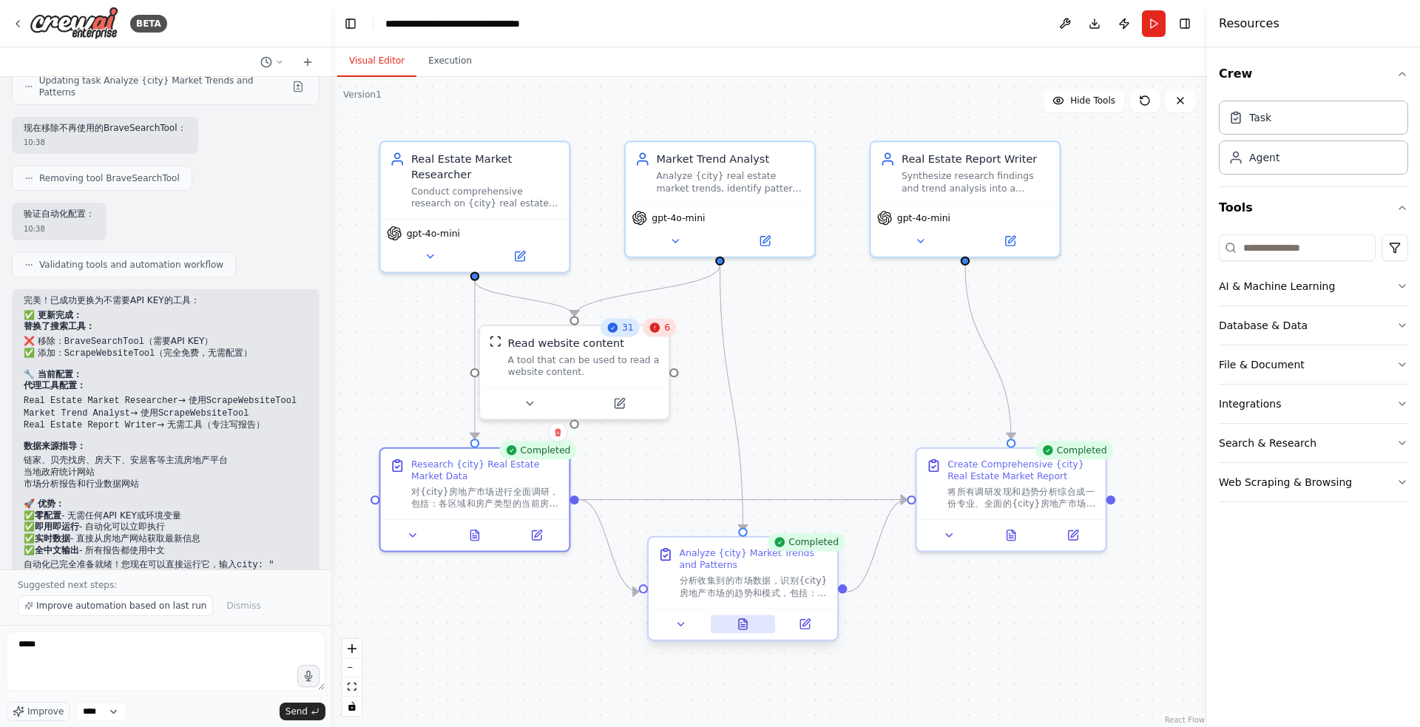
click at [742, 629] on icon at bounding box center [742, 624] width 13 height 13
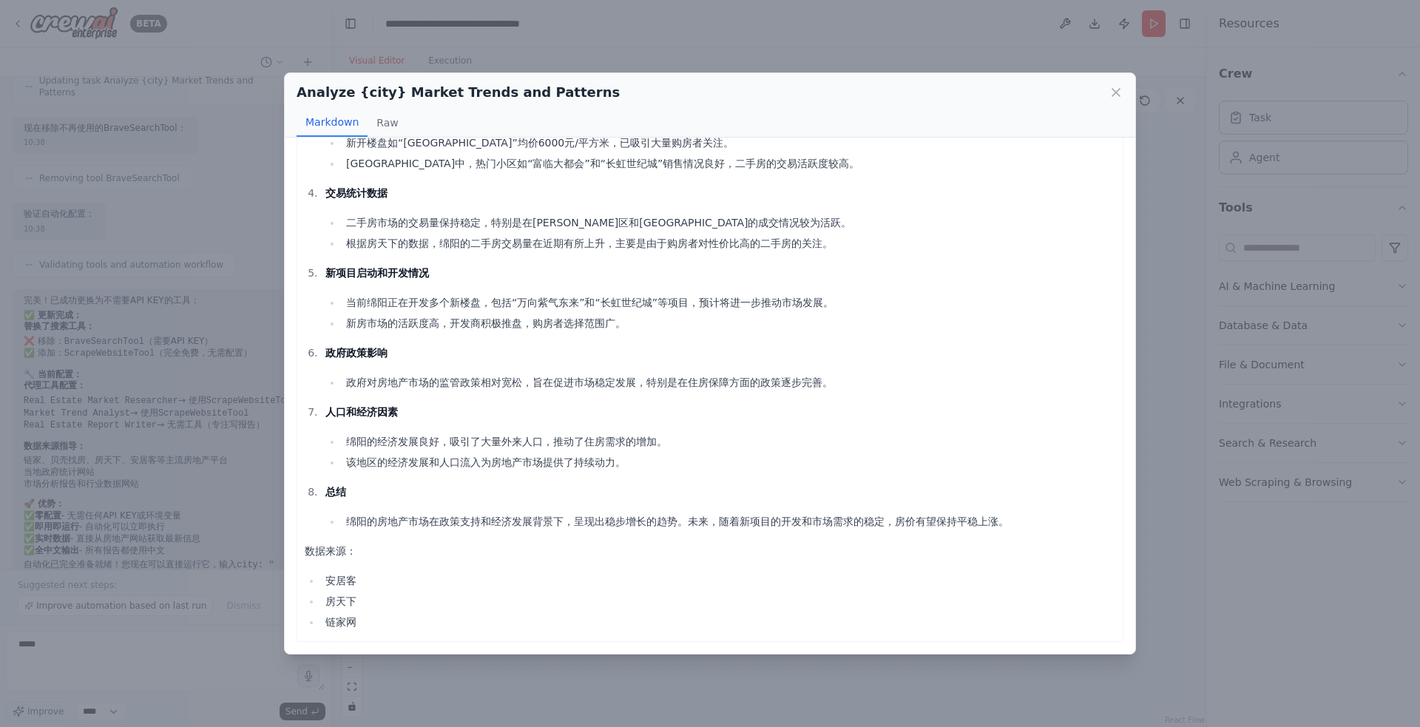
click at [1165, 353] on div "Analyze {city} Market Trends and Patterns Markdown Raw 绵阳市房地产市场趋势分析报告 市场概况 绵阳是四…" at bounding box center [710, 363] width 1420 height 727
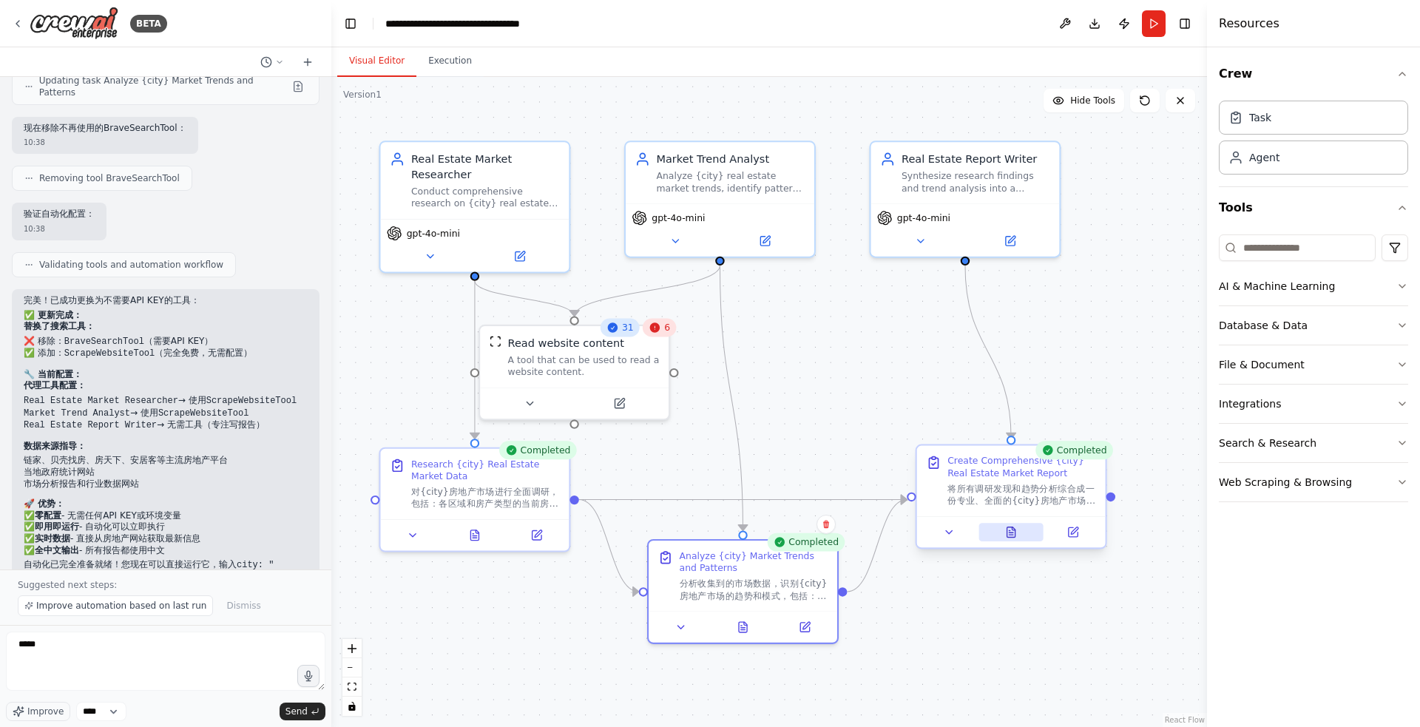
click at [1016, 538] on button at bounding box center [1010, 532] width 65 height 18
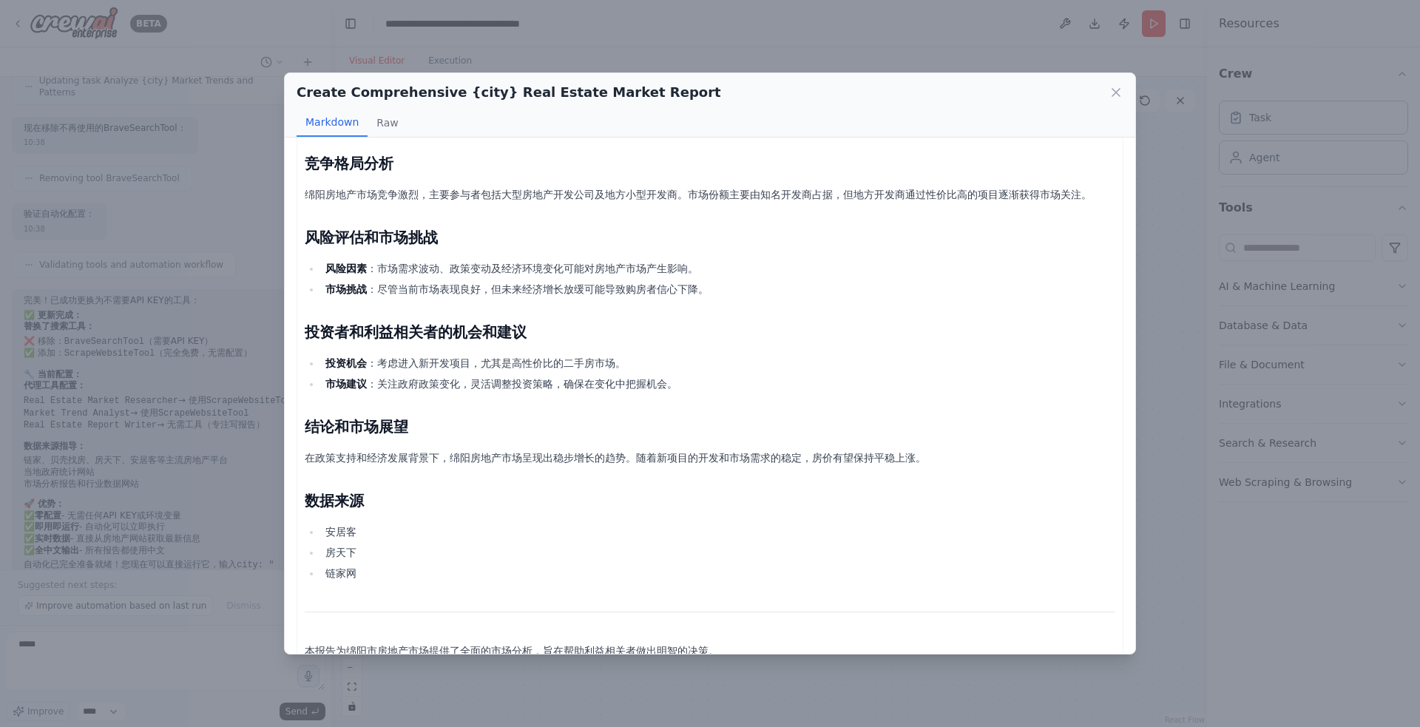
scroll to position [583, 0]
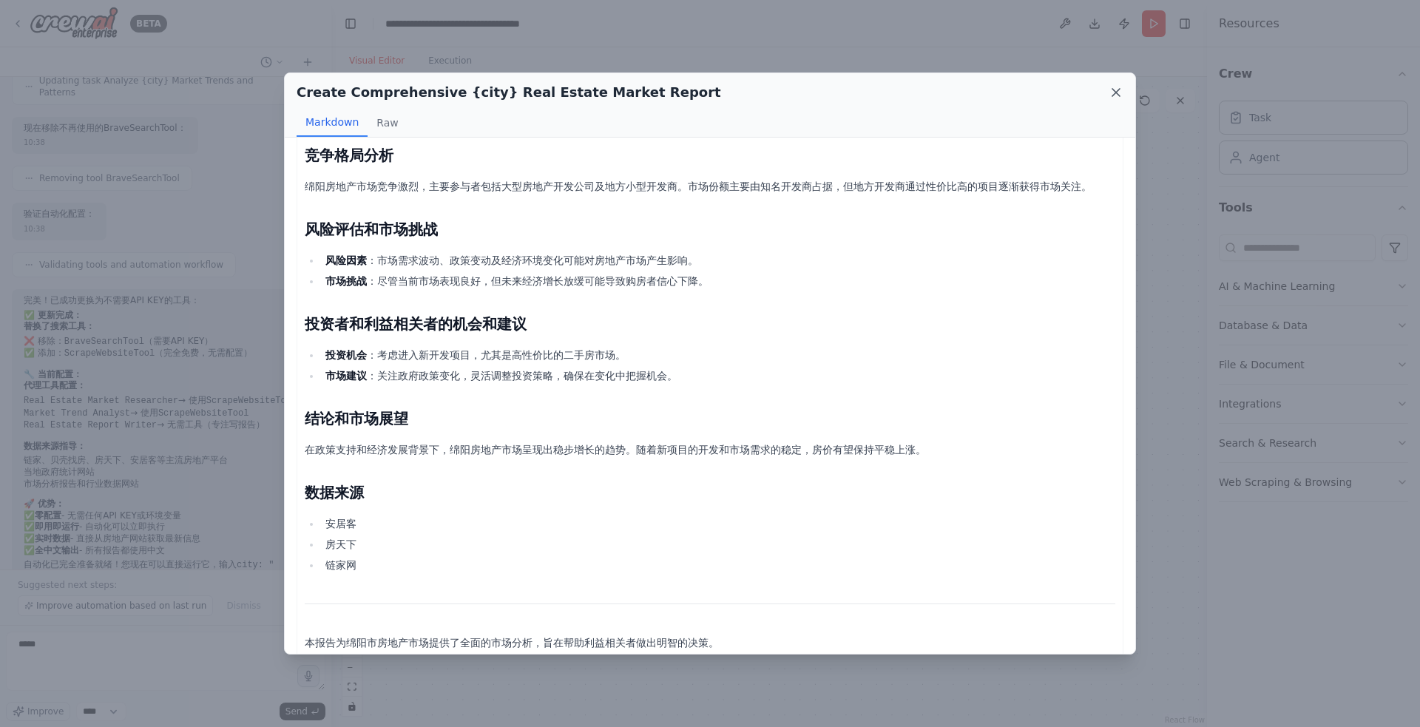
click at [1119, 89] on icon at bounding box center [1115, 92] width 15 height 15
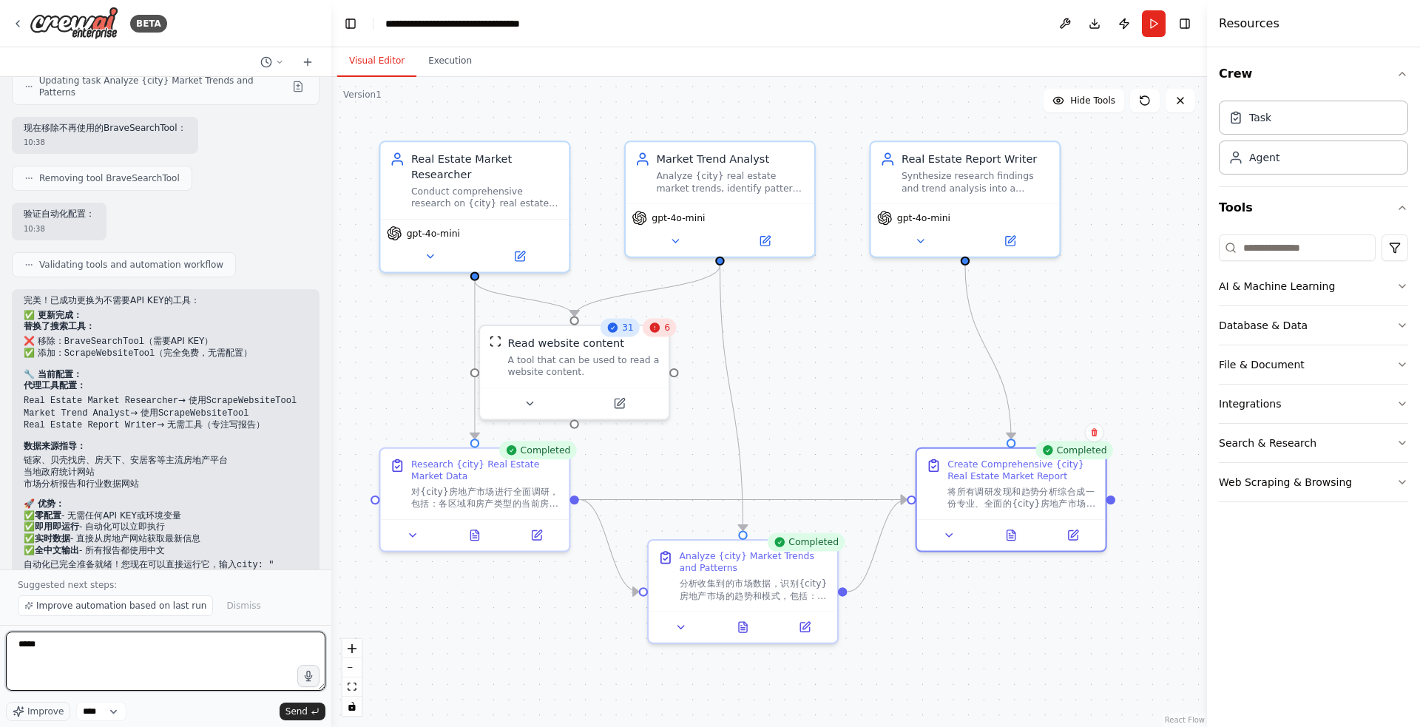
click at [133, 654] on textarea "*****" at bounding box center [165, 660] width 319 height 59
click at [354, 18] on button "Toggle Left Sidebar" at bounding box center [350, 23] width 21 height 21
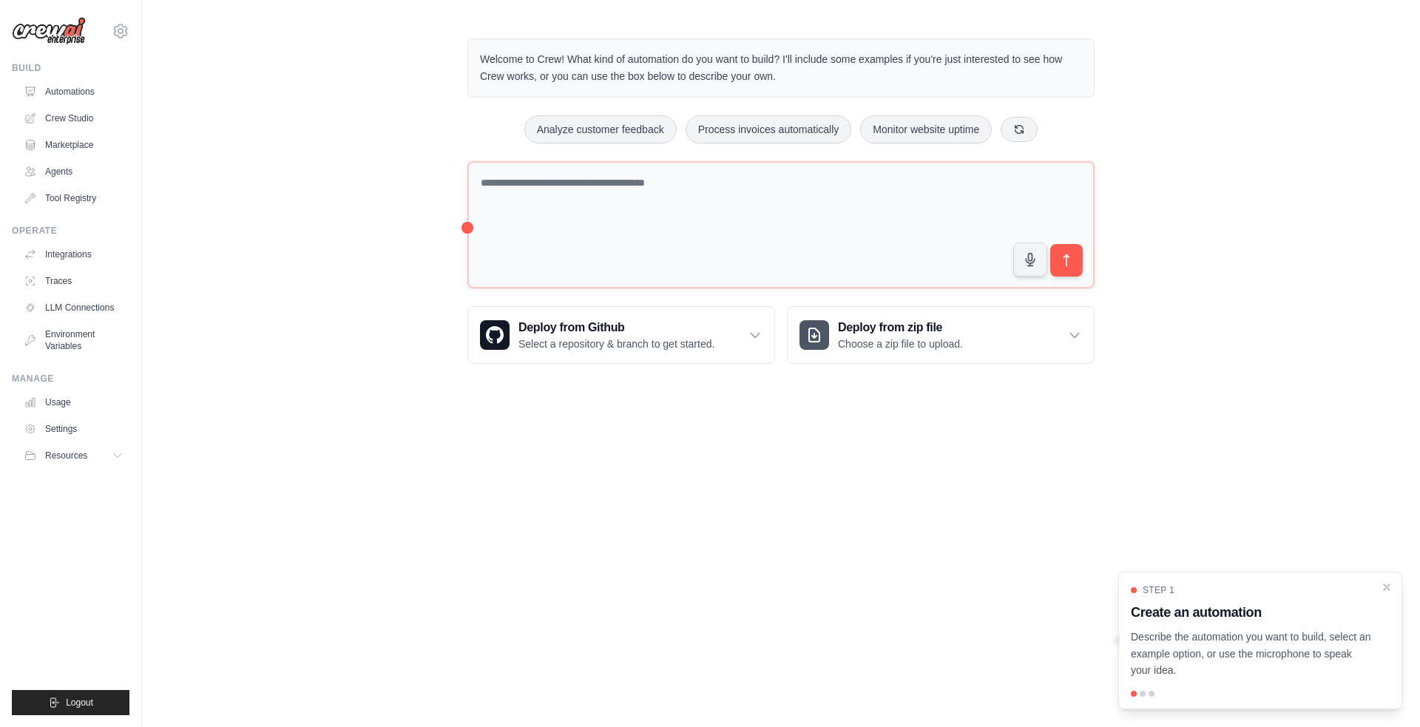
click at [1283, 87] on div "Welcome to Crew! What kind of automation do you want to build? I'll include som…" at bounding box center [781, 201] width 1278 height 373
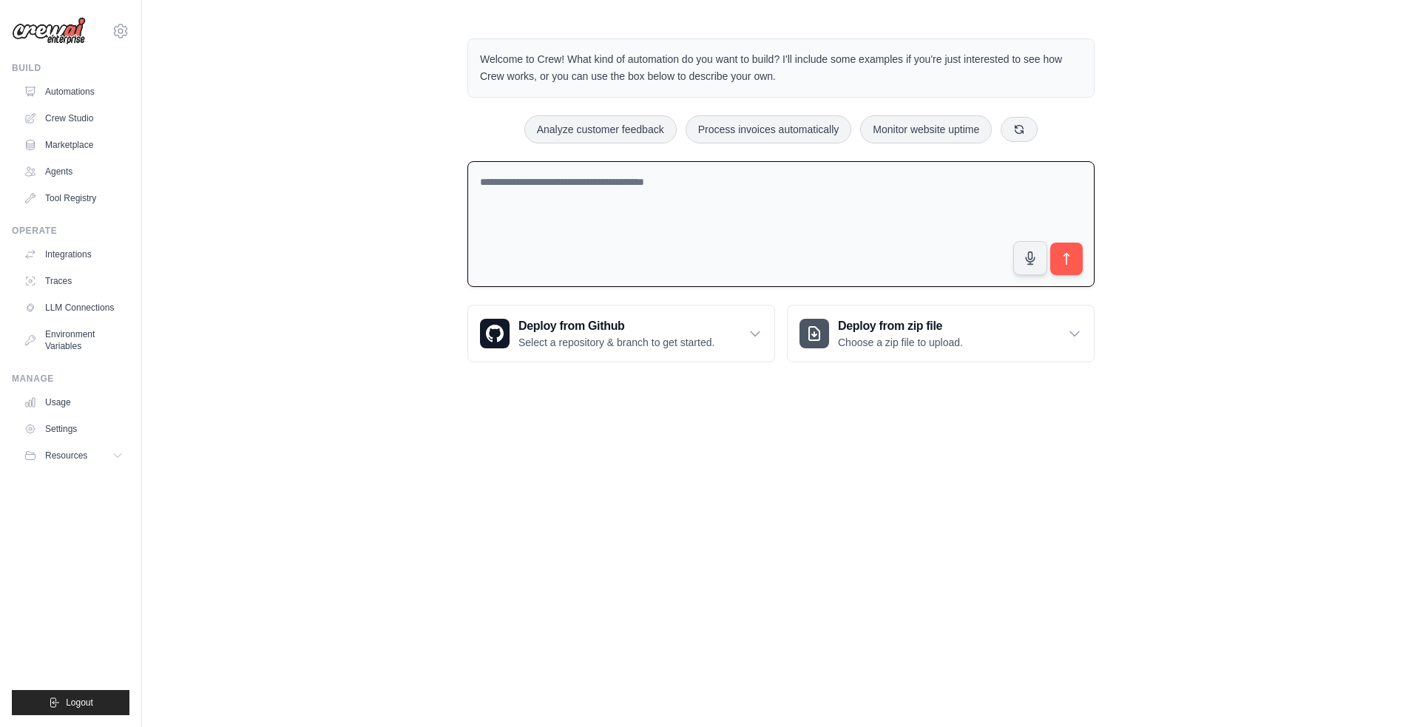
click at [742, 241] on textarea at bounding box center [780, 224] width 627 height 126
click at [758, 220] on textarea at bounding box center [780, 224] width 627 height 126
click at [70, 142] on link "Marketplace" at bounding box center [75, 145] width 112 height 24
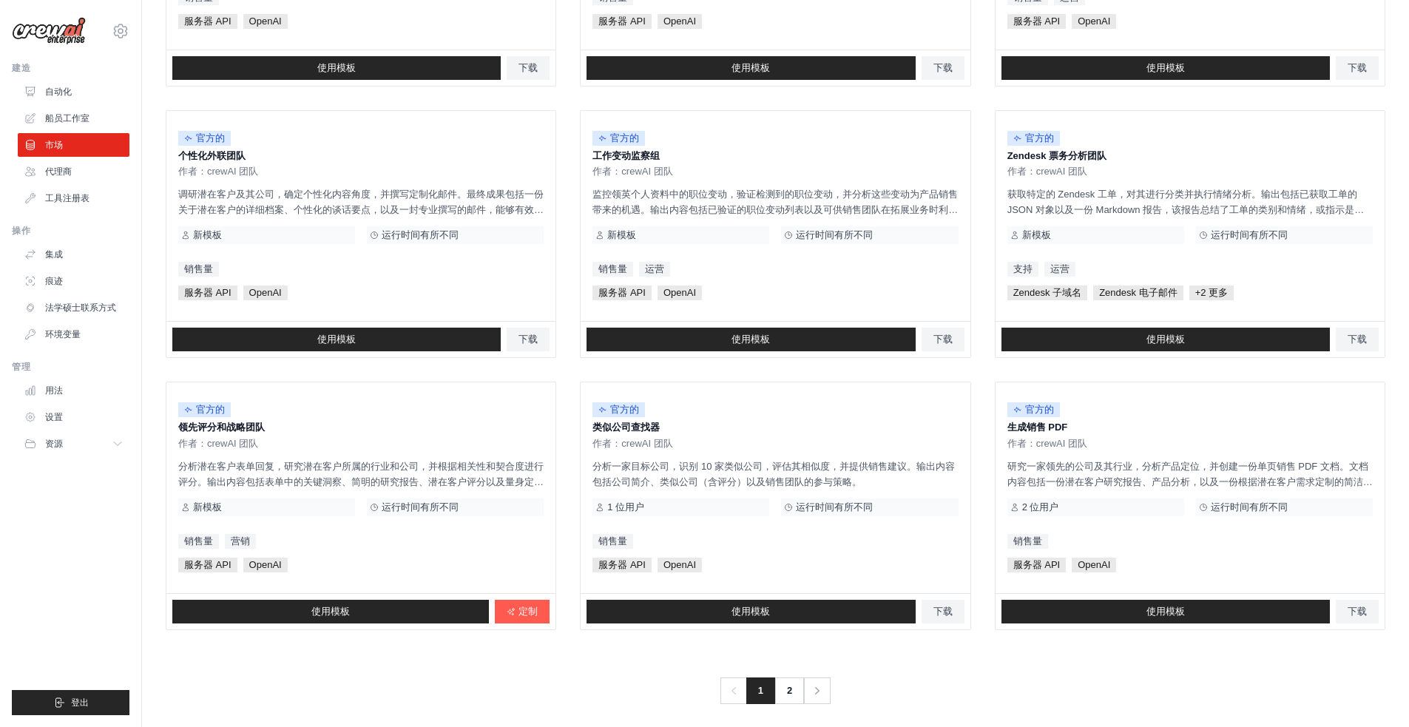
scroll to position [643, 0]
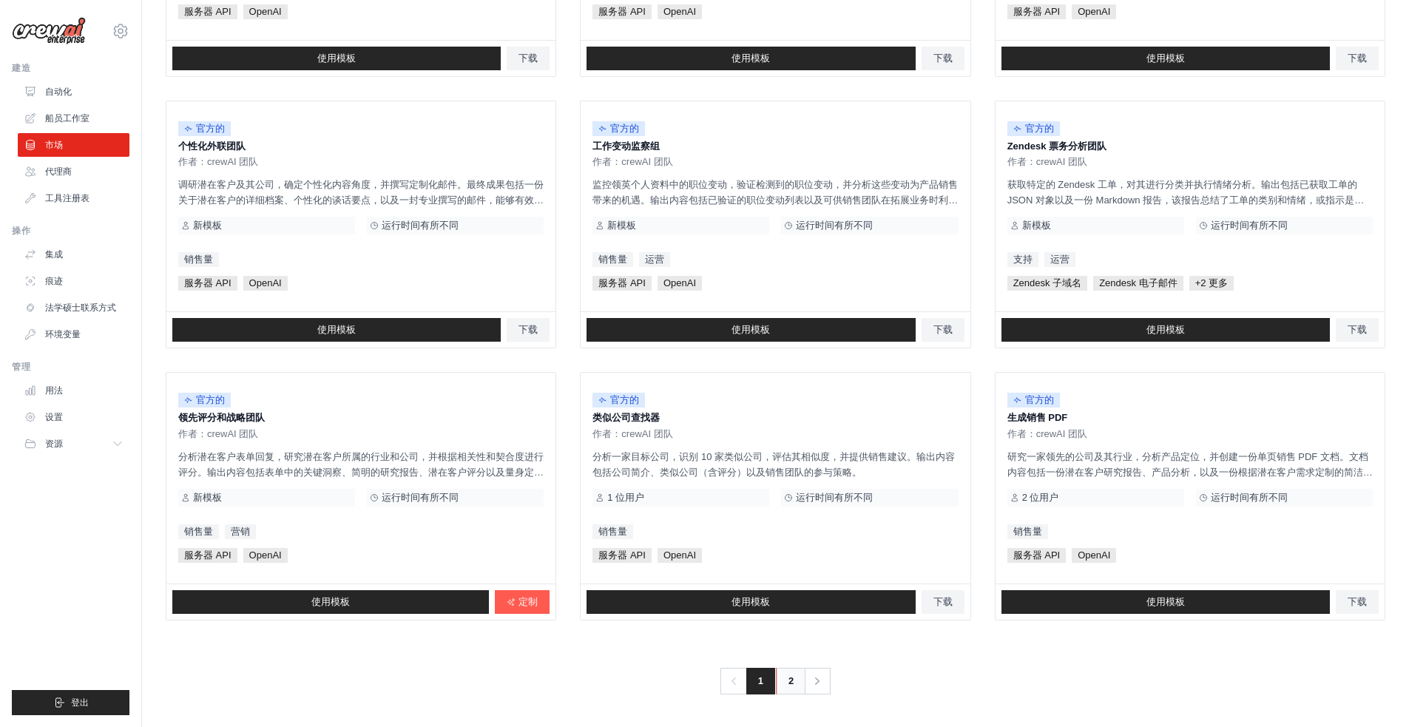
click at [789, 678] on font "2" at bounding box center [790, 680] width 5 height 11
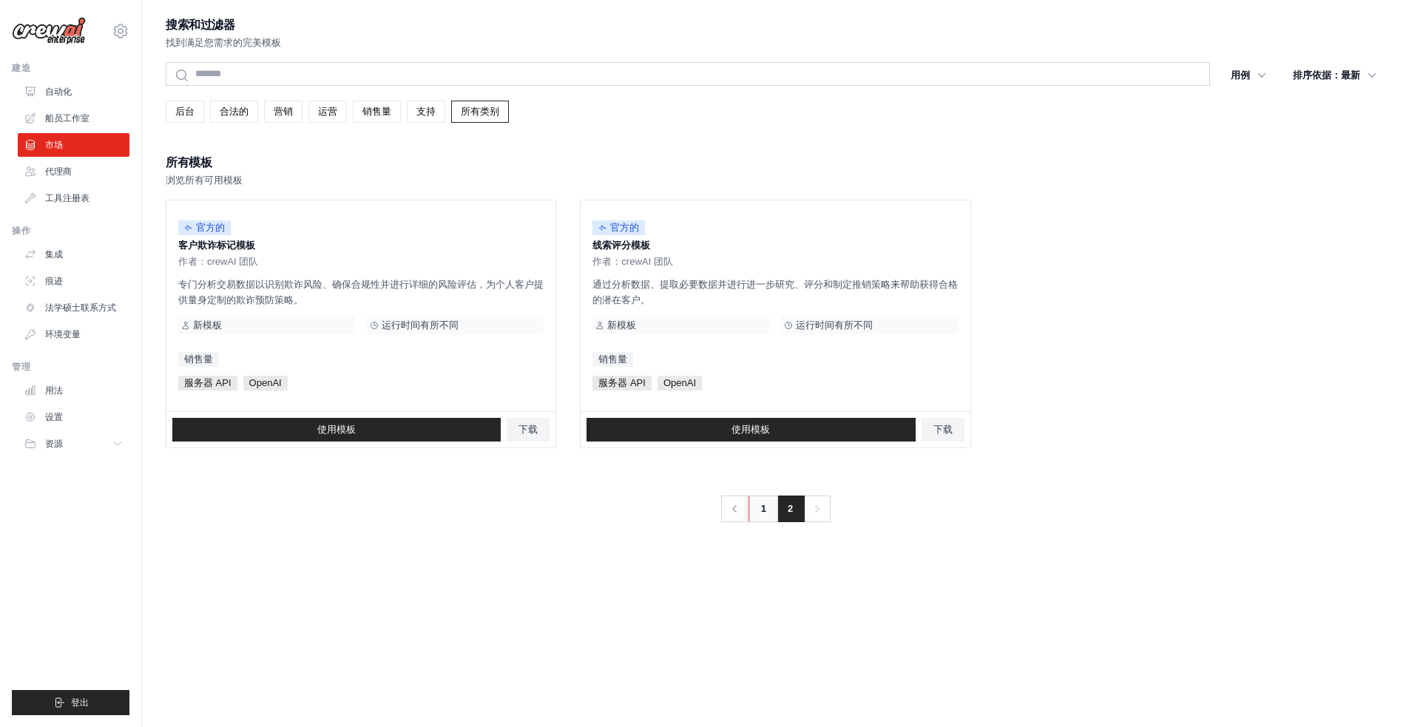
click at [761, 510] on font "1" at bounding box center [763, 508] width 5 height 11
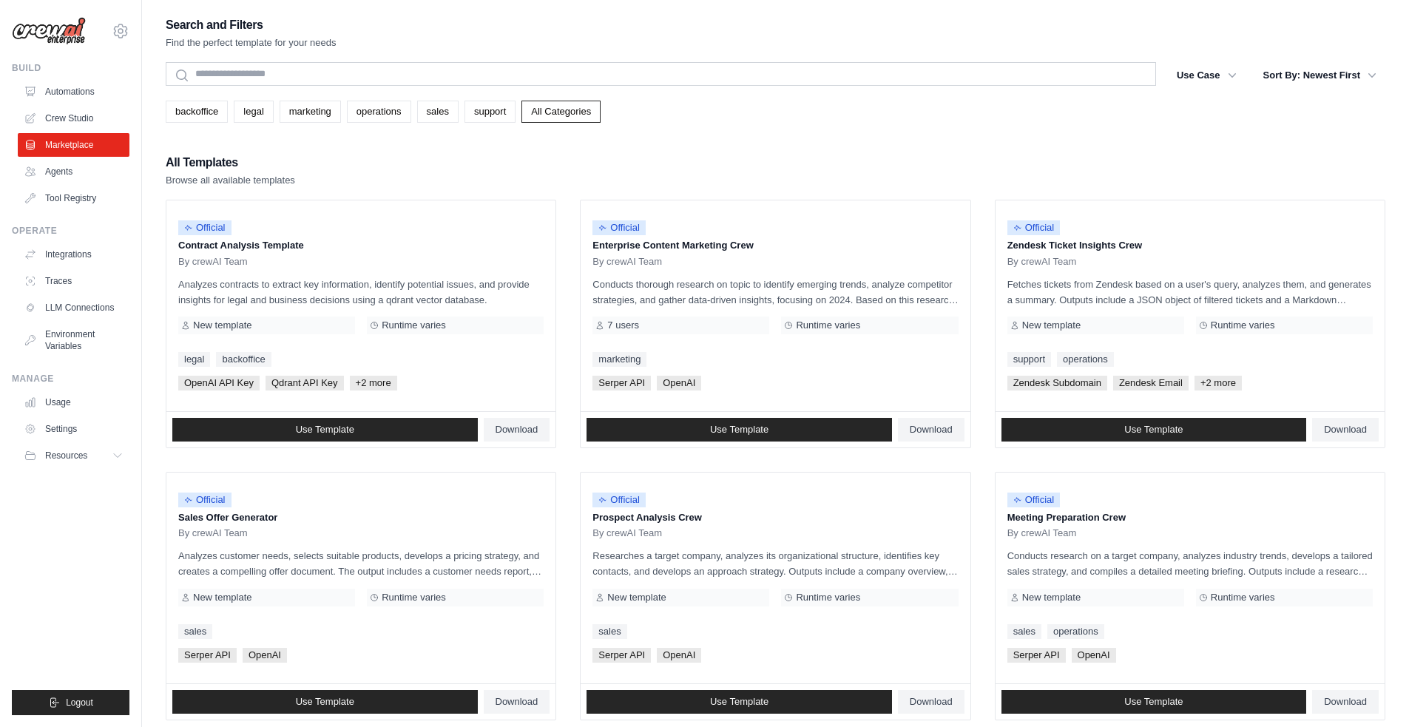
click at [736, 133] on div "Search and Filters Find the perfect template for your needs Search Use Case bac…" at bounding box center [775, 676] width 1219 height 1323
click at [80, 194] on link "Tool Registry" at bounding box center [75, 198] width 112 height 24
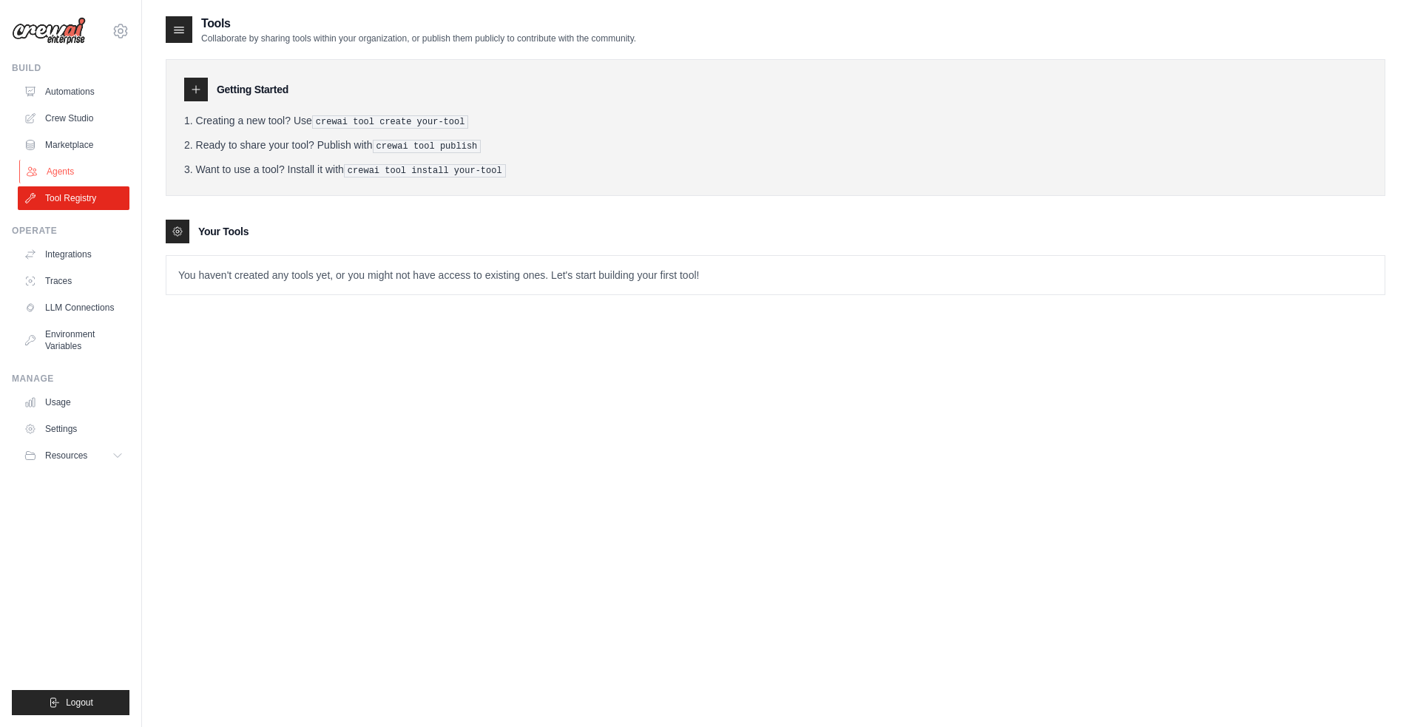
click at [80, 165] on link "Agents" at bounding box center [75, 172] width 112 height 24
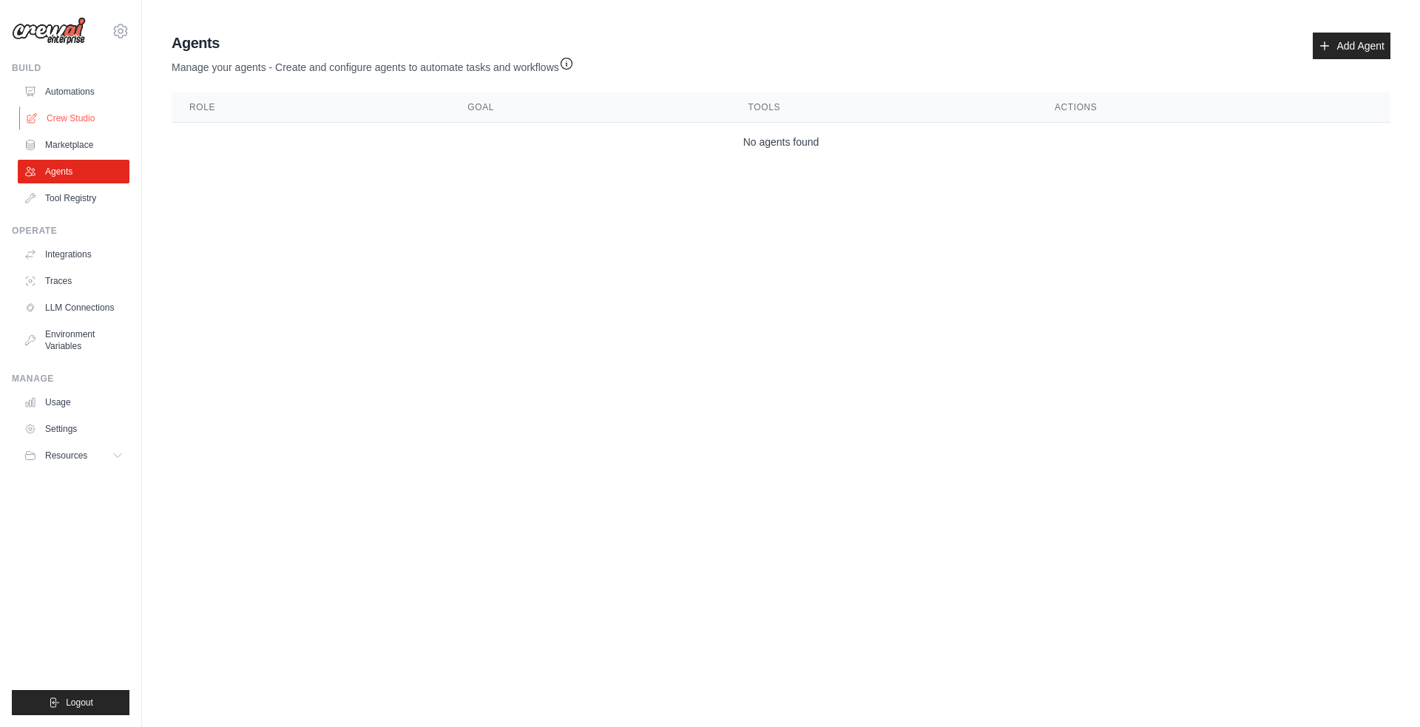
click at [84, 121] on link "Crew Studio" at bounding box center [75, 118] width 112 height 24
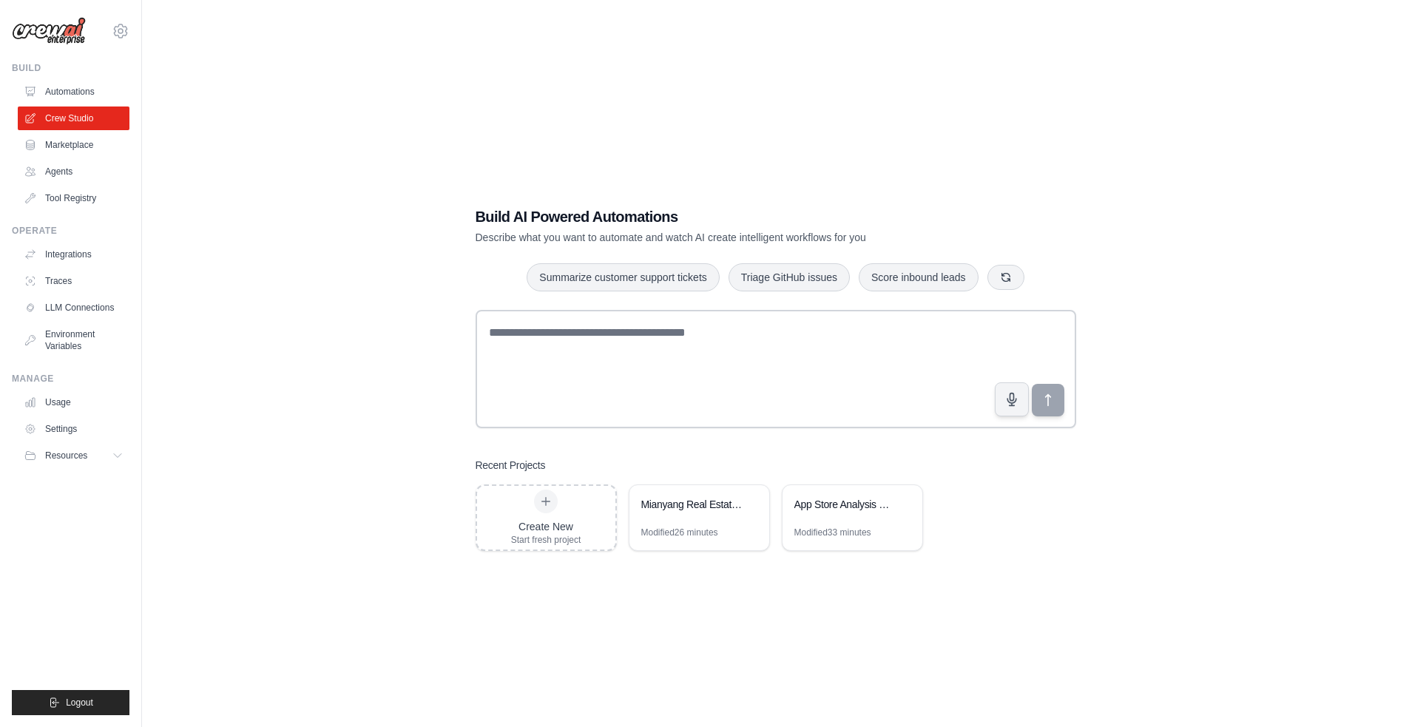
click at [88, 89] on link "Automations" at bounding box center [74, 92] width 112 height 24
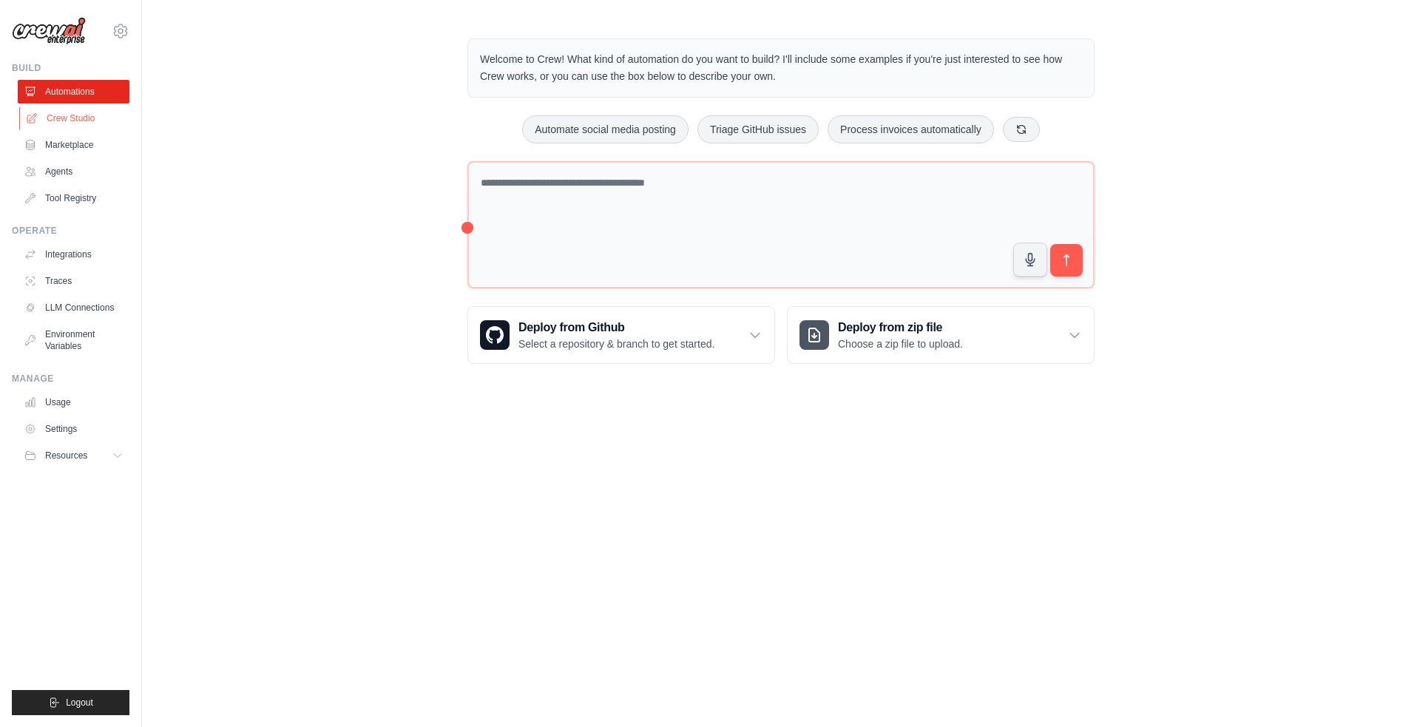
click at [66, 117] on link "Crew Studio" at bounding box center [75, 118] width 112 height 24
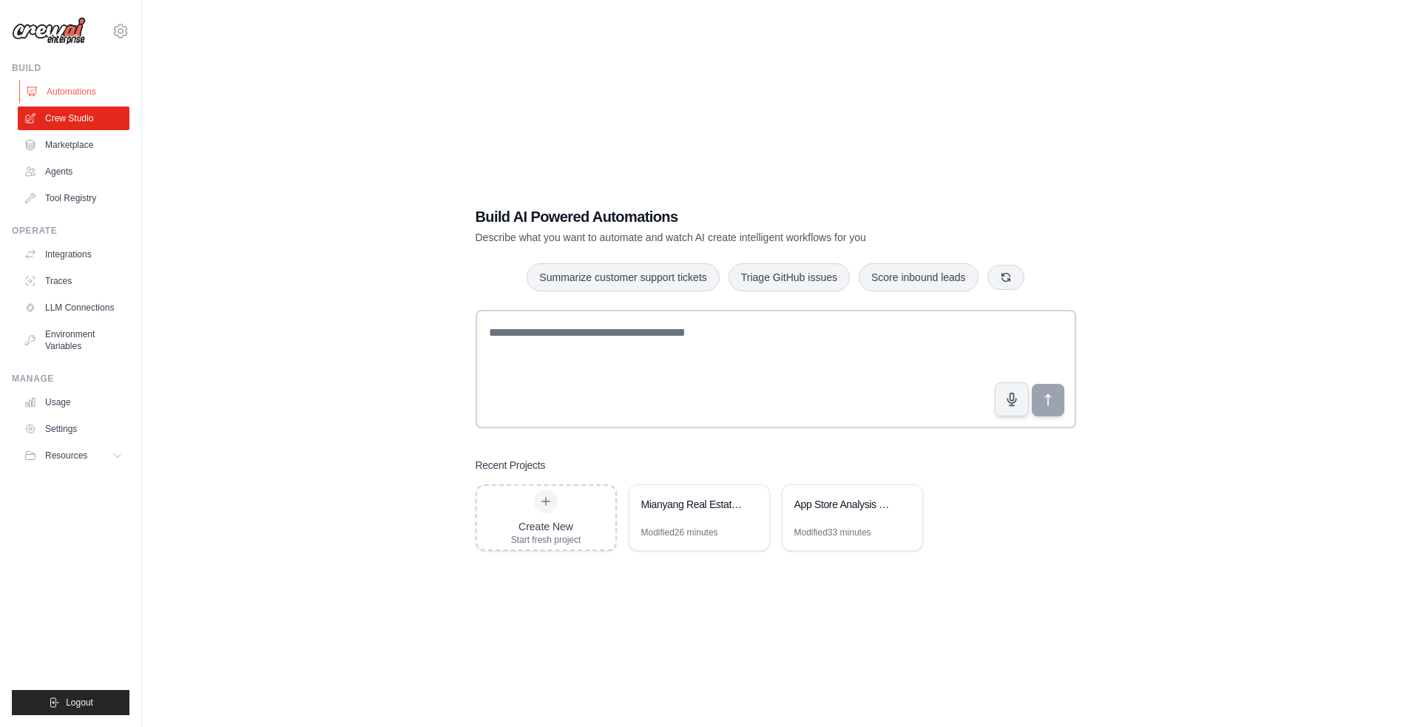
click at [83, 92] on link "Automations" at bounding box center [75, 92] width 112 height 24
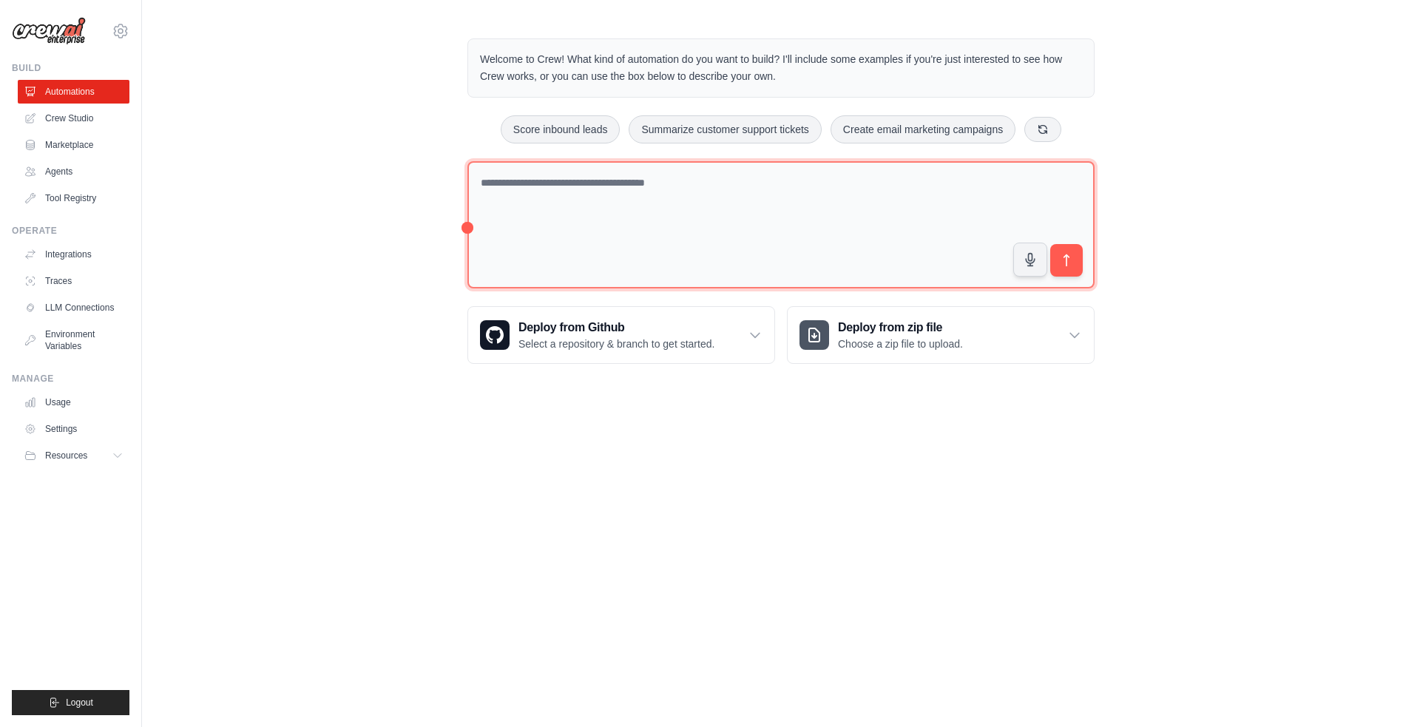
click at [626, 219] on textarea at bounding box center [780, 225] width 627 height 128
type textarea "**********"
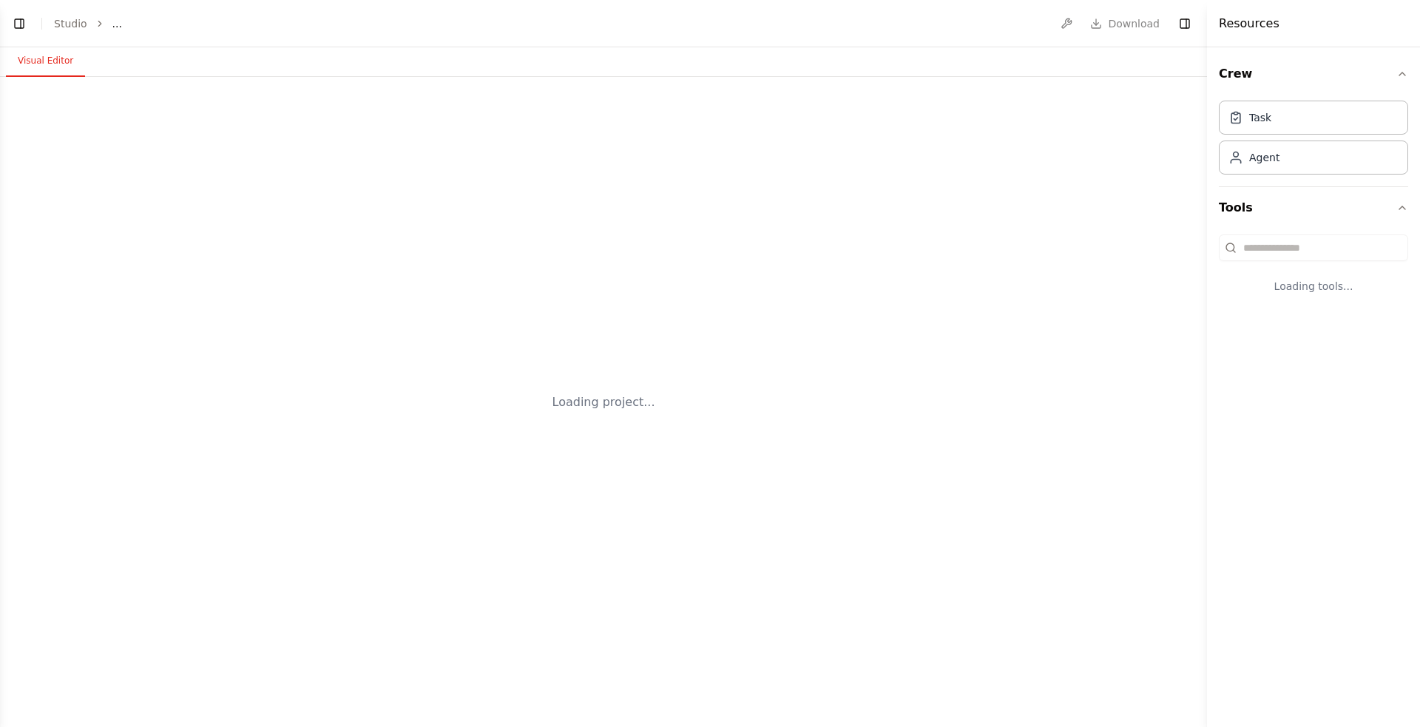
select select "****"
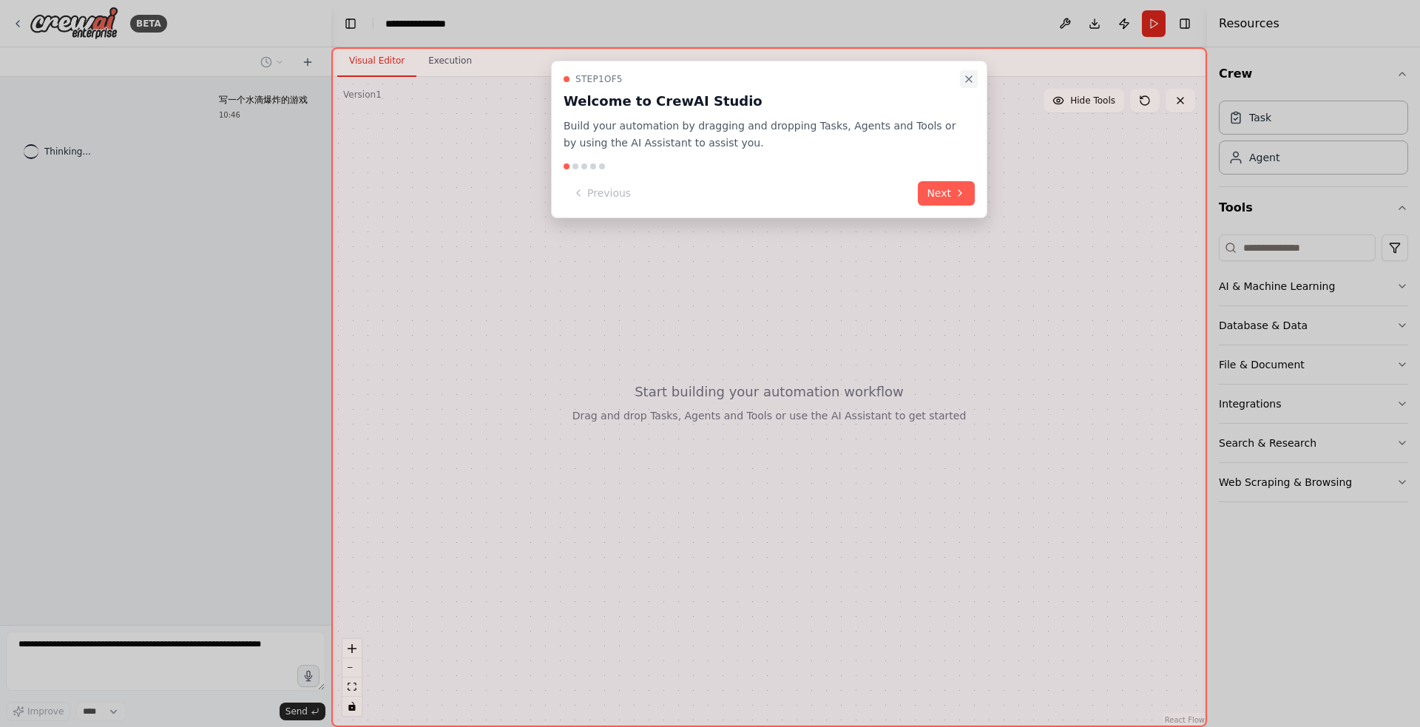
click at [964, 84] on icon "Close walkthrough" at bounding box center [969, 79] width 12 height 12
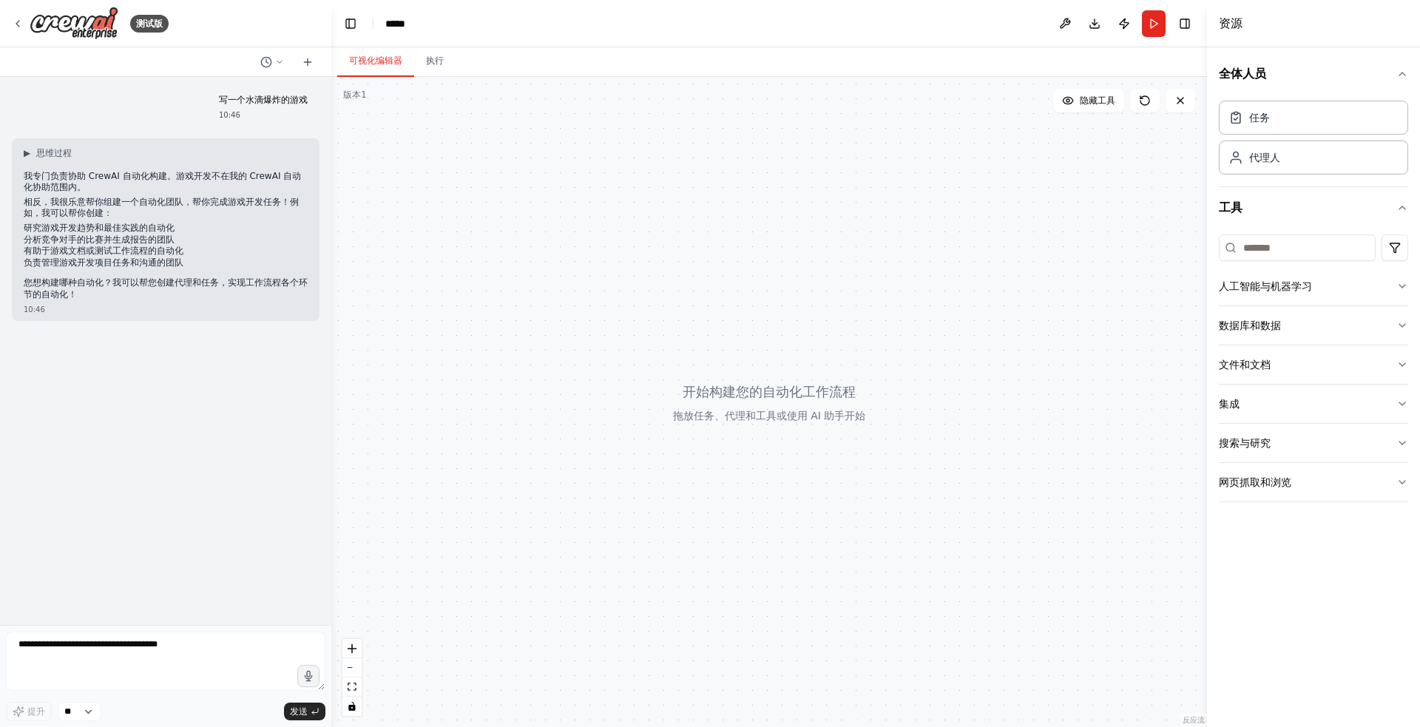
click at [543, 404] on div at bounding box center [768, 402] width 875 height 650
